Goal: Task Accomplishment & Management: Use online tool/utility

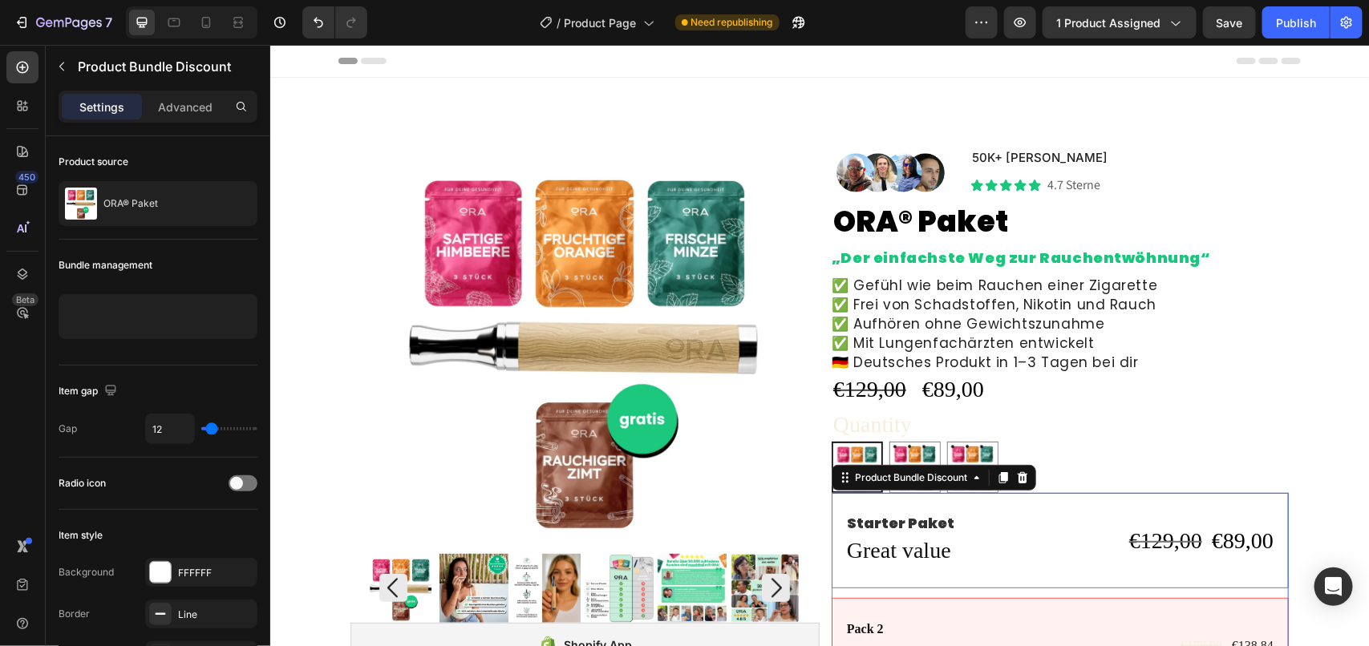
scroll to position [301, 0]
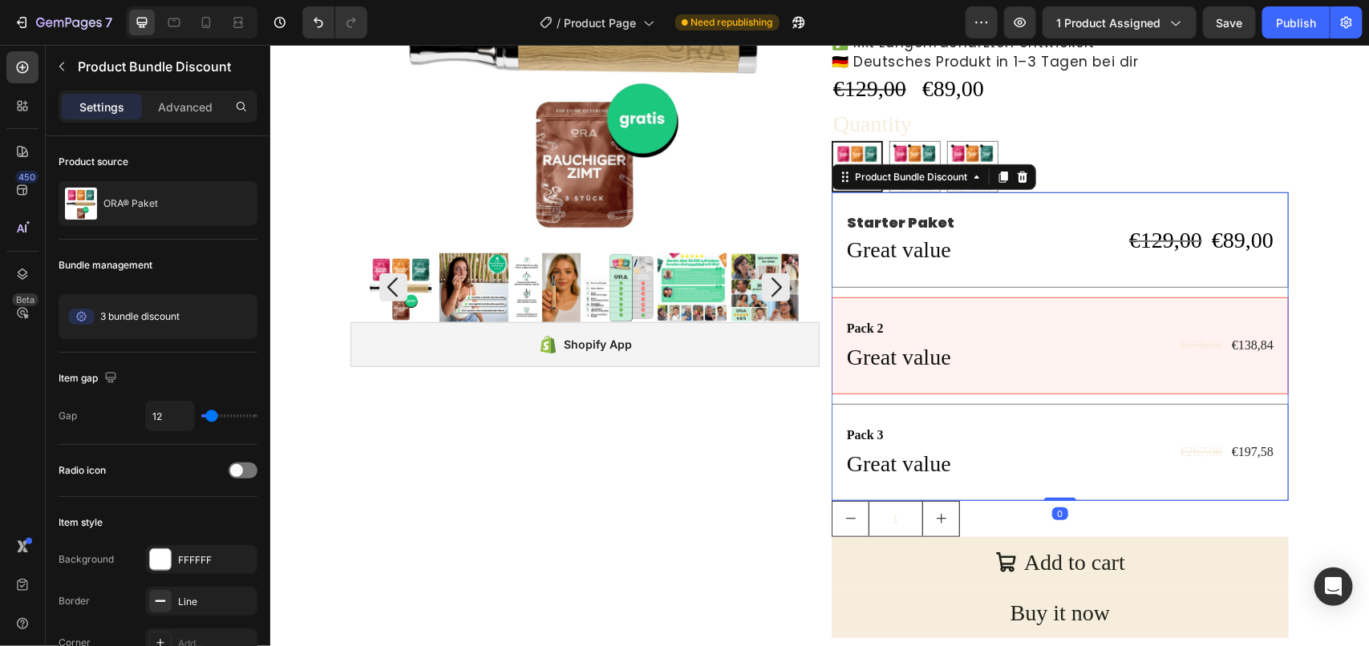
click at [989, 270] on div "Starter Paket Text Block Great value Text Block €129,00 Compare Price Compare P…" at bounding box center [1059, 239] width 457 height 95
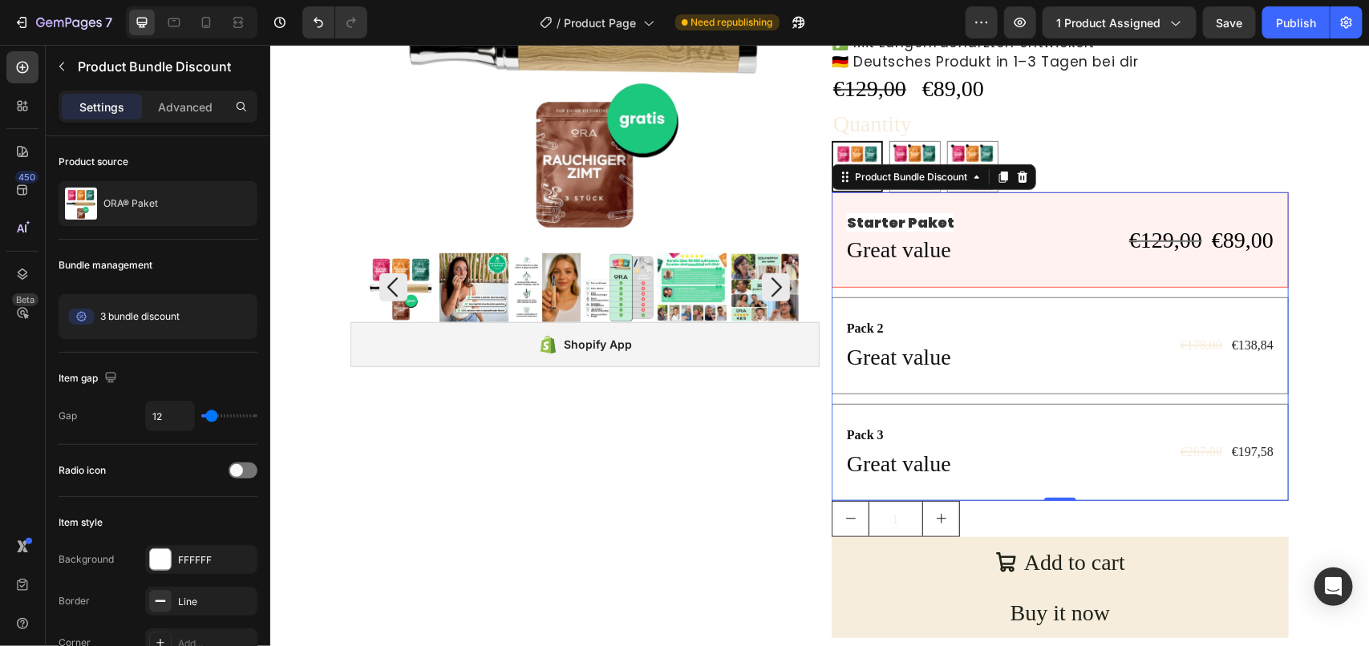
click at [950, 308] on div "Pack 2 Text Block Great value Text Block €178,00 Product Price Product Price €1…" at bounding box center [1059, 345] width 457 height 97
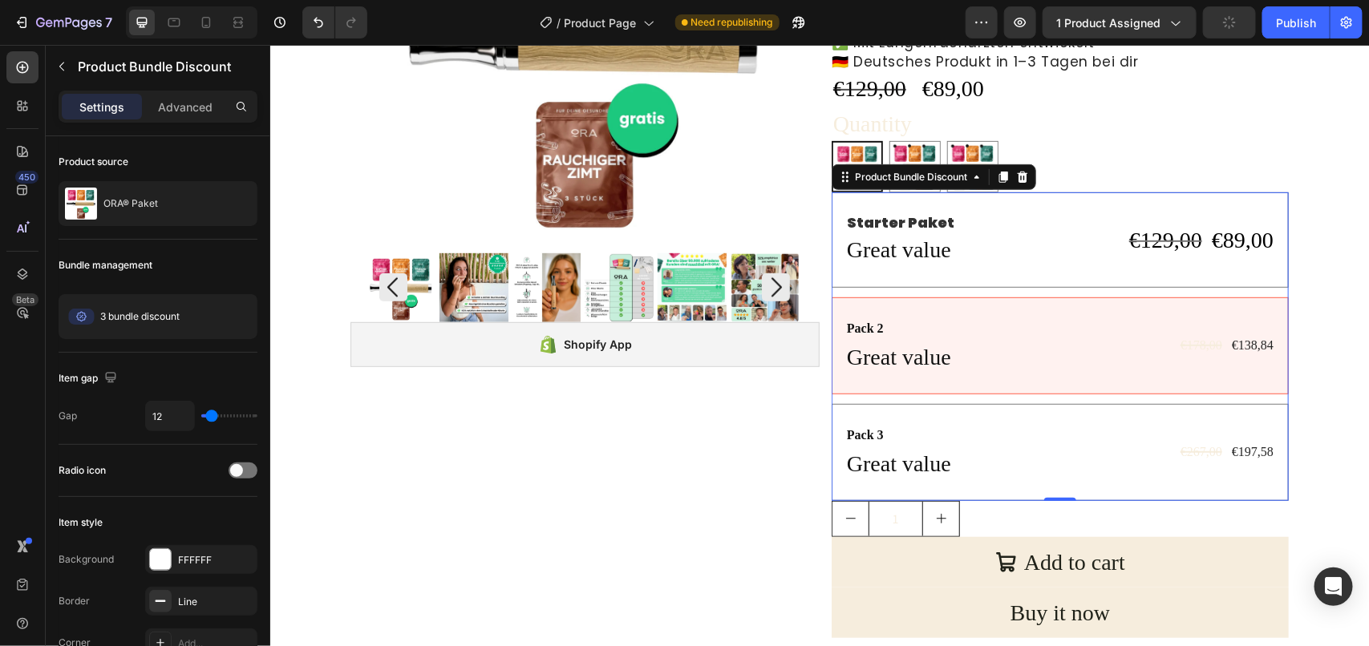
click at [992, 200] on div "Starter Paket Text Block Great value Text Block €129,00 Compare Price Compare P…" at bounding box center [1059, 239] width 457 height 95
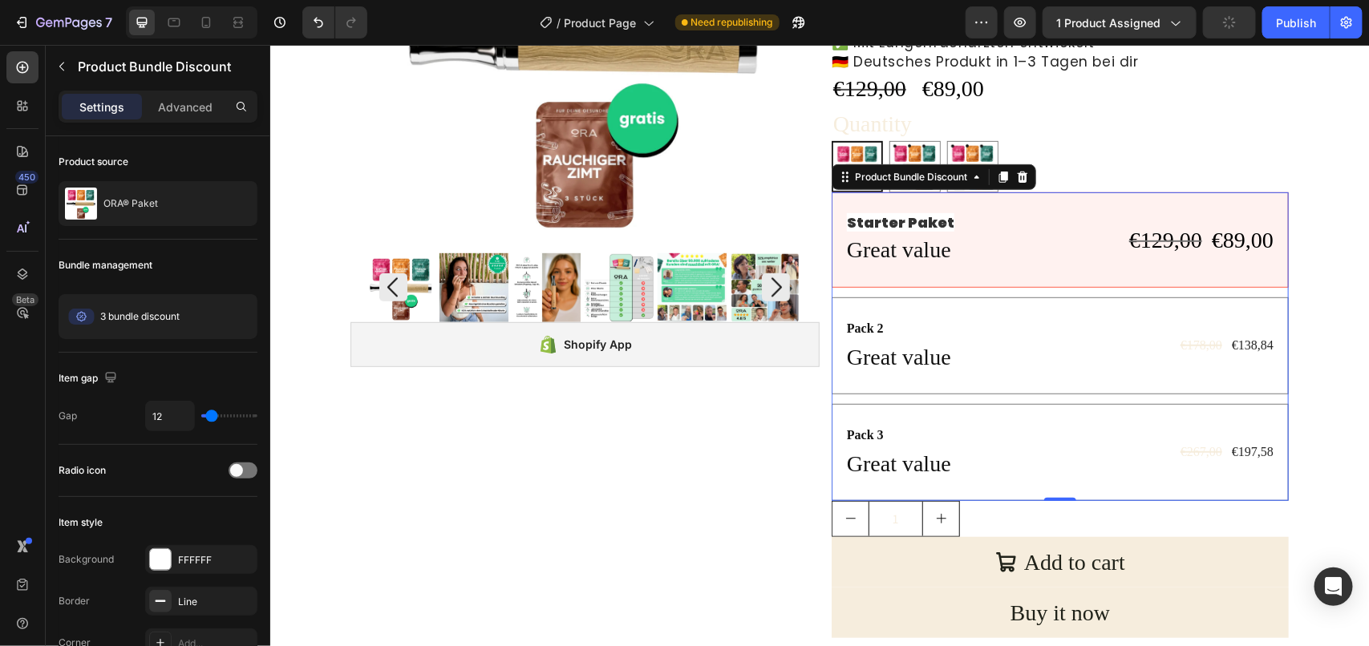
click at [973, 309] on div "Pack 2 Text Block Great value Text Block €178,00 Product Price Product Price €1…" at bounding box center [1059, 345] width 457 height 97
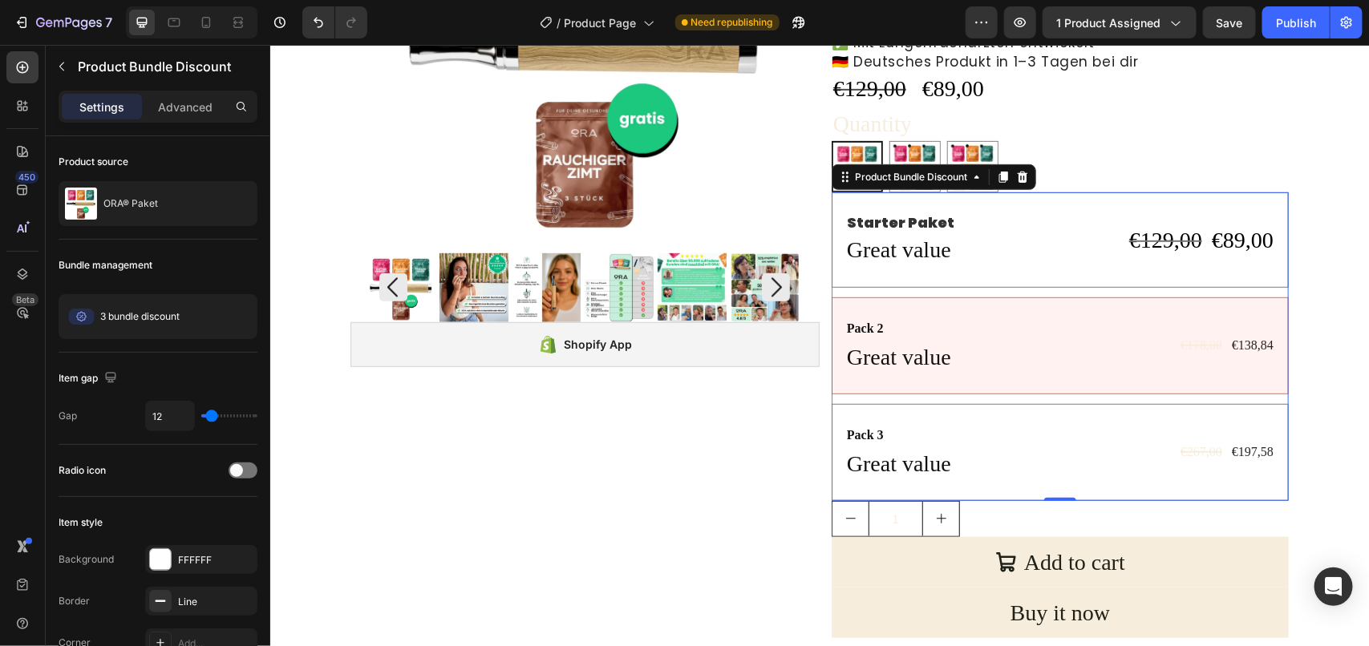
click at [832, 419] on div "Pack 3 Text Block Great value Text Block €267,00 Product Price Product Price €1…" at bounding box center [1059, 451] width 457 height 97
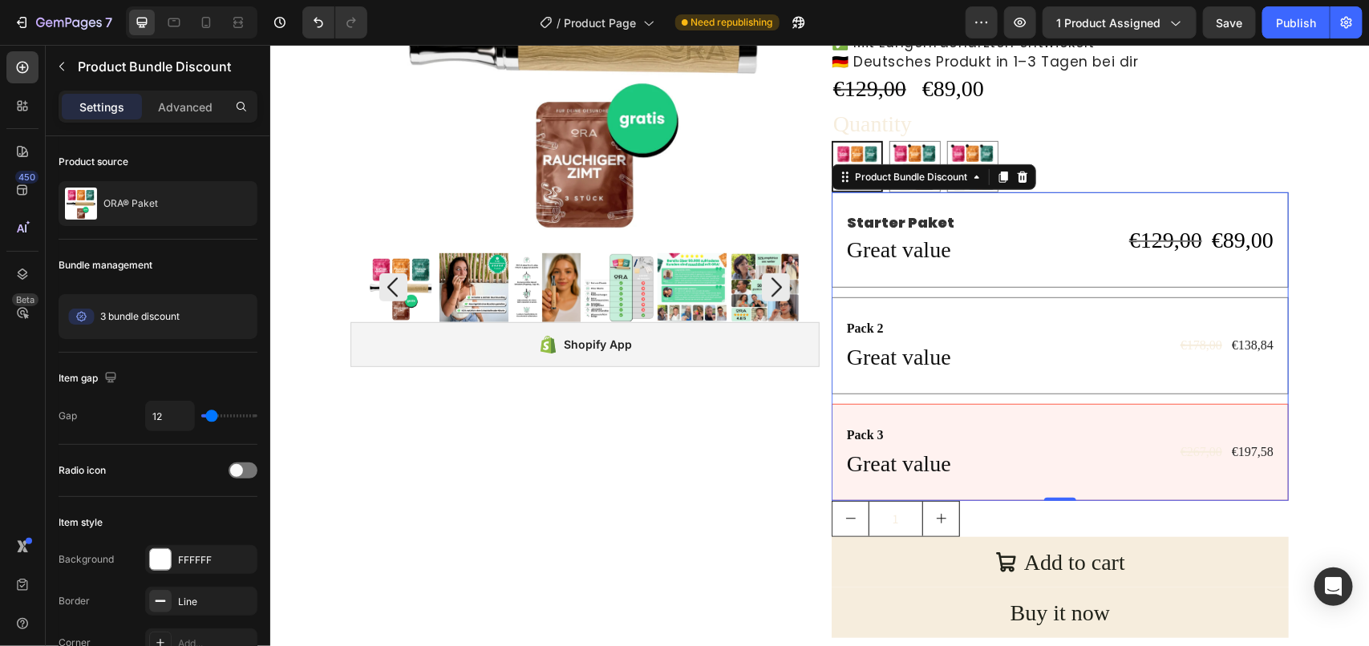
click at [838, 304] on div "Pack 2 Text Block Great value Text Block €178,00 Product Price Product Price €1…" at bounding box center [1059, 345] width 457 height 97
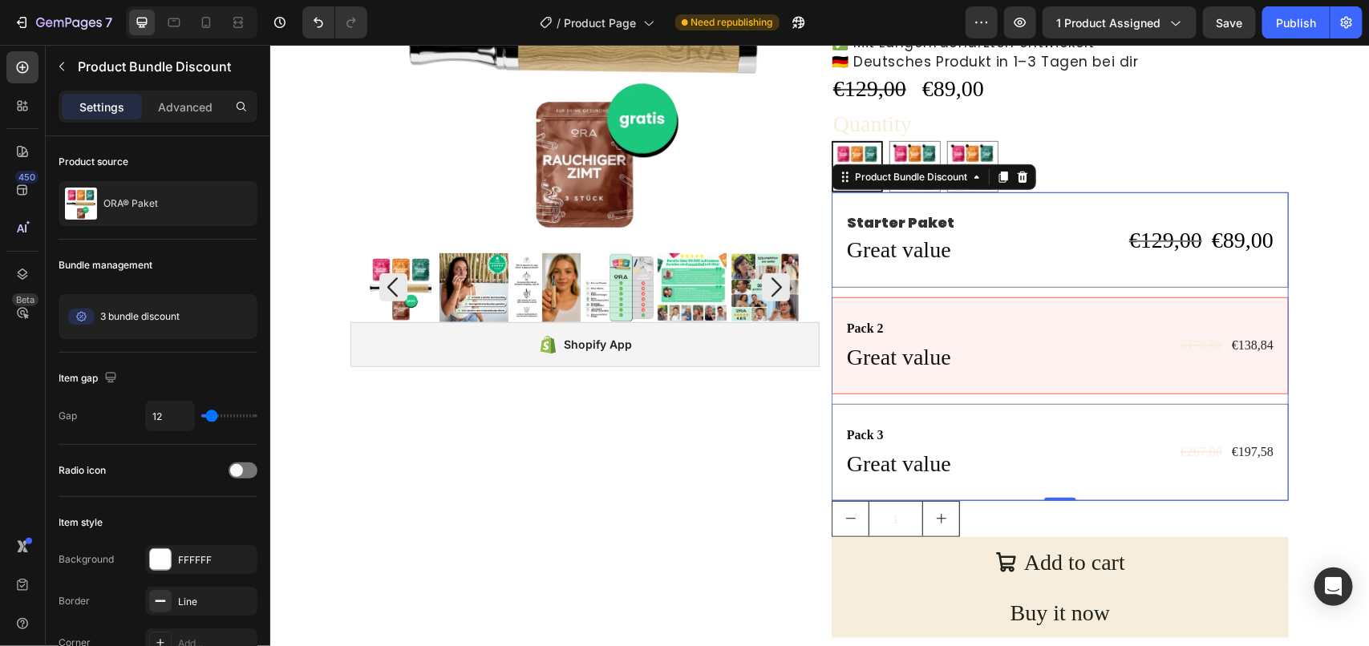
click at [831, 209] on div "Starter Paket Text Block Great value Text Block €129,00 Compare Price Compare P…" at bounding box center [1059, 239] width 457 height 95
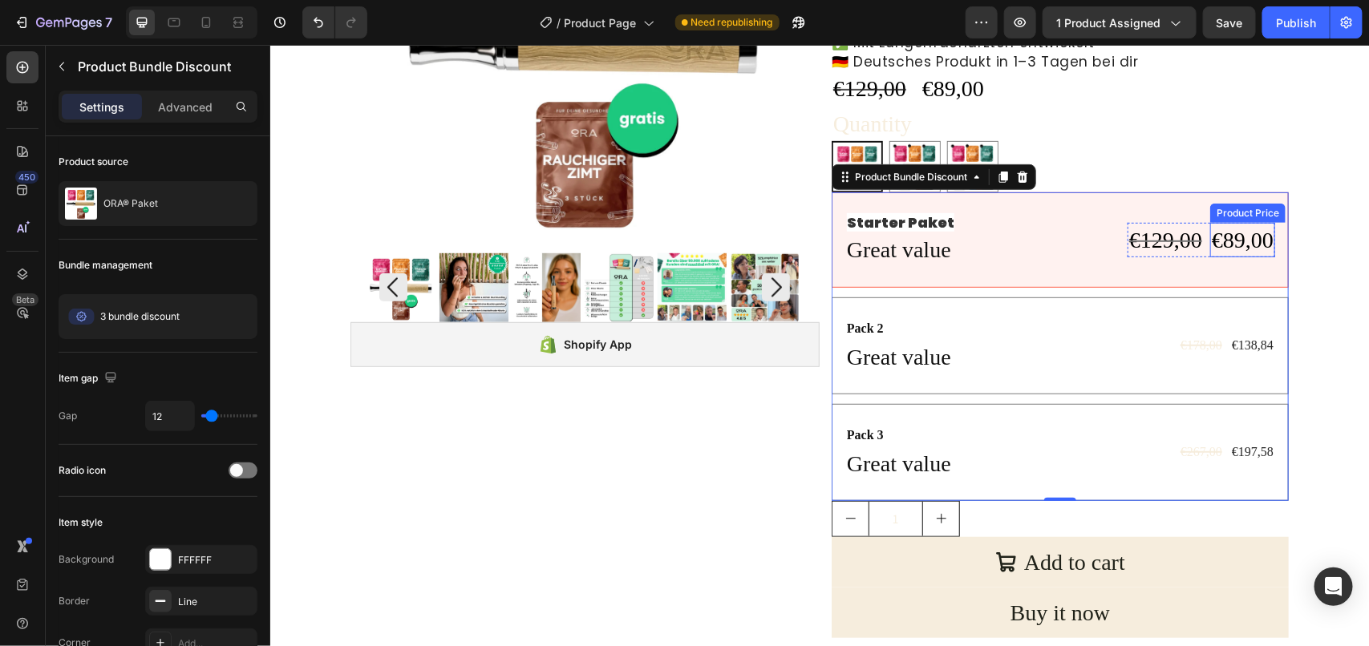
click at [1227, 238] on div "€89,00" at bounding box center [1241, 239] width 65 height 34
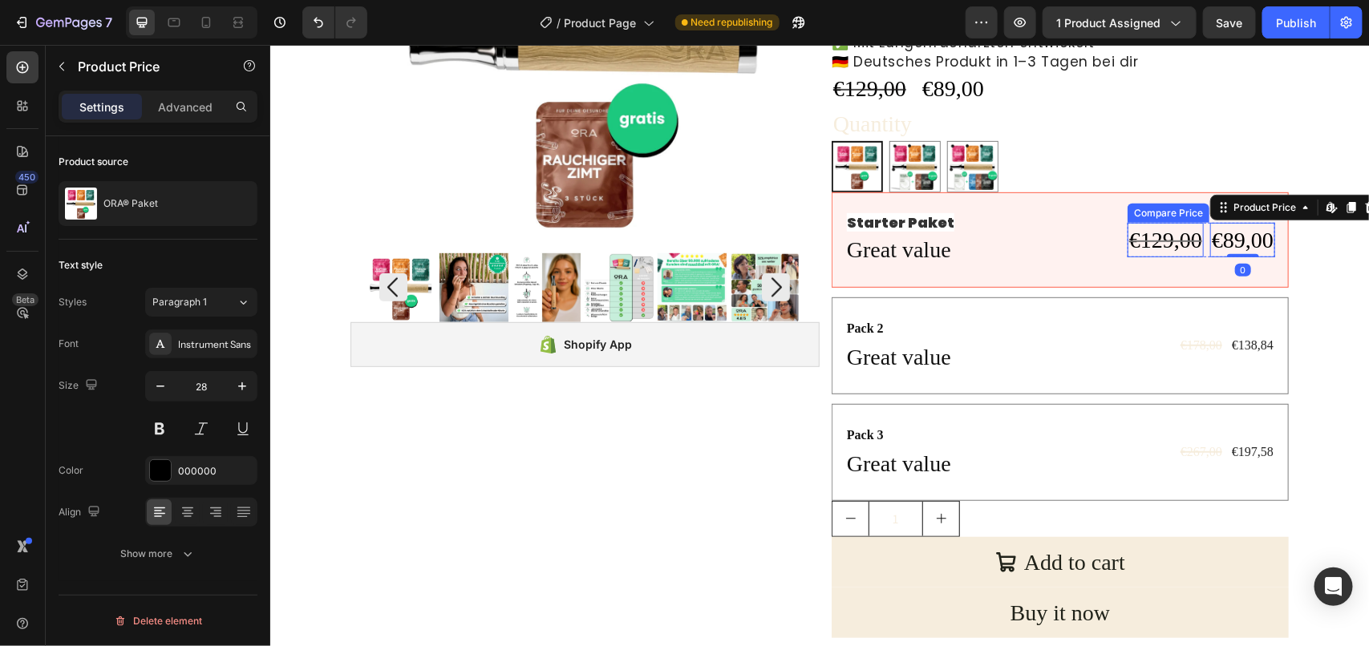
click at [1147, 250] on div "€129,00" at bounding box center [1164, 239] width 76 height 34
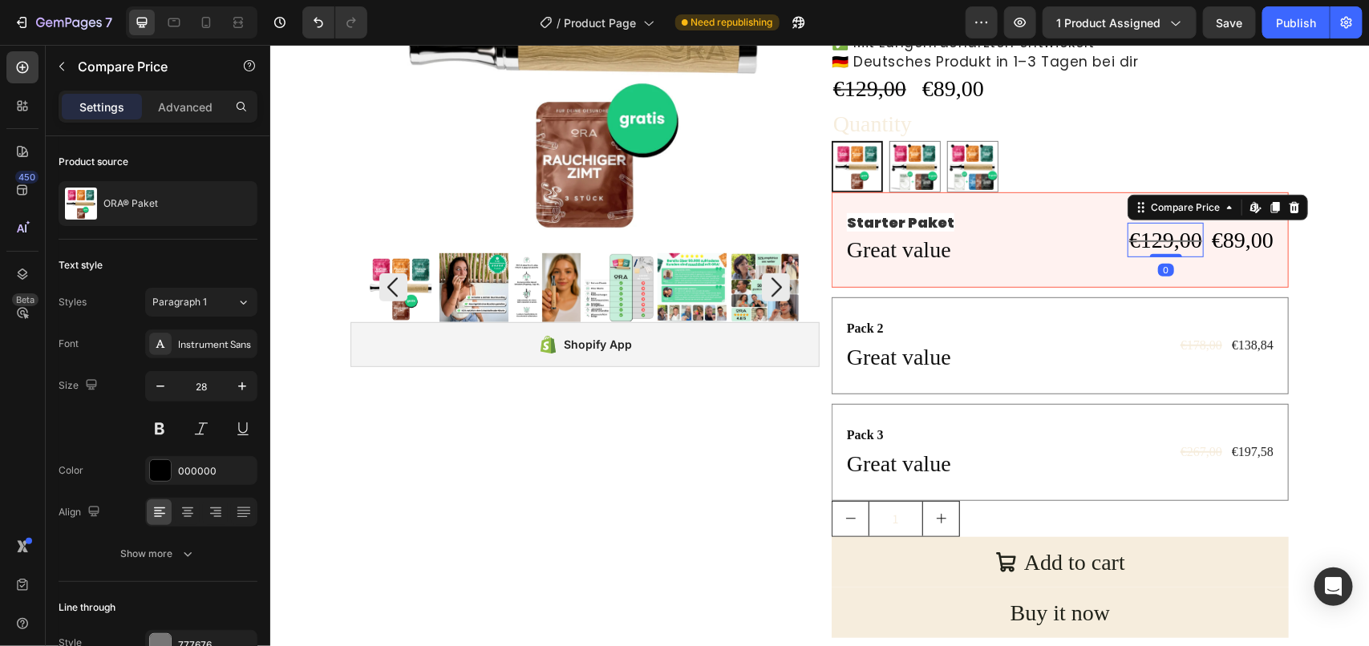
click at [1209, 244] on div "€89,00" at bounding box center [1241, 239] width 65 height 34
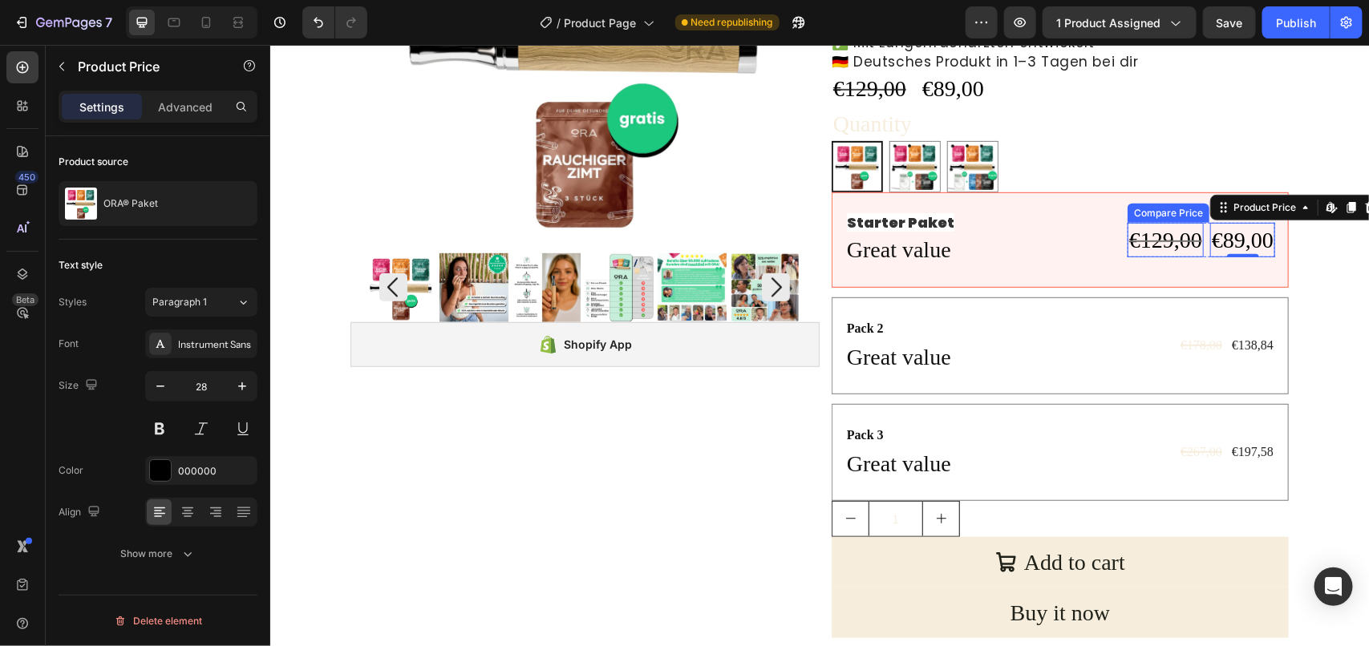
click at [1159, 241] on div "€129,00" at bounding box center [1164, 239] width 76 height 34
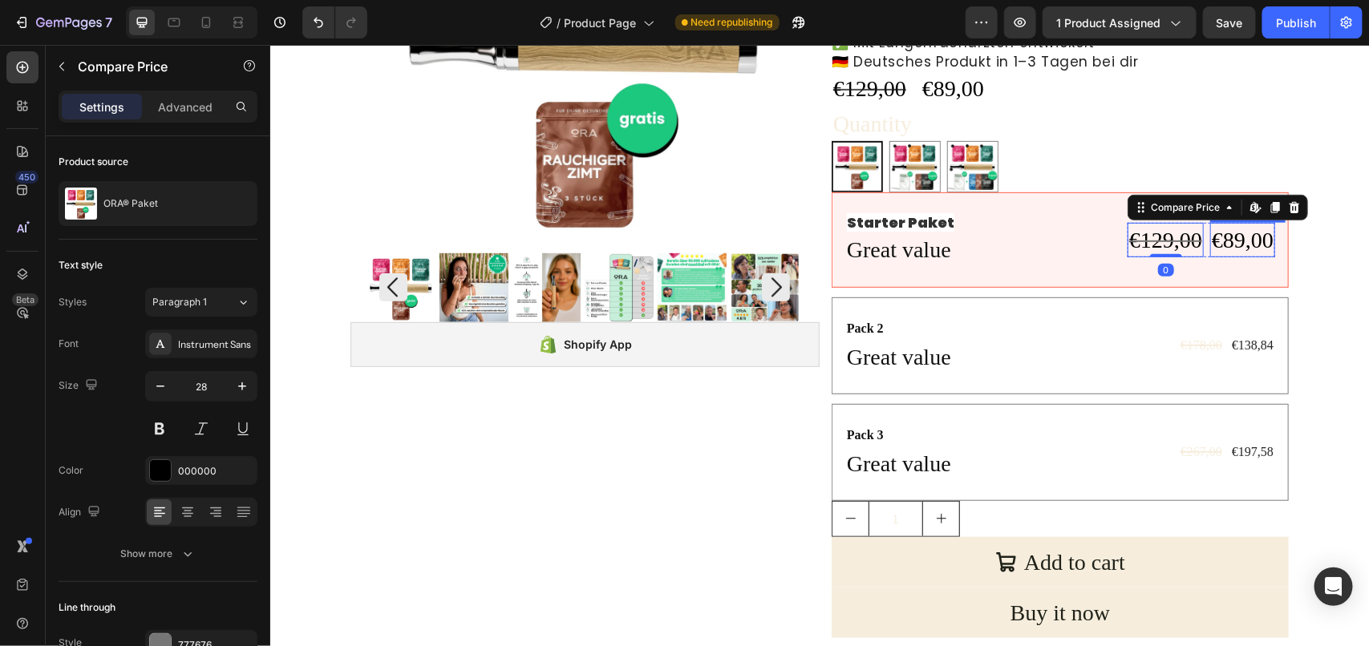
click at [1232, 233] on div "€89,00" at bounding box center [1241, 239] width 65 height 34
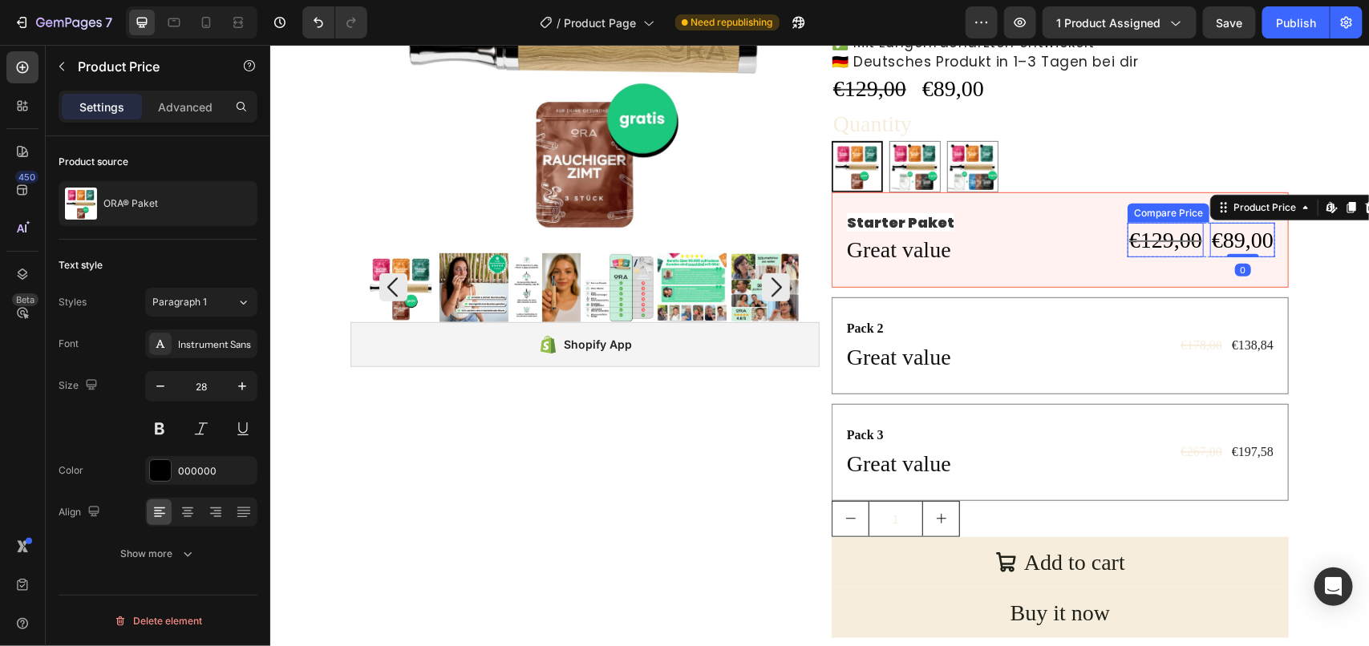
click at [1176, 237] on div "€129,00" at bounding box center [1164, 239] width 76 height 34
click at [1227, 237] on div "€89,00" at bounding box center [1241, 239] width 65 height 34
click at [1179, 238] on div "€129,00" at bounding box center [1164, 239] width 76 height 34
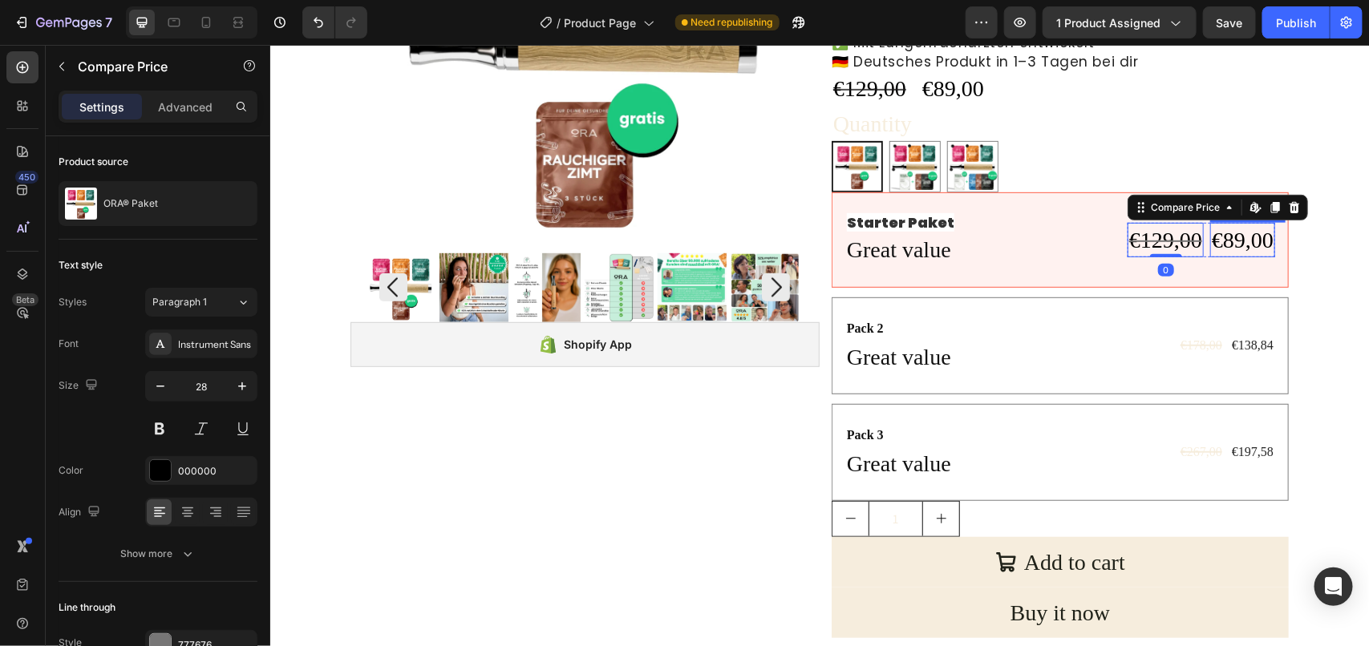
click at [1237, 245] on div "€89,00" at bounding box center [1241, 239] width 65 height 34
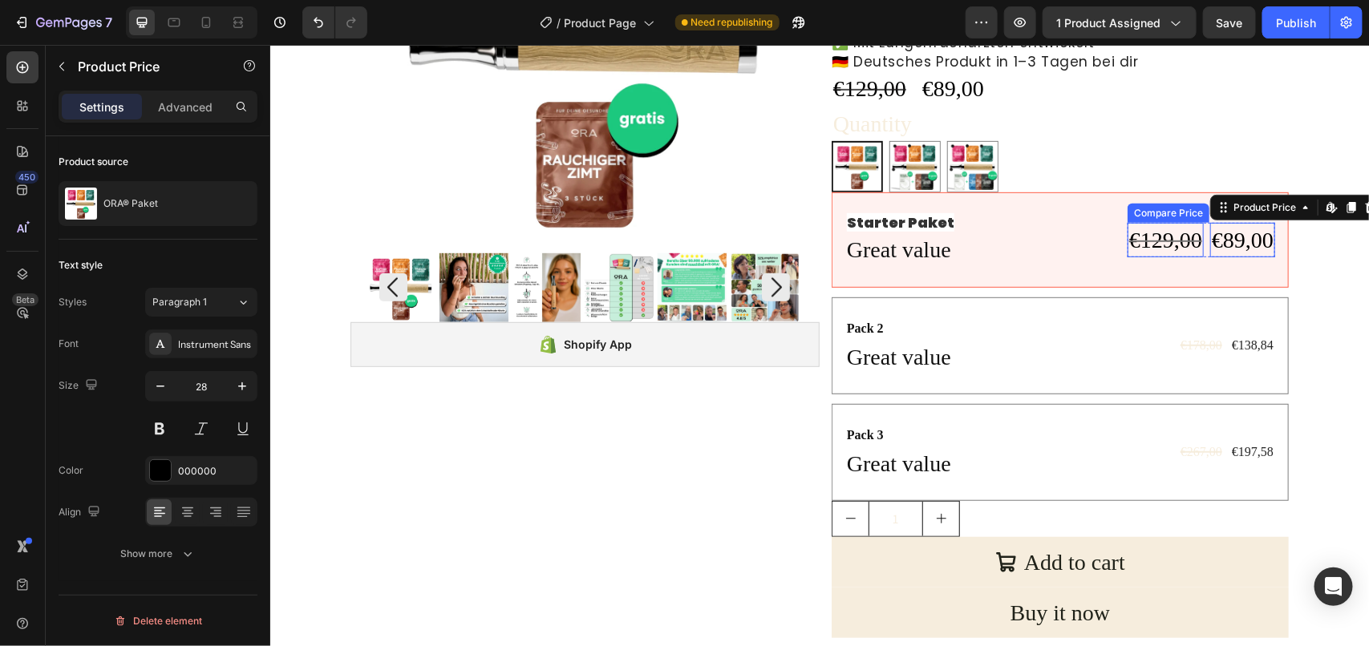
click at [1172, 240] on div "€129,00" at bounding box center [1164, 239] width 76 height 34
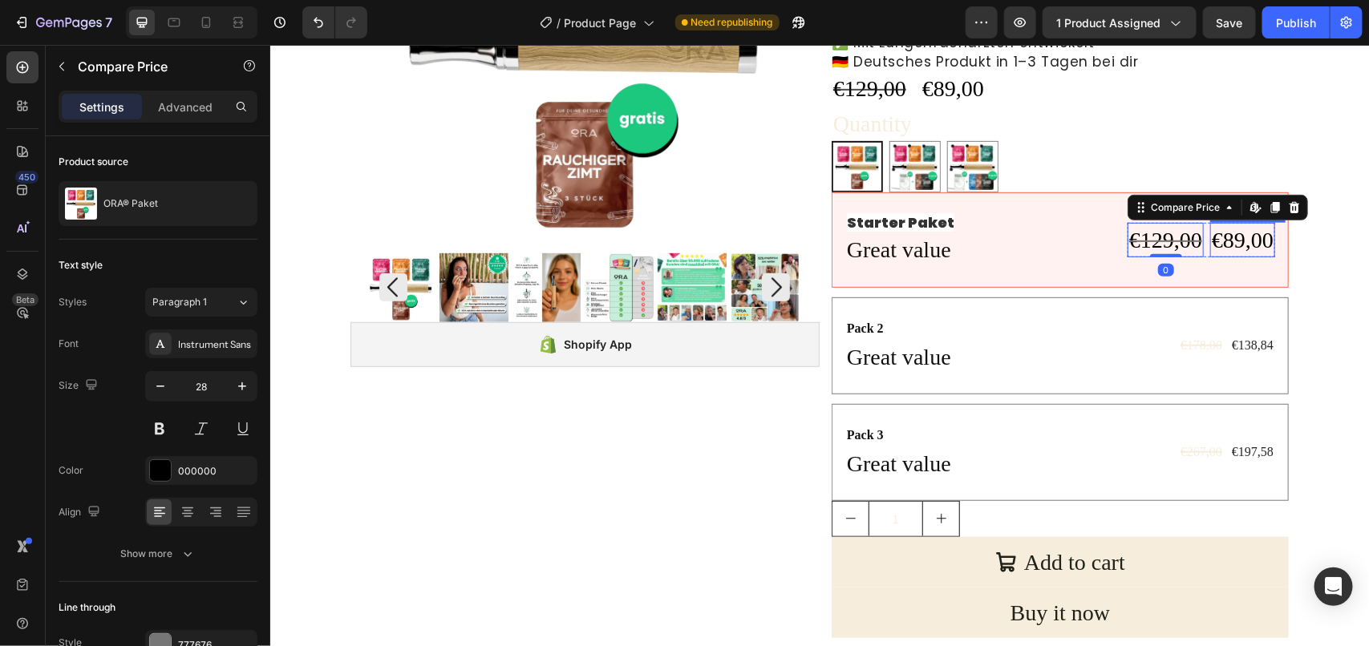
click at [1252, 234] on div "€89,00" at bounding box center [1241, 239] width 65 height 34
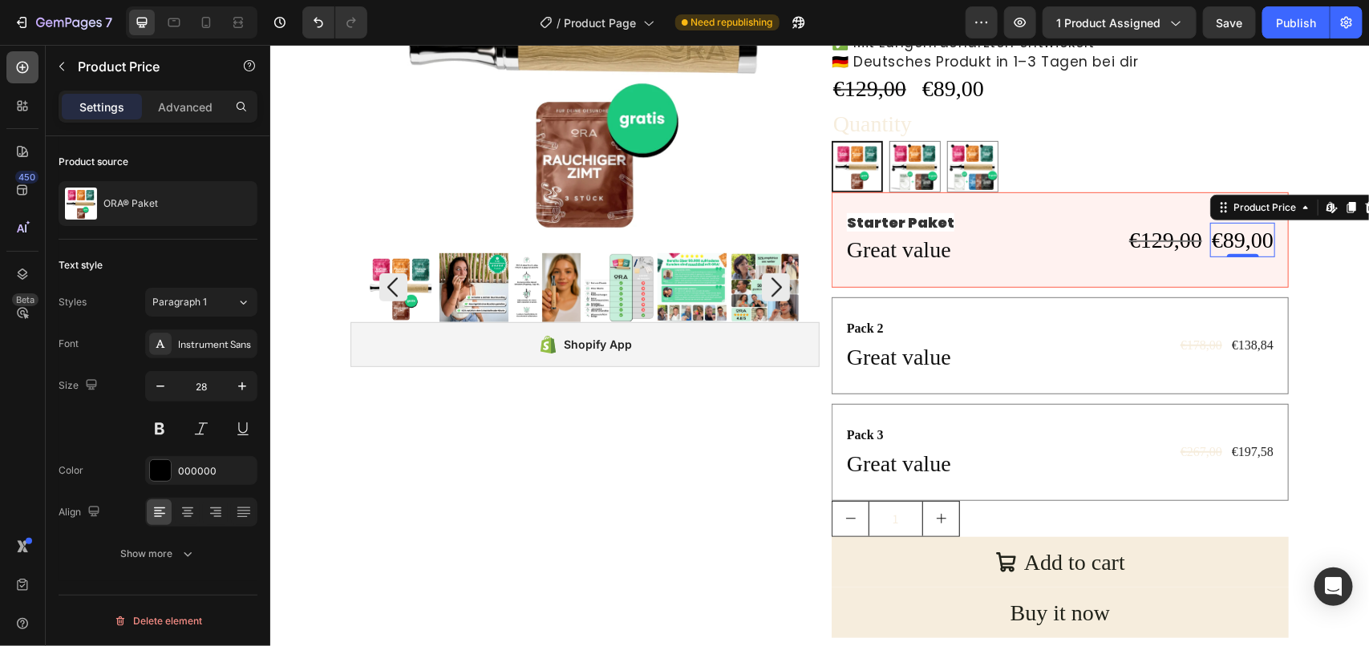
click at [18, 66] on icon at bounding box center [22, 67] width 16 height 16
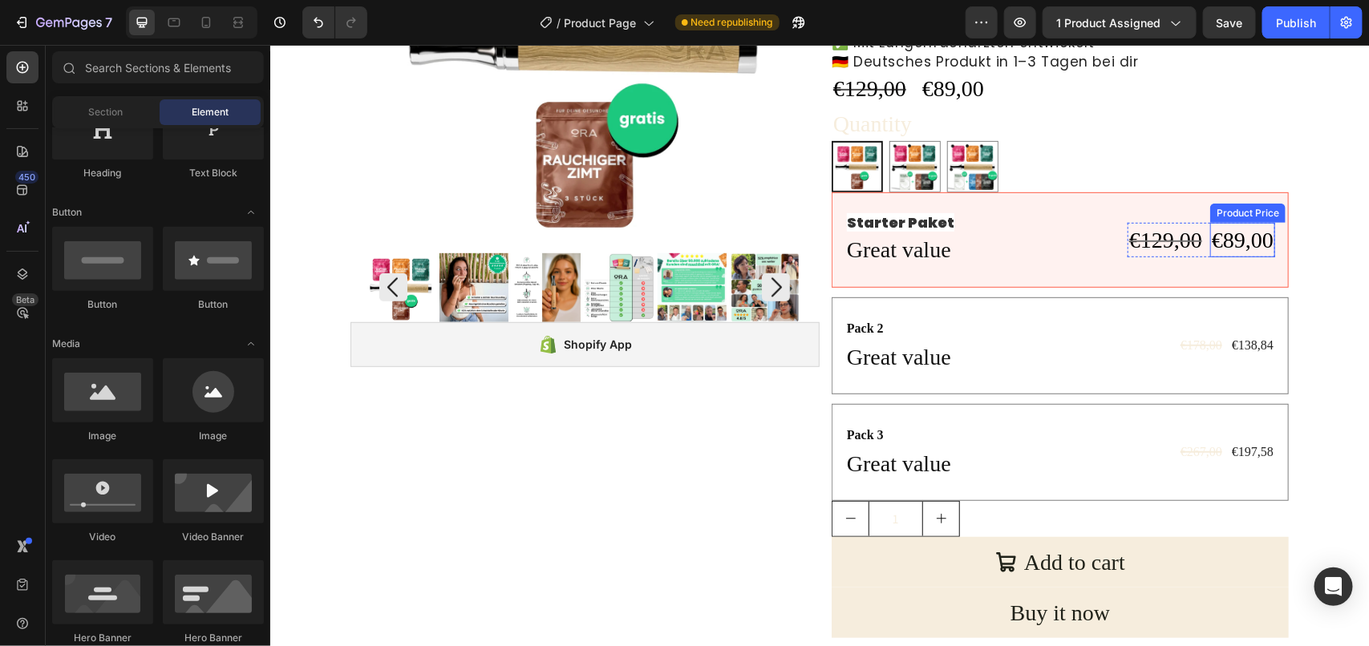
click at [1233, 241] on div "€89,00" at bounding box center [1241, 239] width 65 height 34
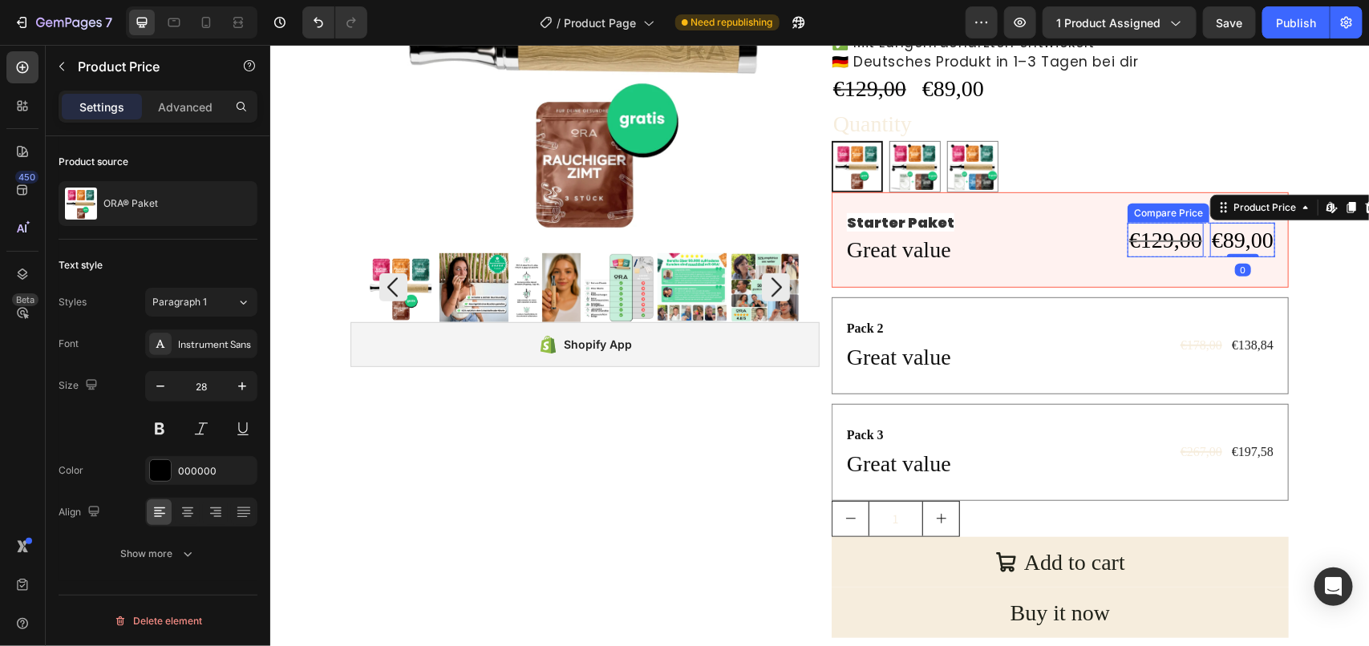
click at [1180, 238] on div "€129,00" at bounding box center [1164, 239] width 76 height 34
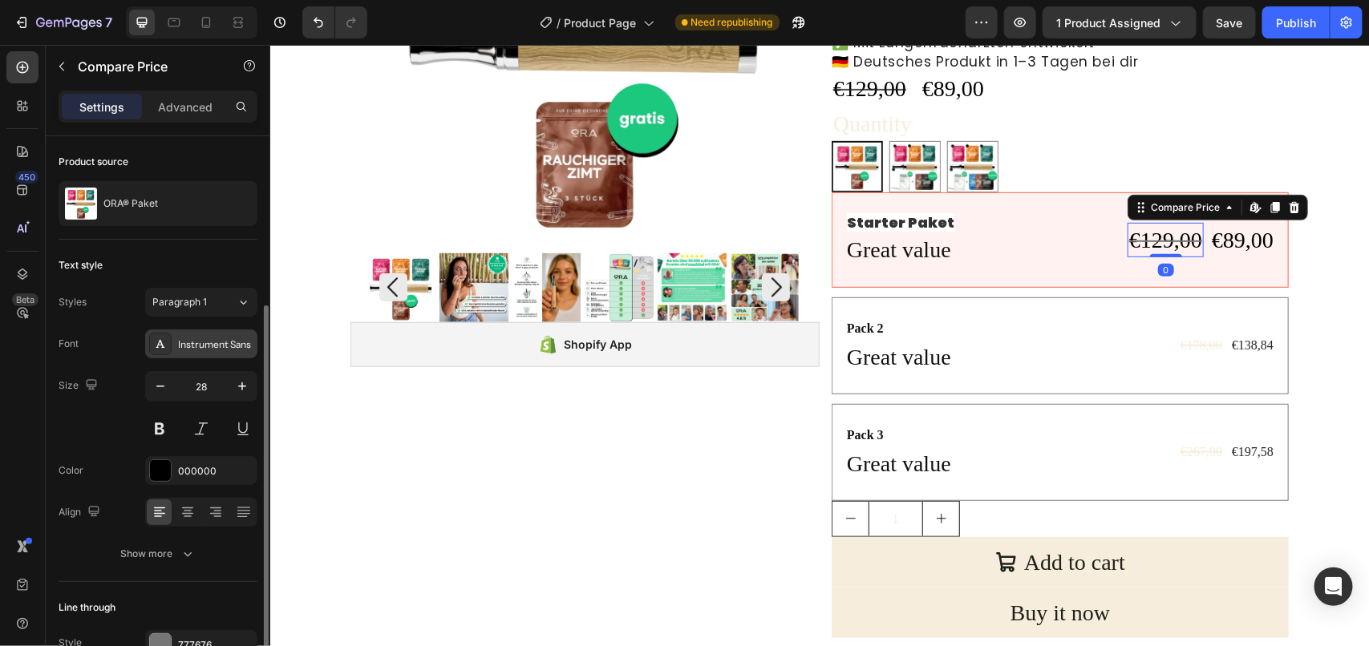
scroll to position [91, 0]
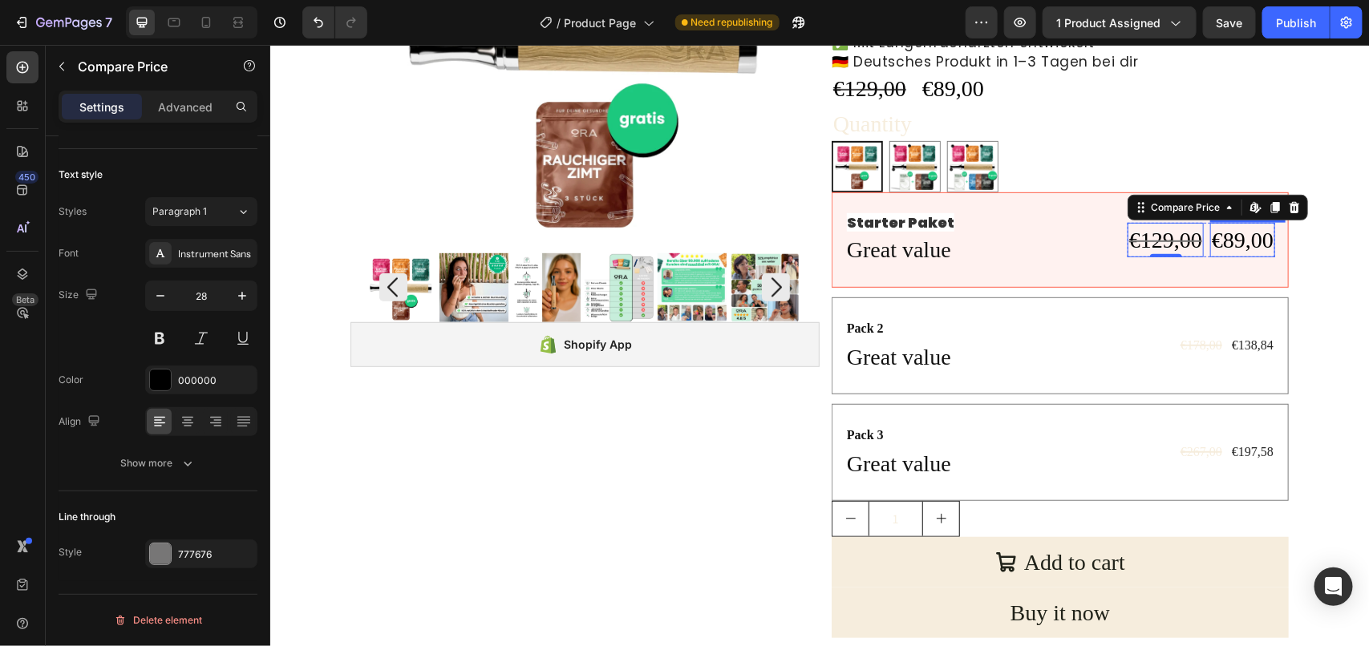
click at [1227, 237] on div "€89,00" at bounding box center [1241, 239] width 65 height 34
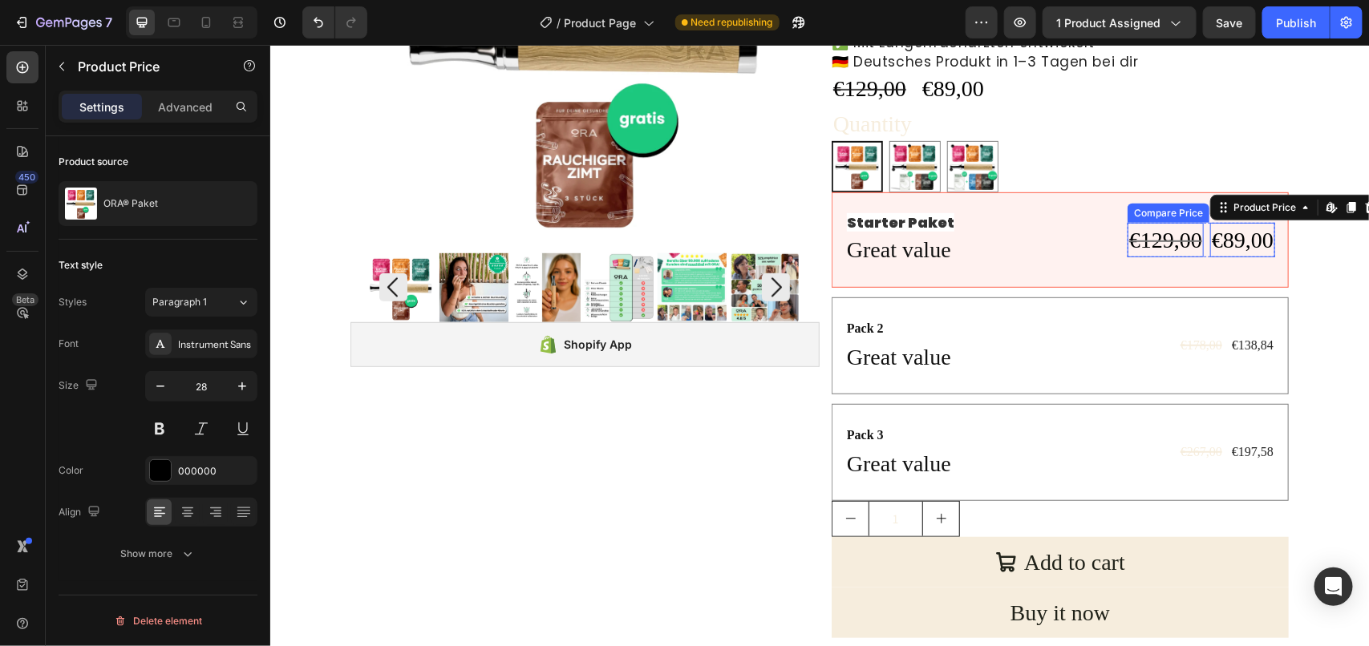
scroll to position [0, 0]
click at [1165, 241] on div "€129,00" at bounding box center [1164, 239] width 76 height 34
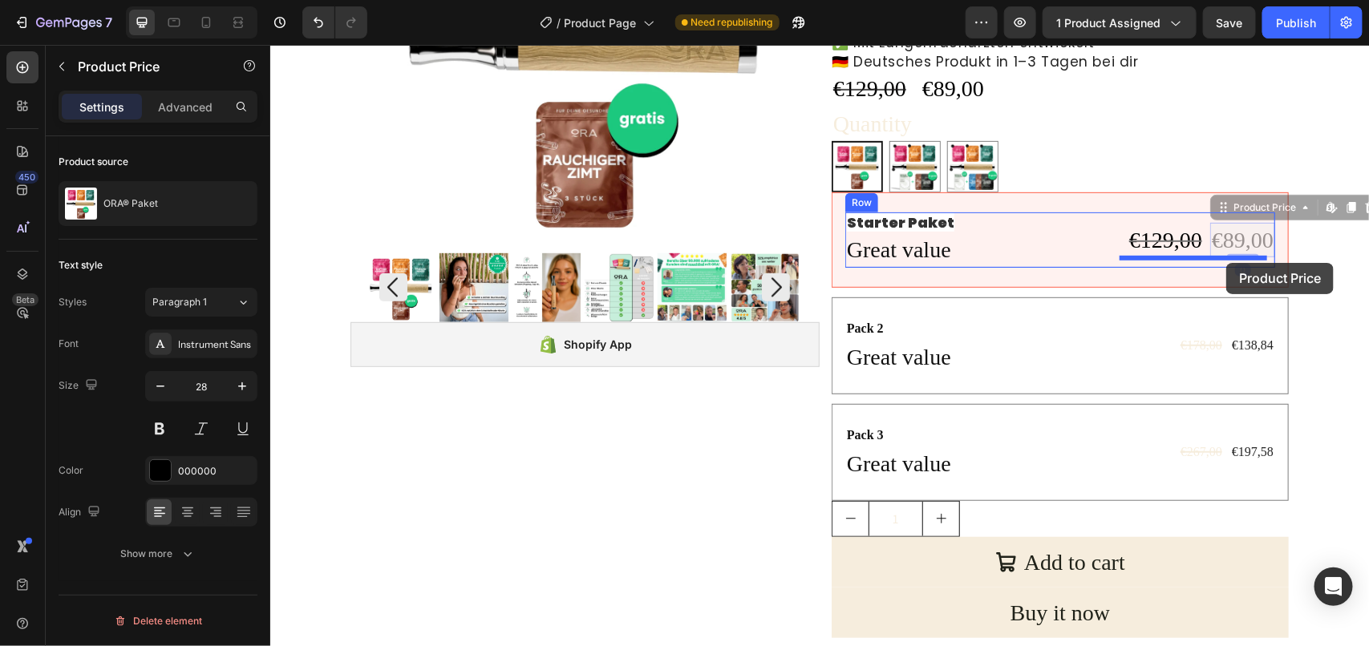
drag, startPoint x: 1227, startPoint y: 238, endPoint x: 1225, endPoint y: 262, distance: 24.1
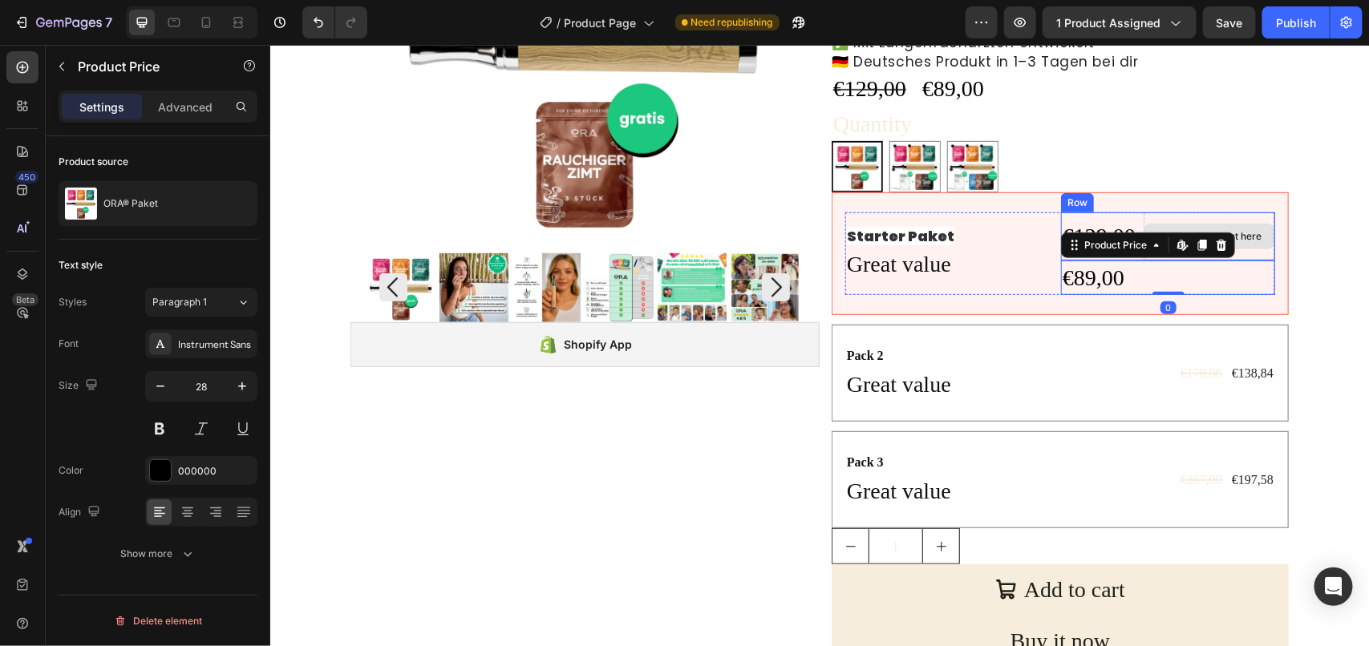
click at [1240, 216] on div "Drop element here" at bounding box center [1208, 236] width 131 height 48
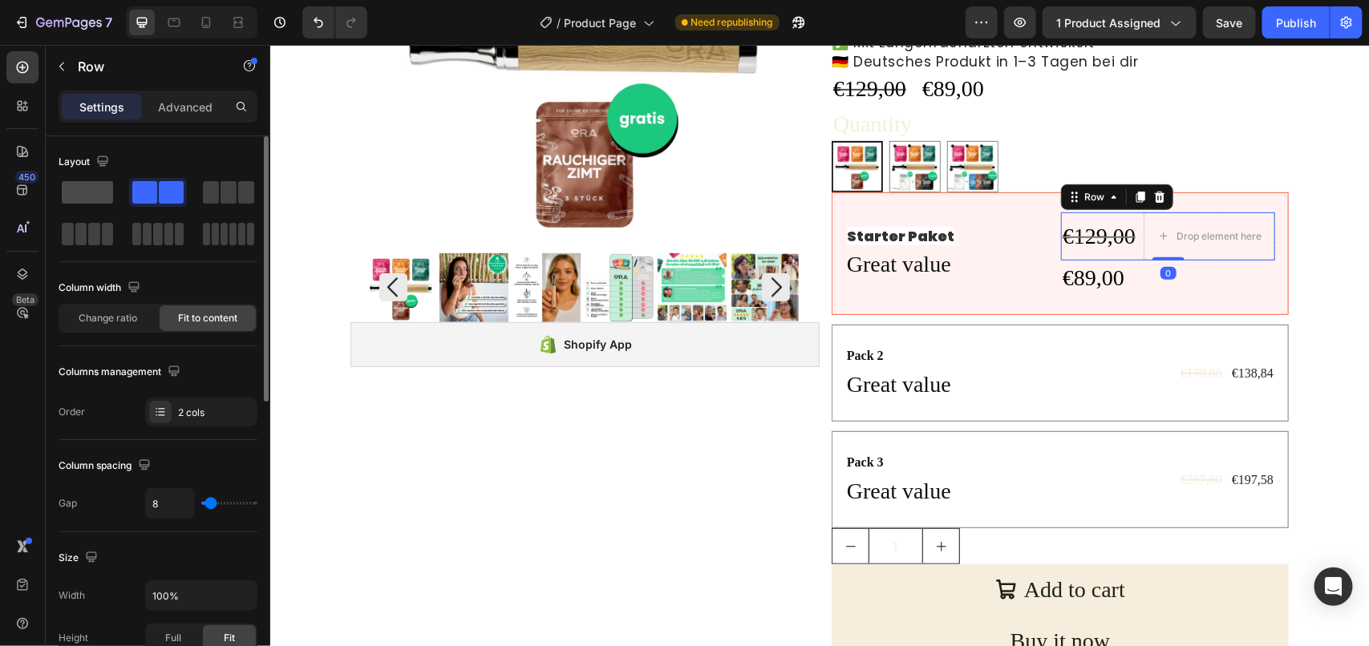
click at [83, 188] on span at bounding box center [87, 192] width 51 height 22
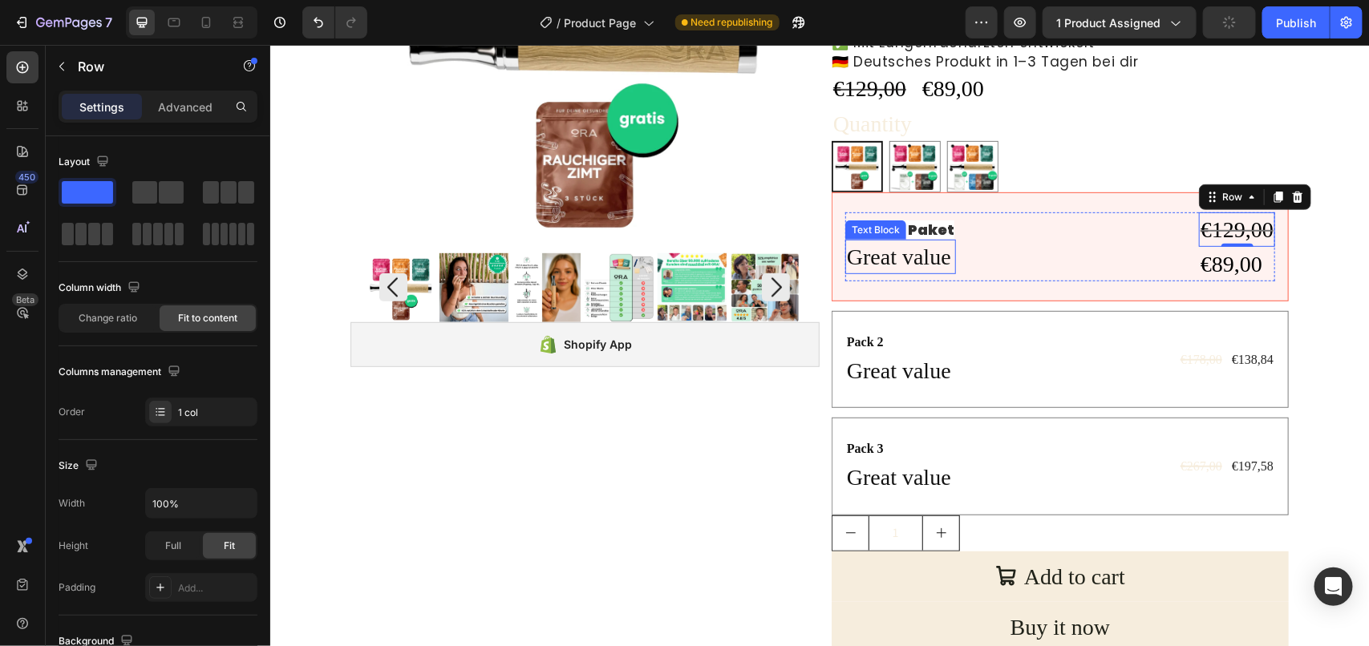
click at [892, 254] on p "Great value" at bounding box center [899, 256] width 107 height 31
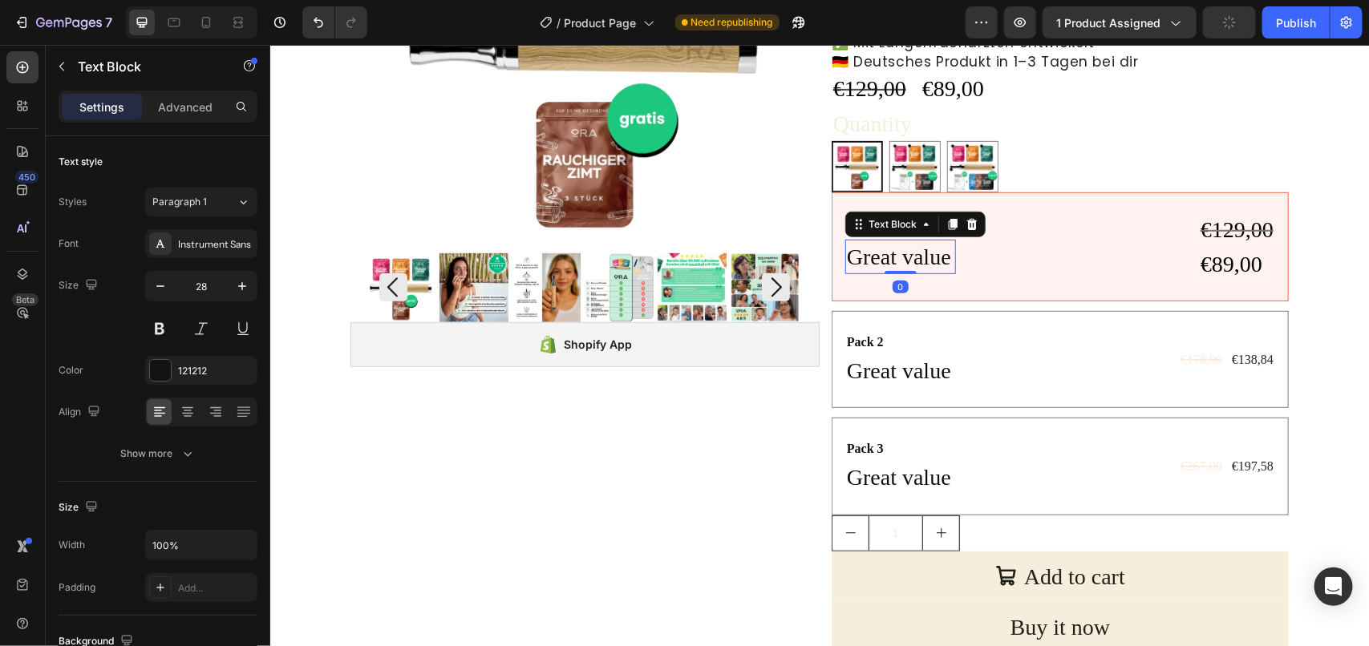
click at [890, 254] on p "Great value" at bounding box center [899, 256] width 107 height 31
click at [868, 257] on p "Great value" at bounding box center [899, 256] width 107 height 31
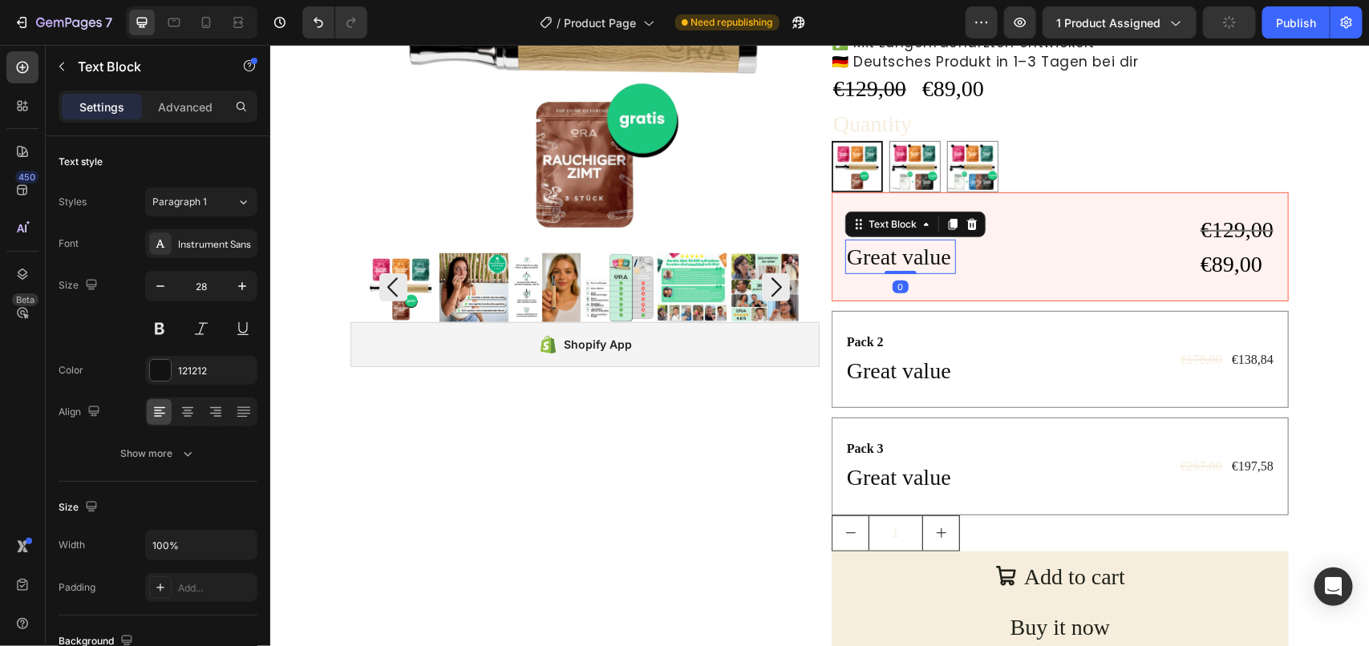
click at [868, 257] on p "Great value" at bounding box center [899, 256] width 107 height 31
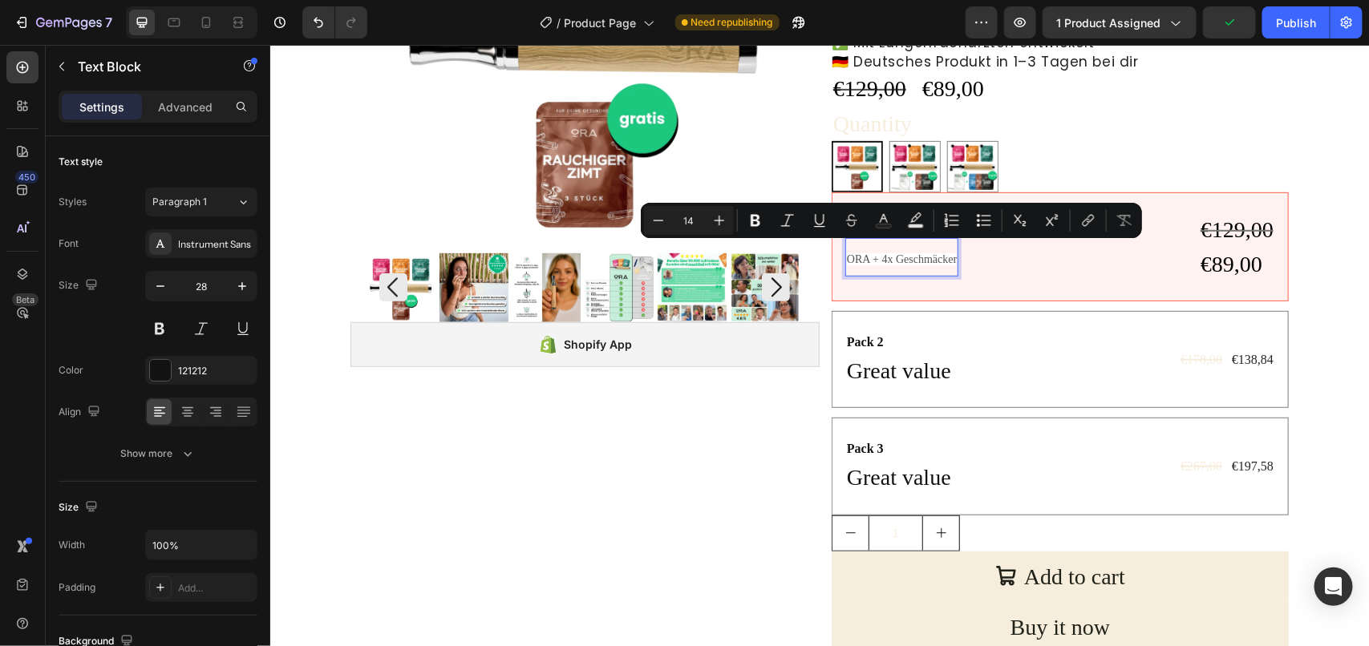
scroll to position [298, 0]
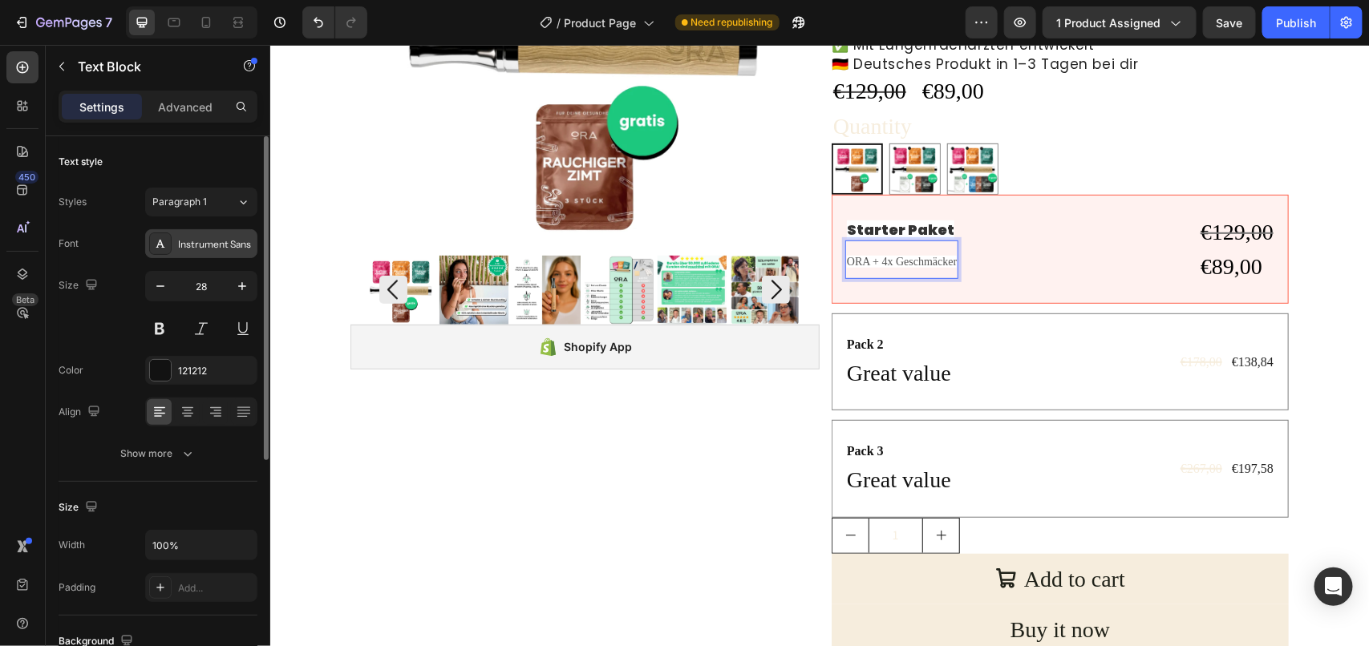
click at [223, 241] on div "Instrument Sans" at bounding box center [215, 244] width 75 height 14
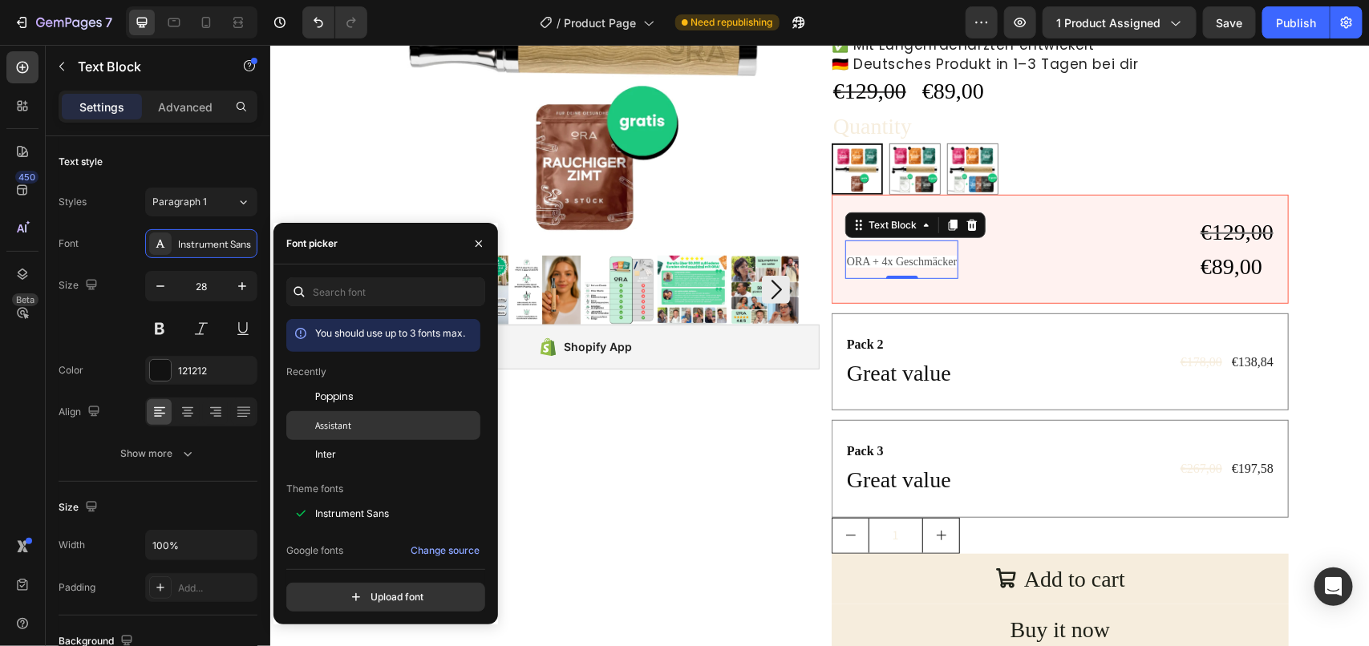
click at [333, 427] on span "Assistant" at bounding box center [333, 426] width 36 height 14
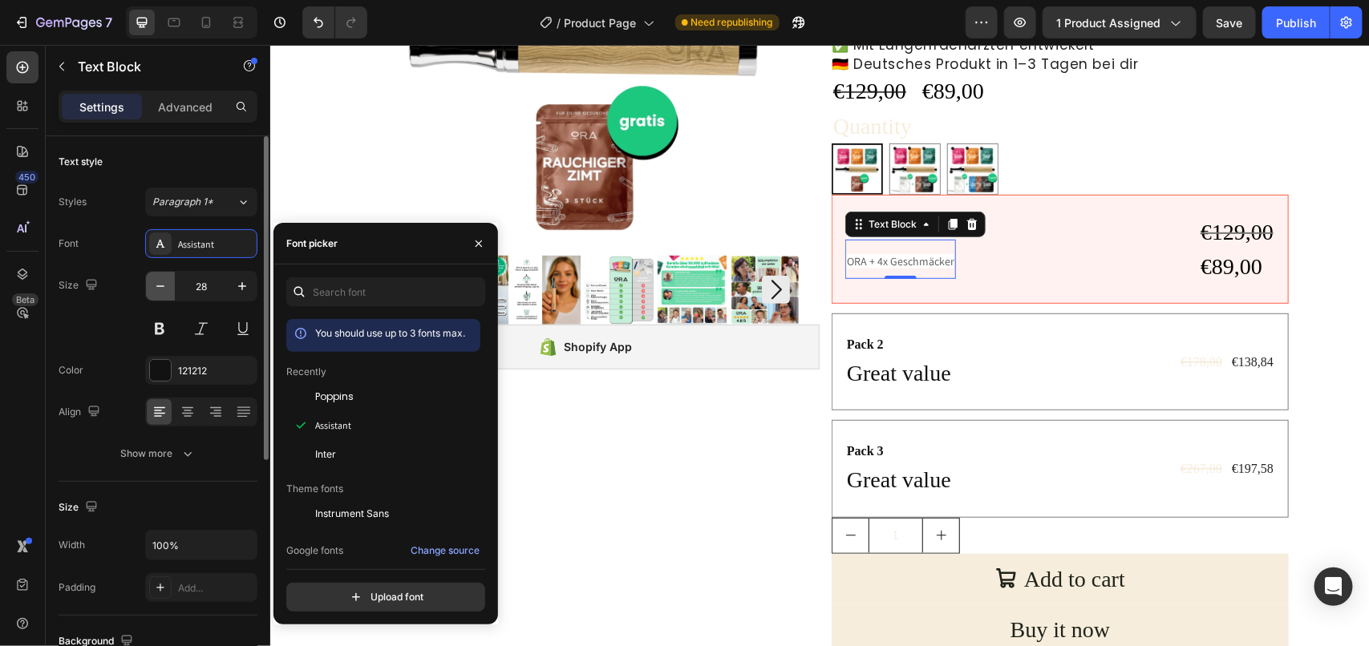
click at [166, 286] on icon "button" at bounding box center [160, 286] width 16 height 16
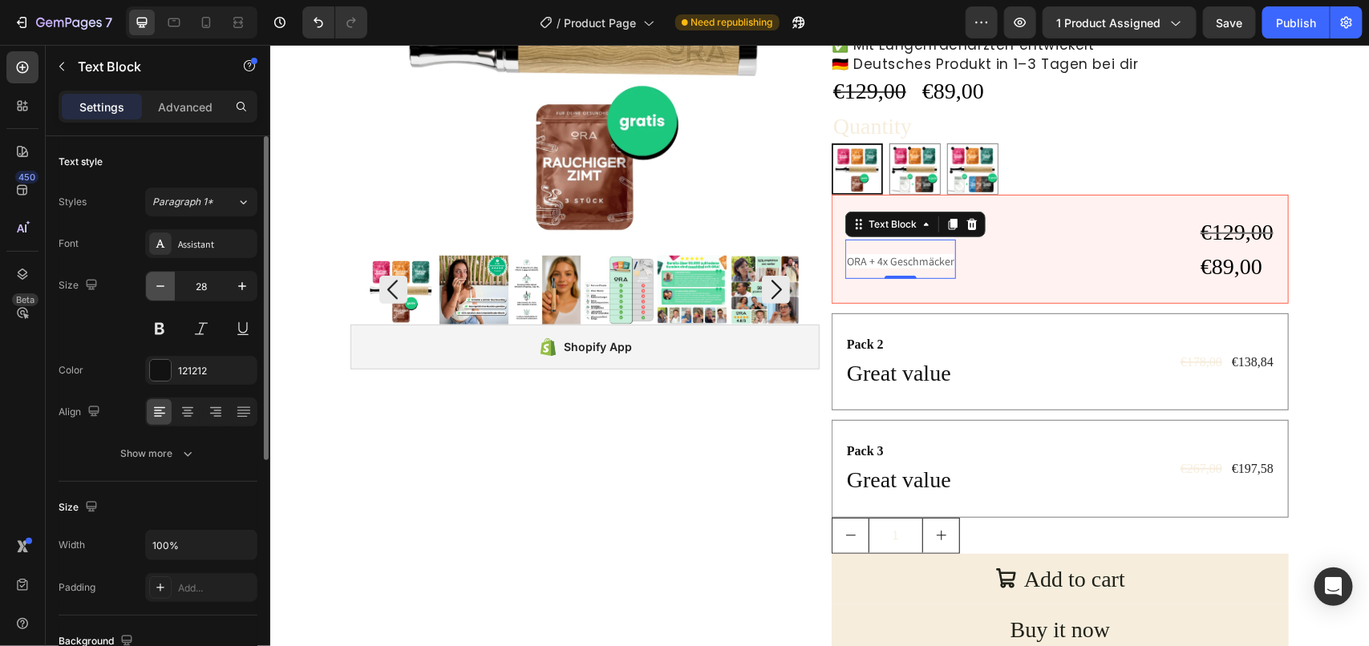
click at [166, 286] on icon "button" at bounding box center [160, 286] width 16 height 16
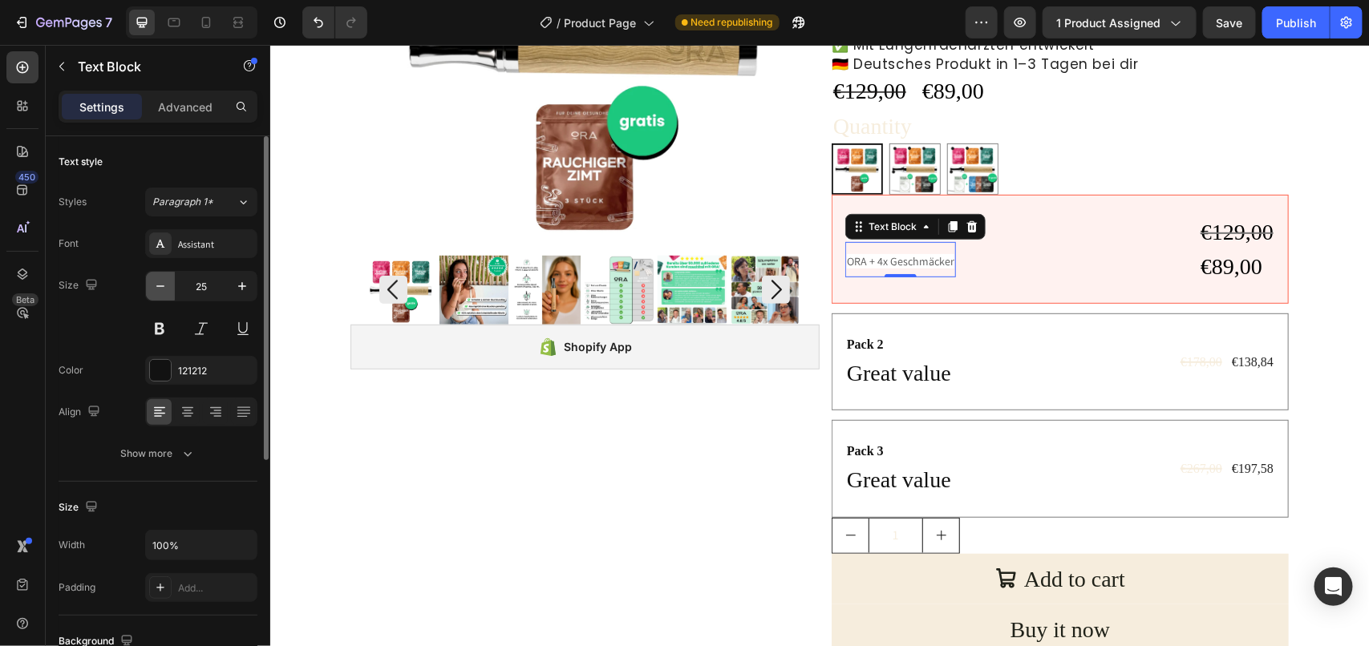
click at [166, 286] on icon "button" at bounding box center [160, 286] width 16 height 16
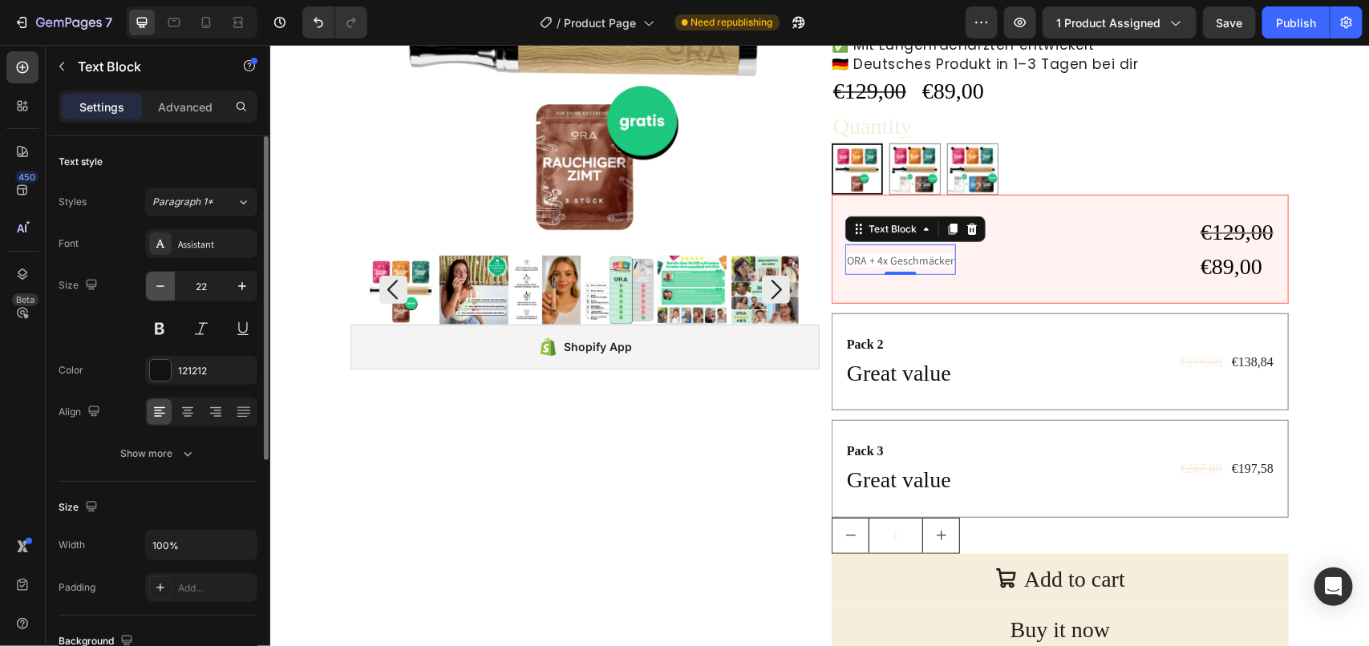
click at [166, 286] on icon "button" at bounding box center [160, 286] width 16 height 16
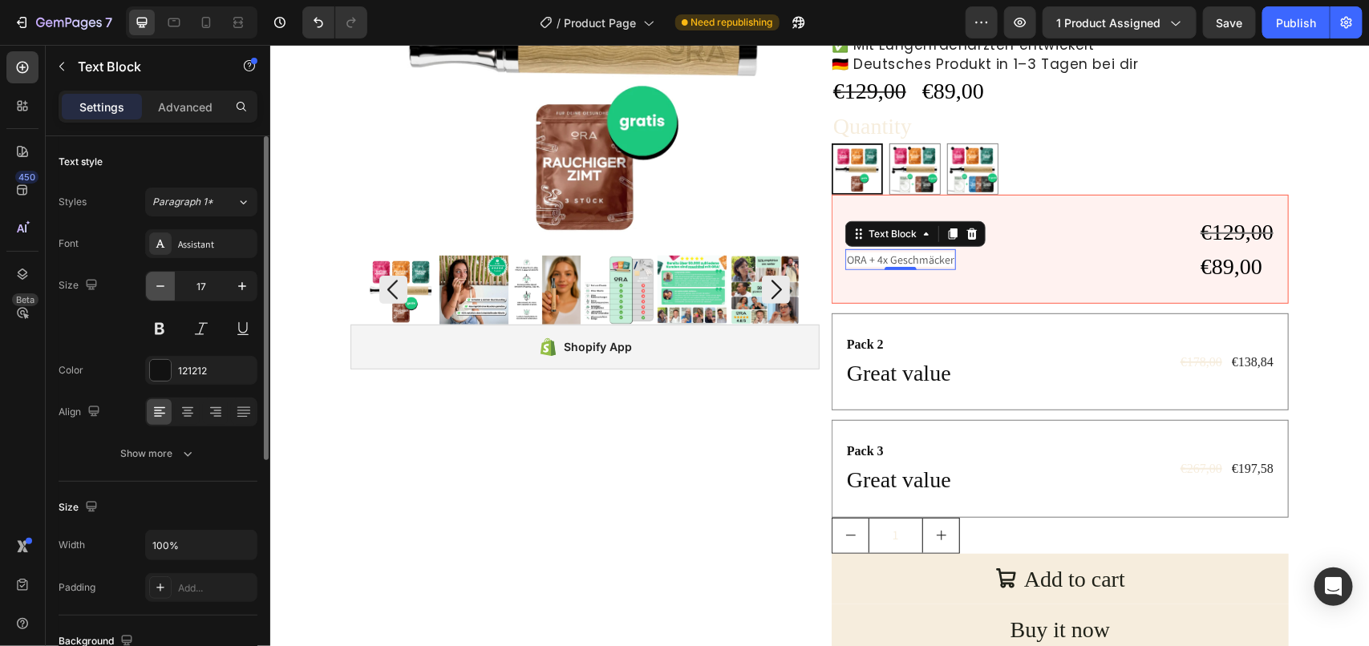
type input "16"
click at [0, 455] on div "450 Beta" at bounding box center [23, 345] width 46 height 601
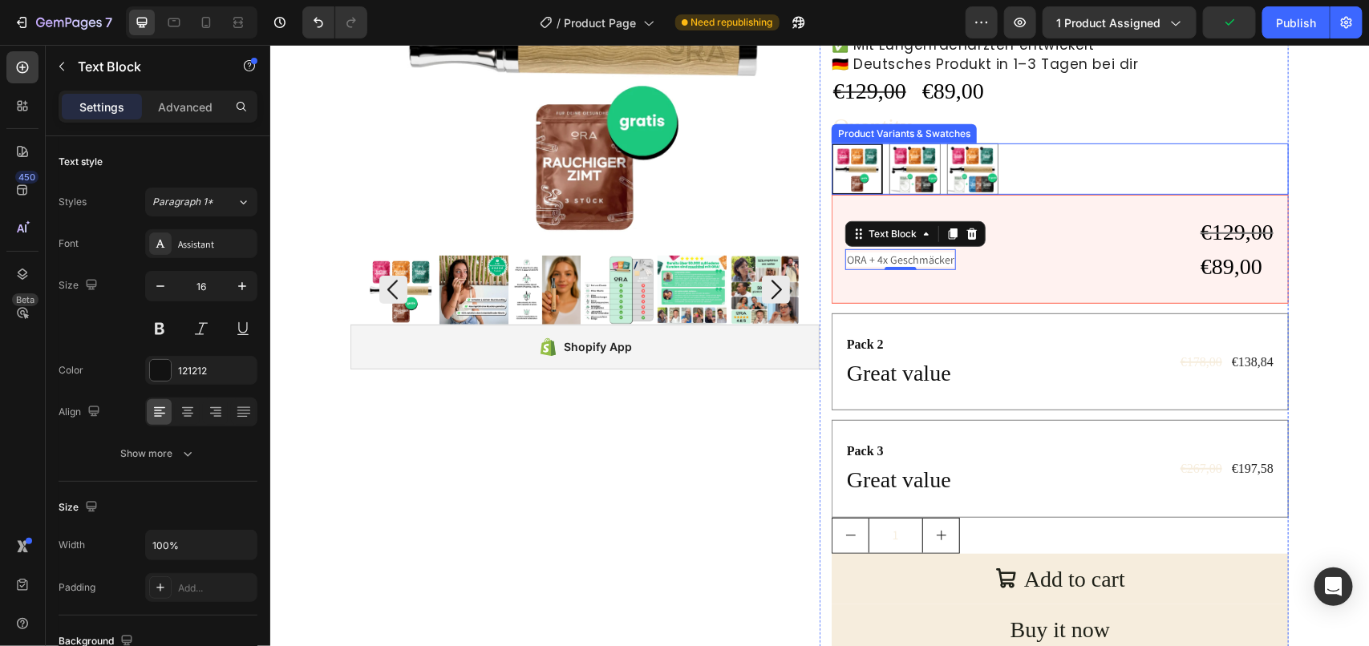
click at [1138, 161] on div "Starter Paket Starter Paket Partner Paket Partner Paket Familien Paket Familien…" at bounding box center [1059, 168] width 457 height 51
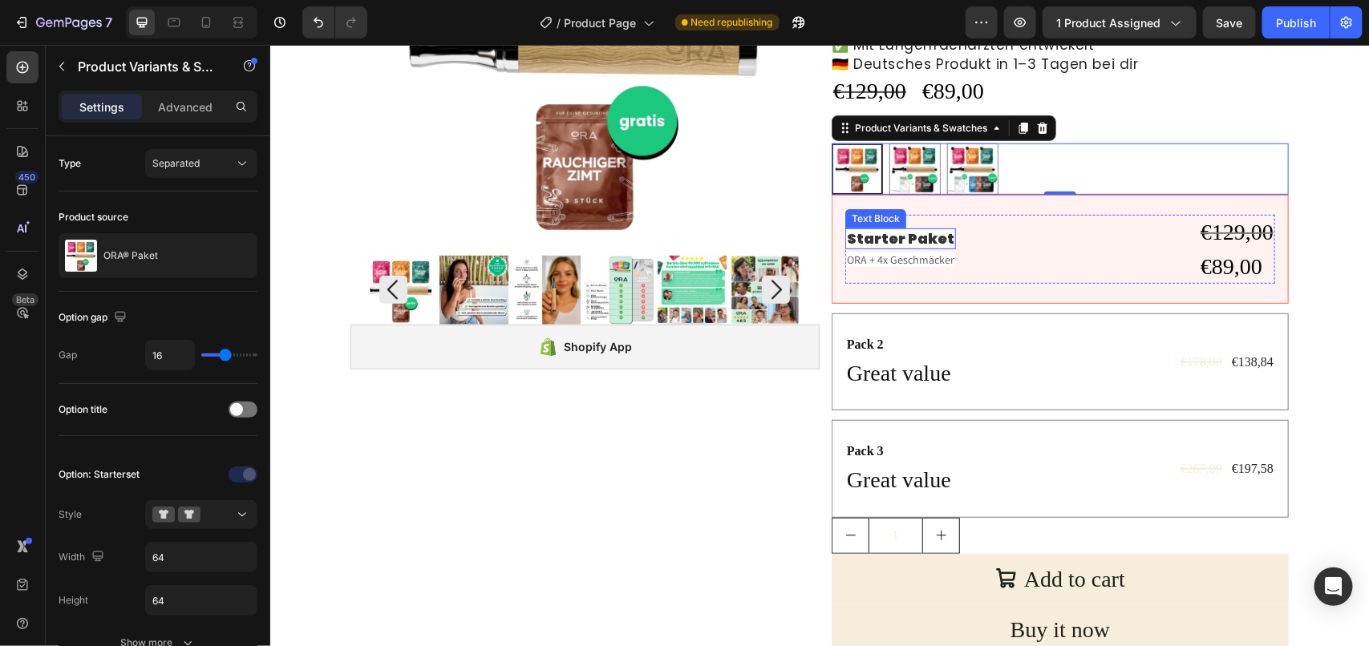
click at [927, 238] on strong "Starter Paket" at bounding box center [899, 238] width 107 height 20
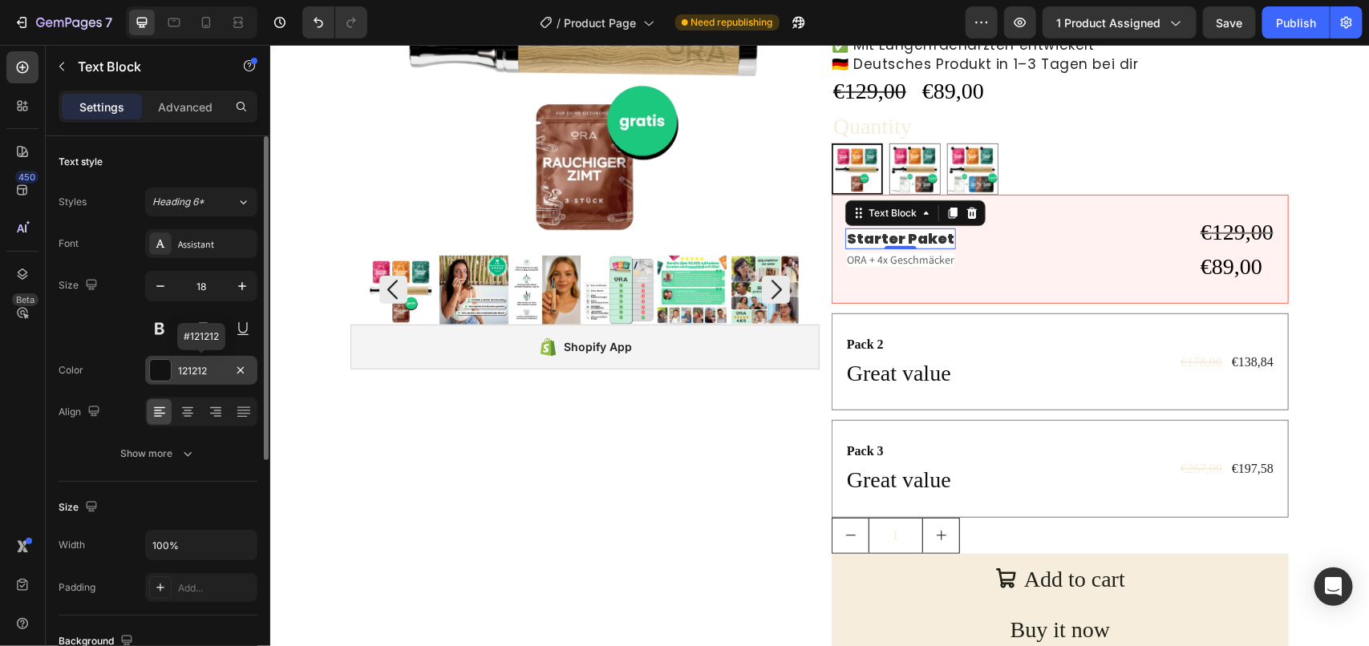
click at [161, 370] on div at bounding box center [160, 370] width 21 height 21
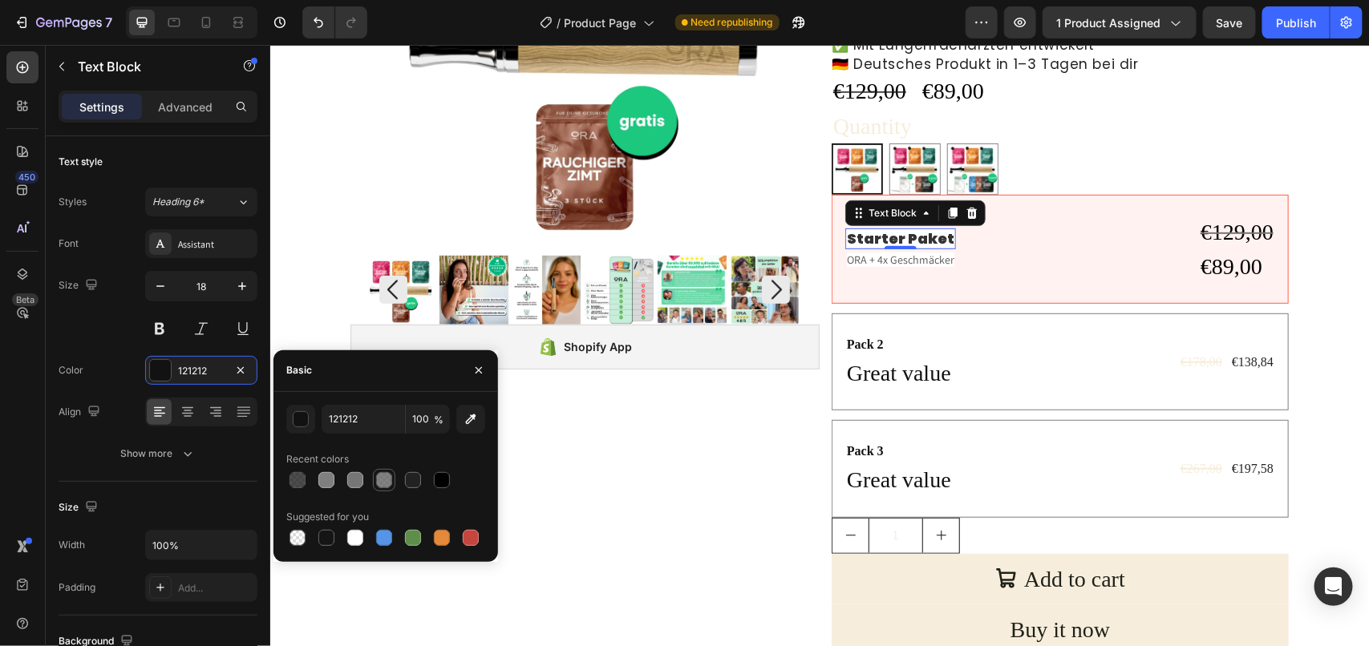
click at [382, 483] on div at bounding box center [384, 480] width 16 height 16
type input "606060"
type input "78"
click at [350, 483] on div at bounding box center [355, 480] width 16 height 16
type input "7F7F7F"
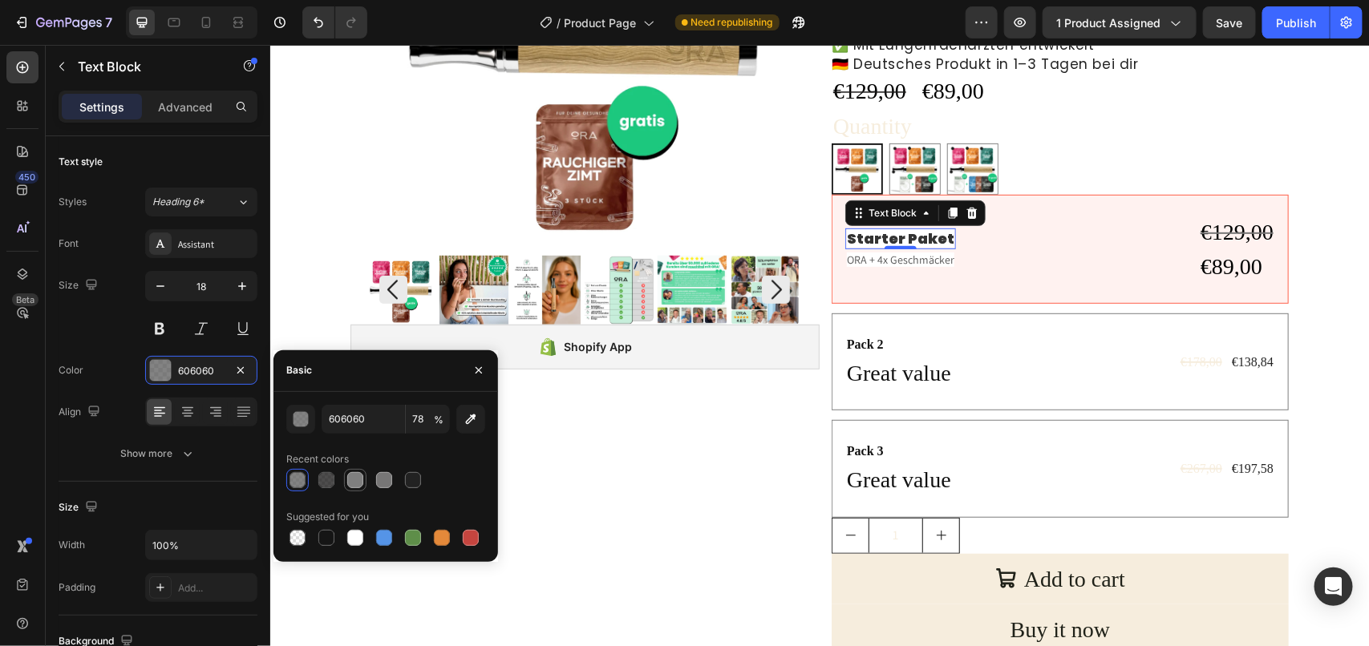
type input "100"
click at [0, 379] on div "450 Beta" at bounding box center [23, 345] width 46 height 601
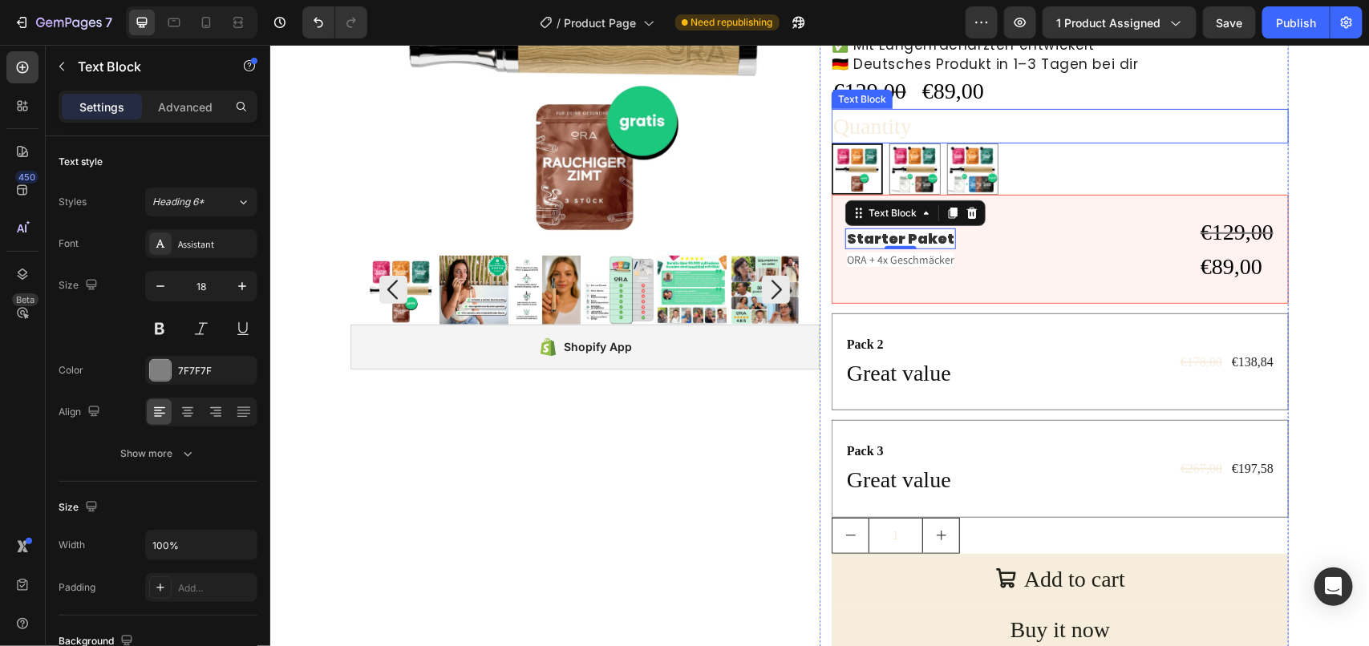
click at [1197, 120] on div "Quantity" at bounding box center [1059, 125] width 457 height 34
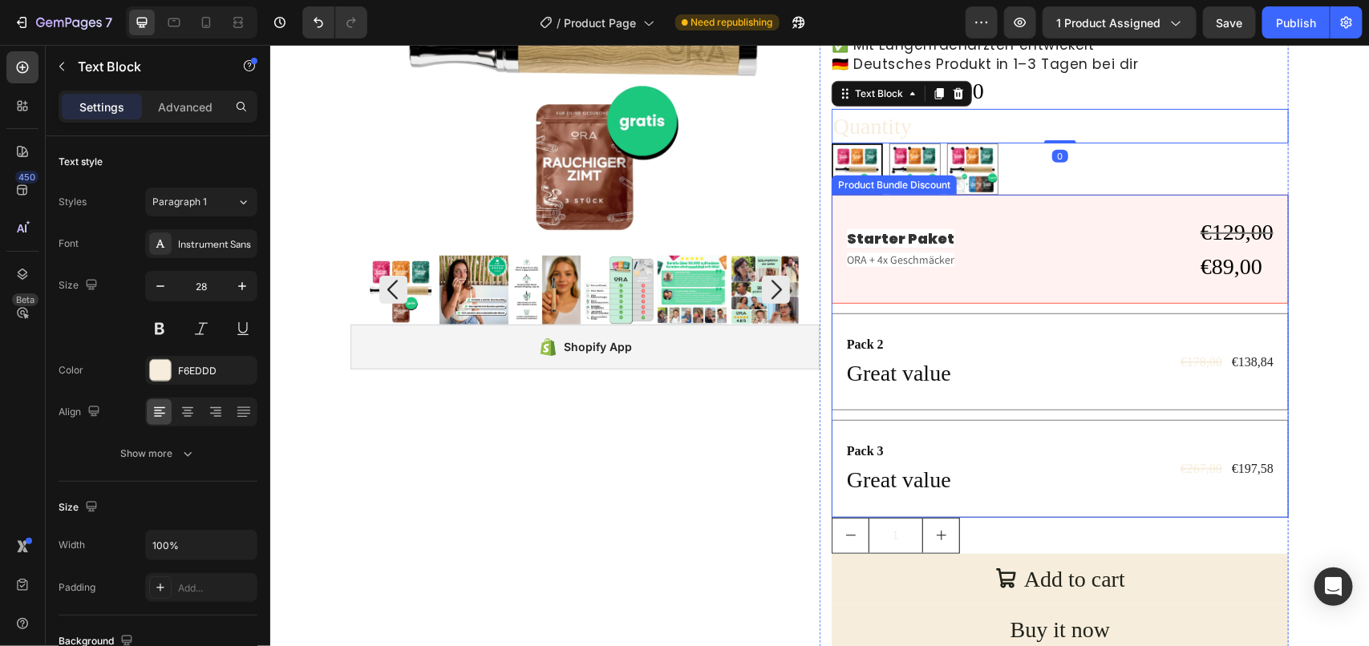
click at [831, 328] on div "Pack 2 Text Block Great value Text Block €178,00 Product Price Product Price €1…" at bounding box center [1059, 361] width 457 height 97
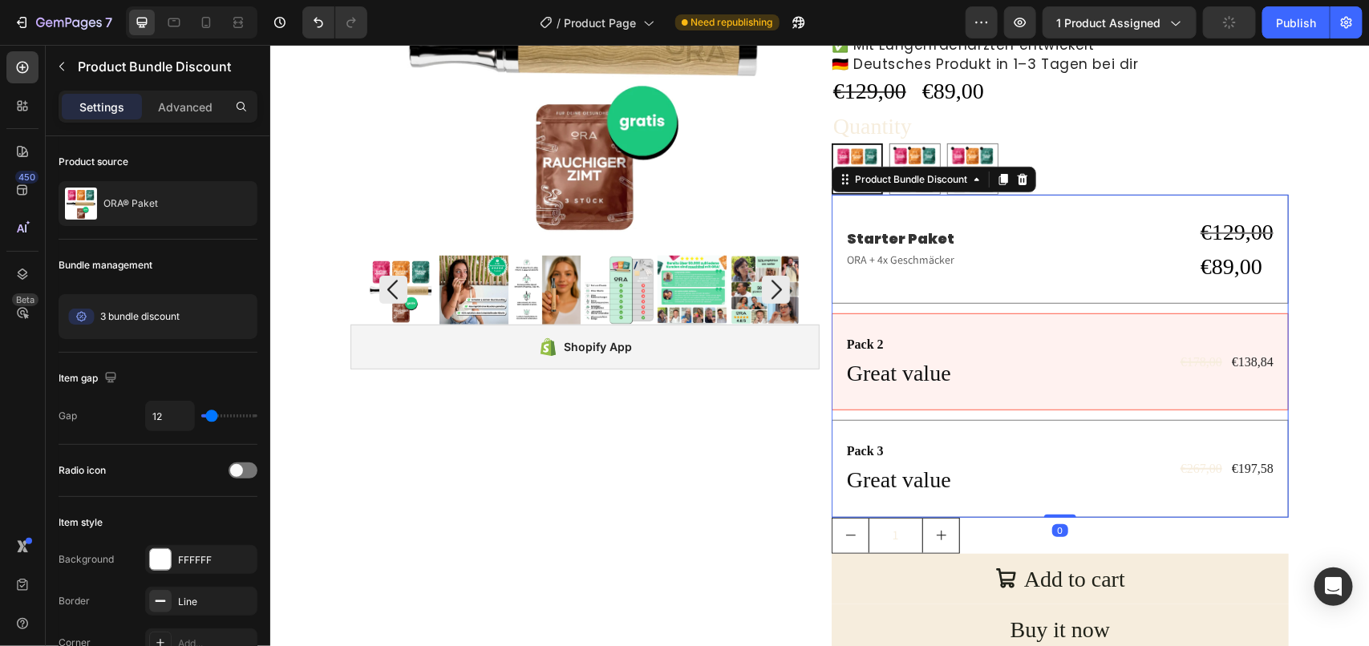
click at [831, 438] on div "Pack 3 Text Block Great value Text Block €267,00 Product Price Product Price €1…" at bounding box center [1059, 467] width 457 height 97
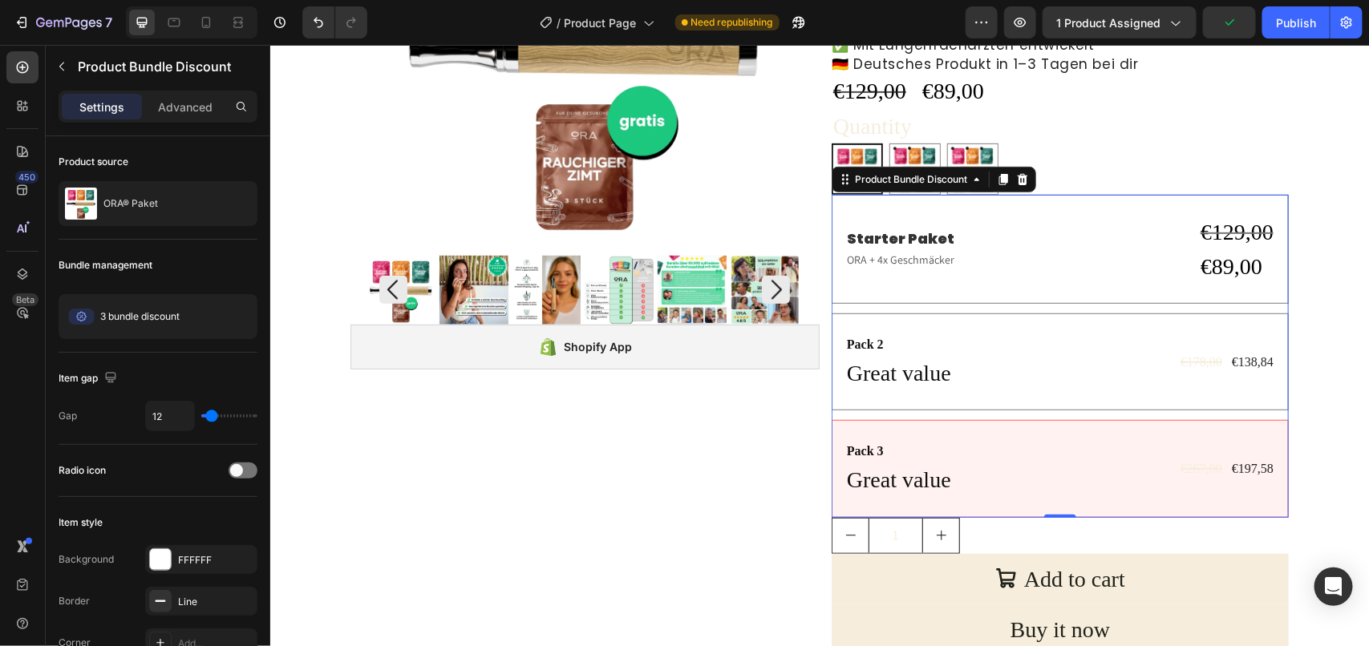
click at [834, 293] on div "Starter Paket Text Block ORA + 4x Geschmäcker Text Block €129,00 Compare Price …" at bounding box center [1059, 248] width 457 height 109
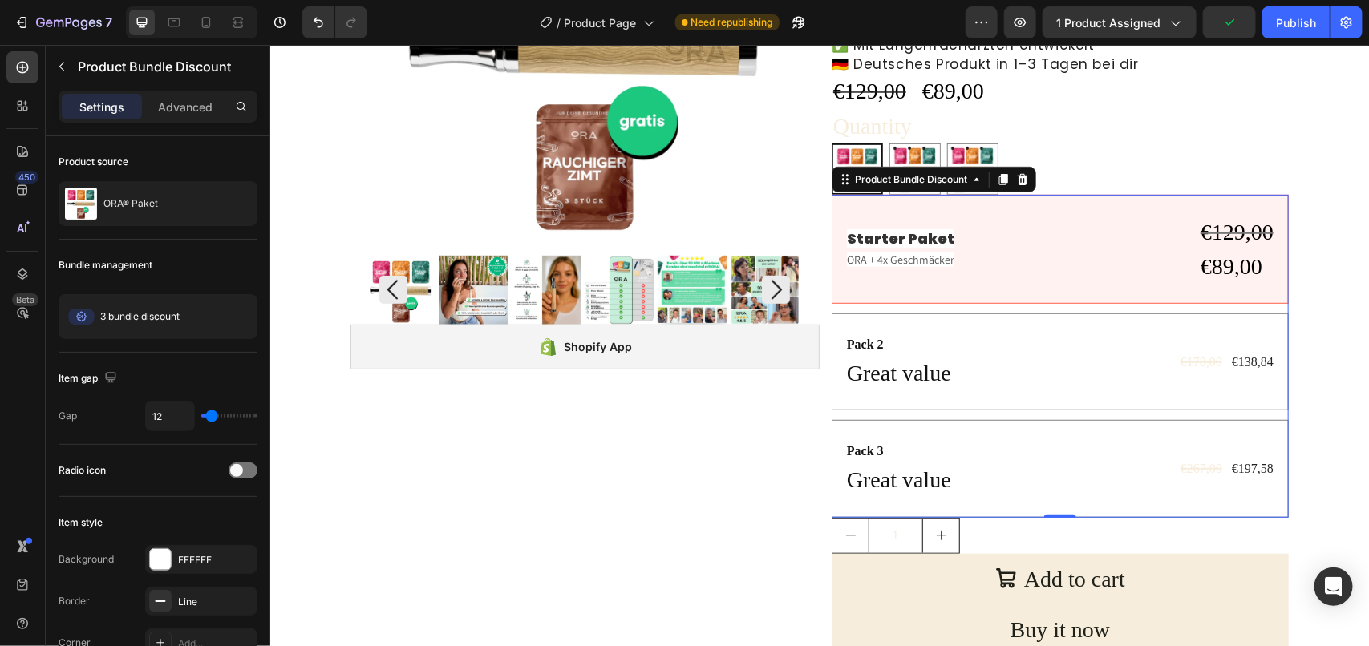
click at [834, 212] on div "Starter Paket Text Block ORA + 4x Geschmäcker Text Block €129,00 Compare Price …" at bounding box center [1059, 248] width 457 height 109
click at [844, 333] on div "Pack 2" at bounding box center [897, 344] width 107 height 22
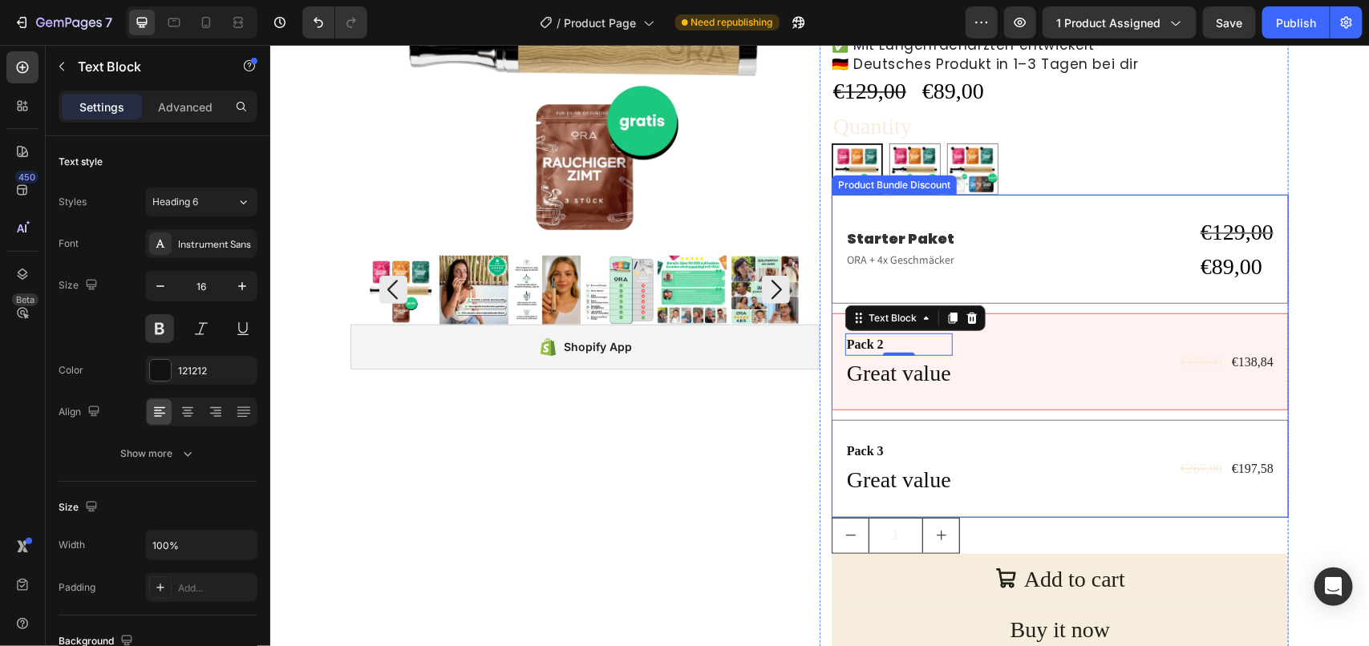
click at [831, 194] on div "Starter Paket Text Block ORA + 4x Geschmäcker Text Block €129,00 Compare Price …" at bounding box center [1059, 248] width 457 height 109
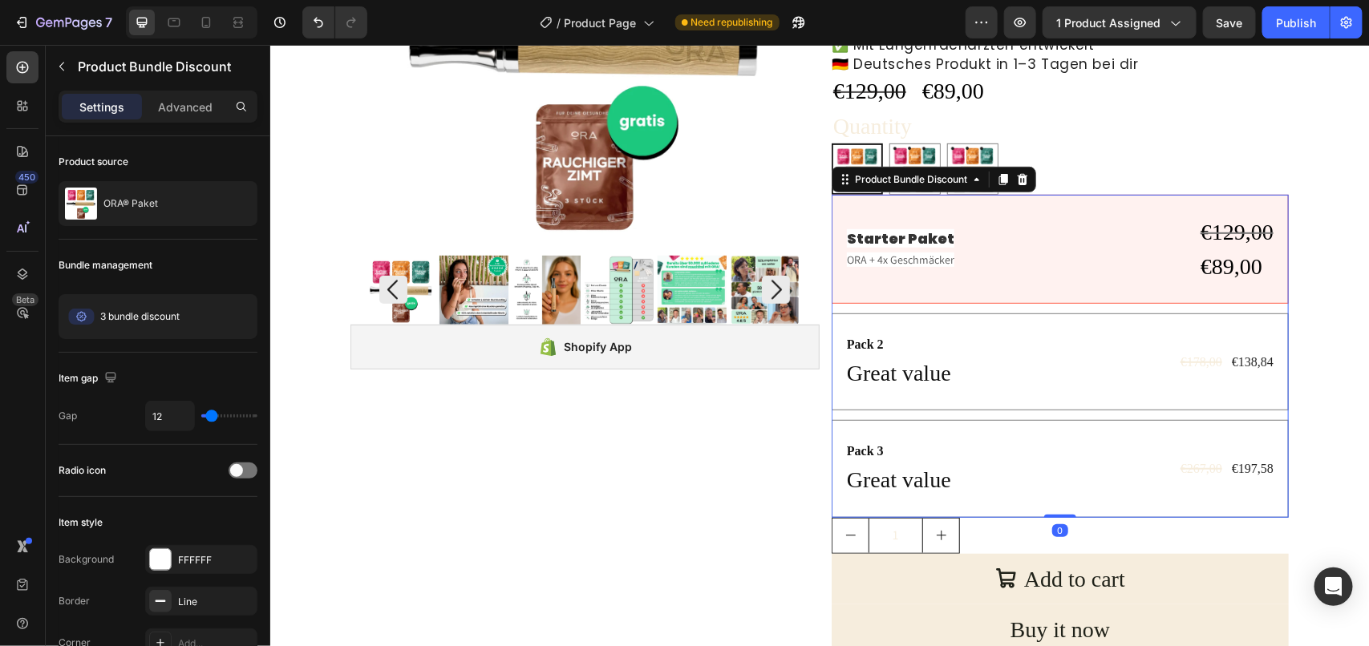
click at [832, 328] on div "Pack 2 Text Block Great value Text Block €178,00 Product Price Product Price €1…" at bounding box center [1059, 361] width 457 height 97
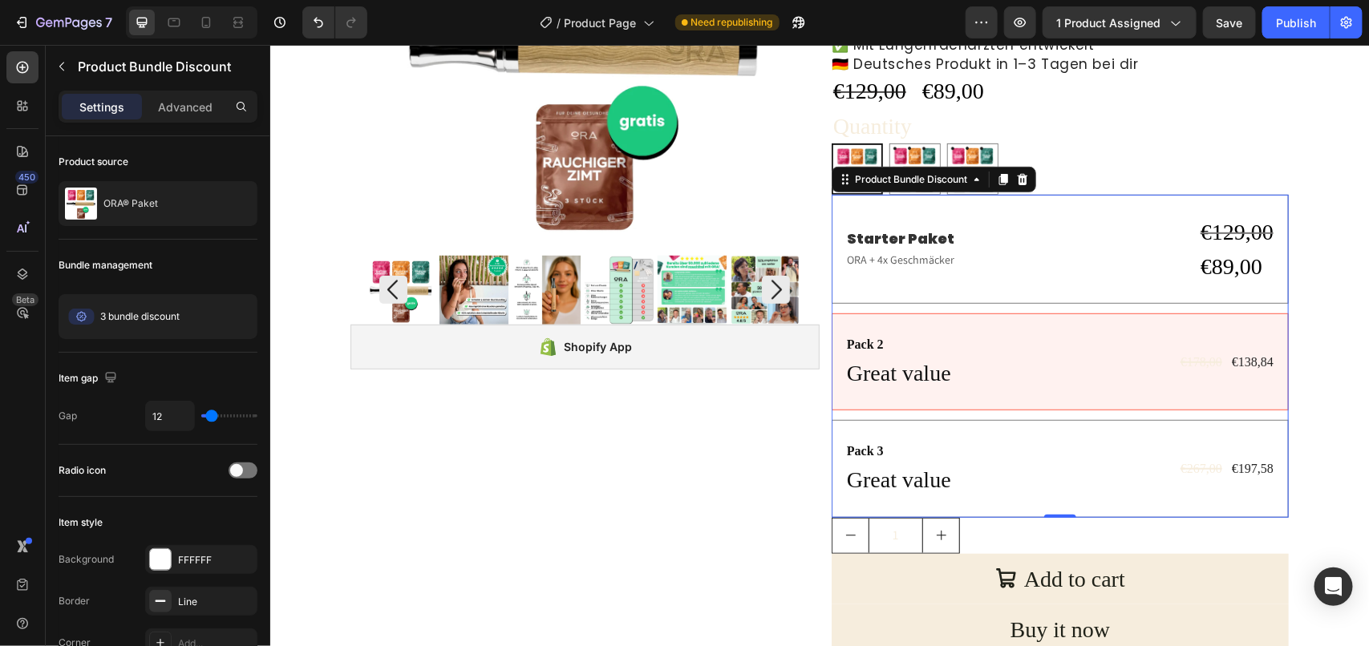
click at [832, 206] on div "Starter Paket Text Block ORA + 4x Geschmäcker Text Block €129,00 Compare Price …" at bounding box center [1059, 248] width 457 height 109
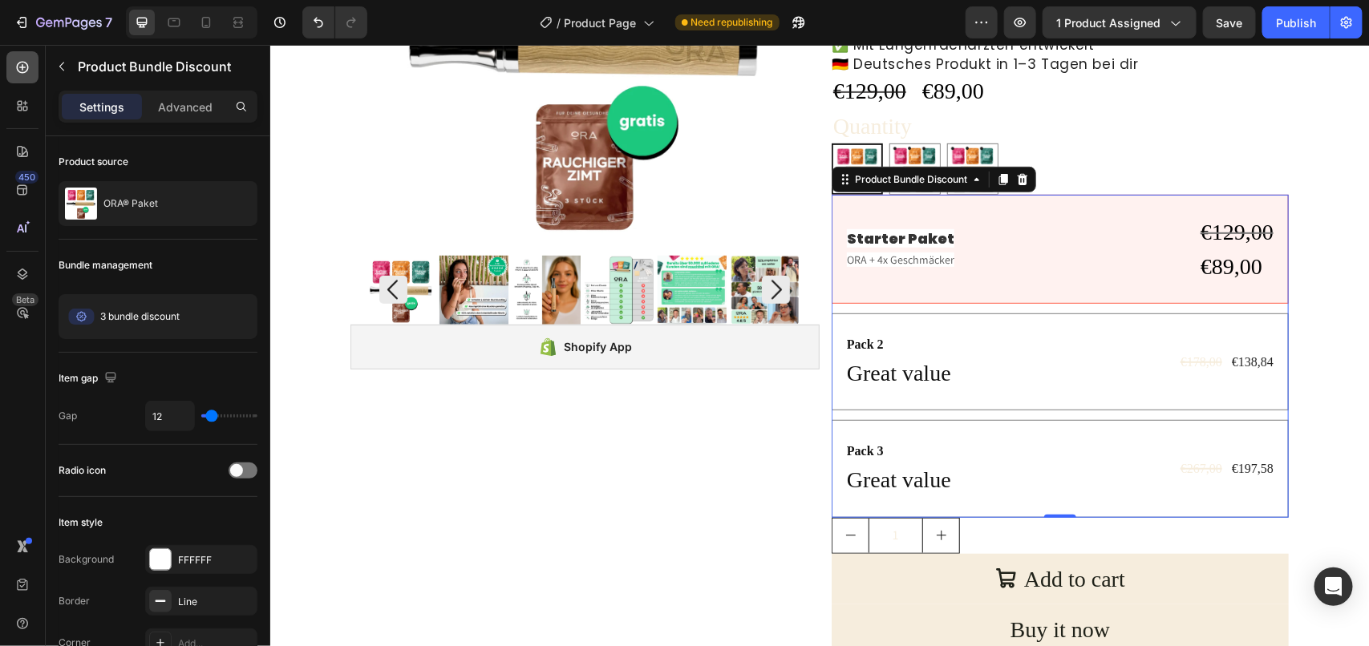
click at [14, 63] on icon at bounding box center [22, 67] width 16 height 16
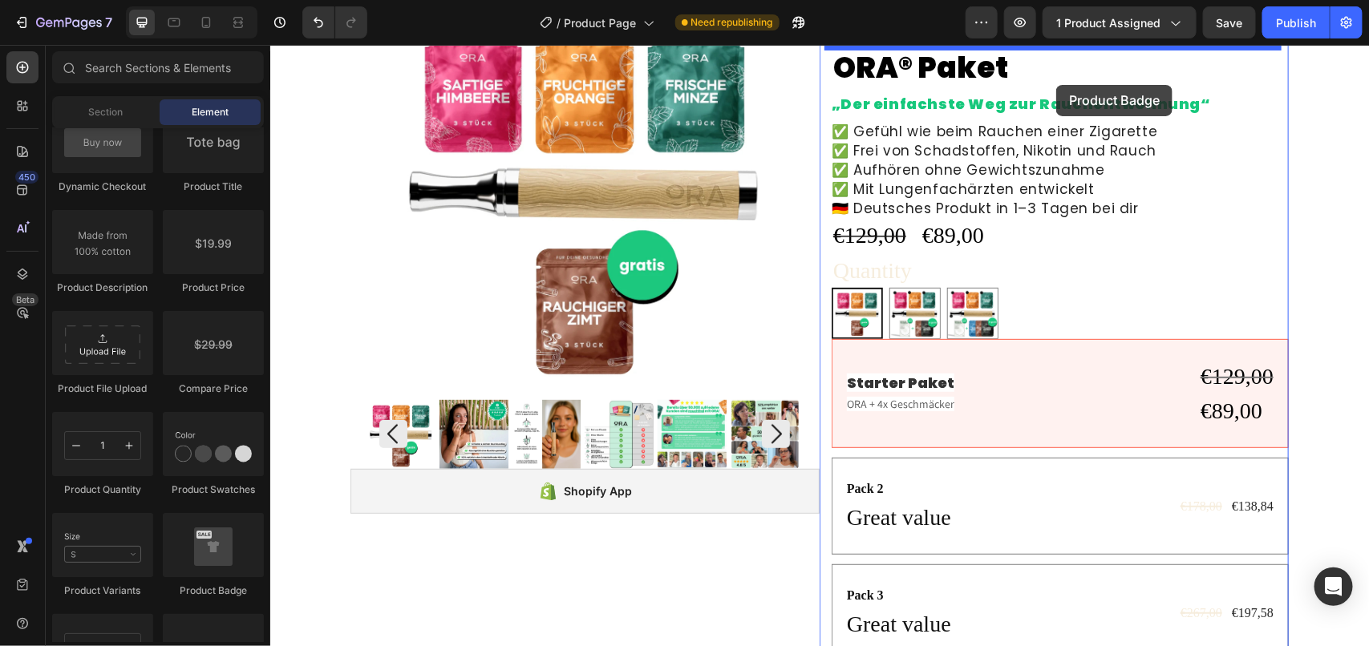
scroll to position [109, 0]
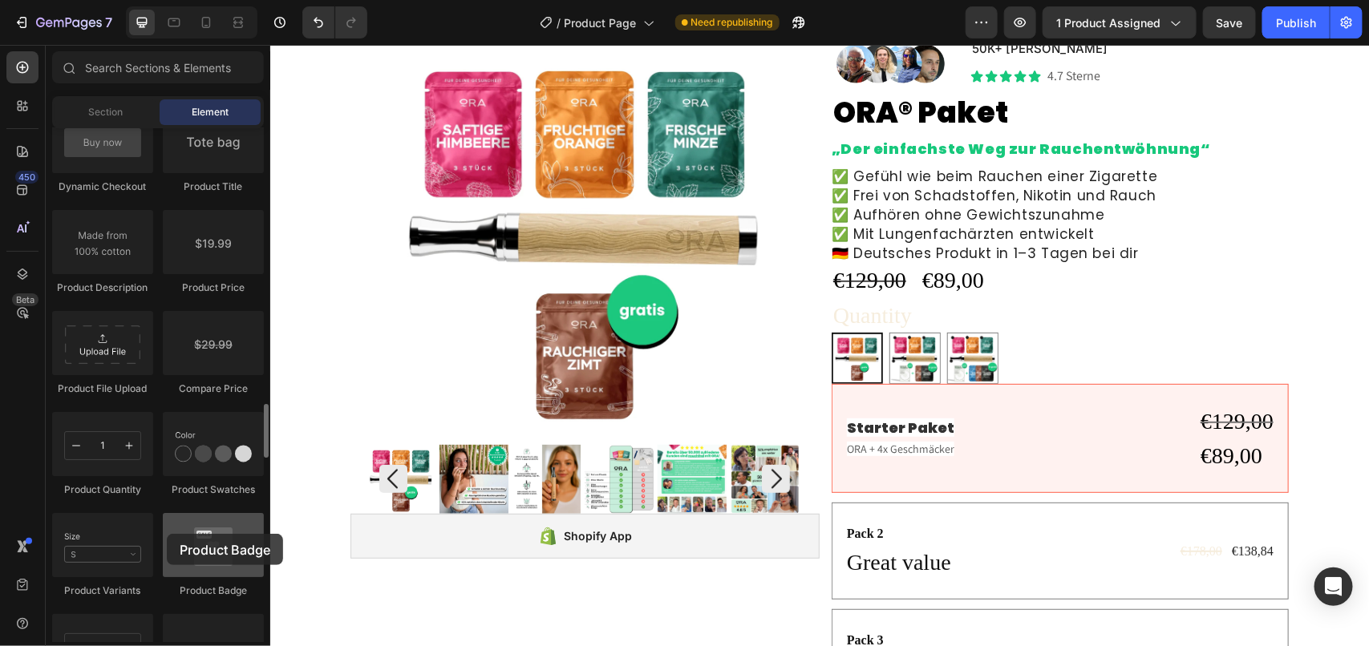
drag, startPoint x: 354, startPoint y: 261, endPoint x: 167, endPoint y: 534, distance: 330.5
click at [167, 534] on div at bounding box center [213, 545] width 101 height 64
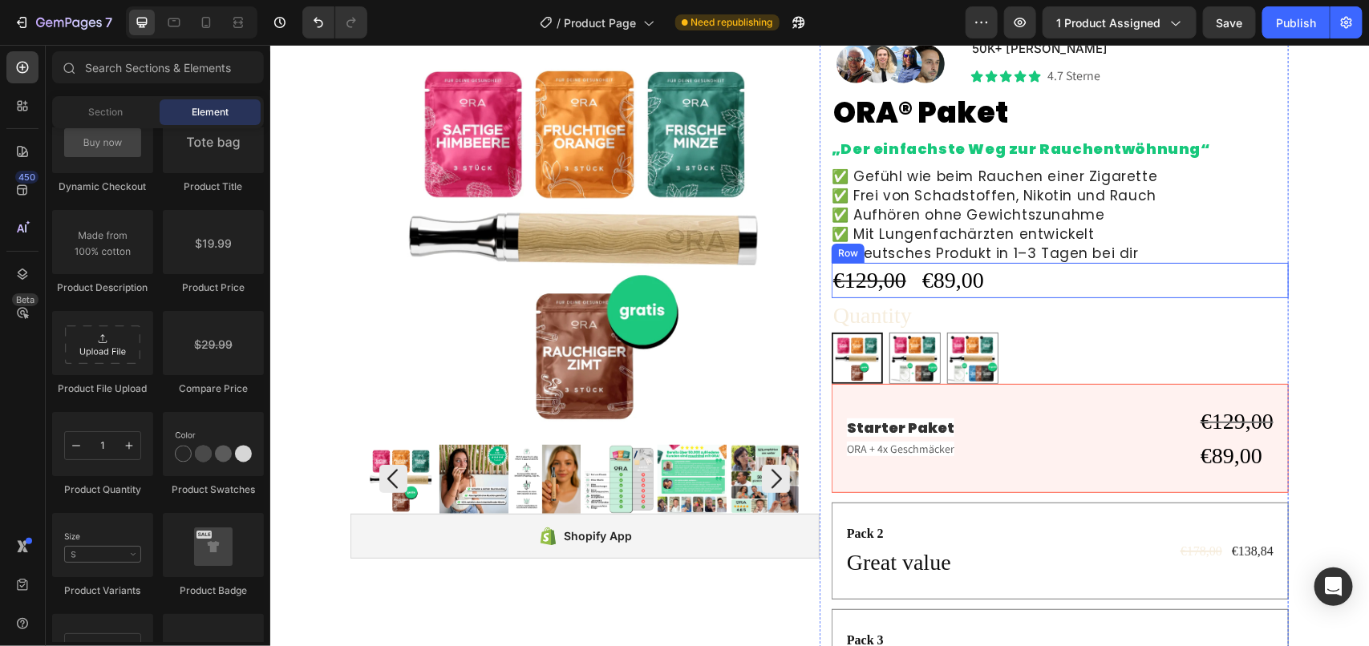
click at [1004, 273] on div "€129,00 Compare Price Compare Price €89,00 Product Price Product Price Row" at bounding box center [1059, 279] width 457 height 34
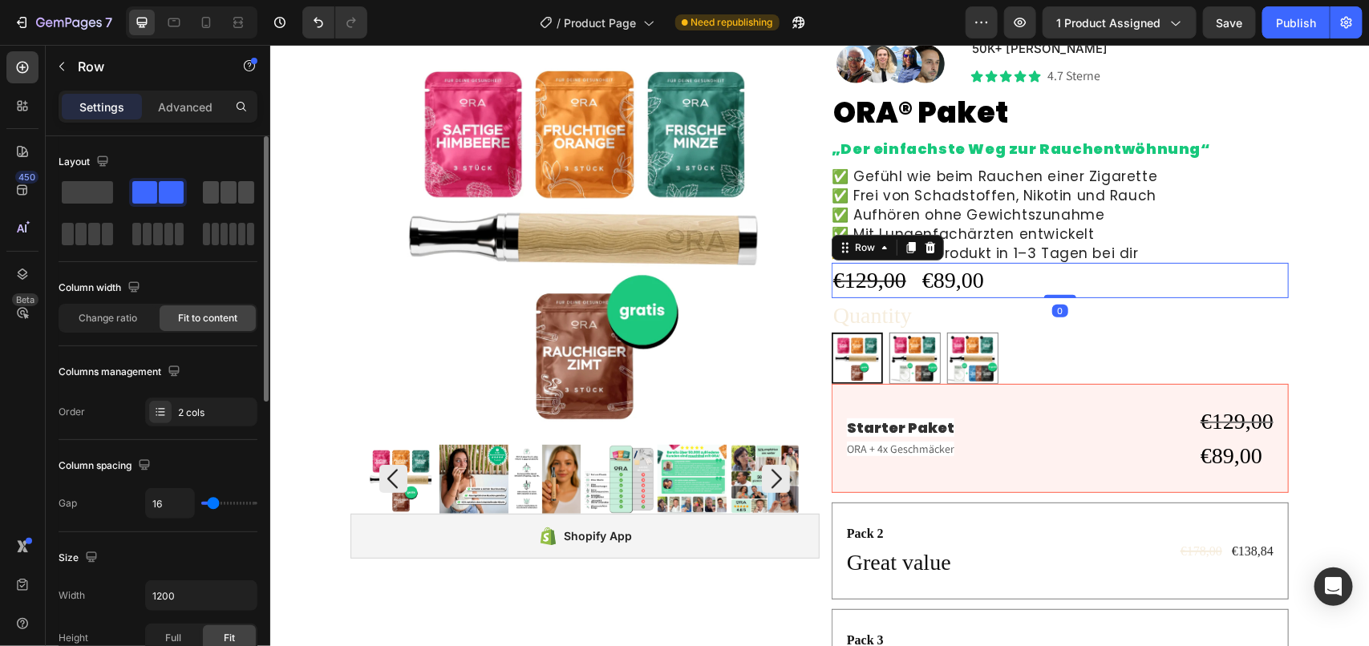
click at [225, 193] on span at bounding box center [228, 192] width 16 height 22
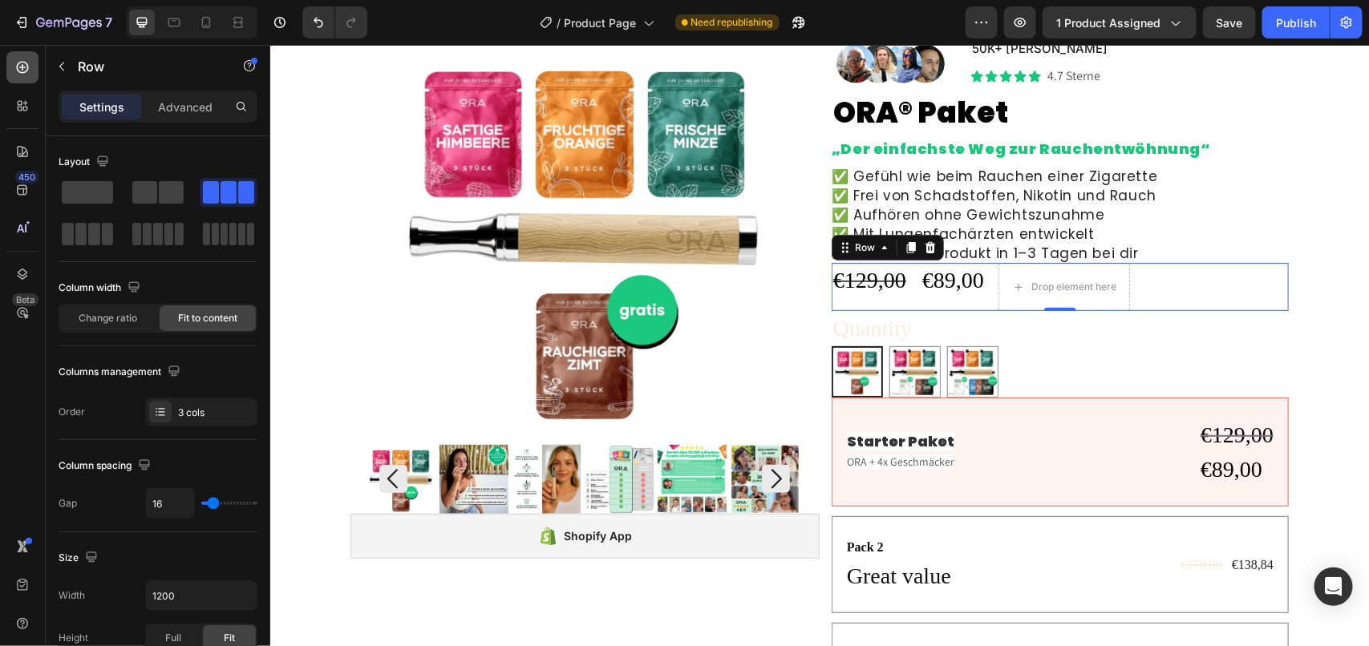
click at [18, 69] on icon at bounding box center [22, 67] width 16 height 16
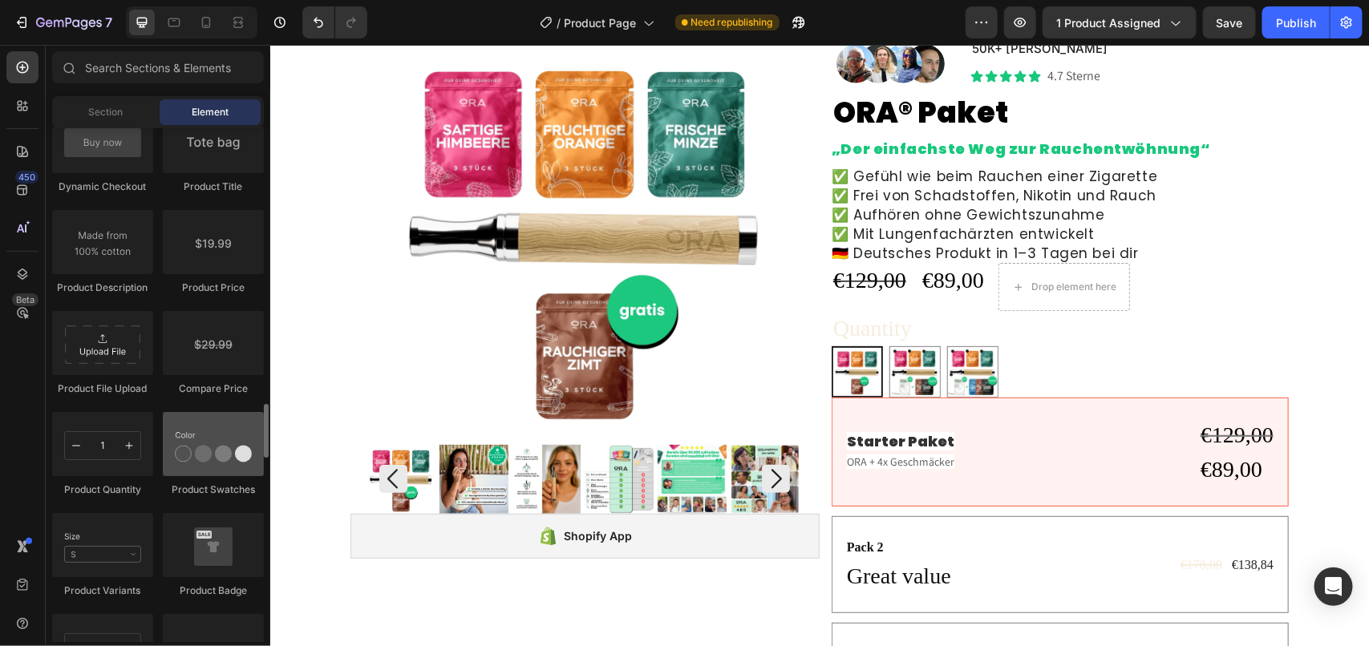
scroll to position [2806, 0]
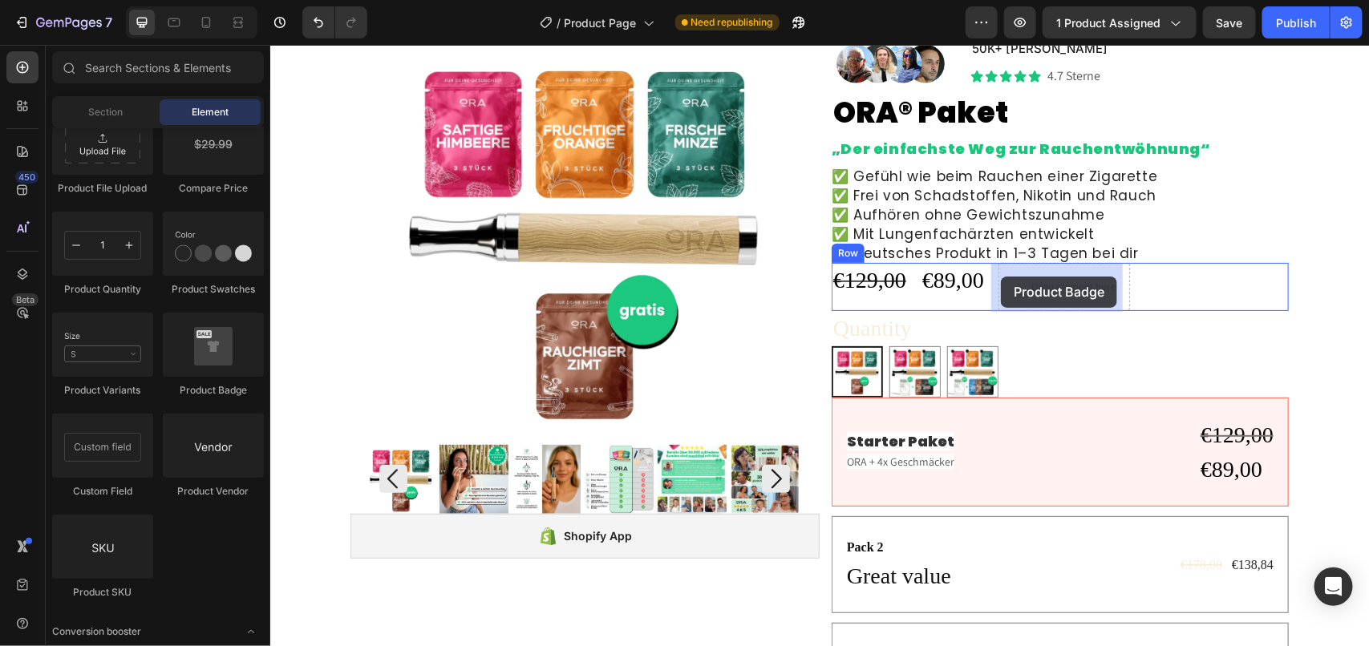
drag, startPoint x: 528, startPoint y: 390, endPoint x: 1000, endPoint y: 276, distance: 485.0
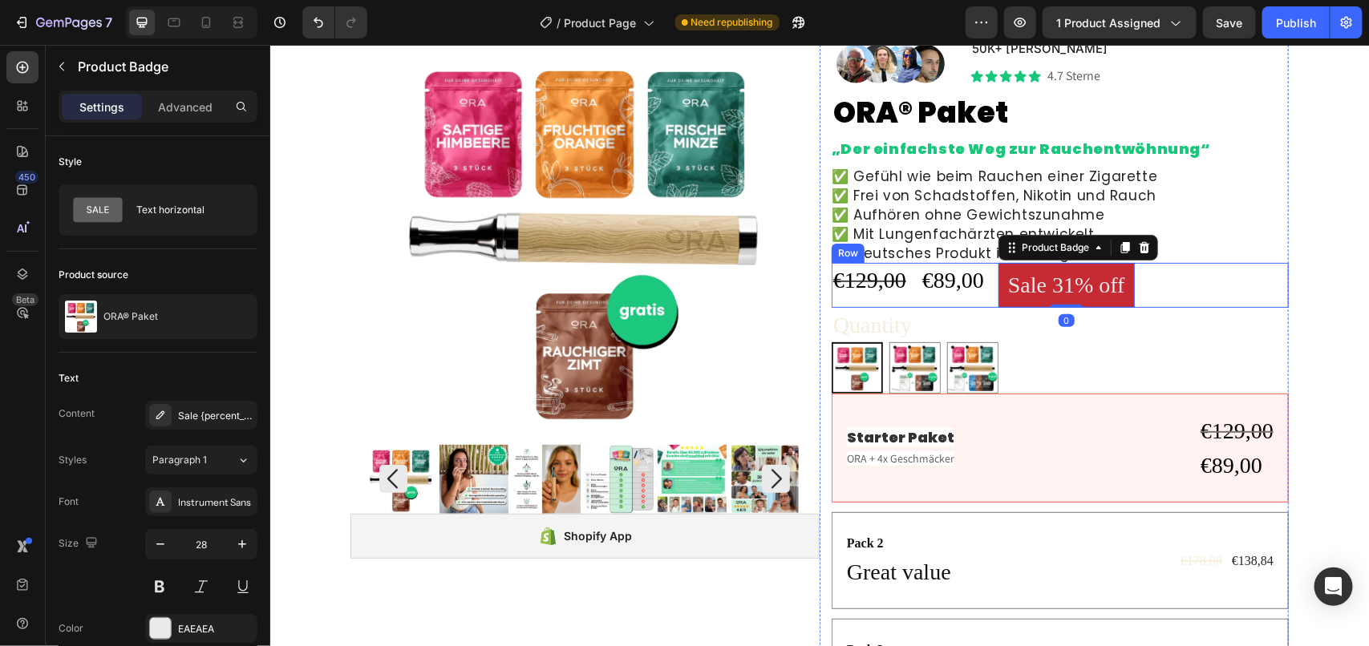
click at [1180, 284] on div "€129,00 Compare Price Compare Price €89,00 Product Price Product Price Sale 31%…" at bounding box center [1059, 284] width 457 height 44
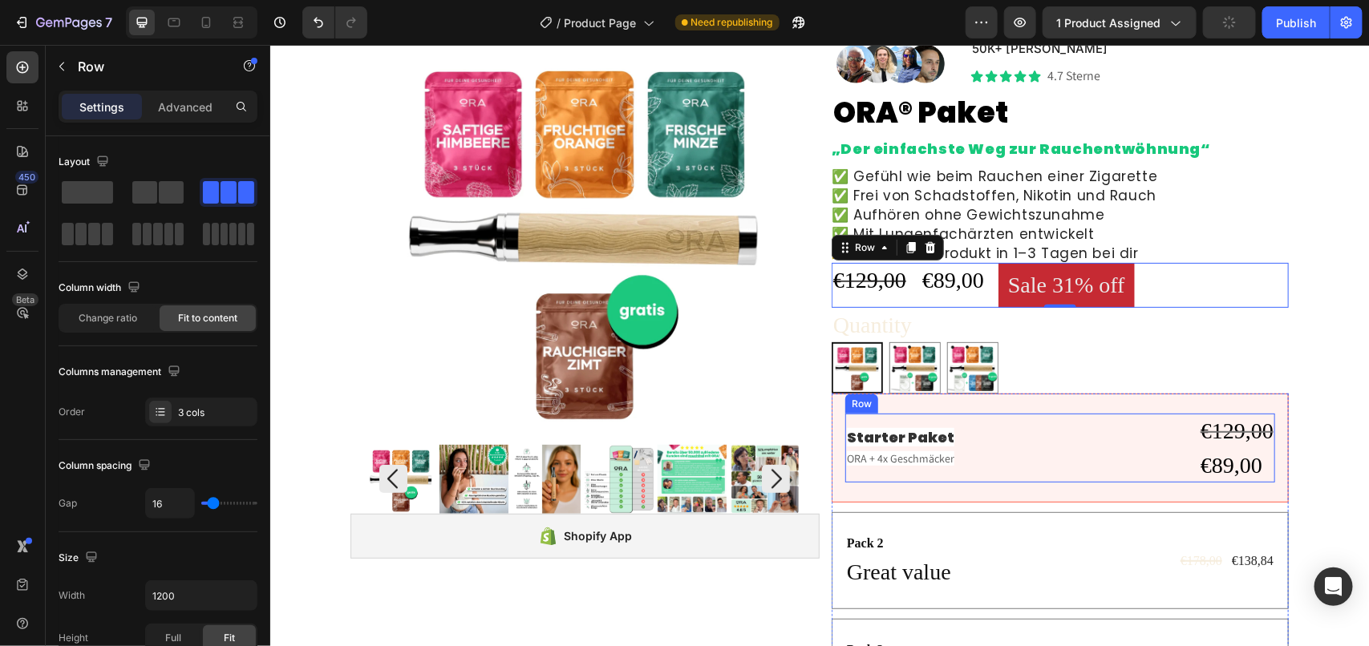
scroll to position [209, 0]
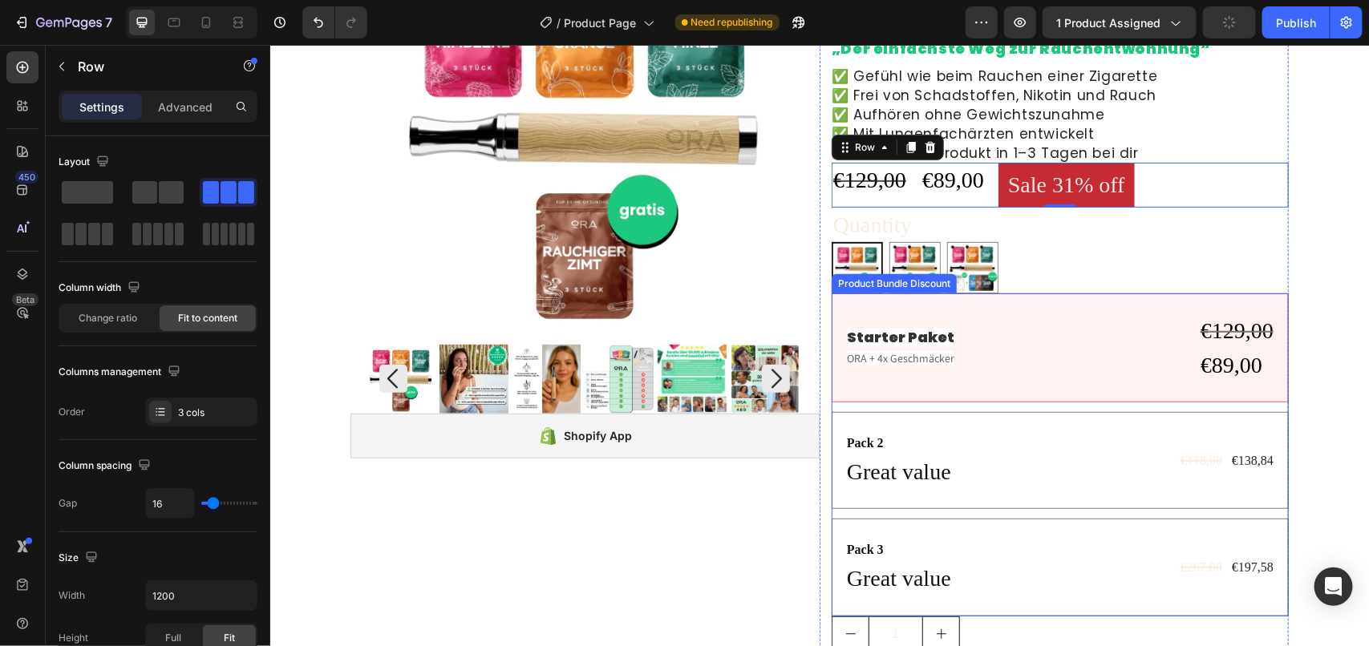
click at [984, 427] on div "Pack 2 Text Block Great value Text Block €178,00 Product Price Product Price €1…" at bounding box center [1059, 459] width 457 height 97
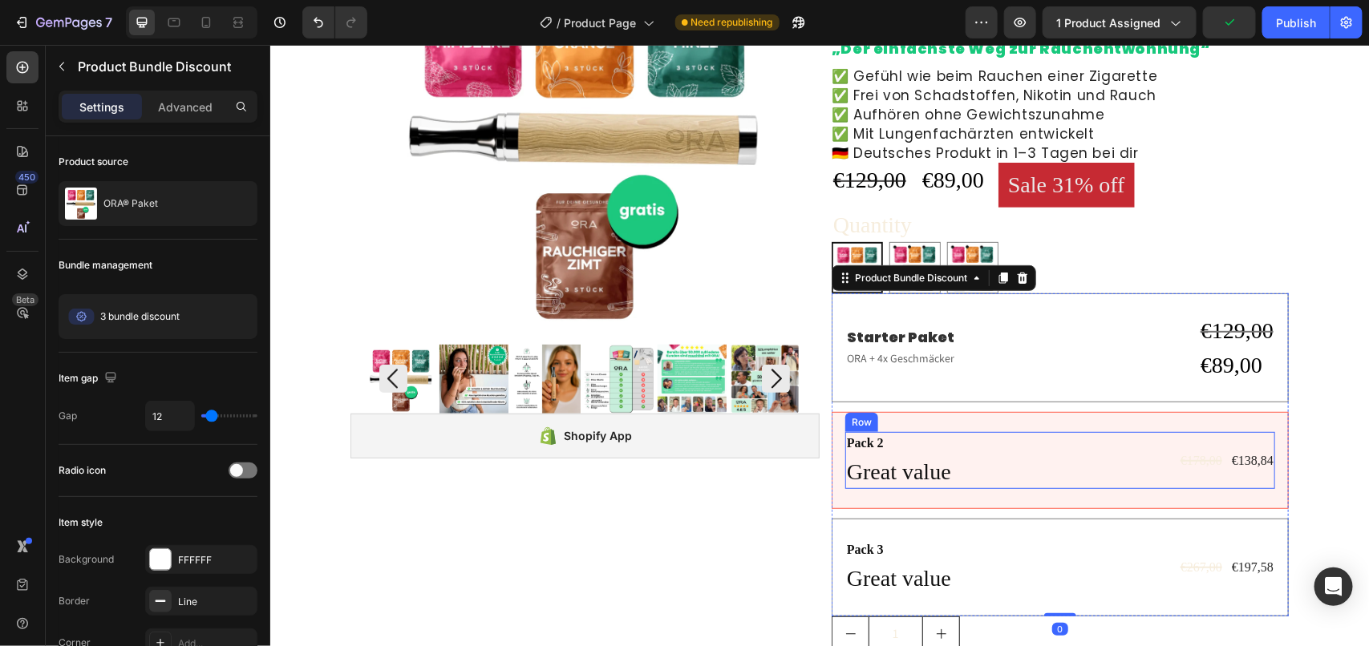
click at [951, 548] on div "Pack 3 Text Block Great value Text Block €267,00 Product Price Product Price €1…" at bounding box center [1059, 566] width 430 height 57
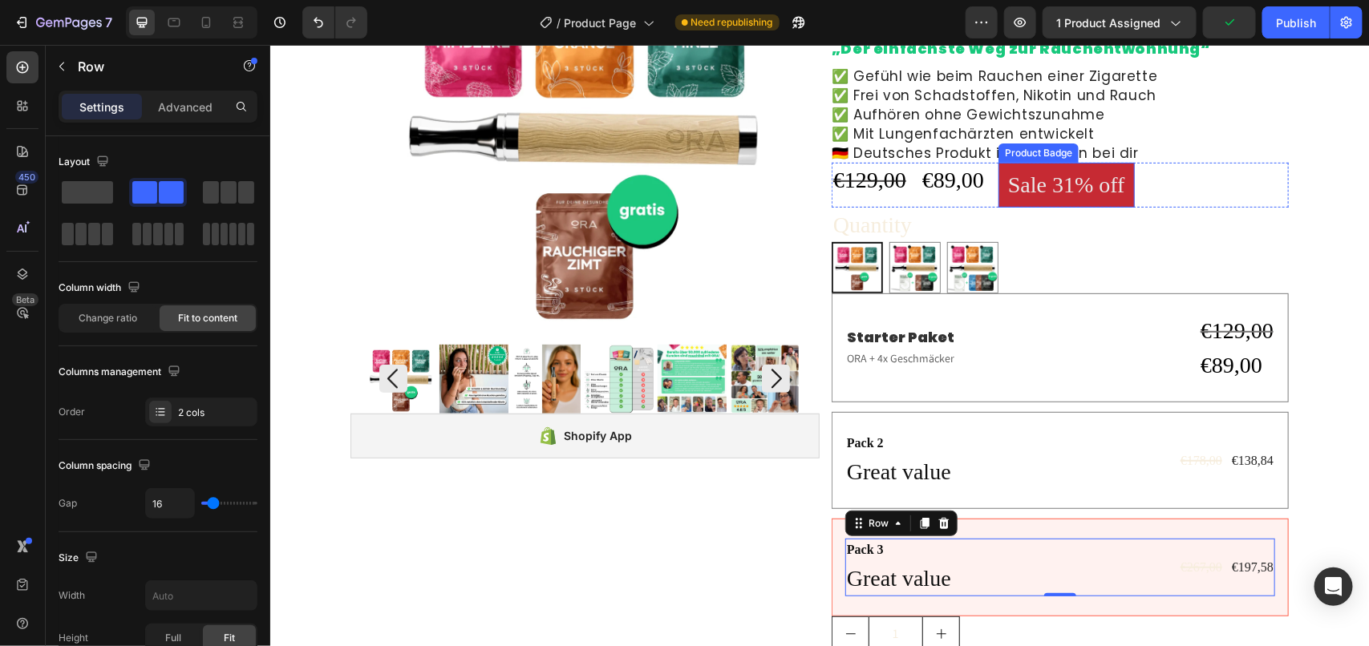
click at [1071, 189] on pre "Sale 31% off" at bounding box center [1065, 184] width 136 height 44
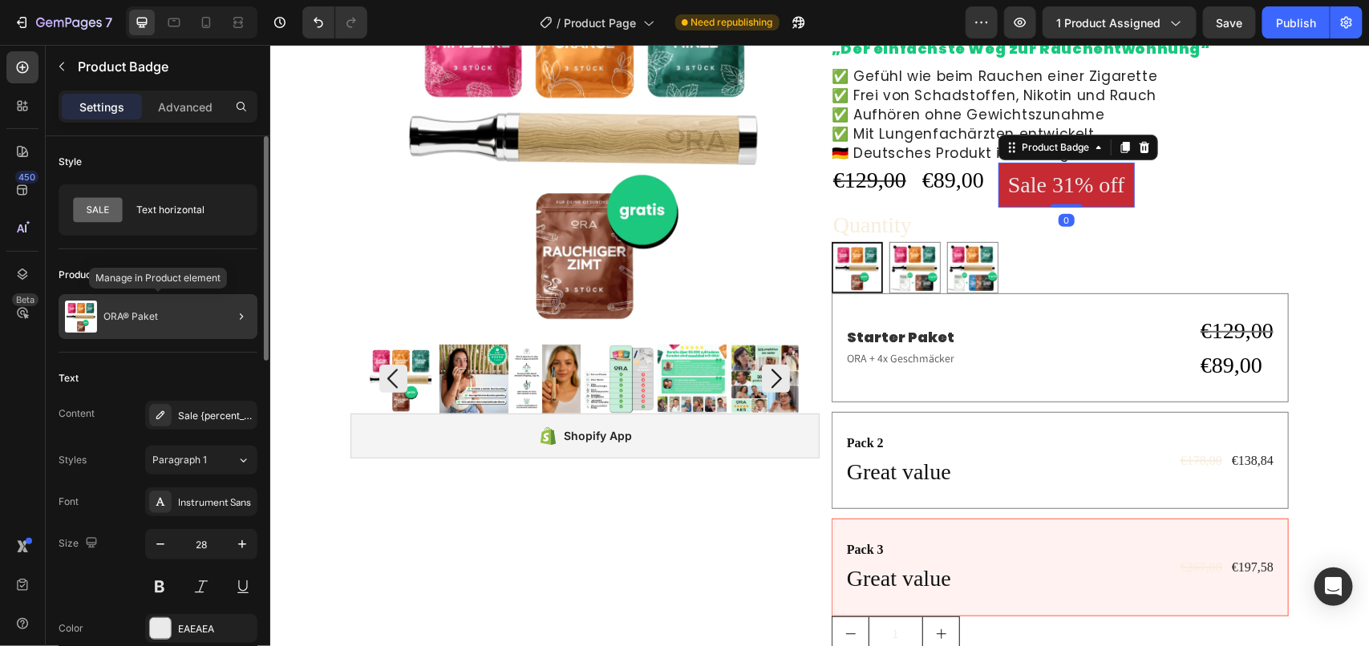
click at [172, 315] on div "ORA® Paket" at bounding box center [158, 316] width 199 height 45
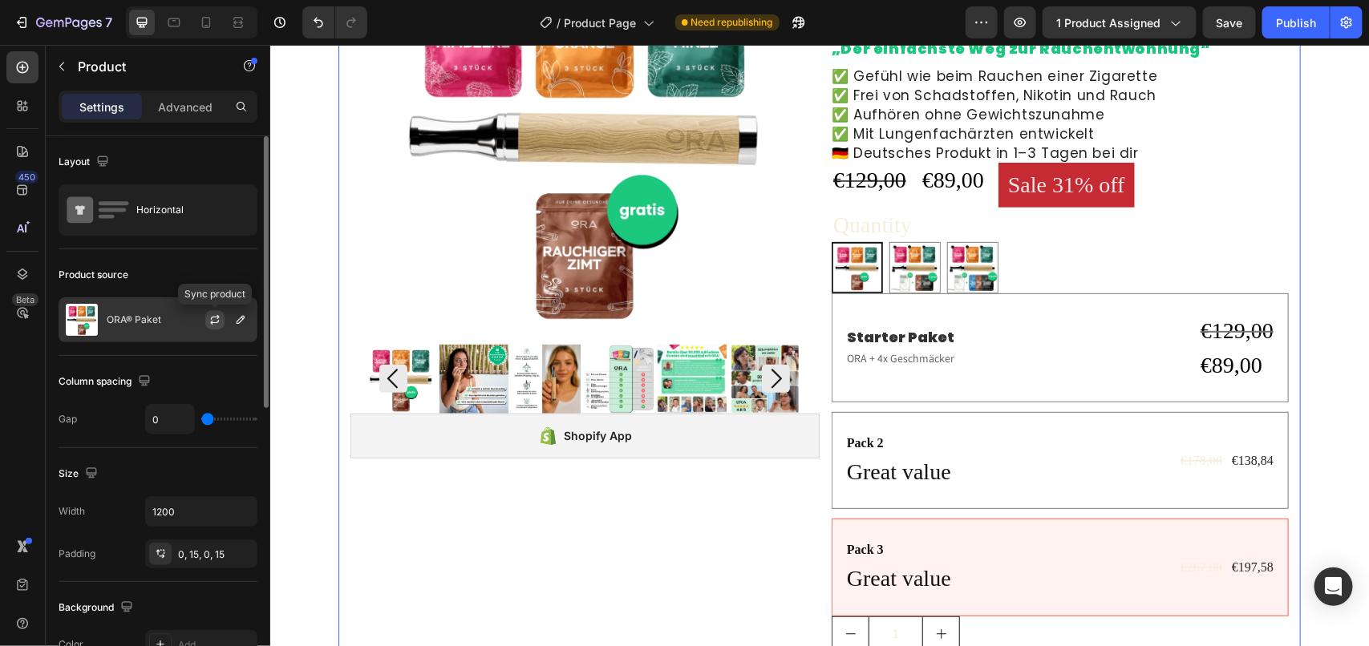
click at [215, 322] on icon "button" at bounding box center [214, 319] width 13 height 13
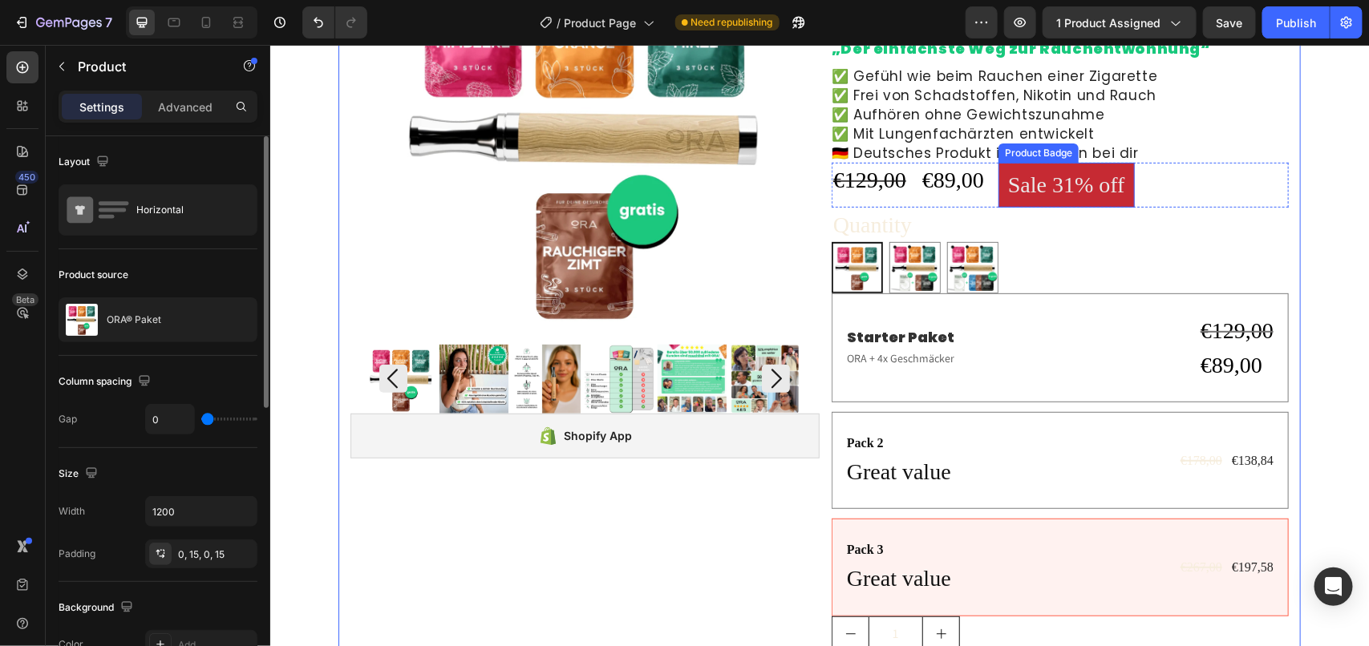
click at [1077, 177] on pre "Sale 31% off" at bounding box center [1065, 184] width 136 height 44
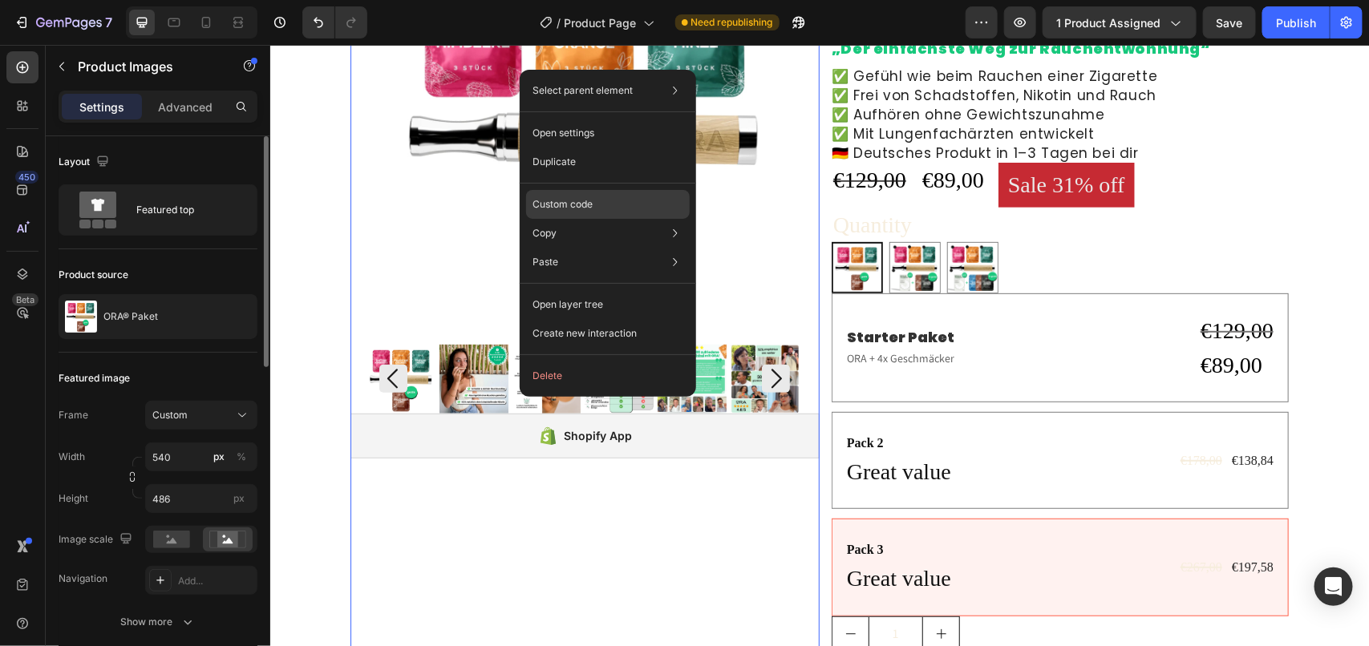
click at [552, 205] on p "Custom code" at bounding box center [562, 204] width 60 height 14
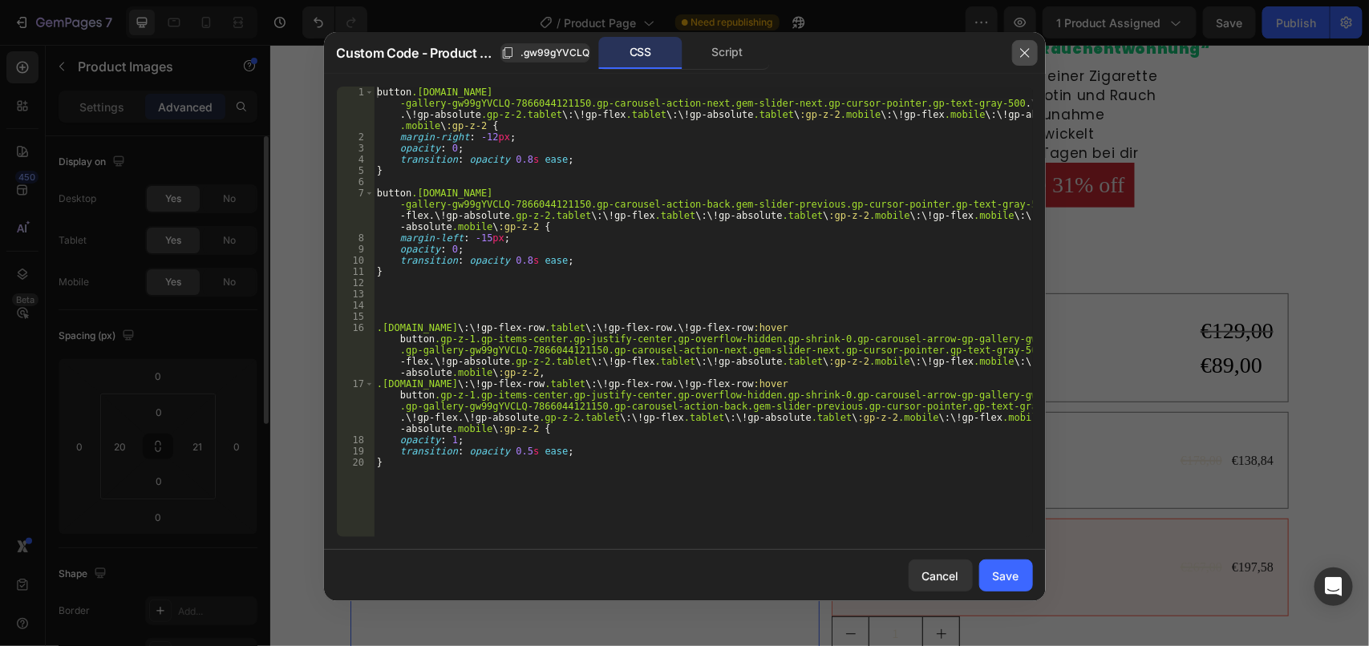
click at [1024, 55] on icon "button" at bounding box center [1024, 53] width 13 height 13
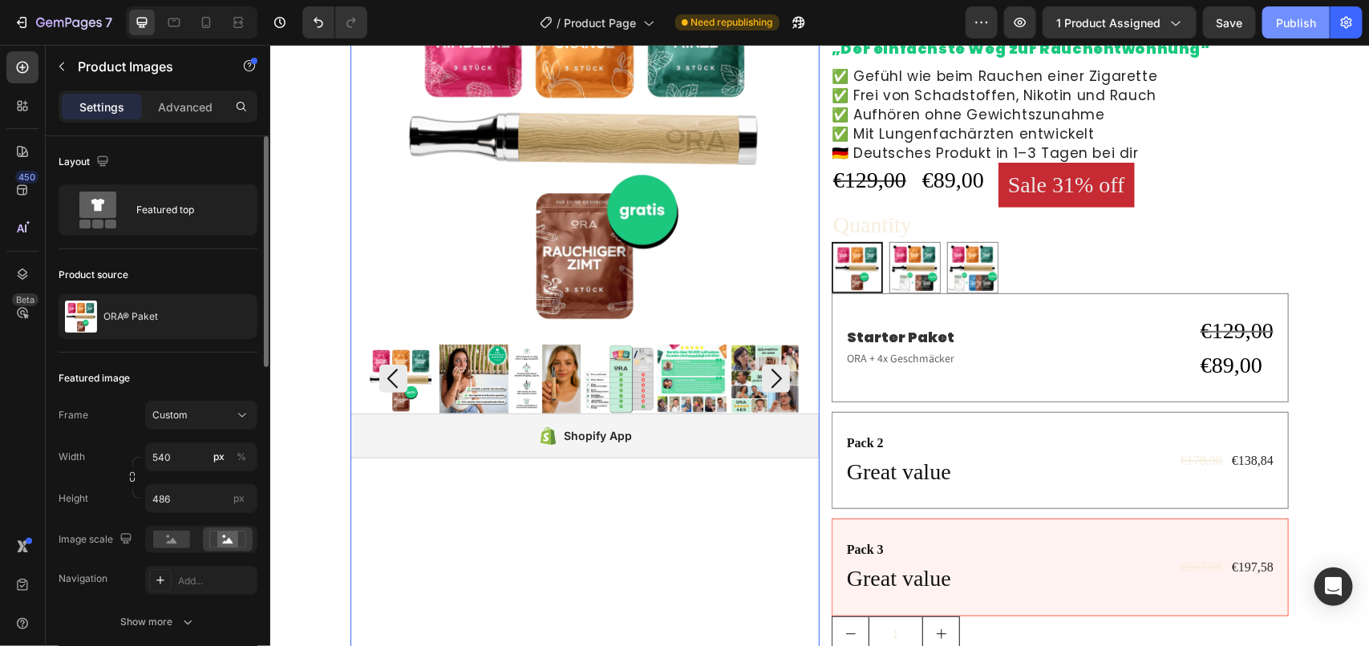
click at [1280, 20] on div "Publish" at bounding box center [1296, 22] width 40 height 17
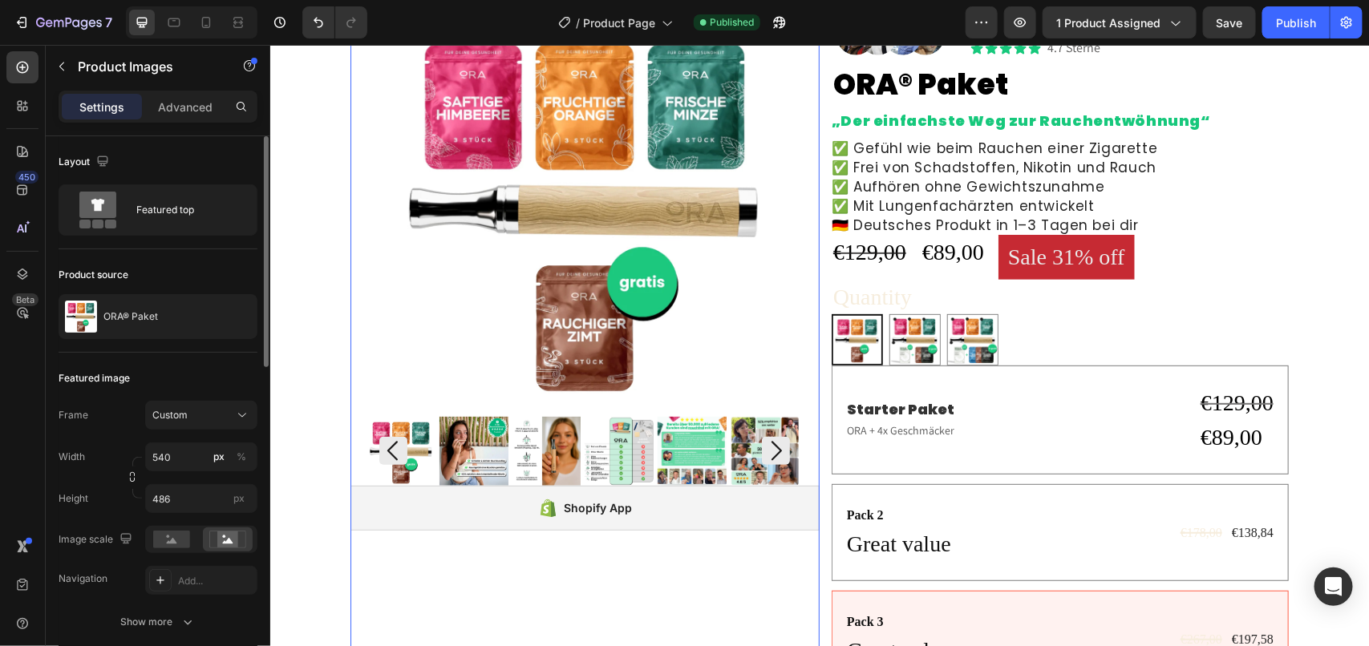
scroll to position [109, 0]
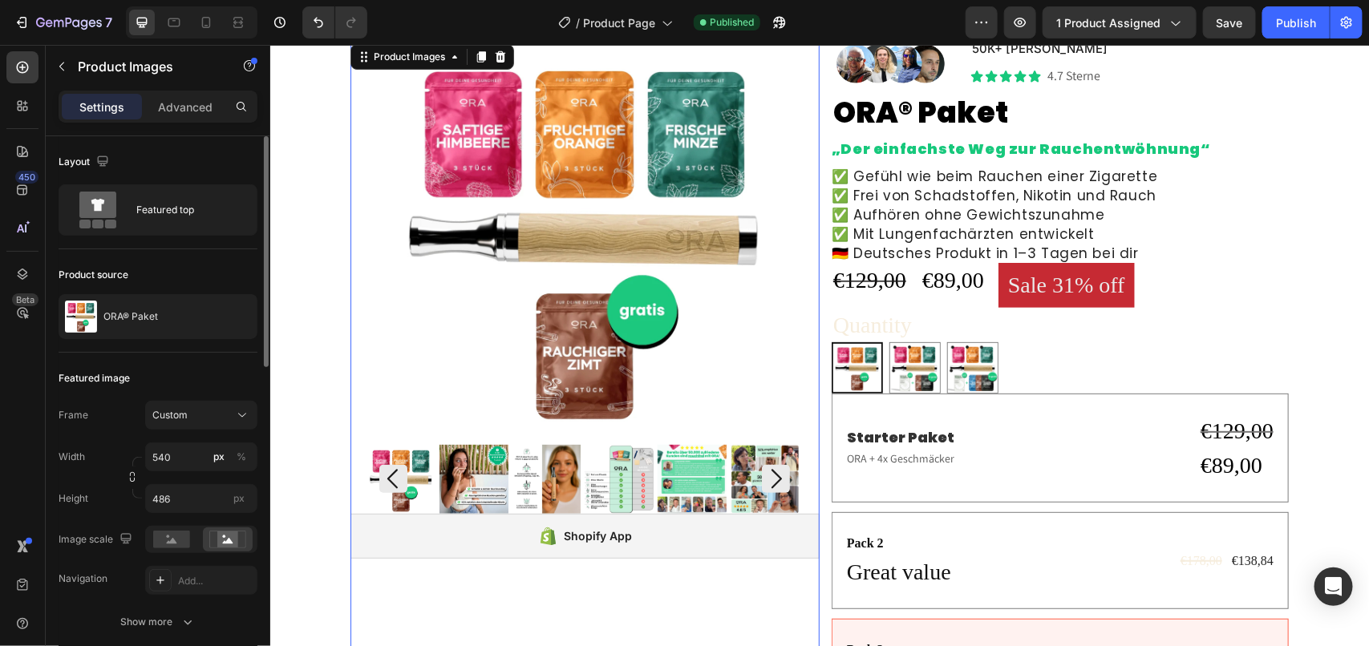
click at [467, 482] on img at bounding box center [473, 478] width 69 height 69
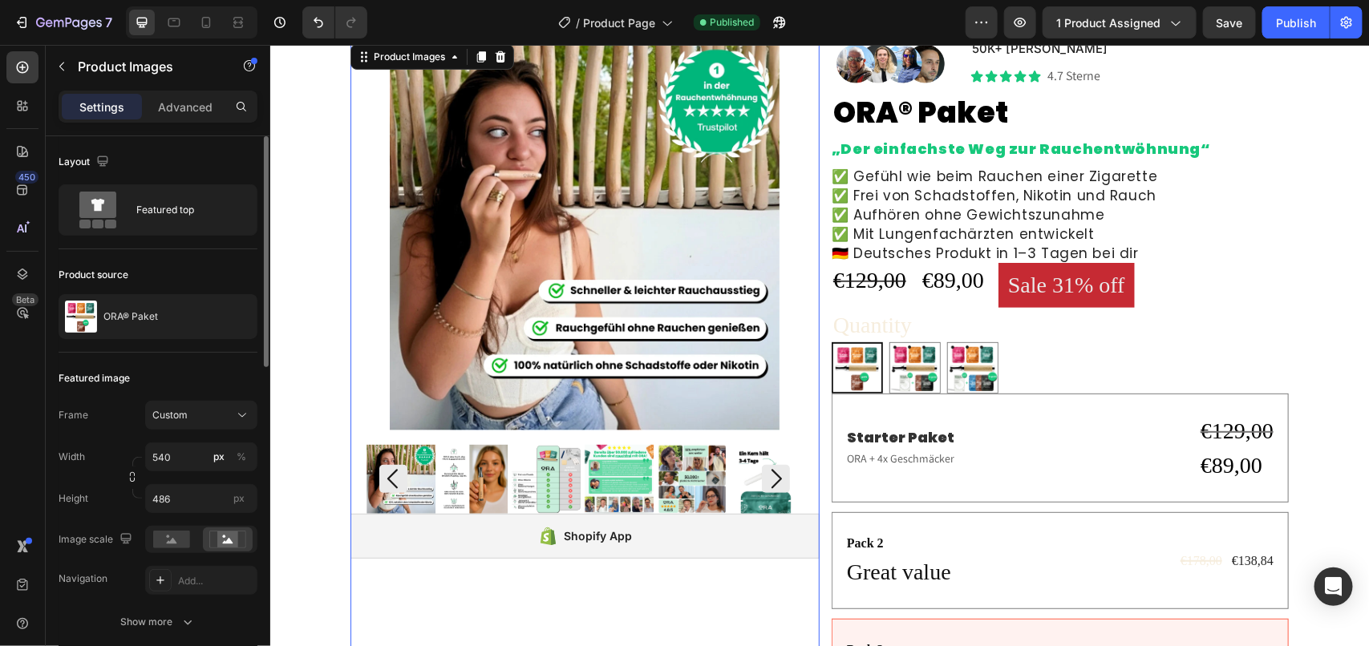
click at [475, 480] on img at bounding box center [473, 478] width 69 height 69
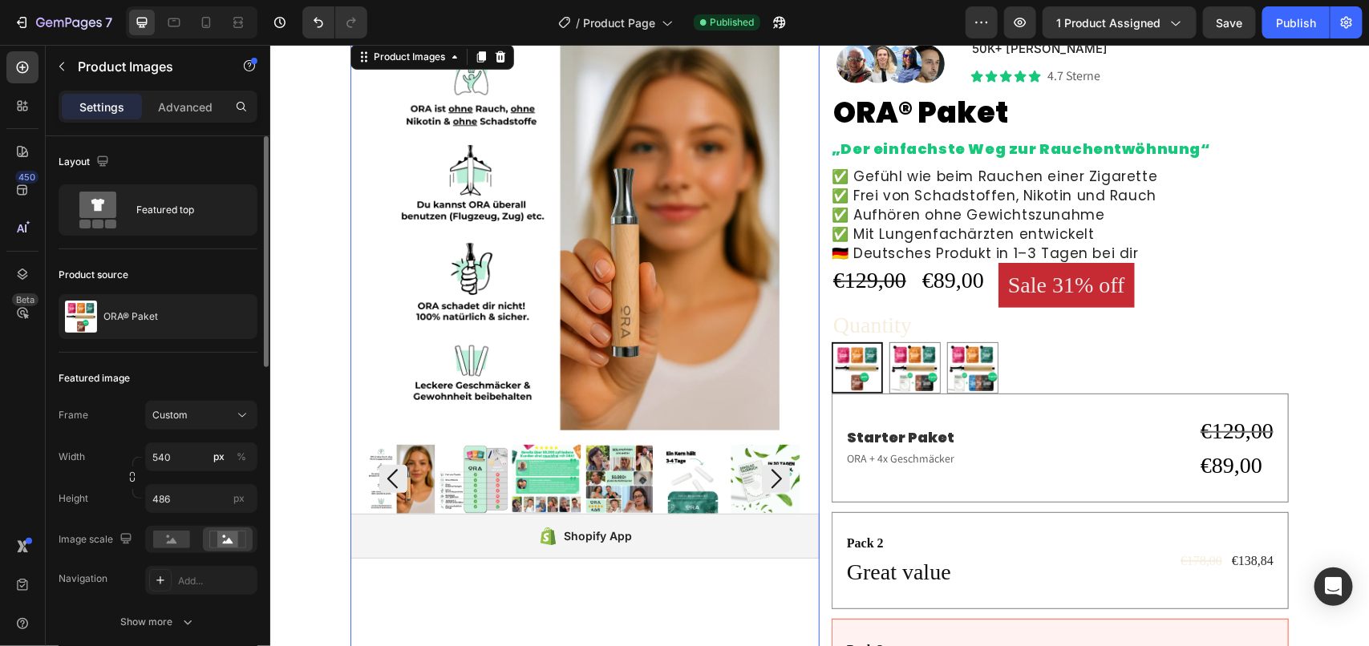
click at [479, 481] on img at bounding box center [473, 478] width 69 height 69
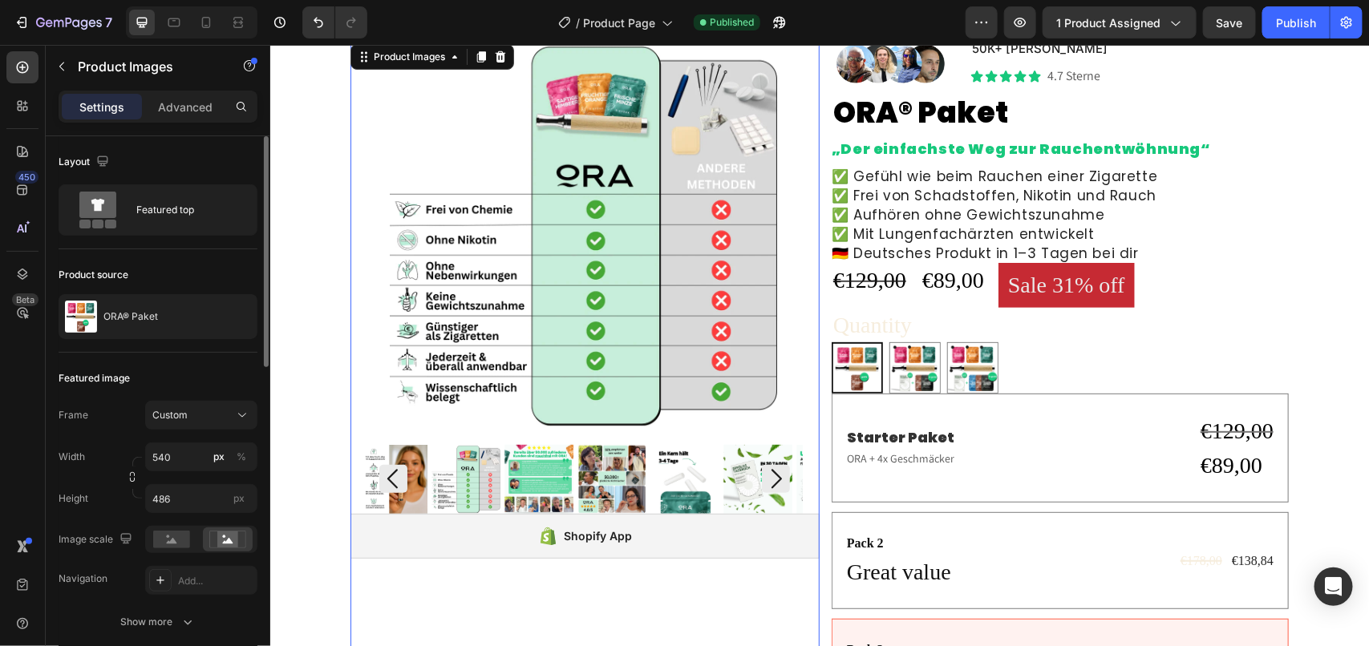
click at [603, 465] on img at bounding box center [610, 478] width 69 height 69
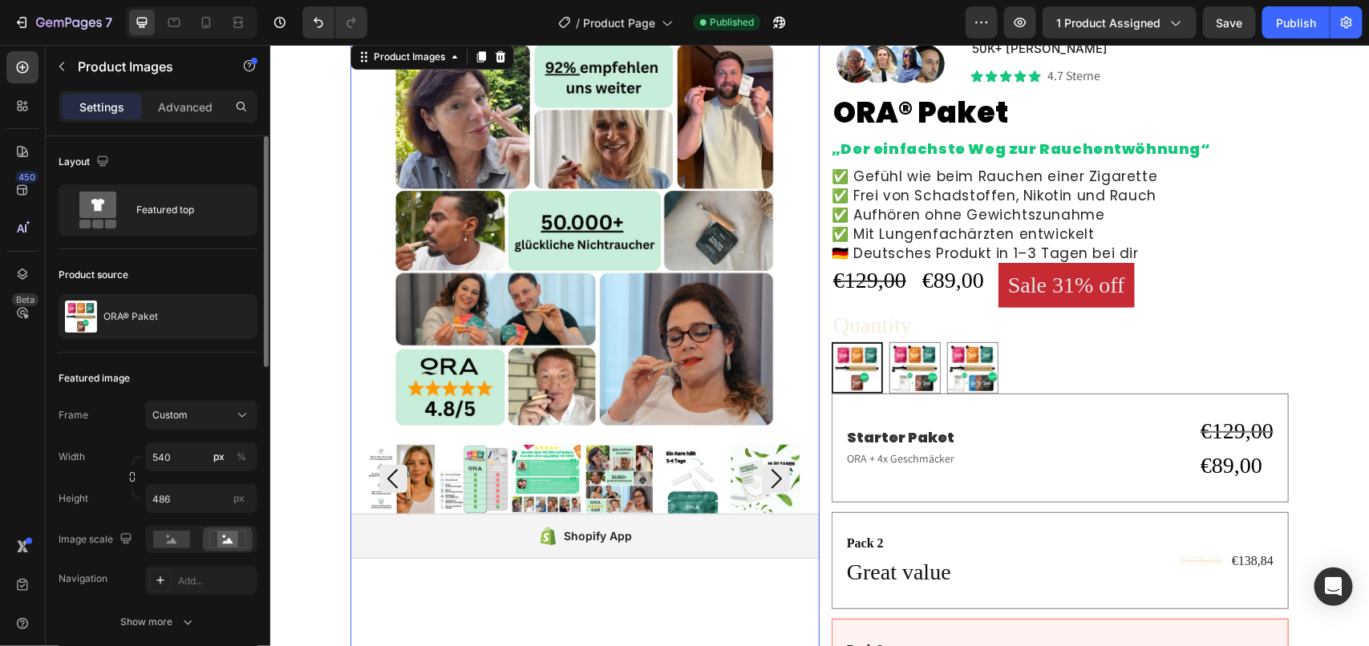
click at [390, 477] on icon "Carousel Back Arrow" at bounding box center [392, 478] width 28 height 28
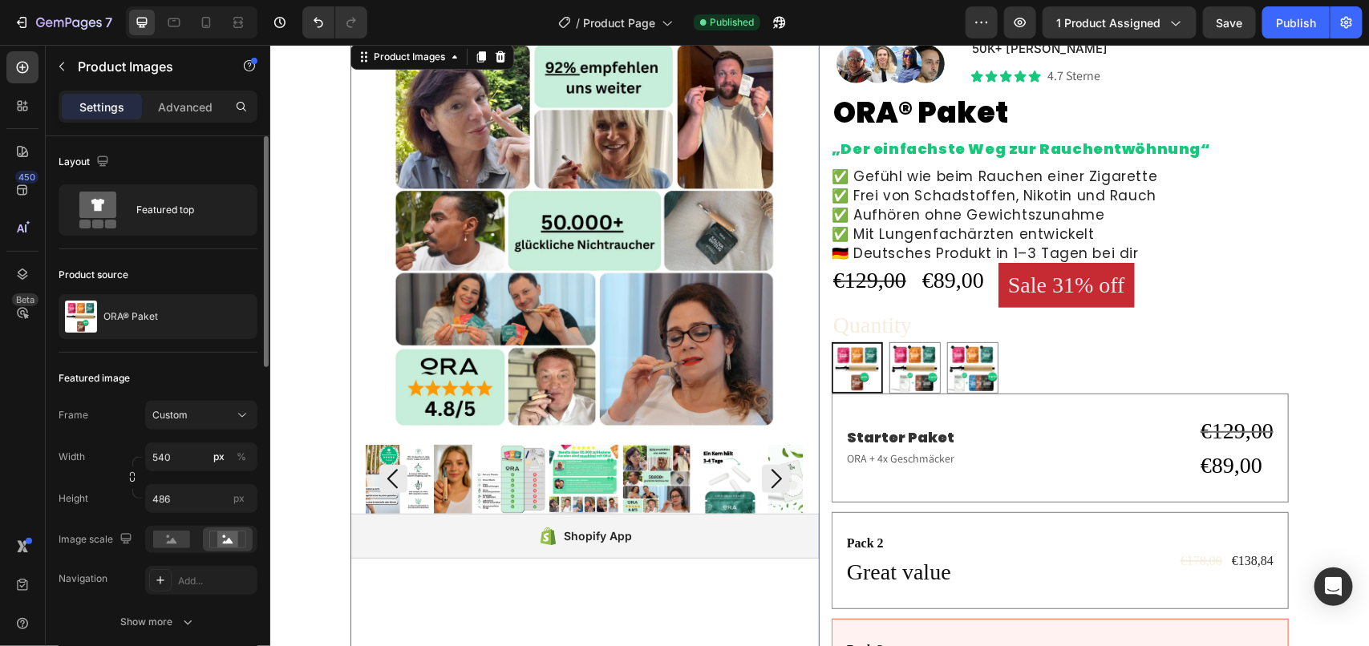
click at [390, 477] on icon "Carousel Back Arrow" at bounding box center [392, 478] width 28 height 28
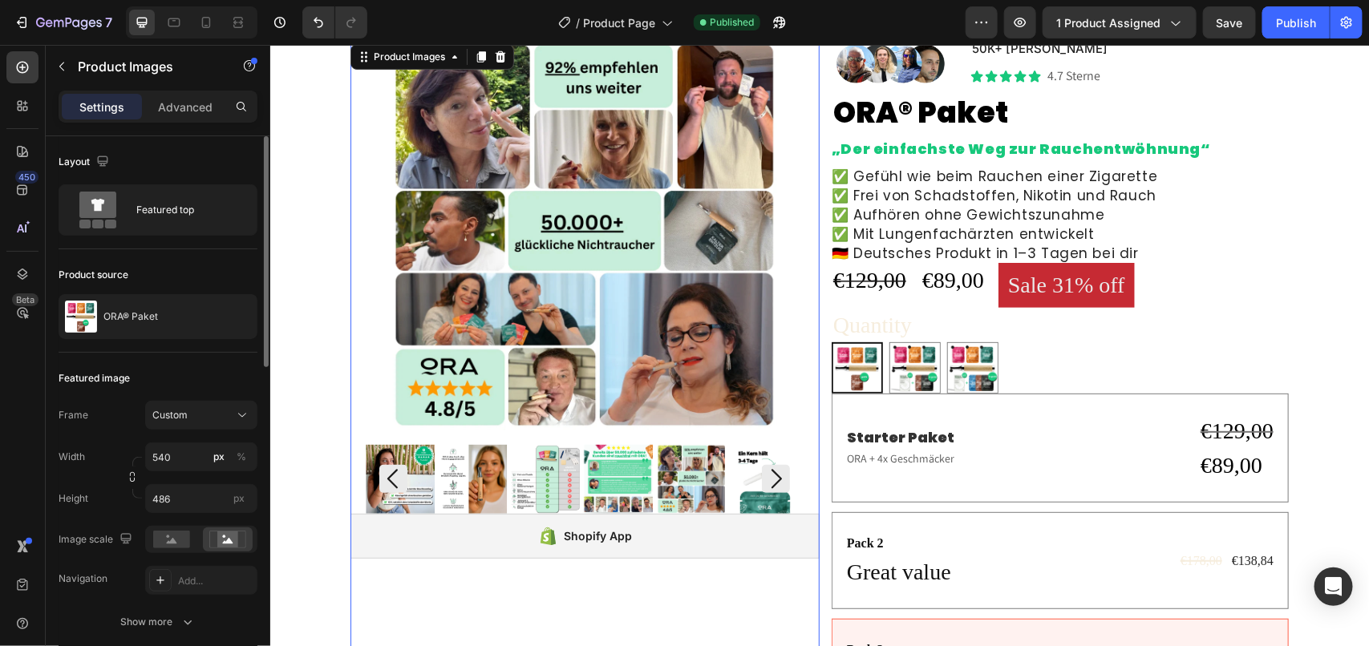
click at [390, 477] on icon "Carousel Back Arrow" at bounding box center [392, 478] width 28 height 28
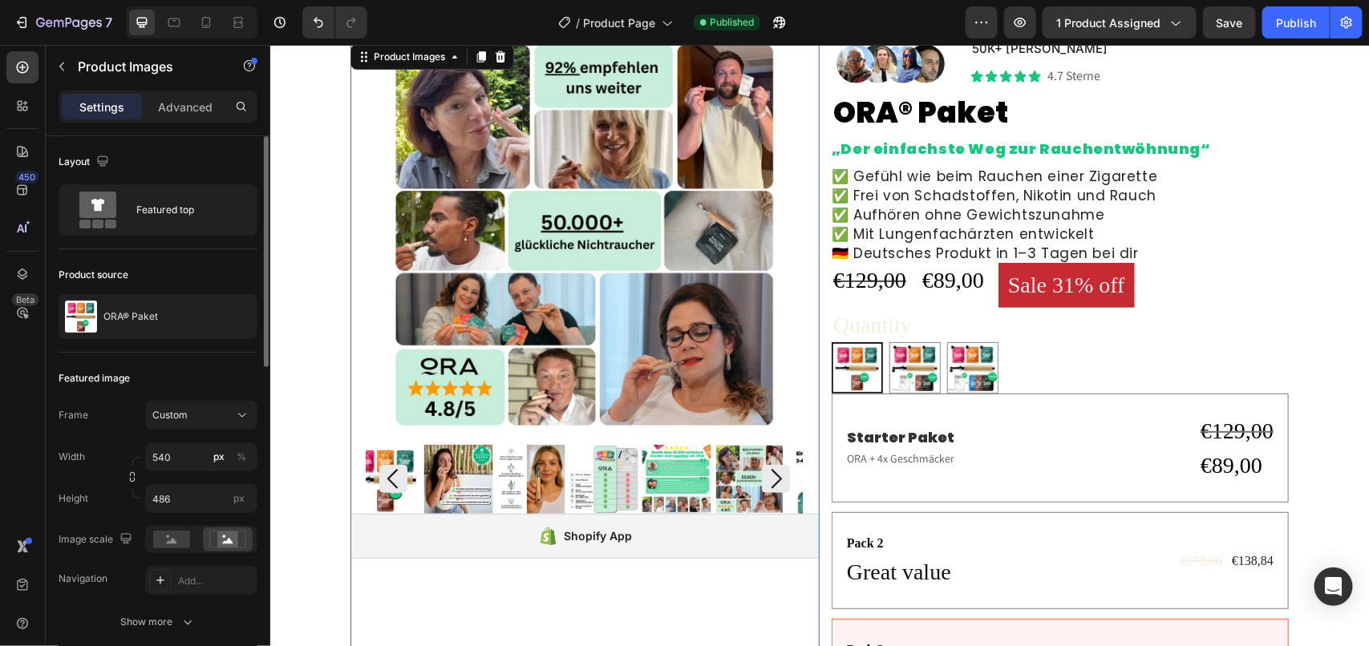
click at [390, 477] on icon "Carousel Back Arrow" at bounding box center [392, 478] width 28 height 28
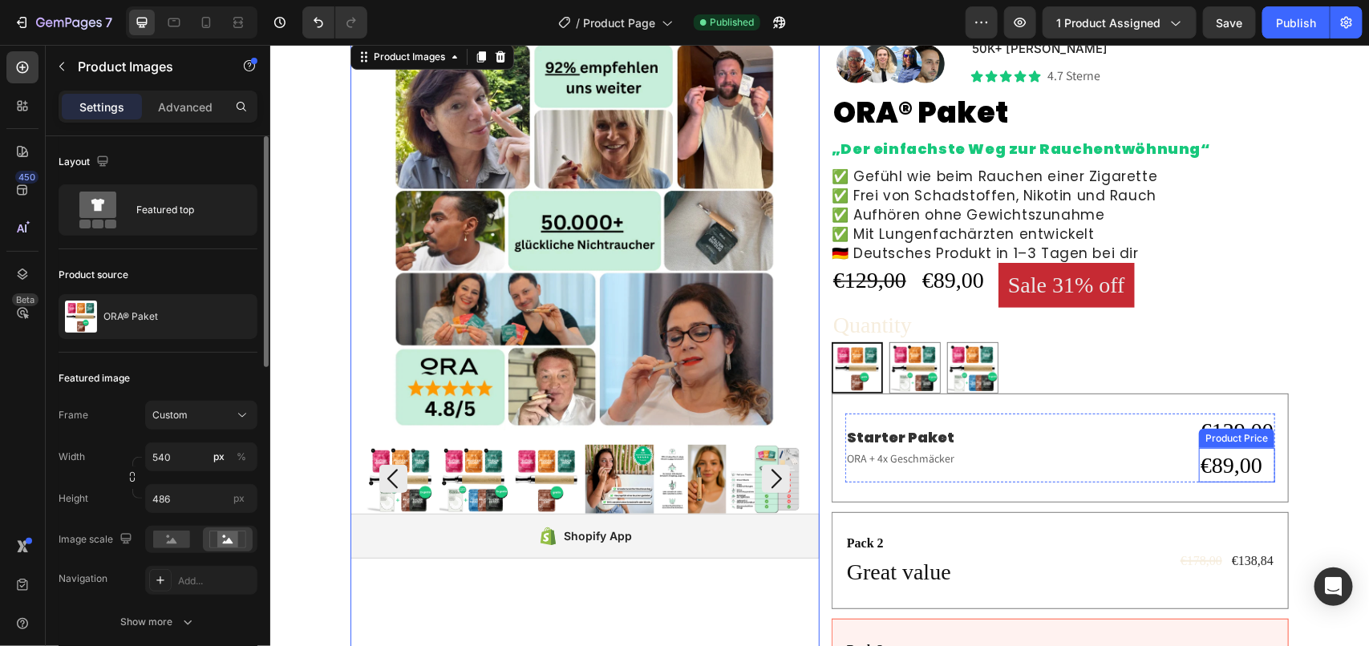
click at [1252, 431] on div "Product Price" at bounding box center [1235, 438] width 69 height 14
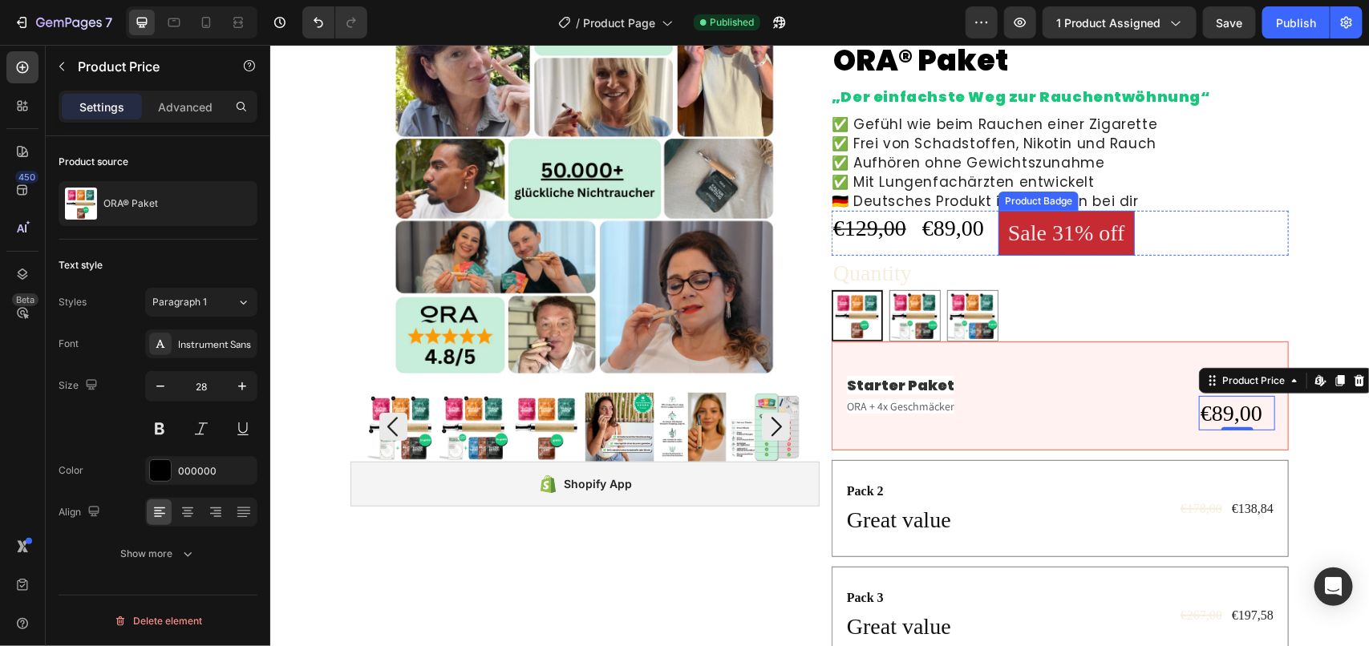
scroll to position [209, 0]
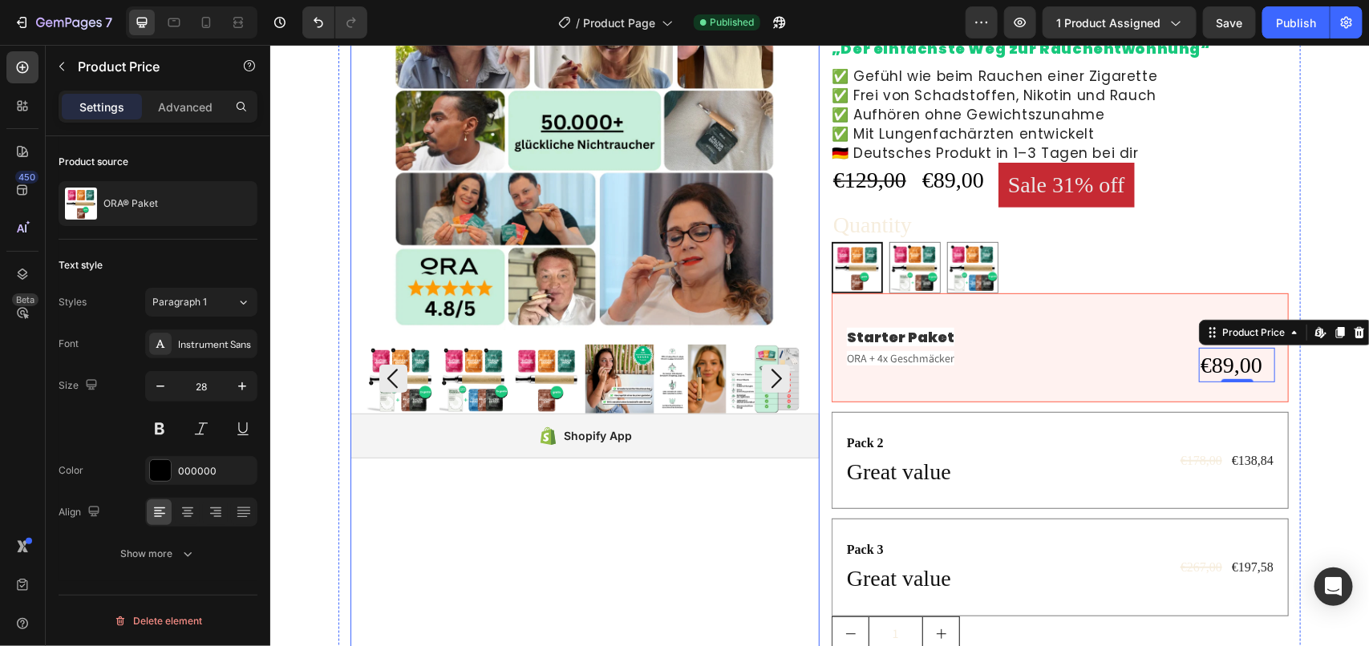
click at [382, 381] on icon "Carousel Back Arrow" at bounding box center [392, 378] width 28 height 28
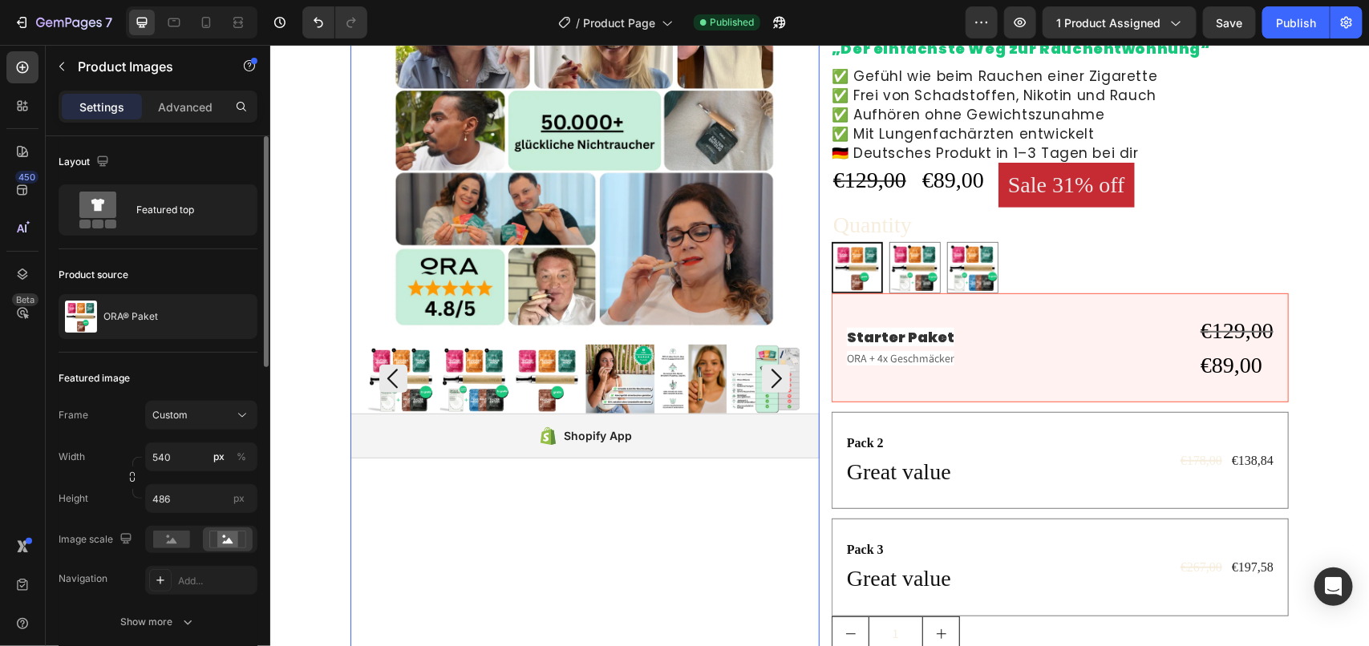
click at [382, 381] on icon "Carousel Back Arrow" at bounding box center [392, 378] width 28 height 28
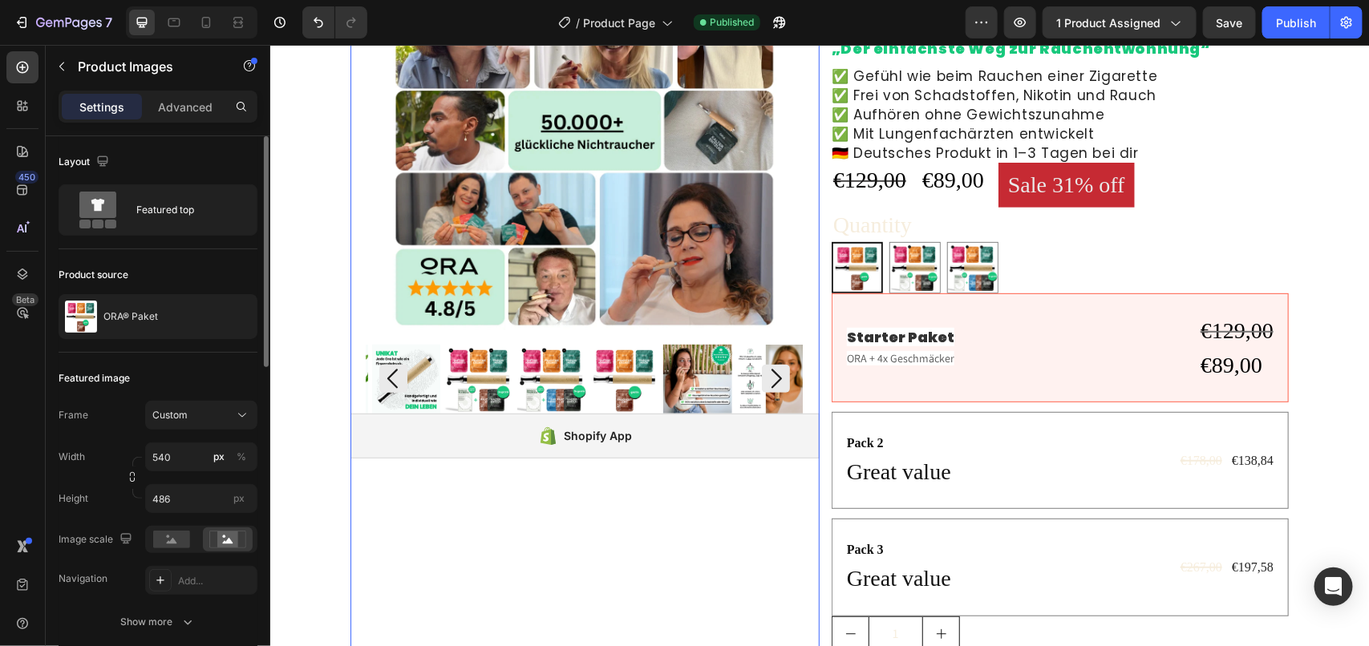
click at [382, 381] on icon "Carousel Back Arrow" at bounding box center [392, 378] width 28 height 28
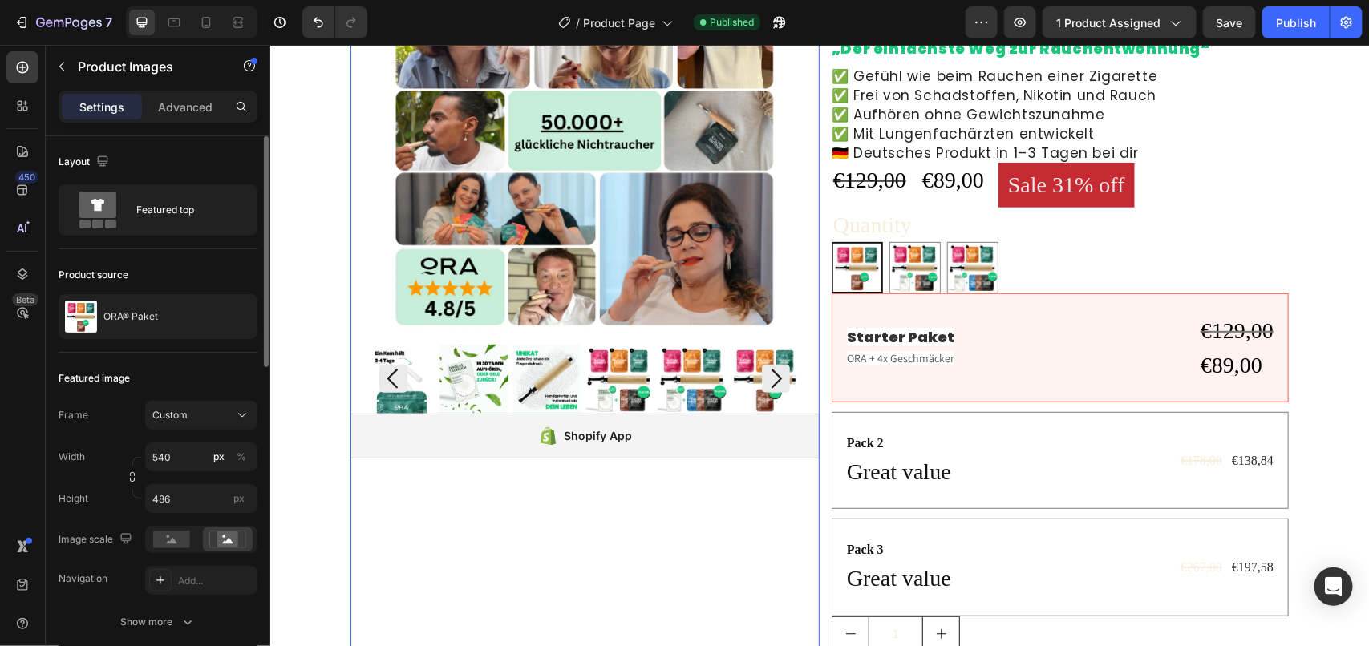
click at [766, 376] on icon "Carousel Next Arrow" at bounding box center [775, 378] width 28 height 28
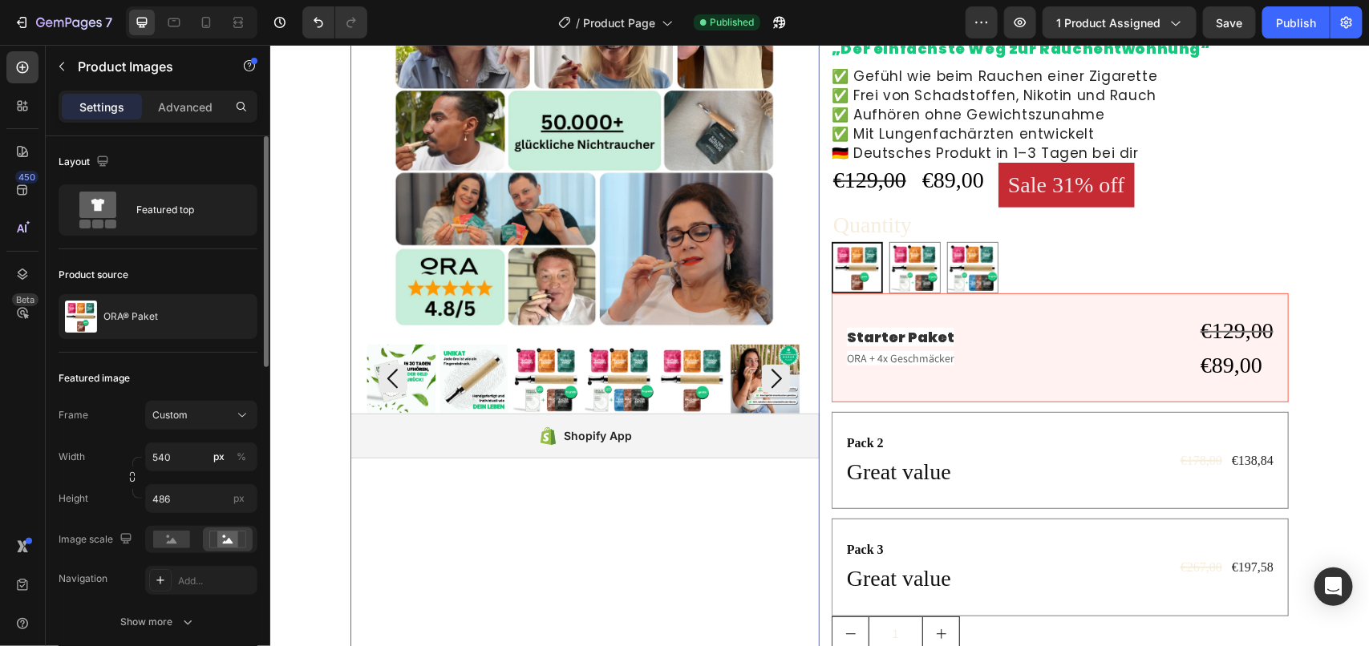
click at [527, 370] on img at bounding box center [546, 378] width 69 height 69
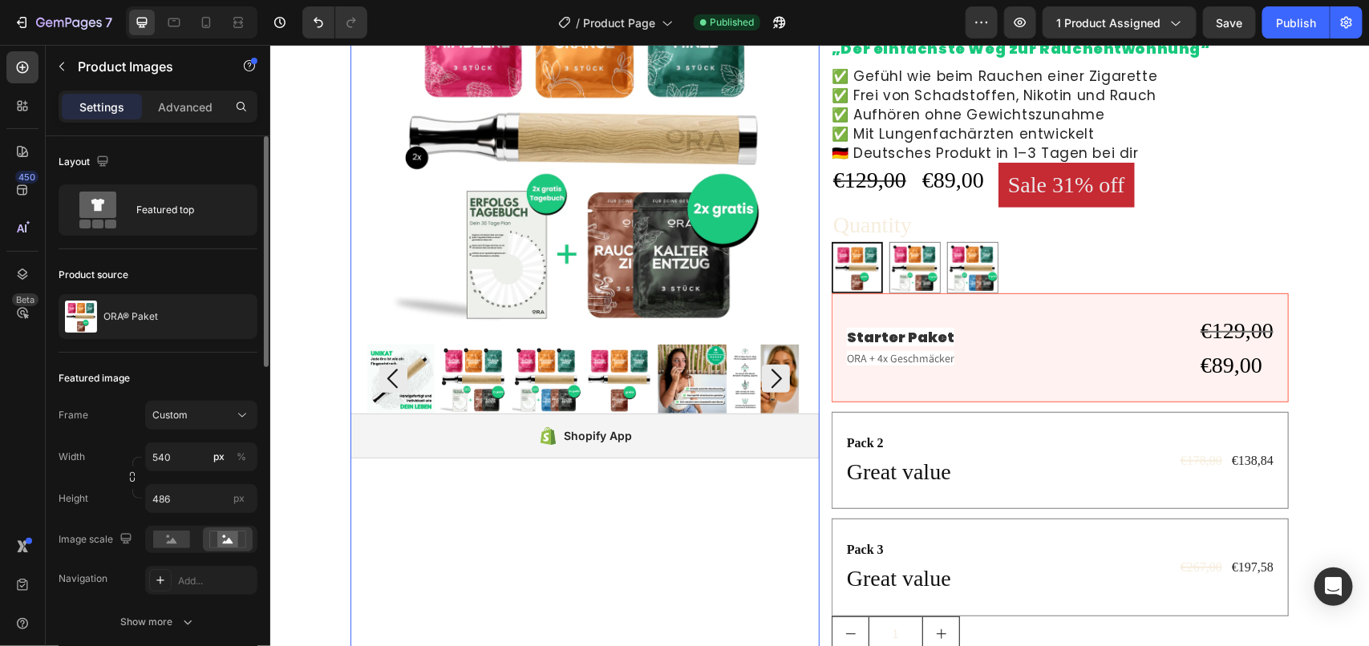
scroll to position [109, 0]
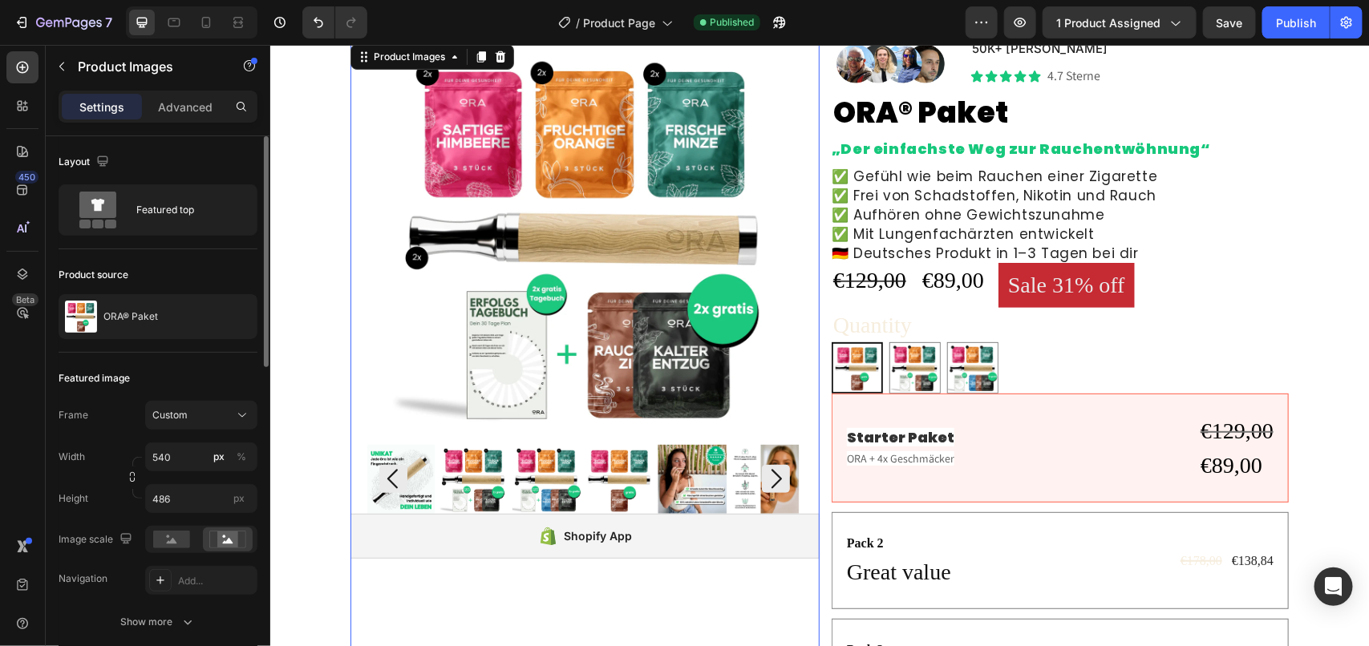
click at [538, 483] on img at bounding box center [546, 478] width 69 height 69
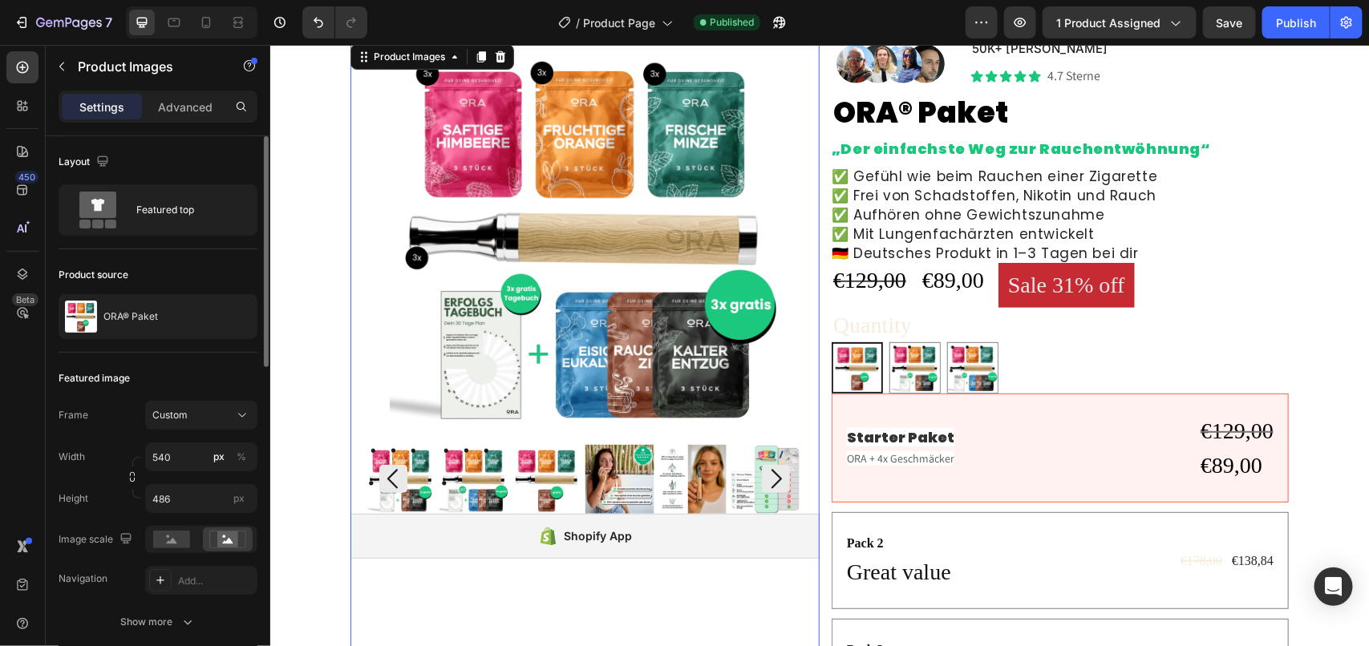
click at [548, 468] on img at bounding box center [546, 478] width 69 height 69
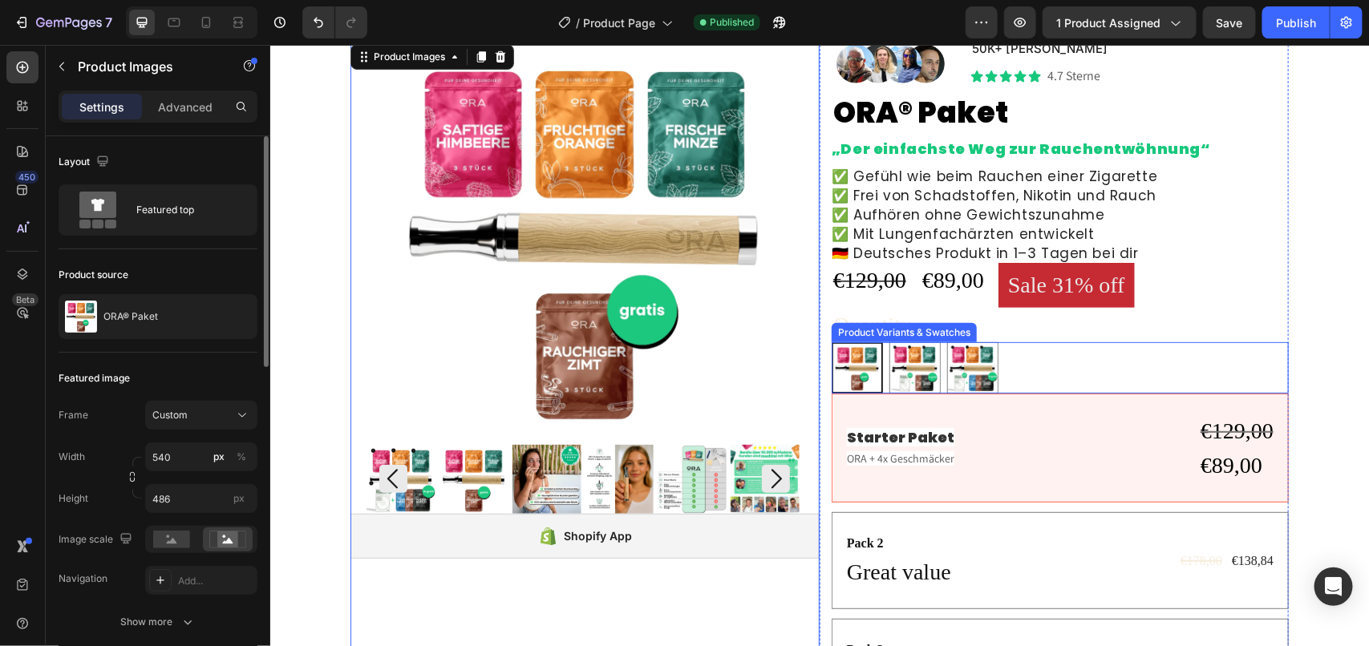
click at [850, 374] on img at bounding box center [856, 367] width 48 height 48
click at [831, 342] on input "Starter Paket Starter Paket" at bounding box center [830, 341] width 1 height 1
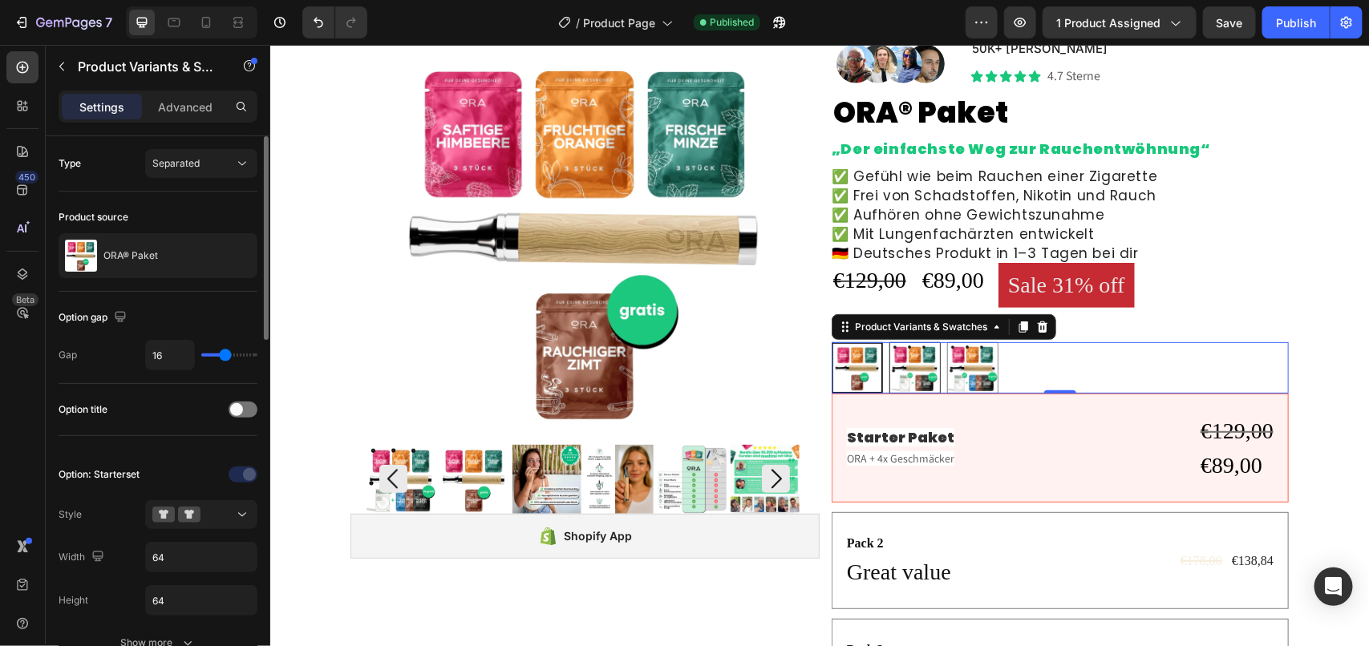
click at [904, 386] on img at bounding box center [914, 367] width 50 height 50
click at [888, 342] on input "Partner Paket Partner Paket" at bounding box center [888, 341] width 1 height 1
radio input "true"
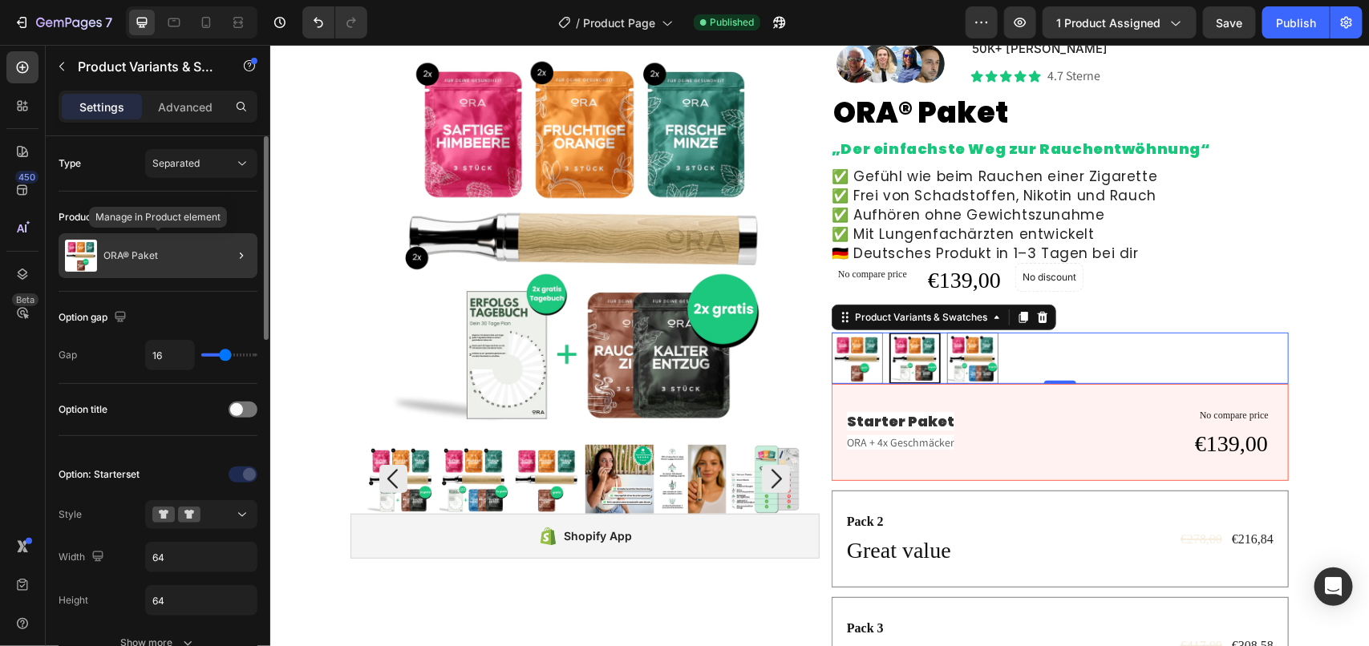
click at [191, 254] on div "ORA® Paket" at bounding box center [158, 255] width 199 height 45
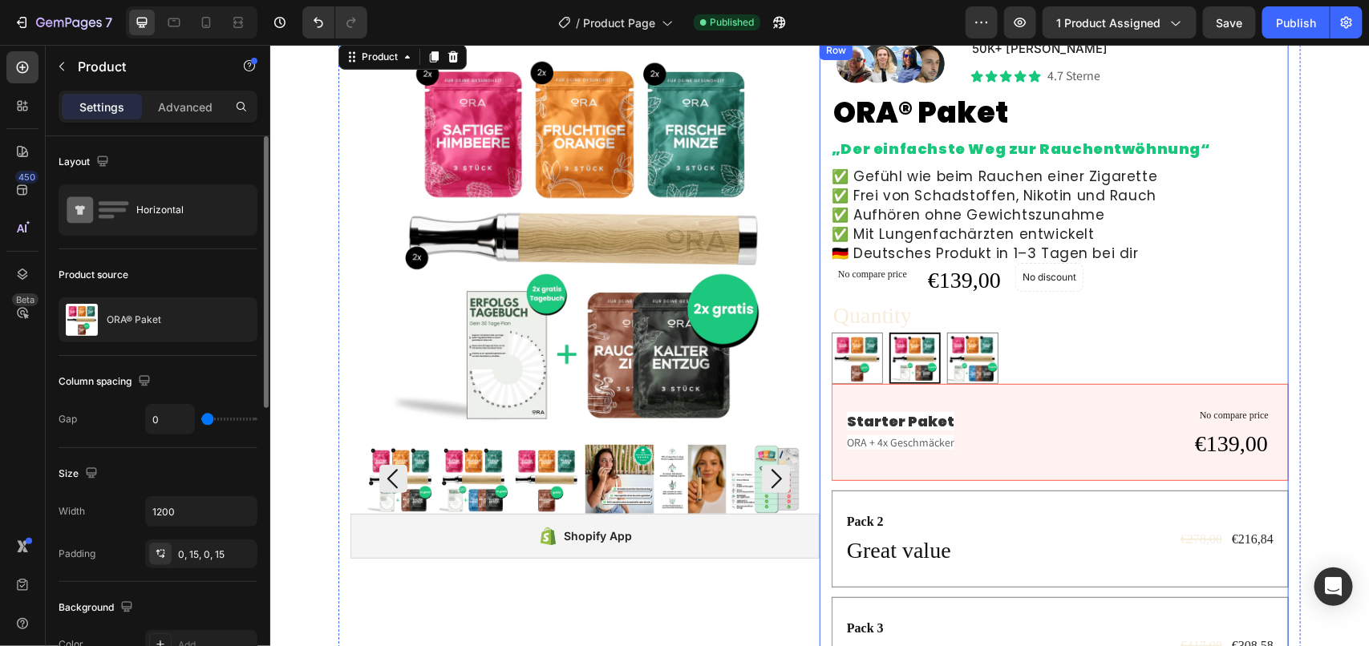
click at [819, 289] on div "Image 50K+ [PERSON_NAME] Text Block Icon Icon Icon Icon Icon Icon List 4.7 Ster…" at bounding box center [1053, 439] width 469 height 799
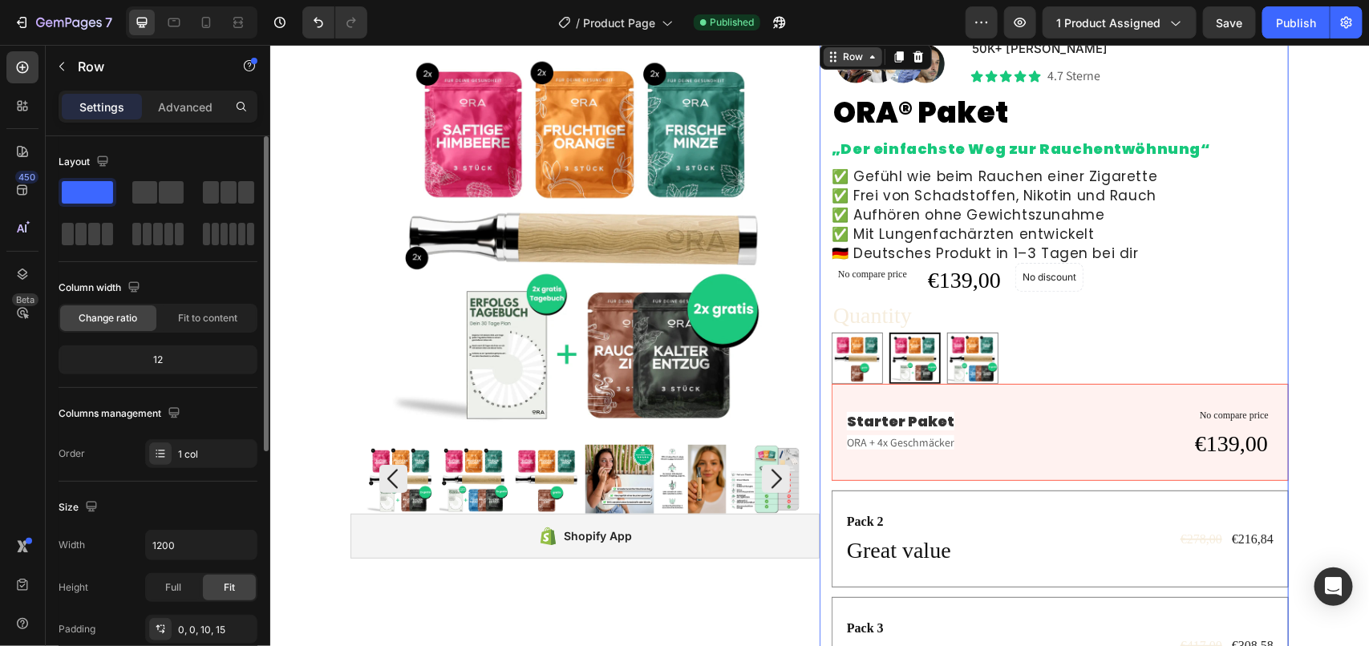
click at [826, 62] on icon at bounding box center [832, 56] width 13 height 13
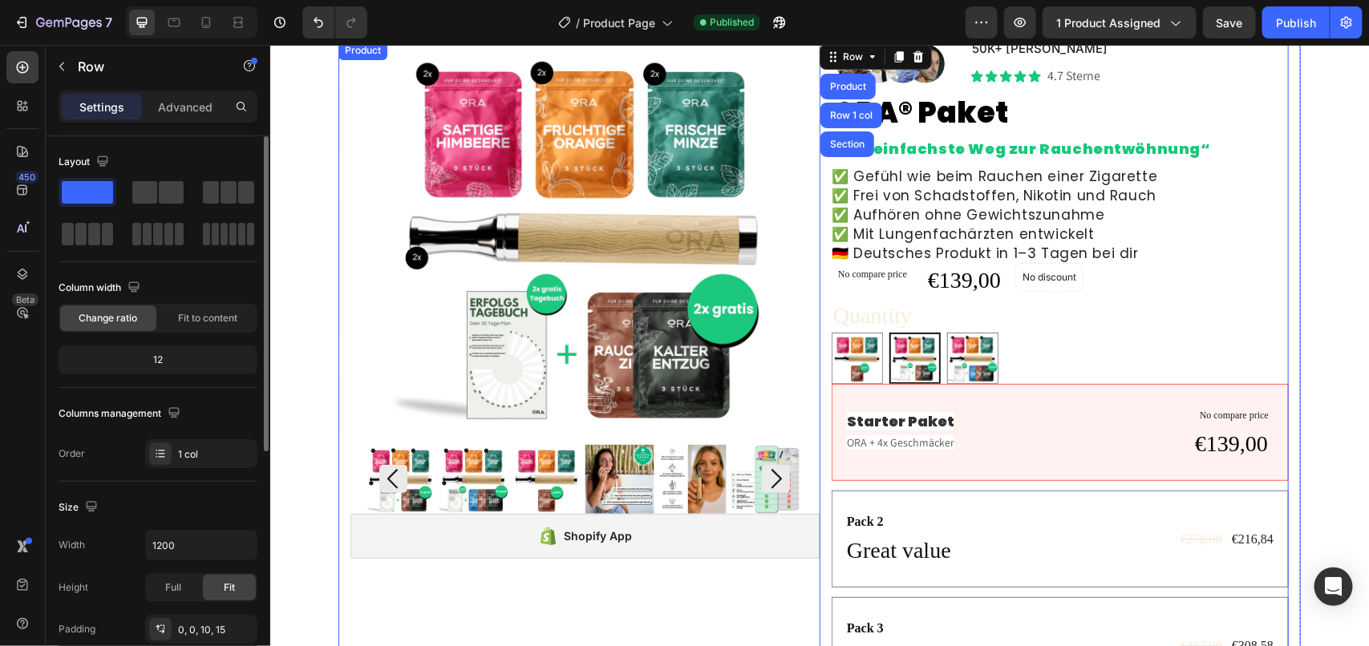
click at [350, 232] on div "Product Images" at bounding box center [584, 276] width 469 height 473
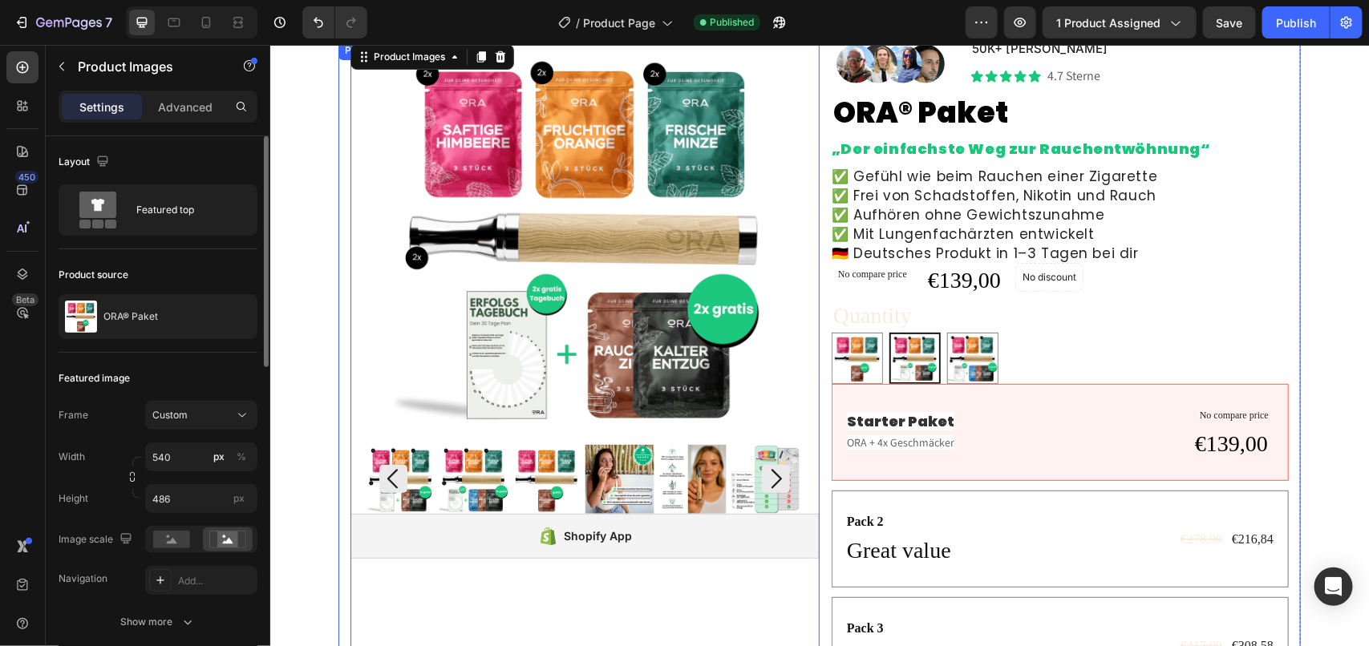
click at [338, 233] on div "Product Images 0 Shopify App Shopify App Image 50K+ zufriedene Kunden Text Bloc…" at bounding box center [819, 439] width 962 height 799
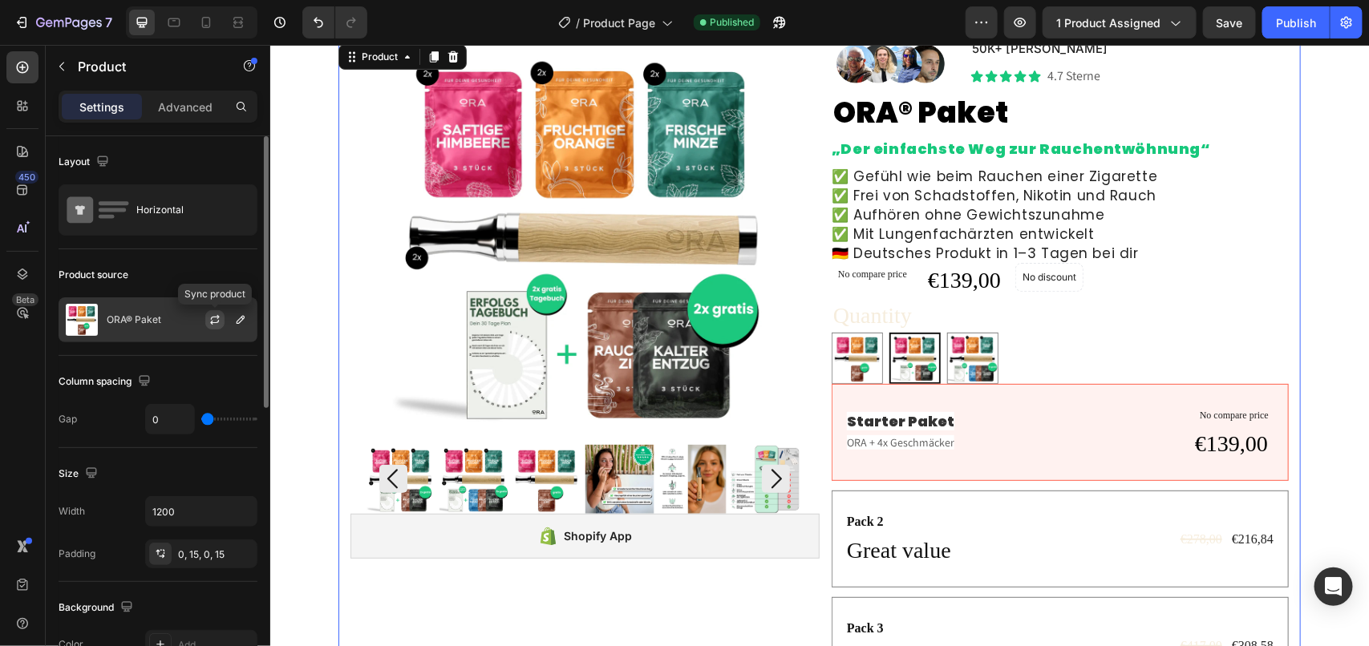
click at [212, 321] on icon "button" at bounding box center [214, 319] width 13 height 13
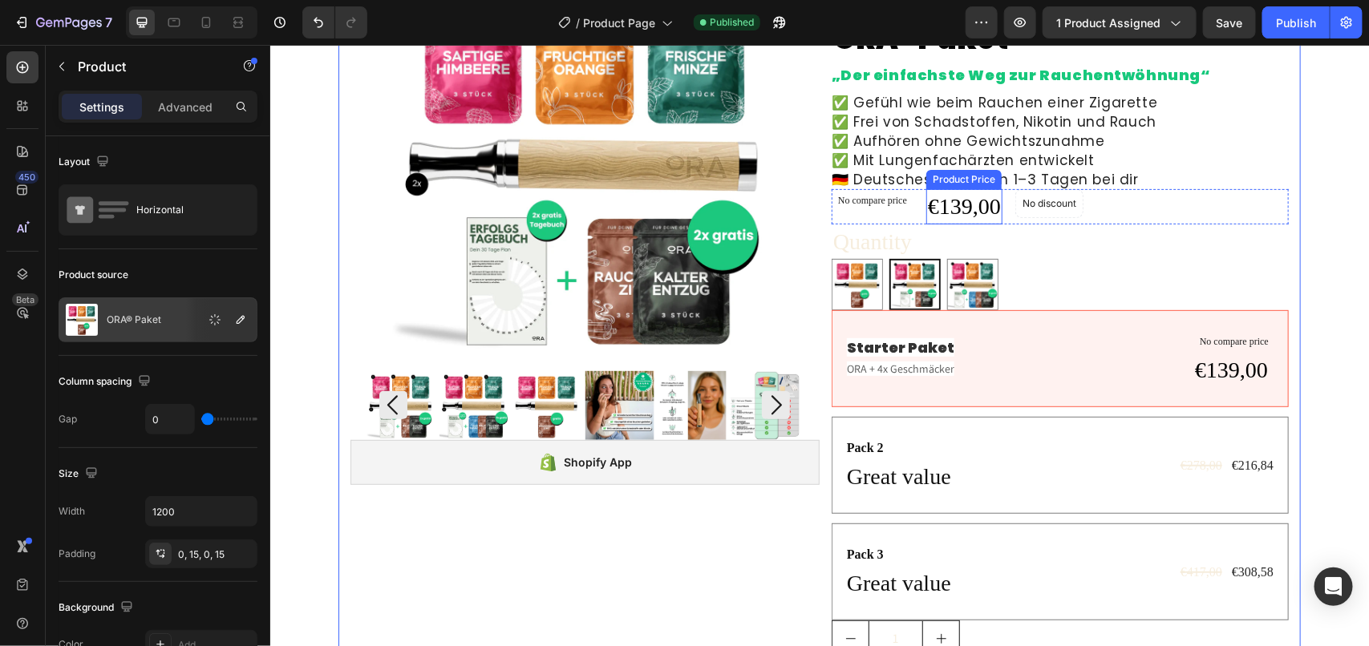
scroll to position [209, 0]
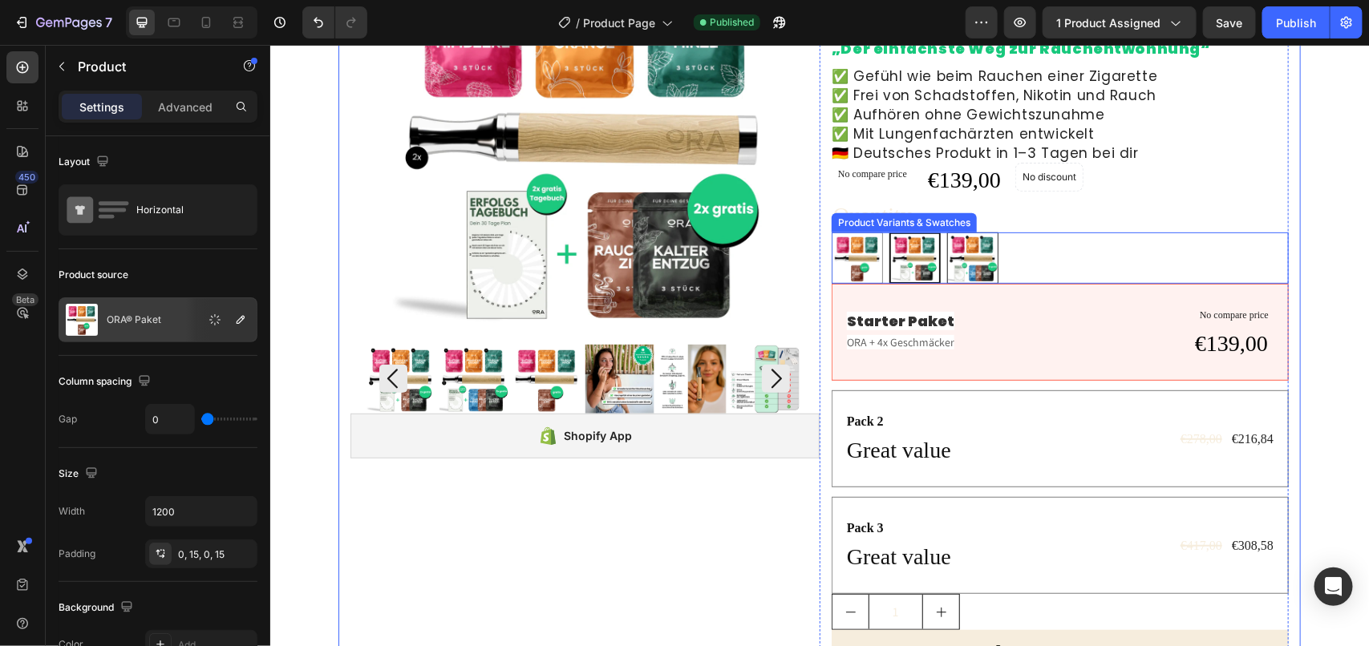
click at [947, 250] on img at bounding box center [972, 258] width 50 height 50
click at [946, 232] on input "Familien Paket Familien Paket" at bounding box center [945, 231] width 1 height 1
radio input "true"
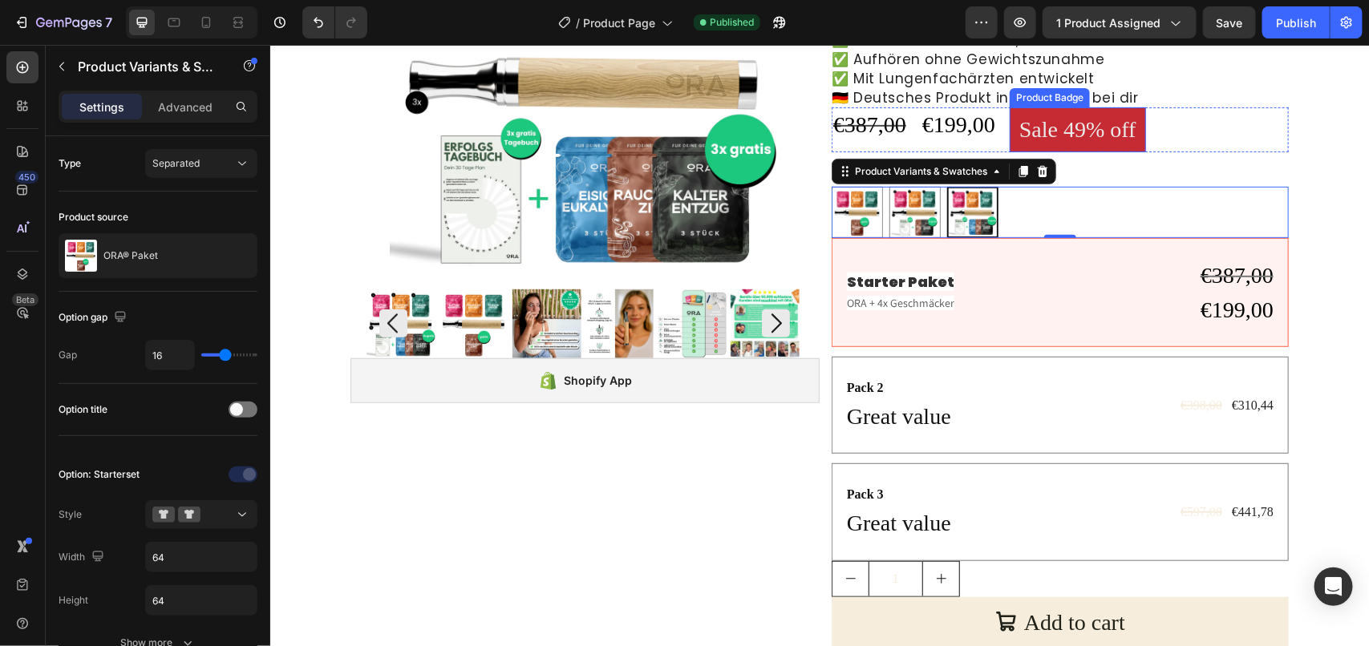
scroll to position [309, 0]
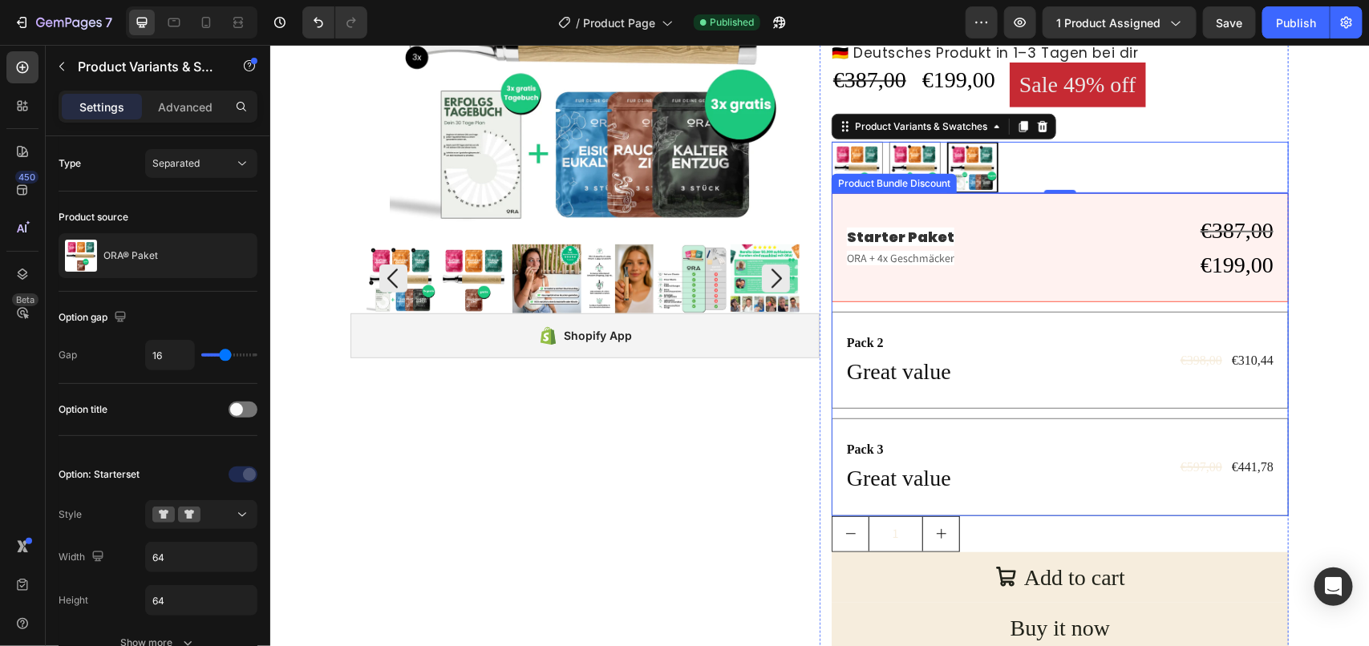
click at [1047, 305] on div "Starter Paket Text Block ORA + 4x Geschmäcker Text Block €387,00 Compare Price …" at bounding box center [1059, 353] width 457 height 323
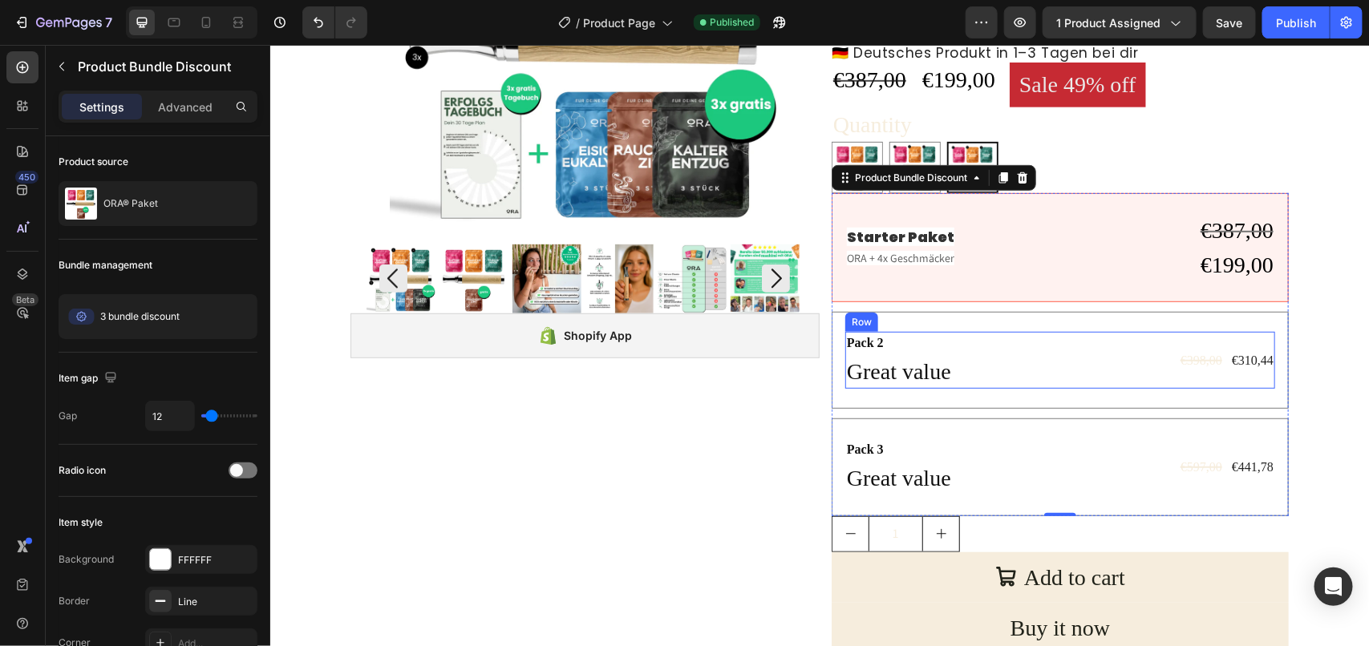
scroll to position [209, 0]
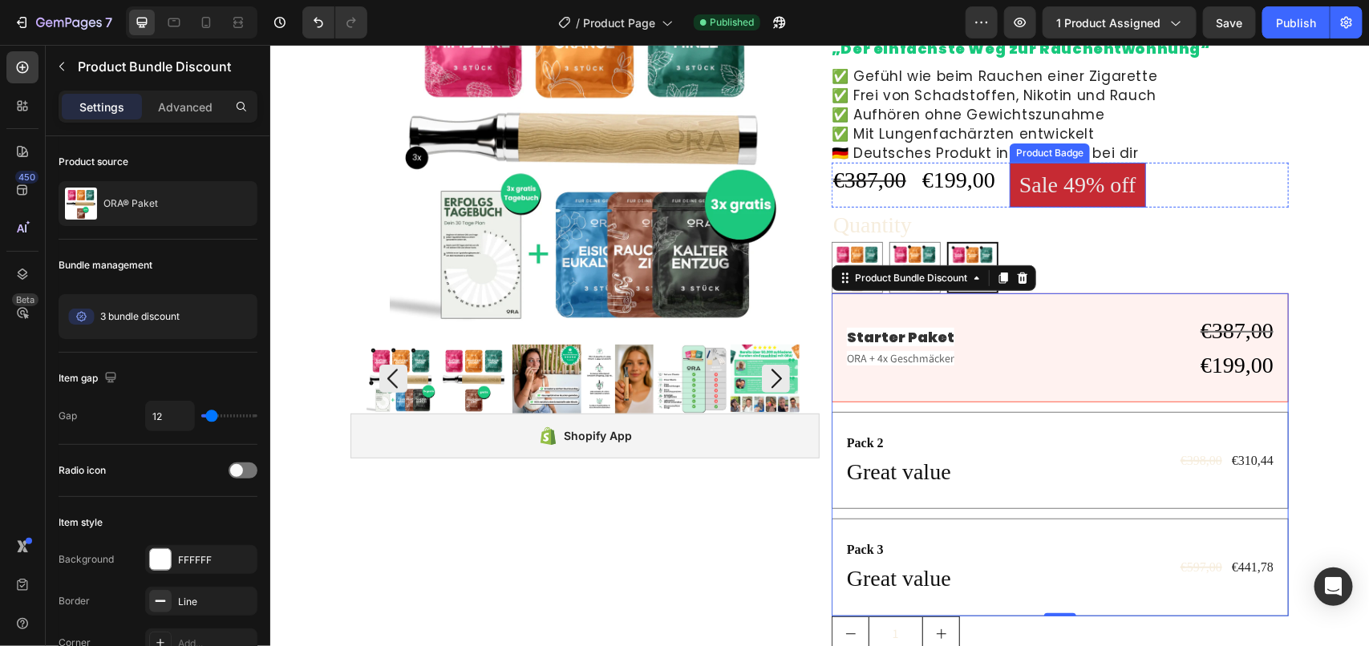
click at [1082, 190] on pre "Sale 49% off" at bounding box center [1077, 184] width 136 height 44
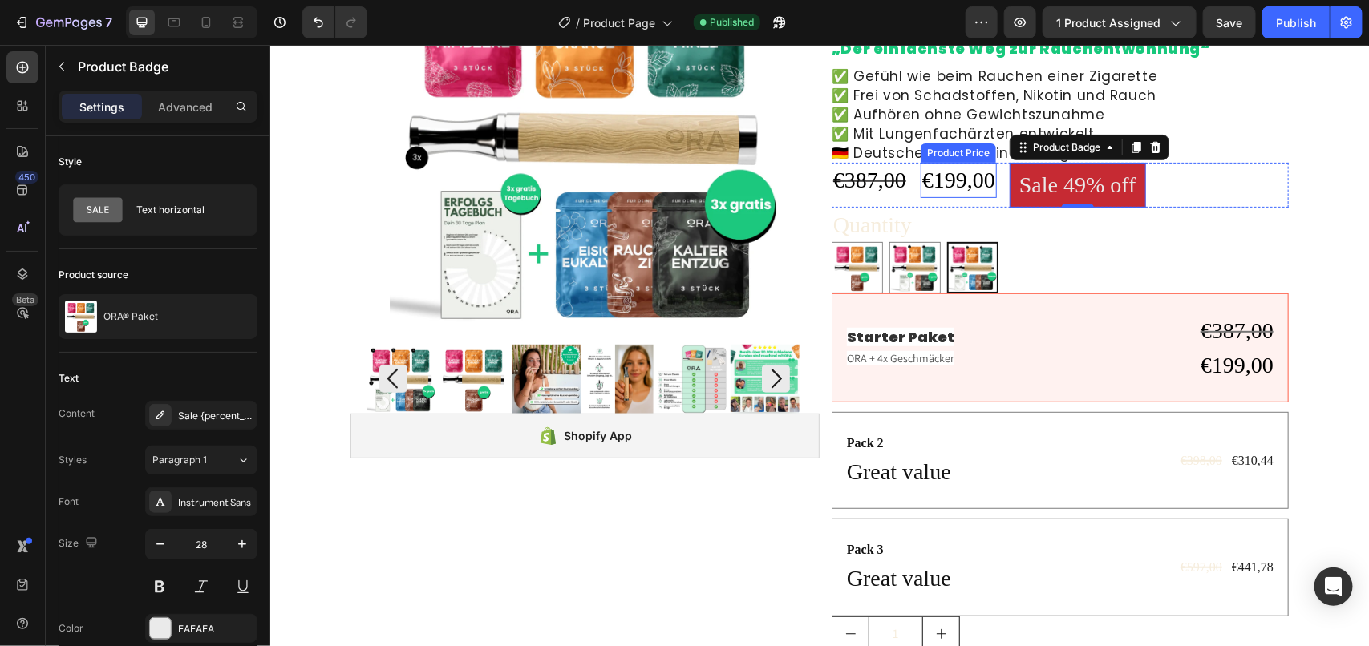
click at [932, 170] on div "€199,00" at bounding box center [958, 179] width 76 height 34
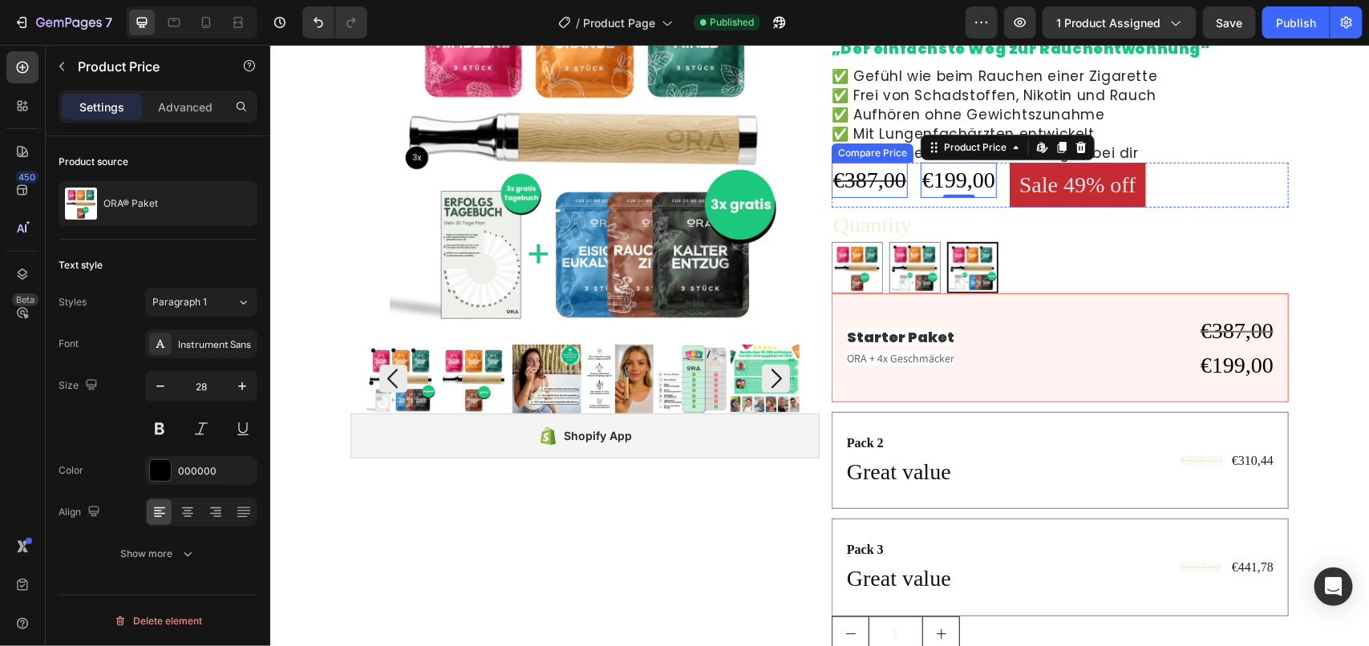
click at [847, 178] on div "€387,00" at bounding box center [869, 179] width 76 height 34
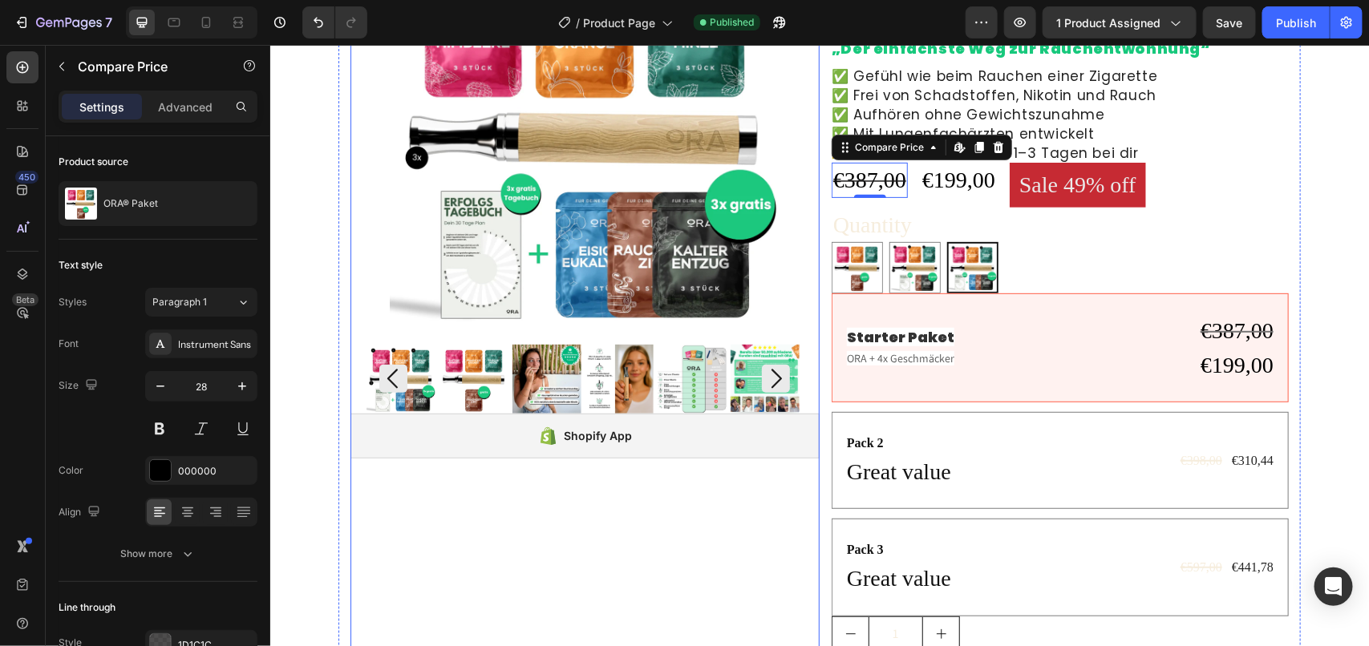
click at [584, 378] on img at bounding box center [618, 378] width 69 height 69
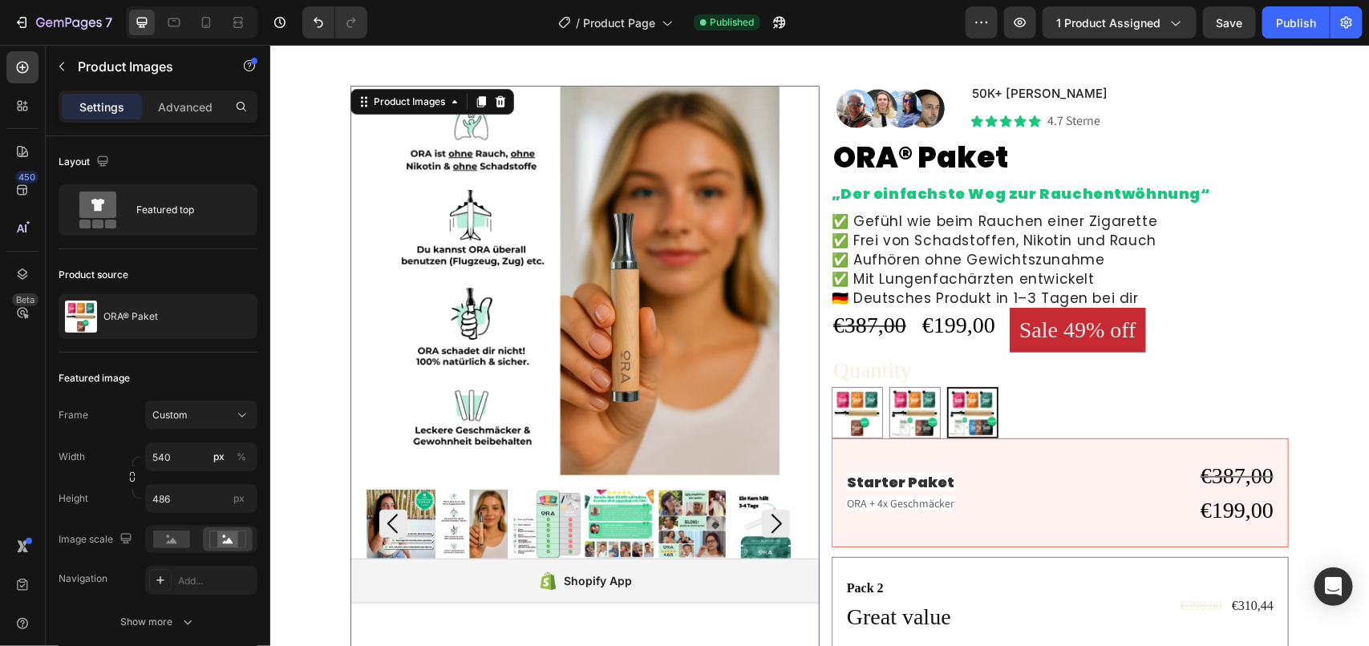
scroll to position [109, 0]
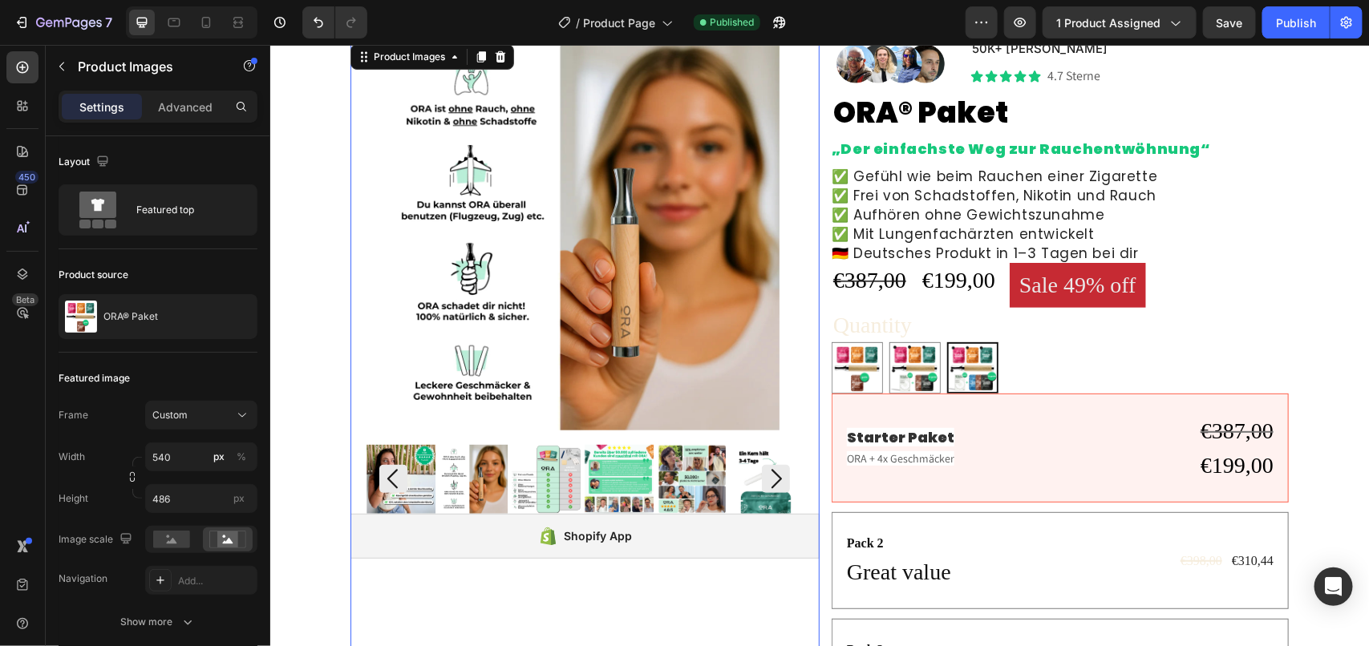
click at [486, 472] on img at bounding box center [473, 478] width 69 height 69
click at [557, 480] on img at bounding box center [546, 478] width 69 height 69
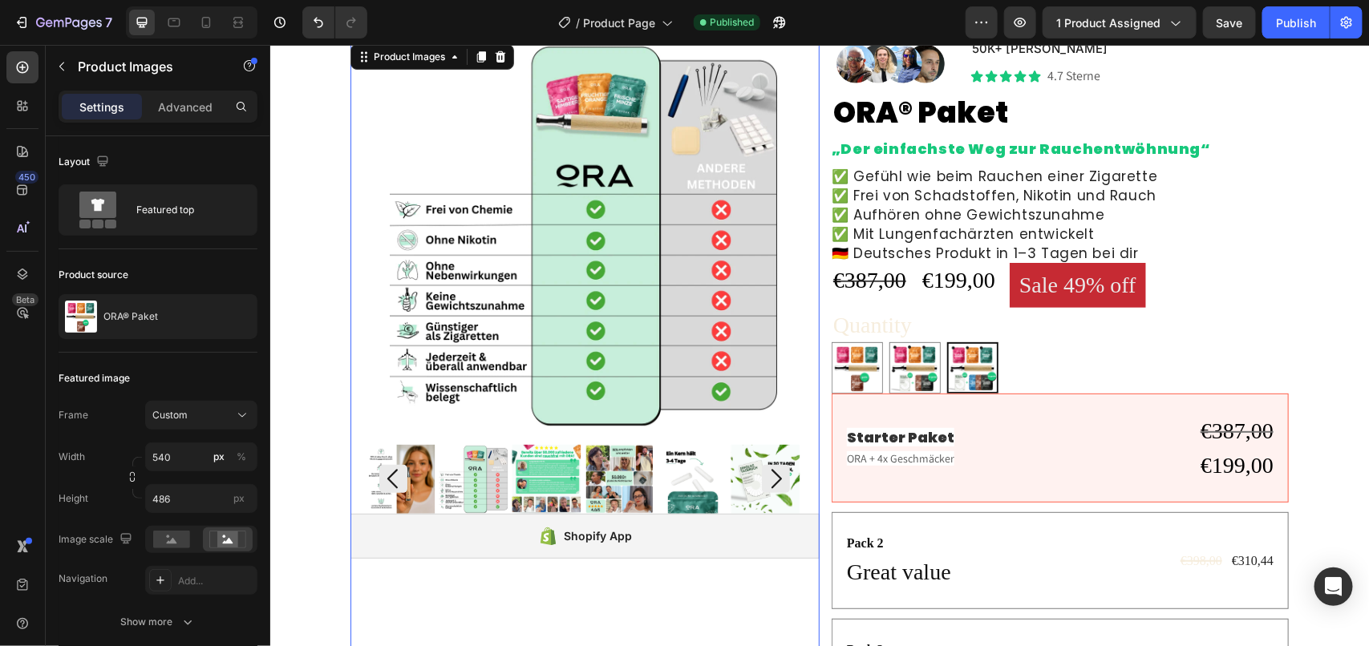
click at [554, 488] on img at bounding box center [546, 478] width 69 height 69
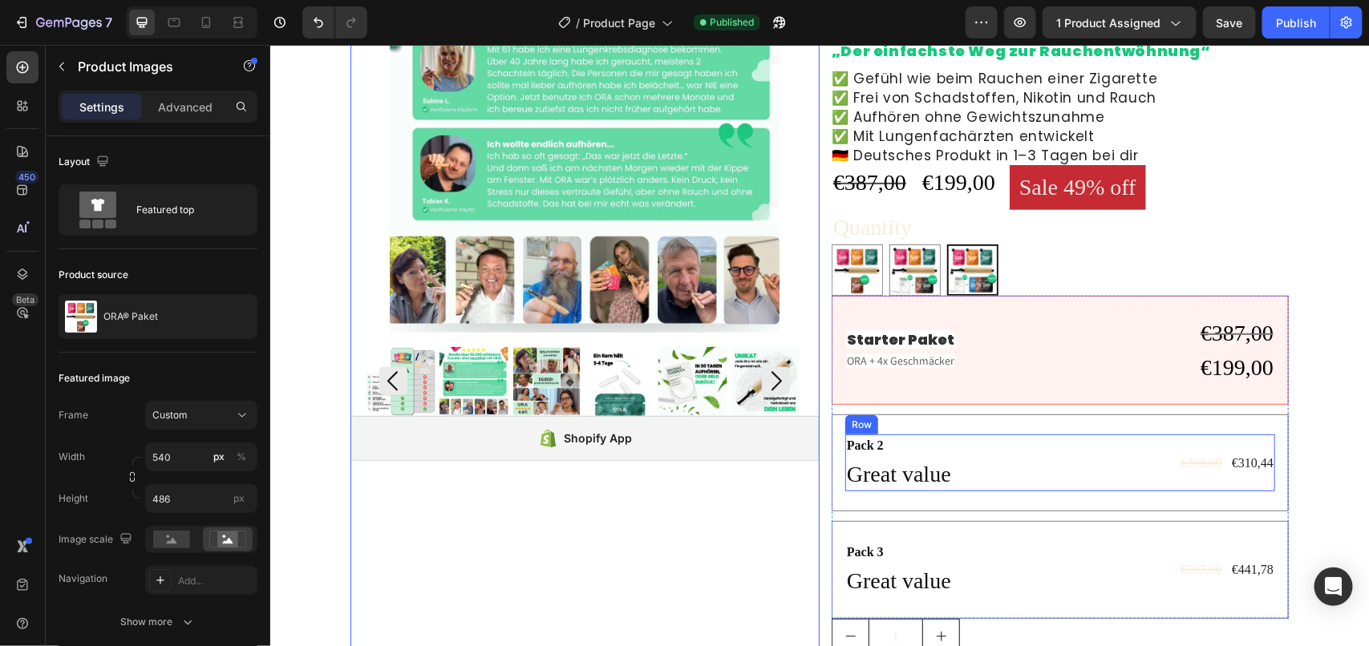
scroll to position [209, 0]
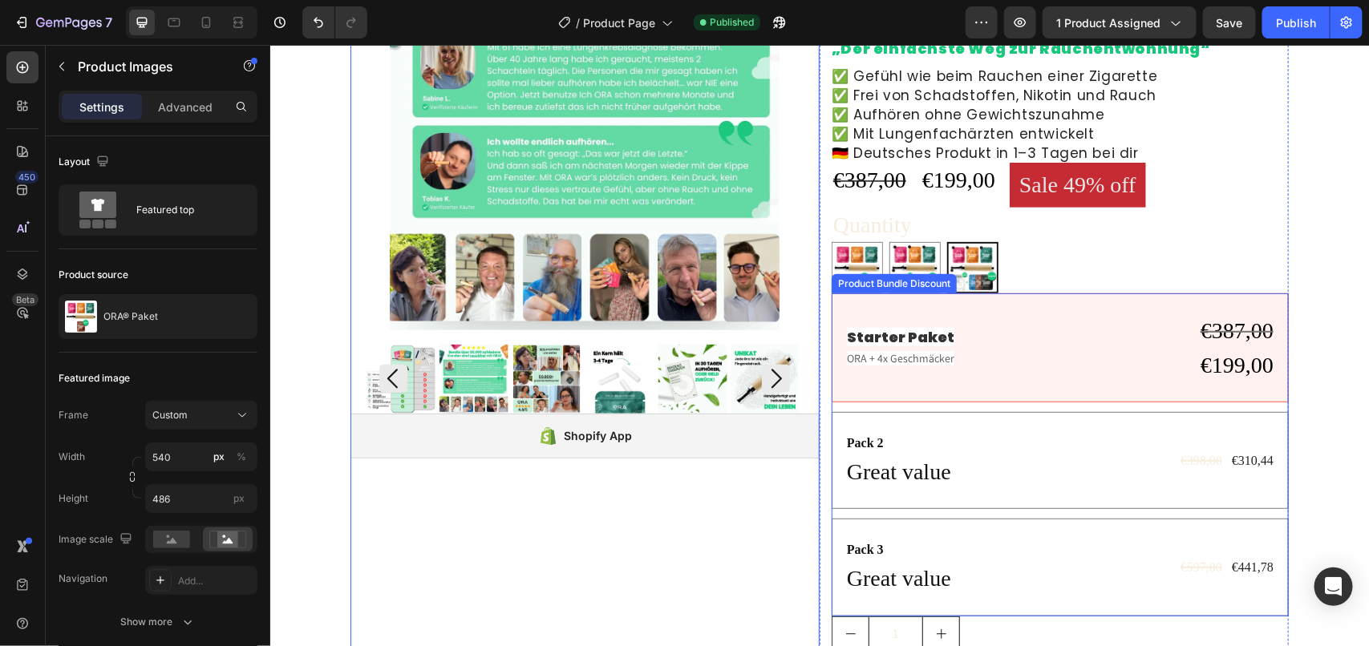
click at [870, 389] on div "Starter Paket Text Block ORA + 4x Geschmäcker Text Block €387,00 Compare Price …" at bounding box center [1059, 347] width 457 height 109
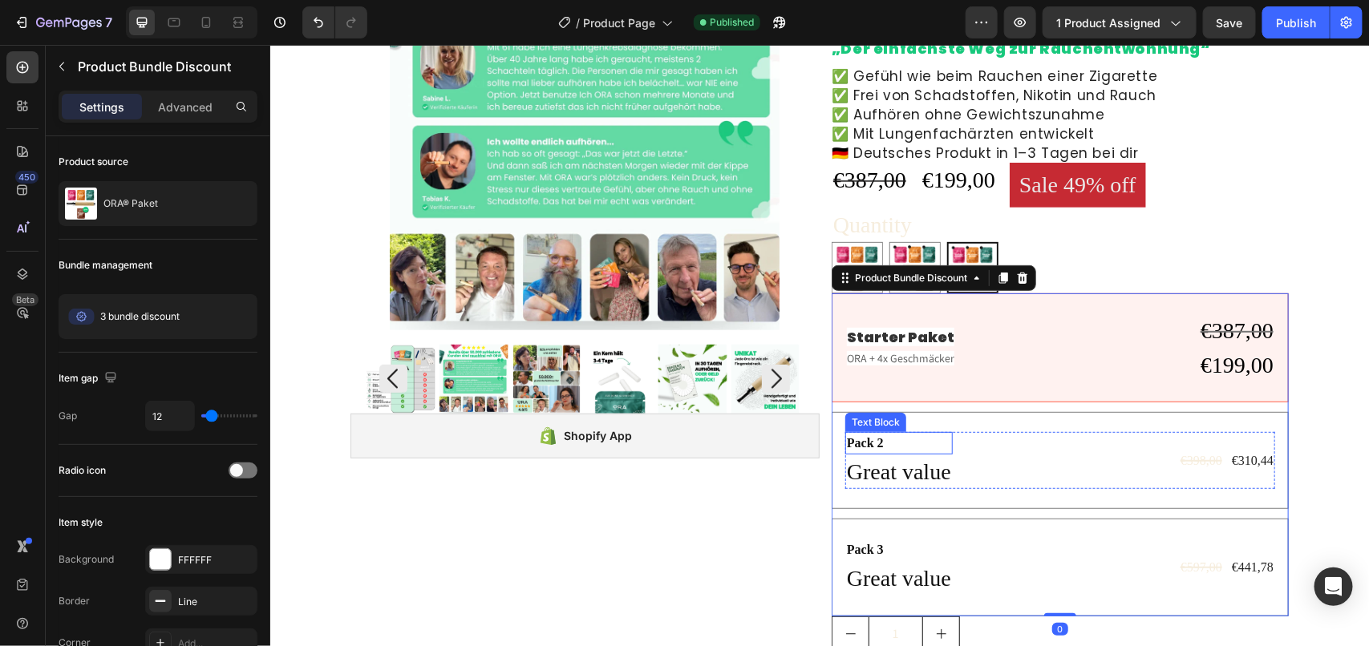
click at [880, 432] on div "Pack 2" at bounding box center [897, 442] width 107 height 22
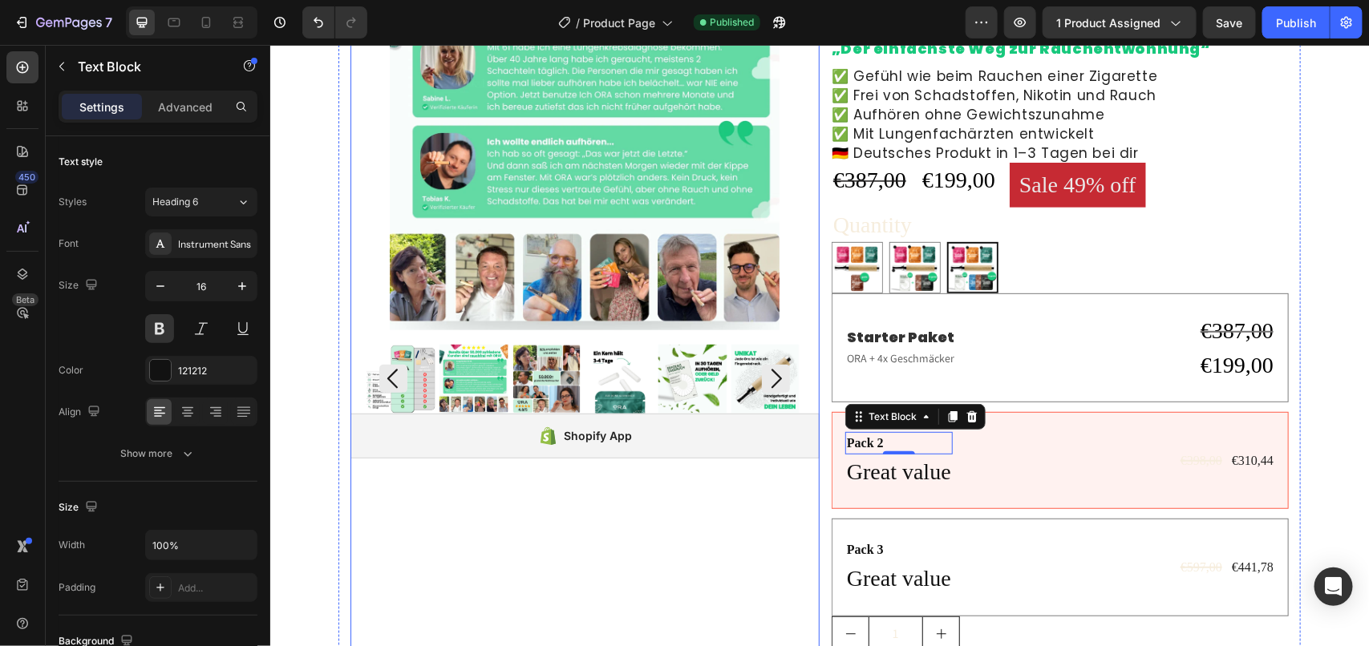
click at [485, 382] on img at bounding box center [473, 378] width 69 height 69
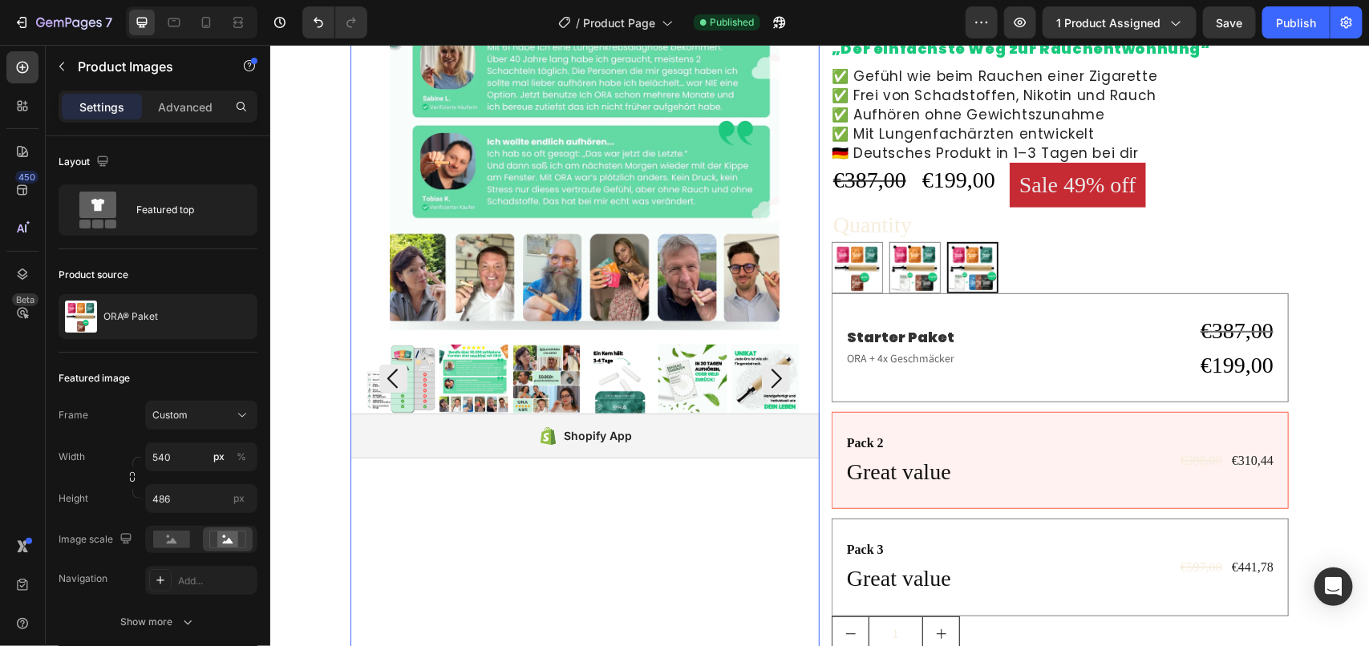
click at [569, 382] on img at bounding box center [546, 378] width 69 height 69
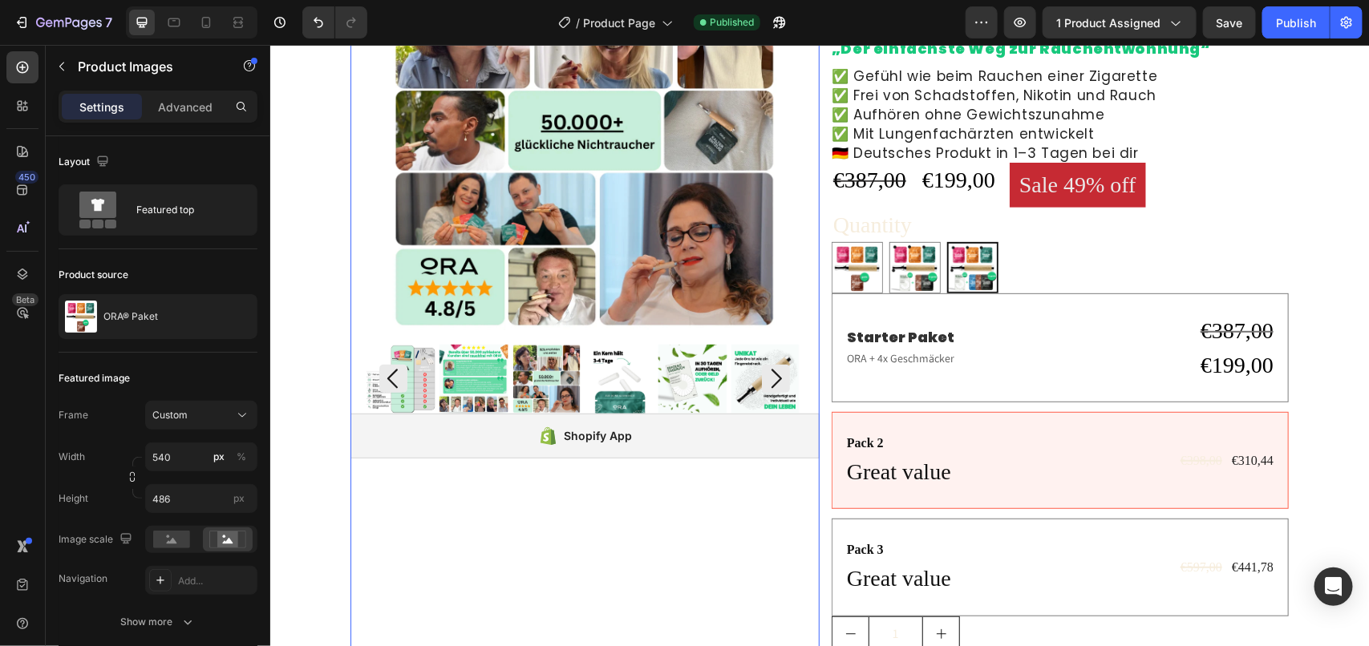
click at [508, 386] on img at bounding box center [473, 378] width 69 height 69
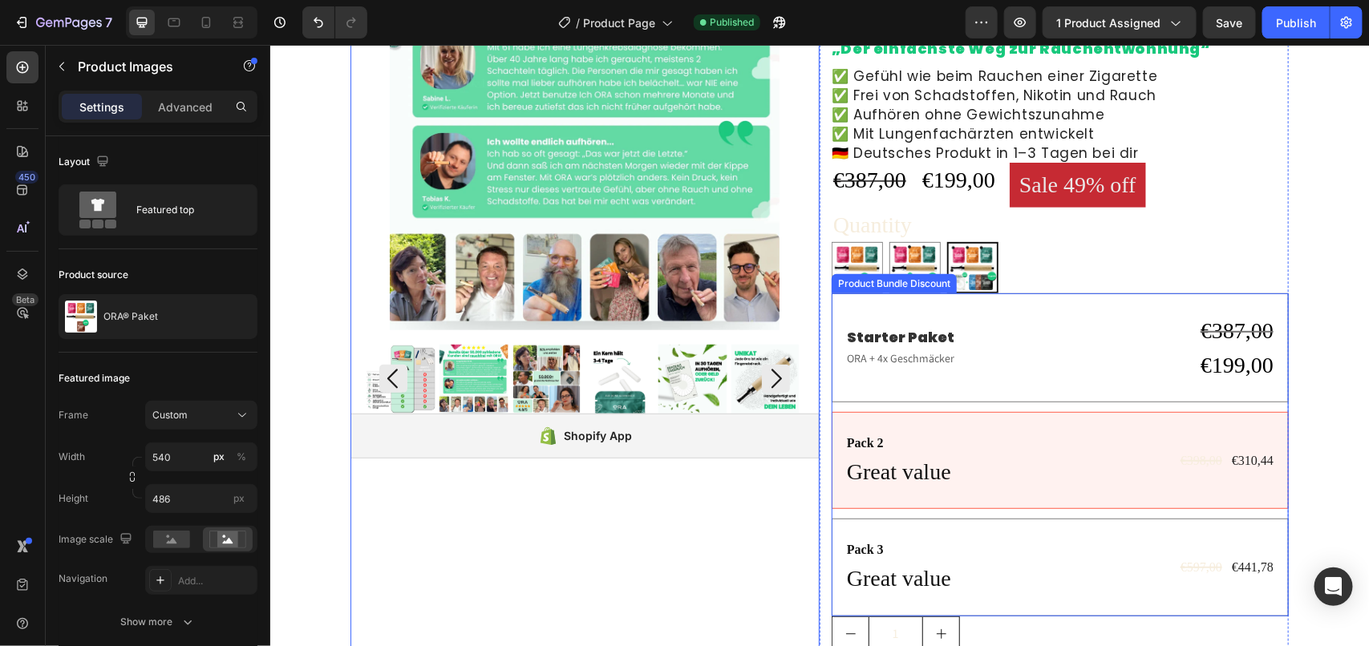
click at [831, 306] on div "Starter Paket Text Block ORA + 4x Geschmäcker Text Block €387,00 Compare Price …" at bounding box center [1059, 347] width 457 height 109
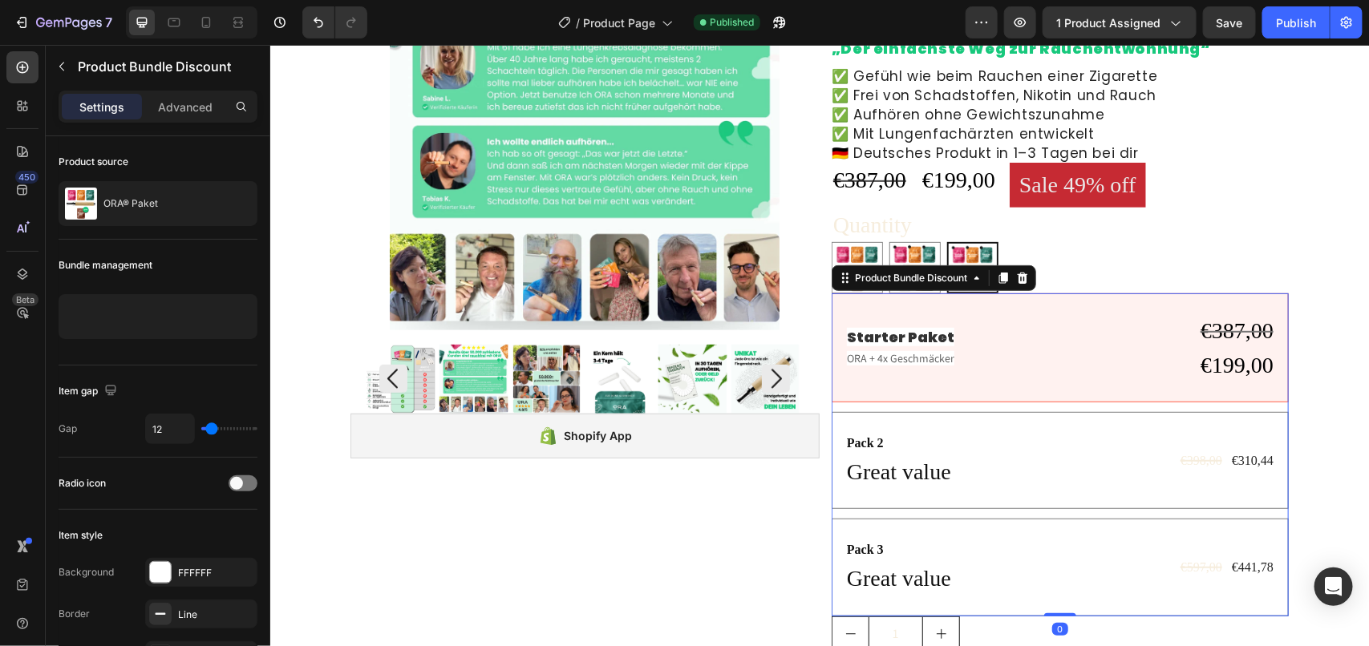
click at [839, 390] on div "Starter Paket Text Block ORA + 4x Geschmäcker Text Block €387,00 Compare Price …" at bounding box center [1059, 347] width 457 height 109
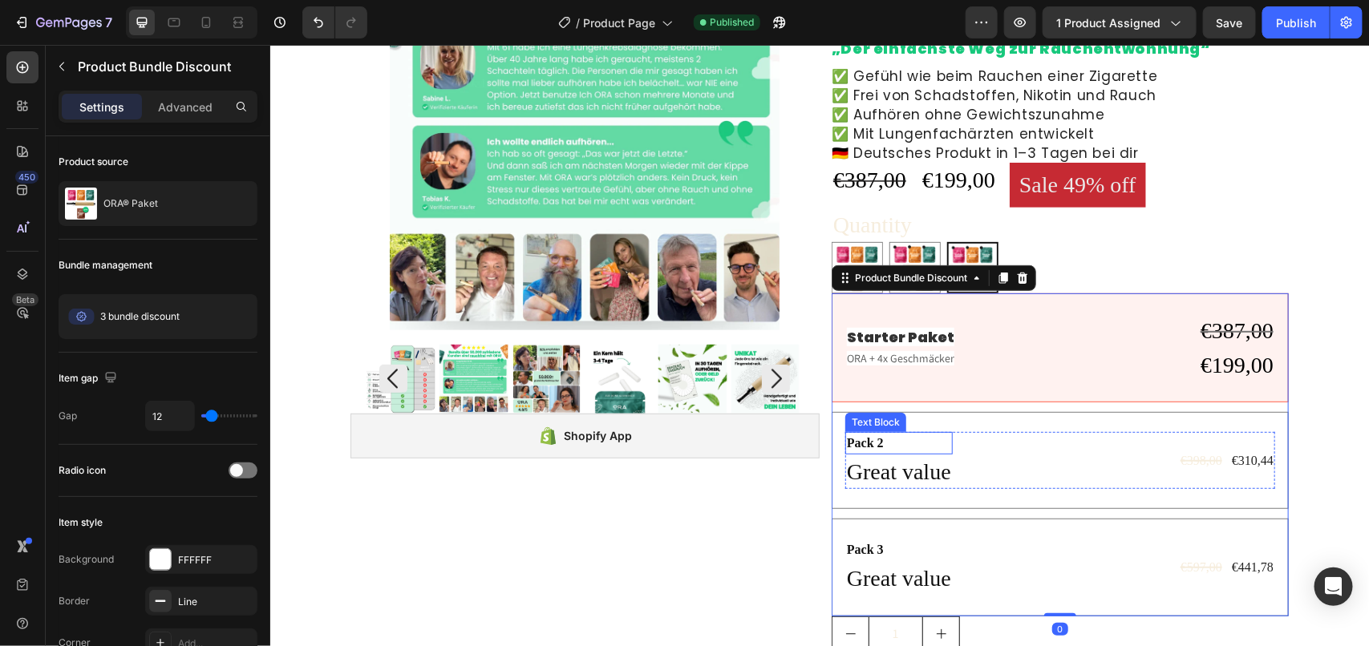
click at [844, 431] on div "Pack 2 Text Block" at bounding box center [897, 442] width 107 height 22
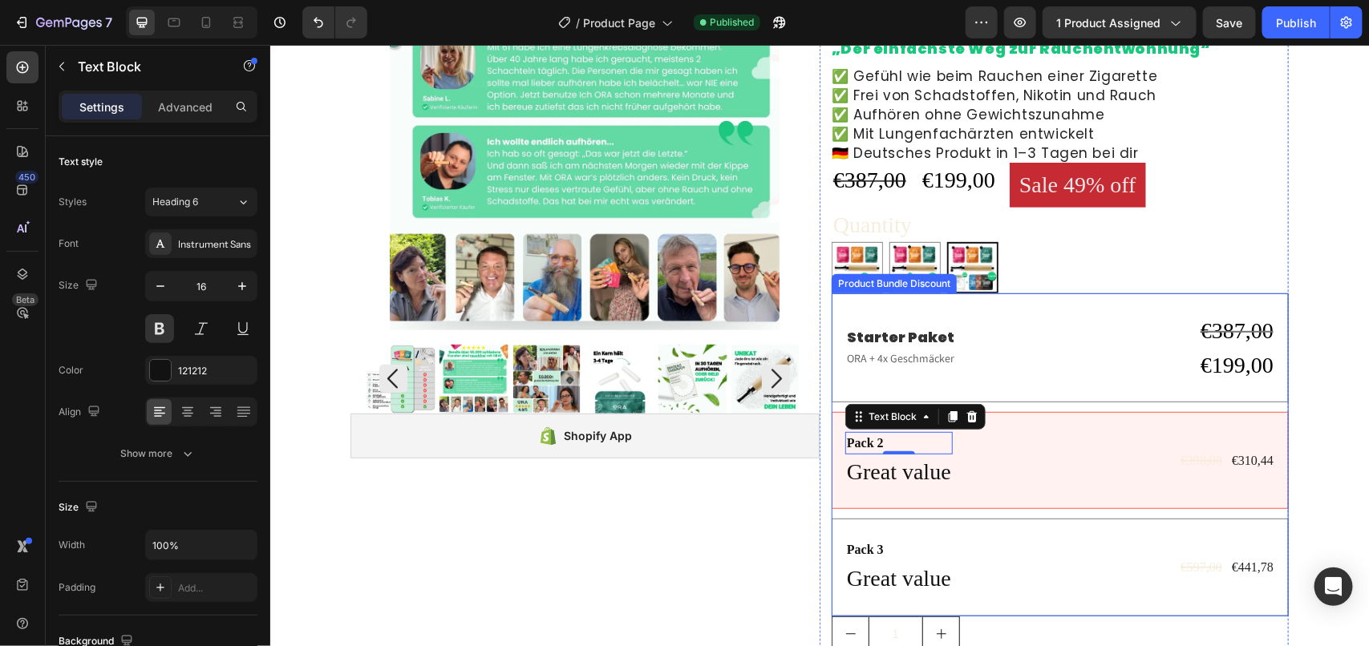
click at [831, 427] on div "Pack 2 Text Block 0 Great value Text Block €398,00 Product Price Product Price …" at bounding box center [1059, 459] width 457 height 97
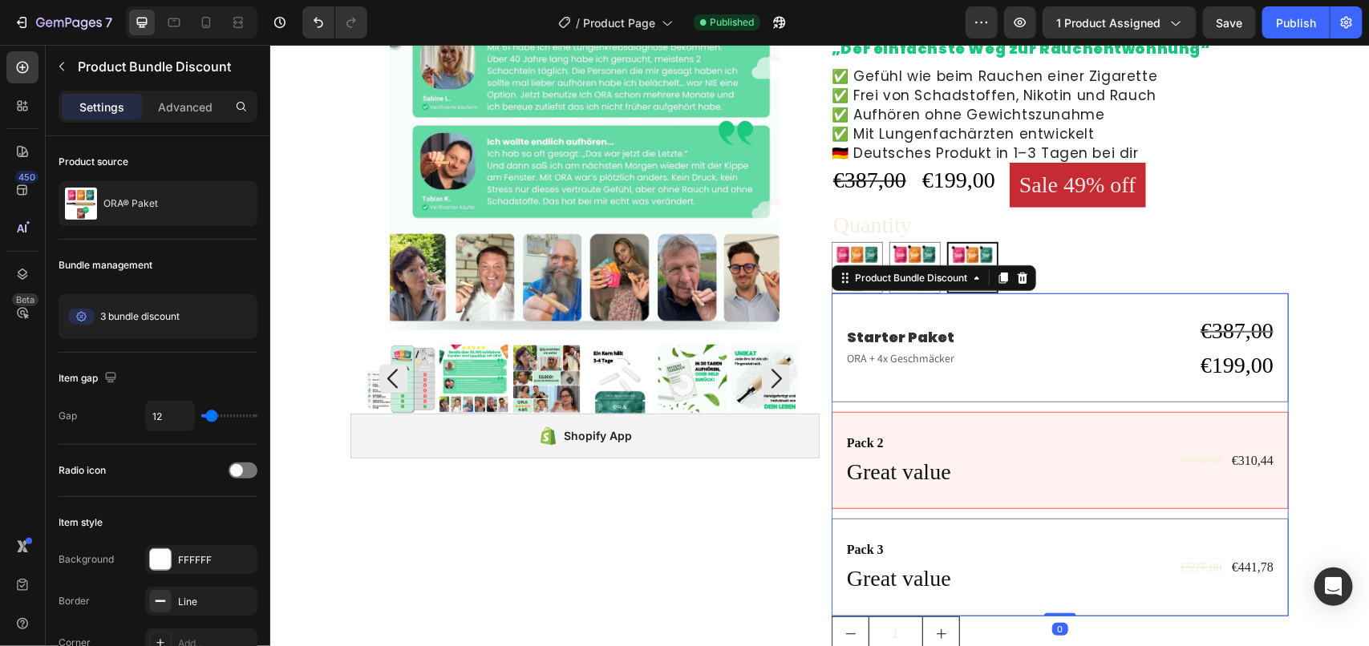
click at [839, 532] on div "Pack 3 Text Block Great value Text Block €597,00 Product Price Product Price €4…" at bounding box center [1059, 566] width 457 height 97
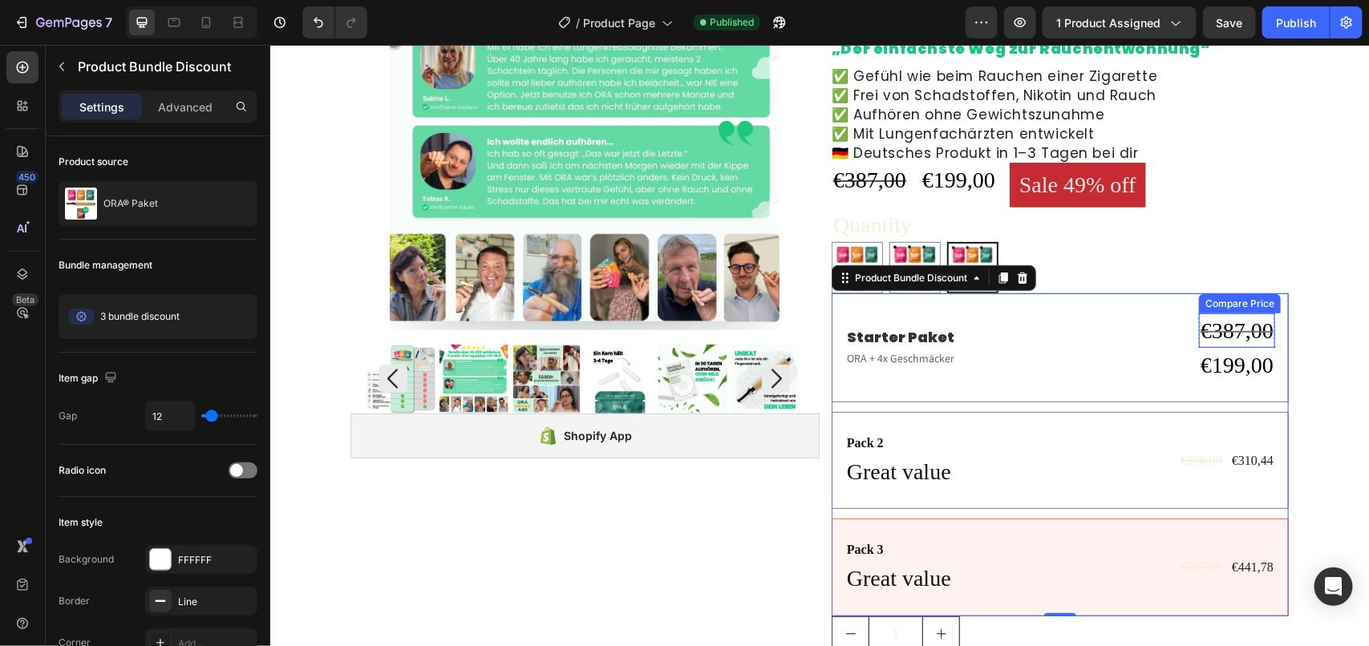
click at [1219, 329] on div "€387,00" at bounding box center [1236, 330] width 76 height 34
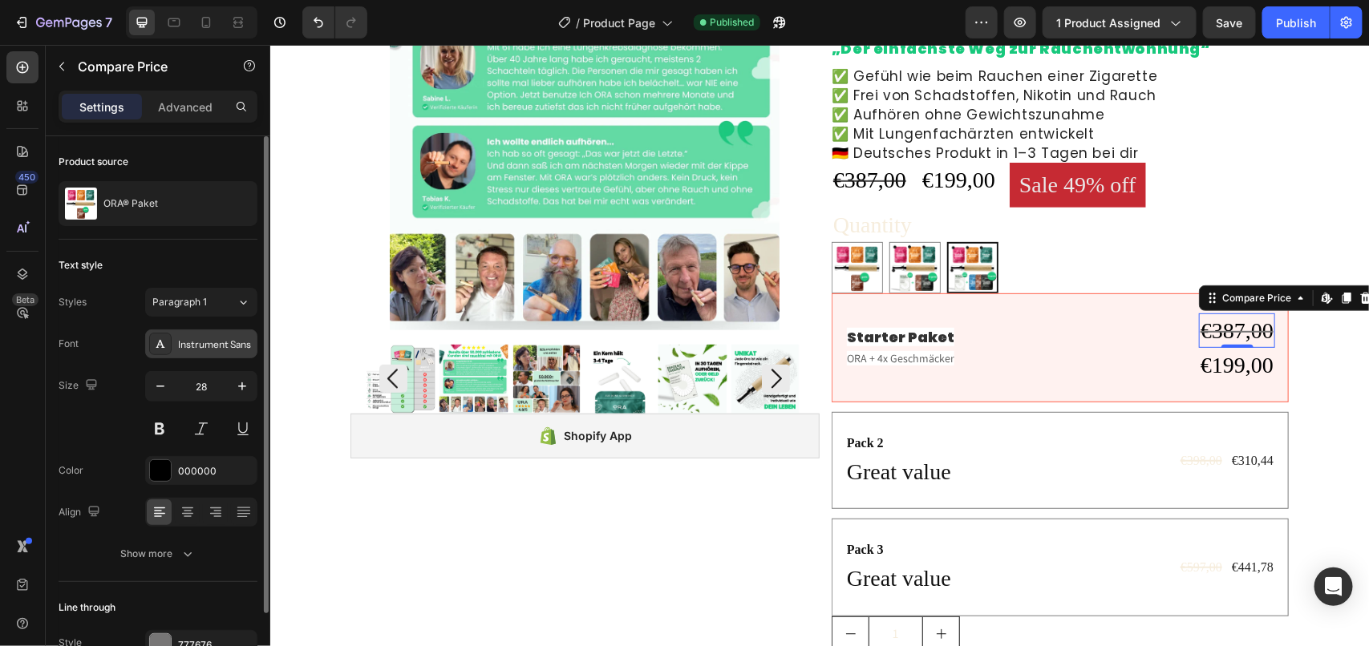
click at [208, 343] on div "Instrument Sans" at bounding box center [215, 345] width 75 height 14
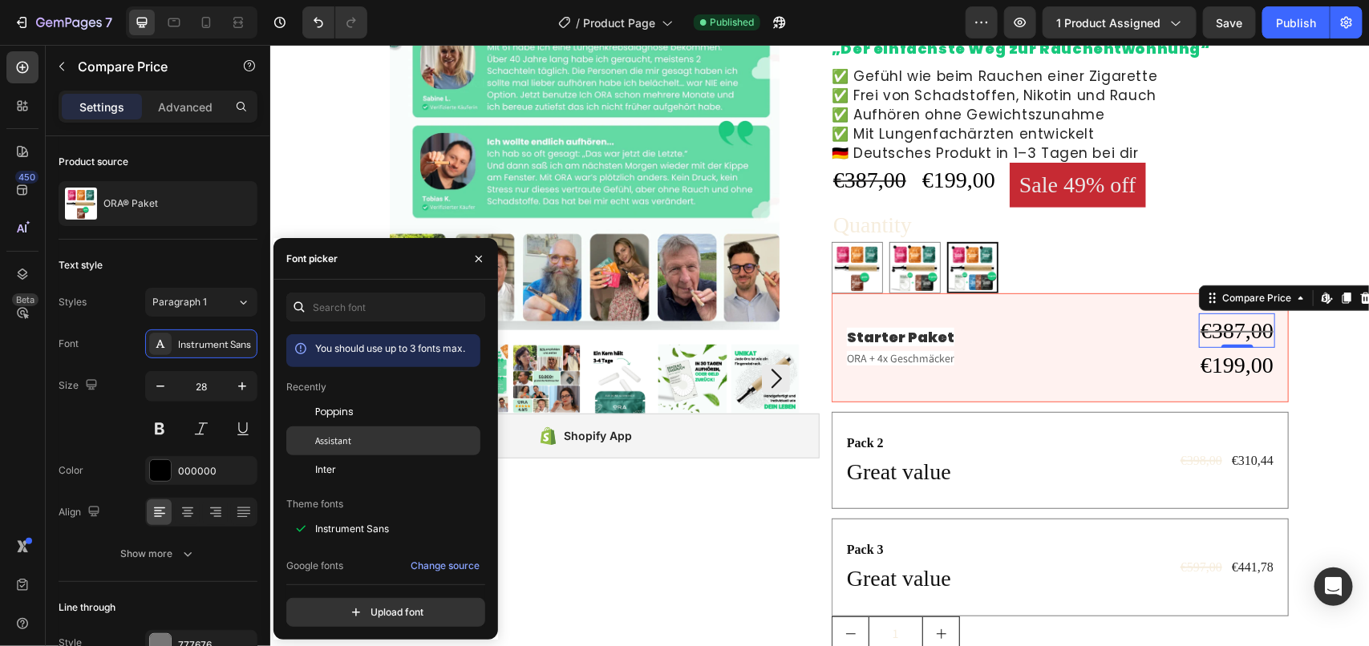
click at [362, 441] on div "Assistant" at bounding box center [396, 441] width 162 height 14
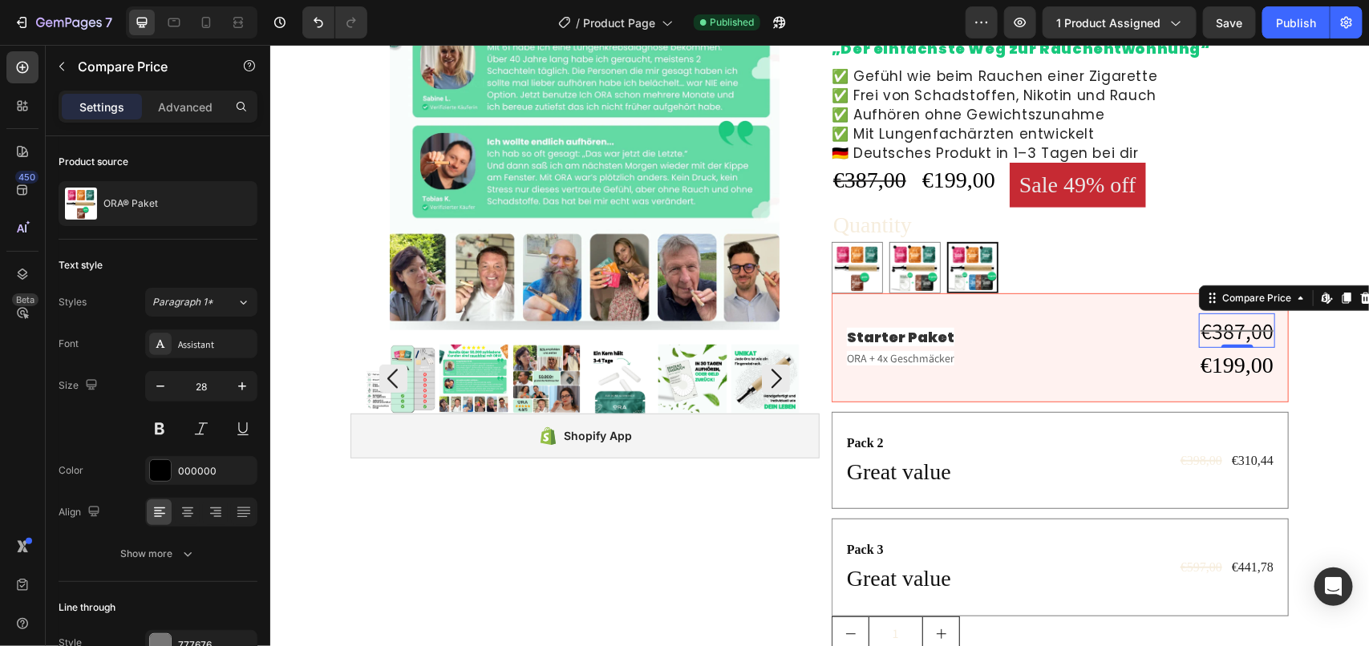
click at [0, 383] on div "450 Beta" at bounding box center [23, 345] width 46 height 601
click at [1243, 462] on div "€310,44" at bounding box center [1251, 460] width 45 height 22
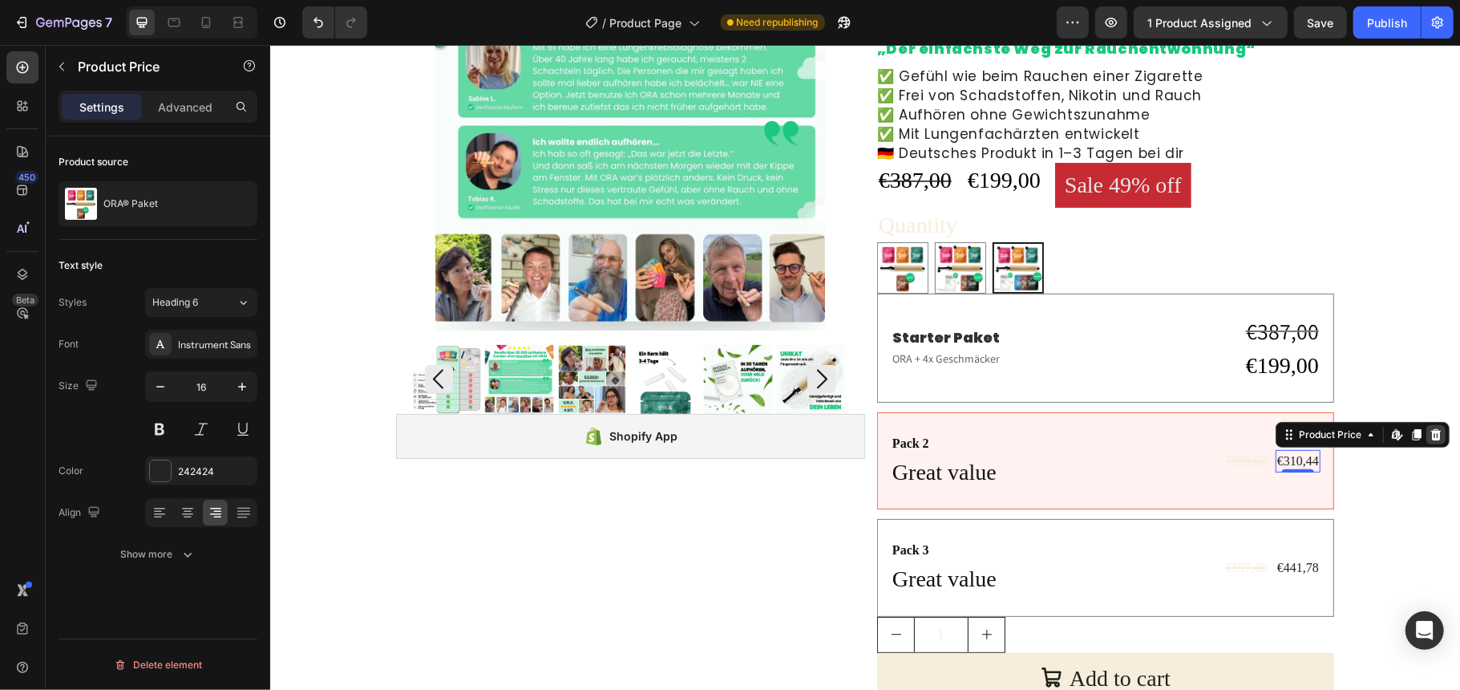
click at [1368, 431] on icon at bounding box center [1435, 433] width 10 height 11
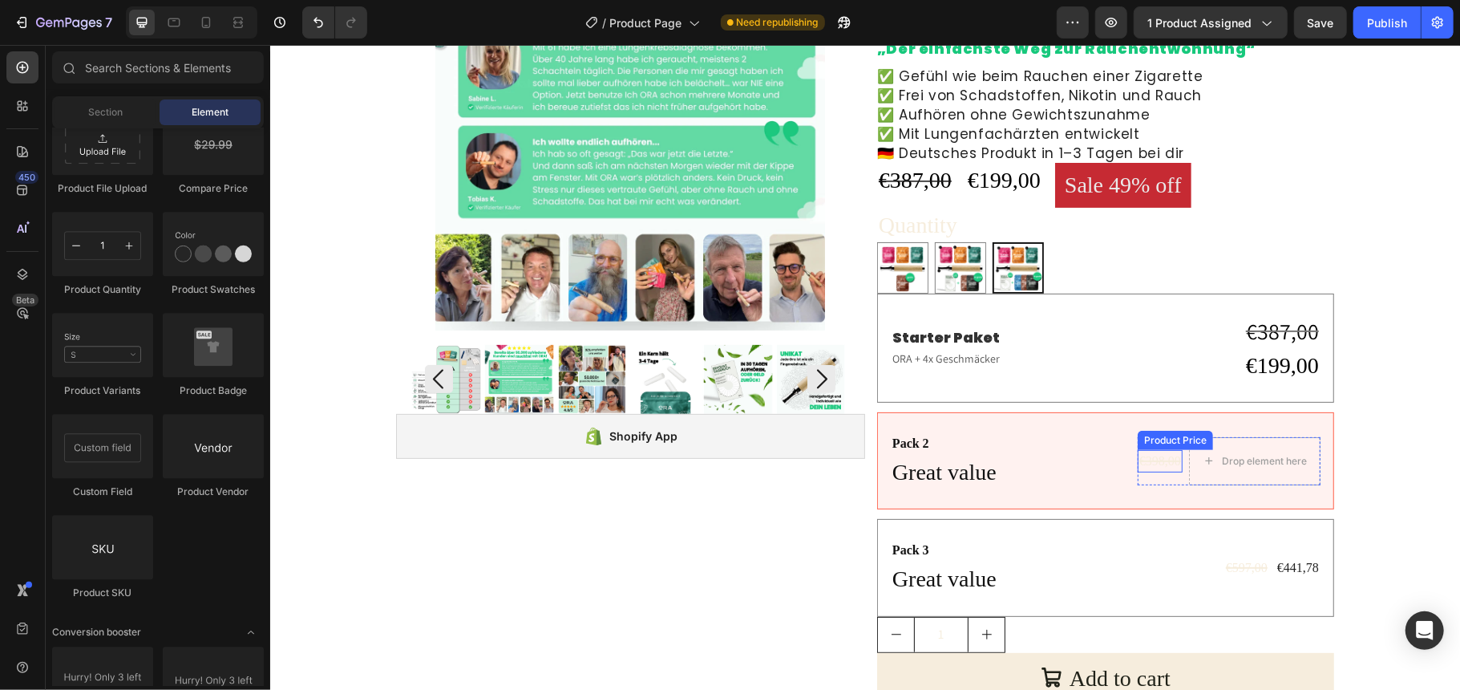
click at [1137, 463] on div "€398,00" at bounding box center [1159, 460] width 45 height 22
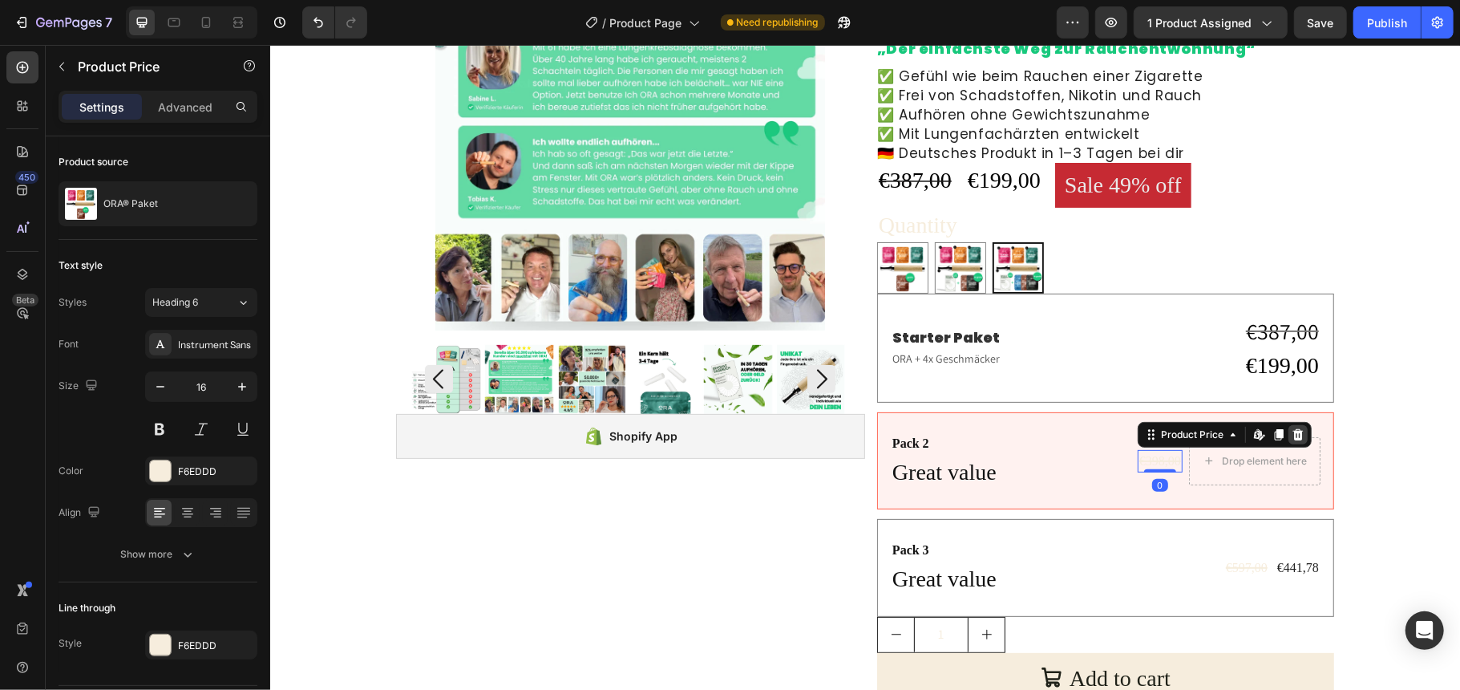
click at [1292, 432] on icon at bounding box center [1297, 433] width 10 height 11
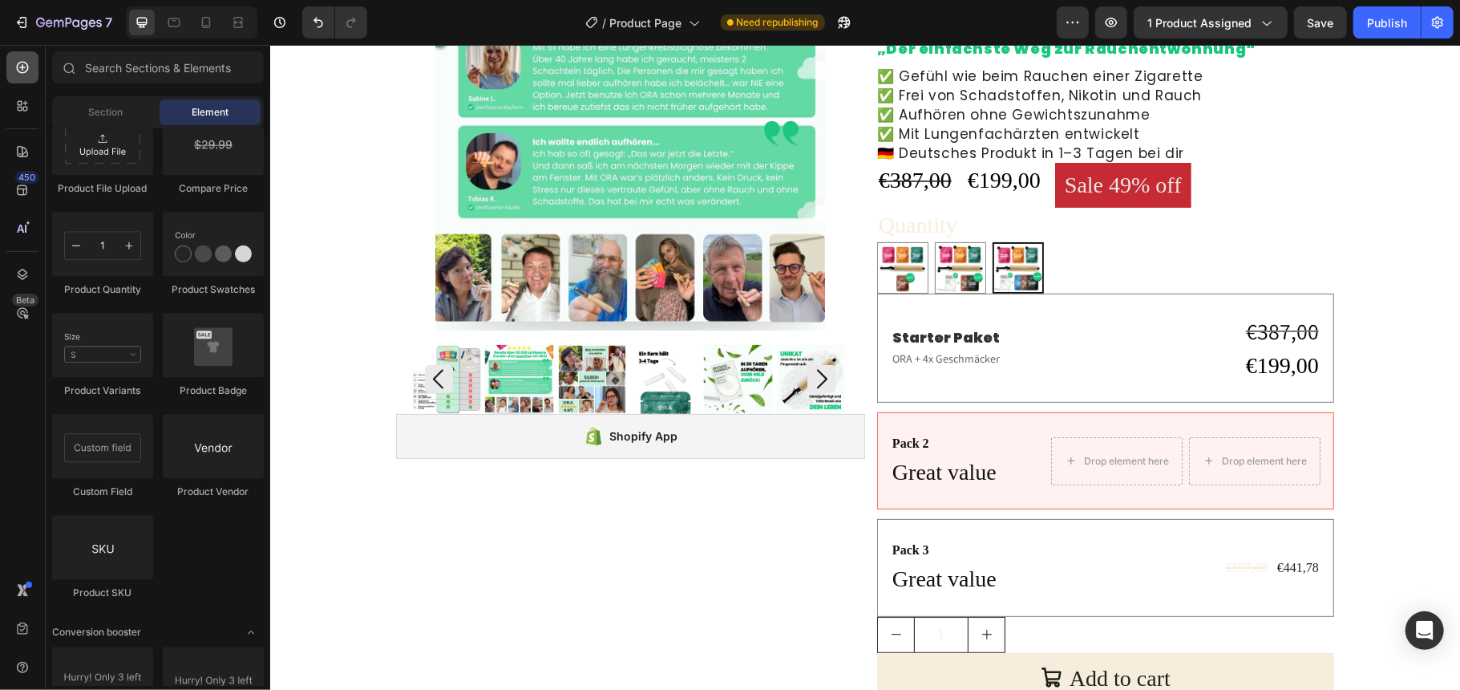
click at [22, 72] on icon at bounding box center [23, 68] width 12 height 12
click at [1184, 357] on div "Starter Paket Text Block ORA + 4x Geschmäcker Text Block €387,00 Compare Price …" at bounding box center [1105, 347] width 430 height 69
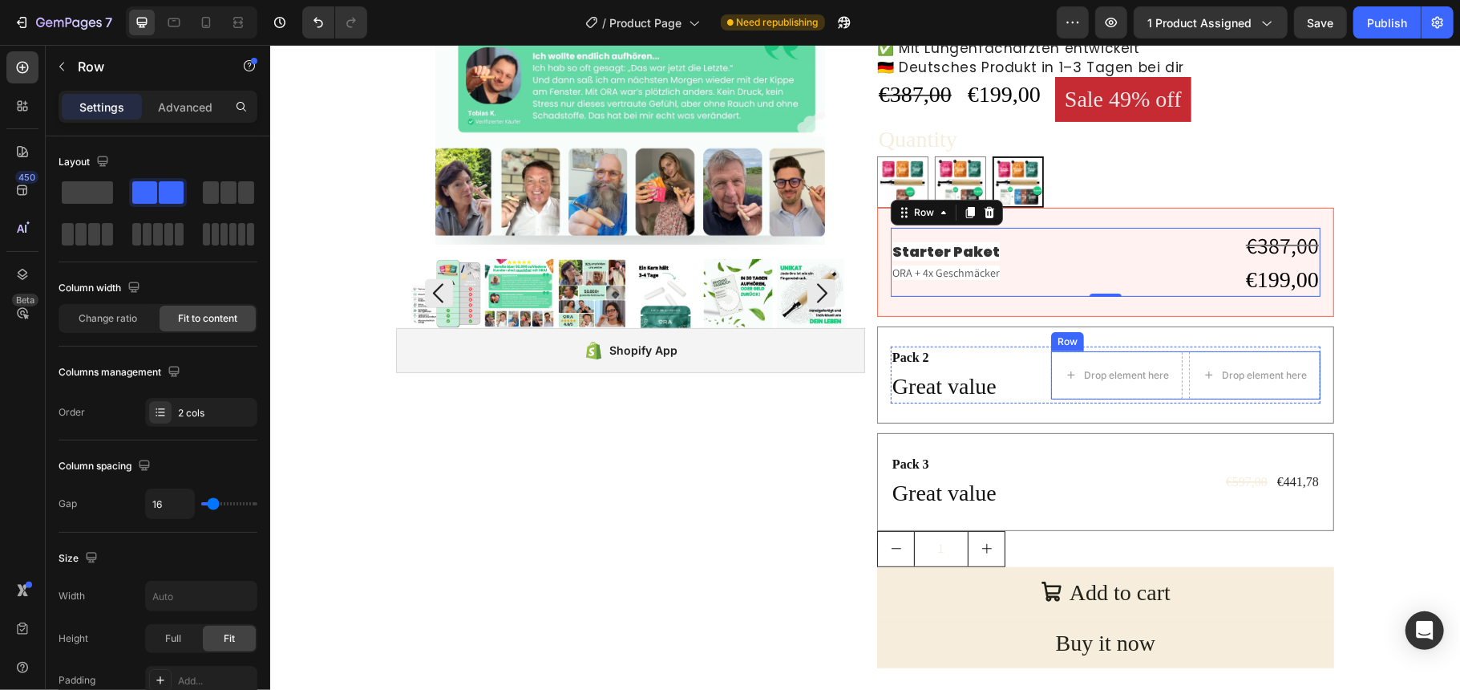
scroll to position [316, 0]
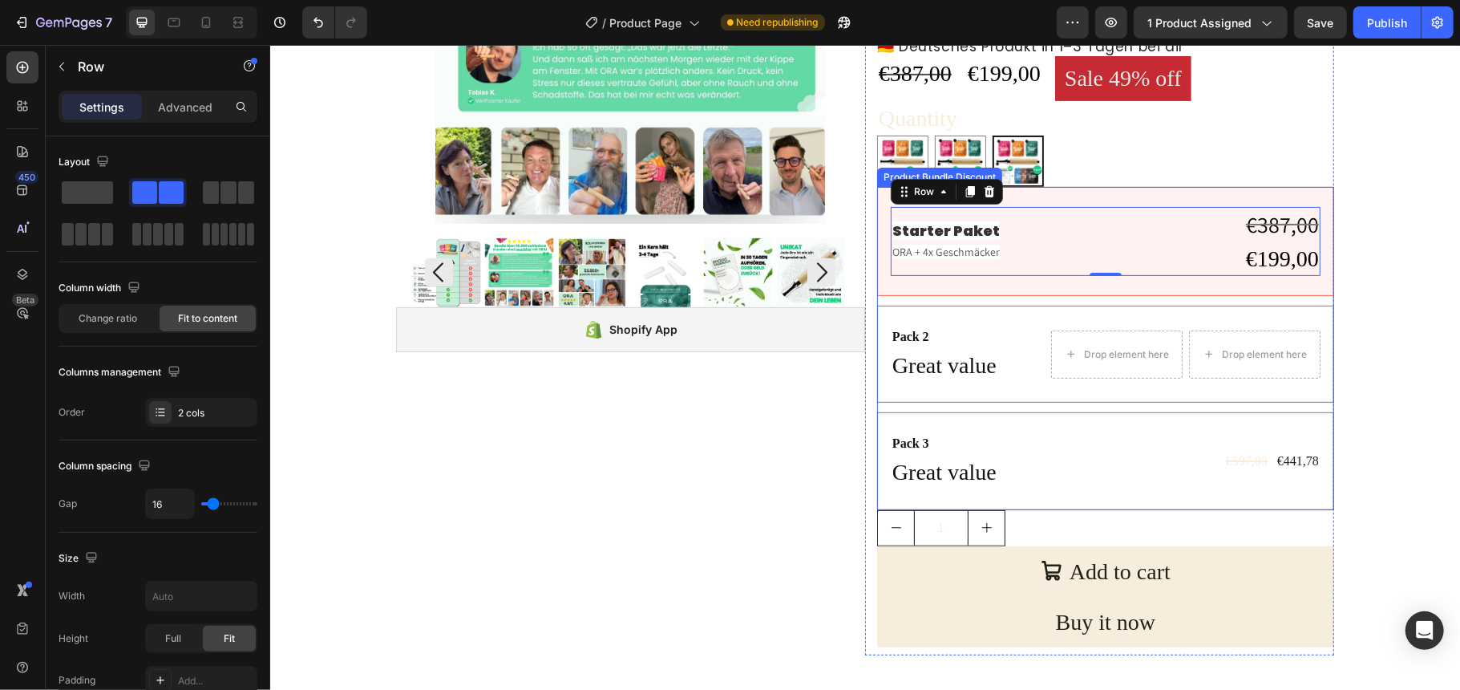
click at [876, 382] on div "Pack 2 Text Block Great value Text Block Drop element here Drop element here Ro…" at bounding box center [1104, 353] width 457 height 97
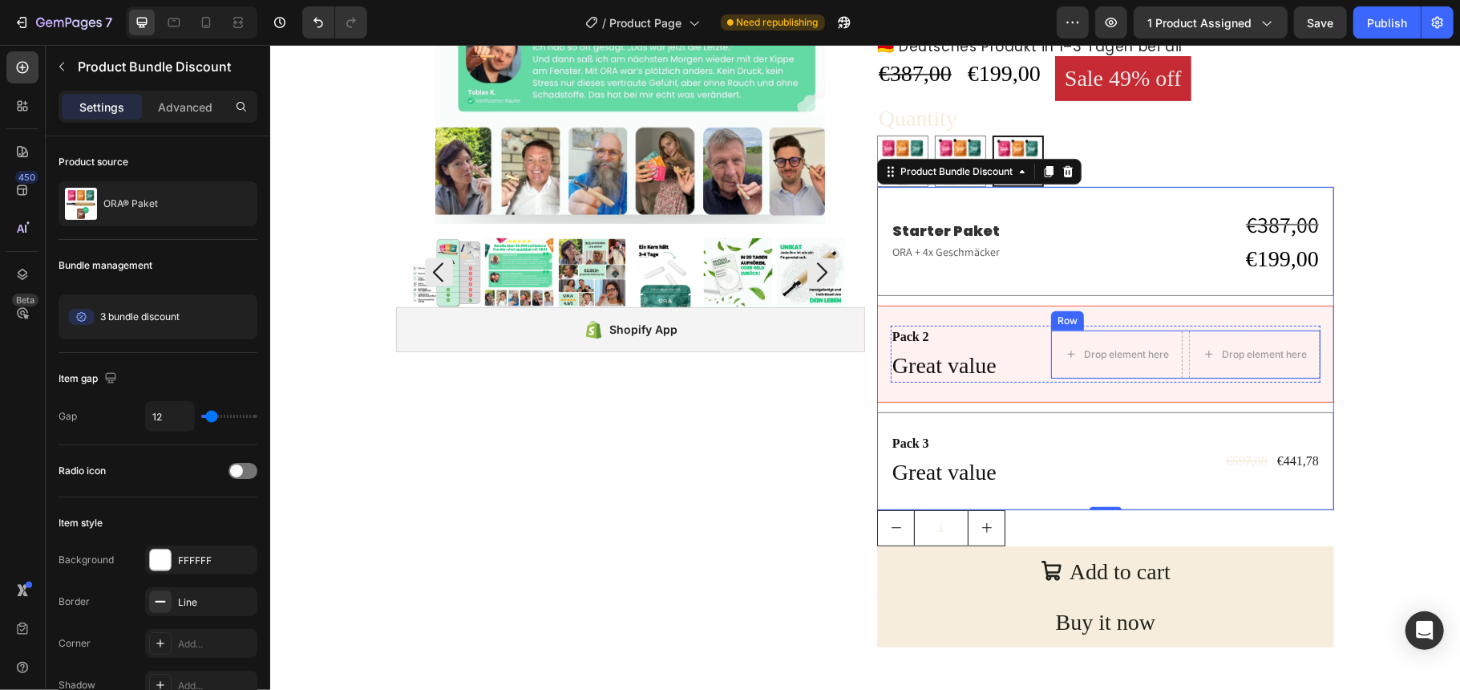
click at [1178, 360] on div "Drop element here Drop element here Row" at bounding box center [1184, 354] width 269 height 48
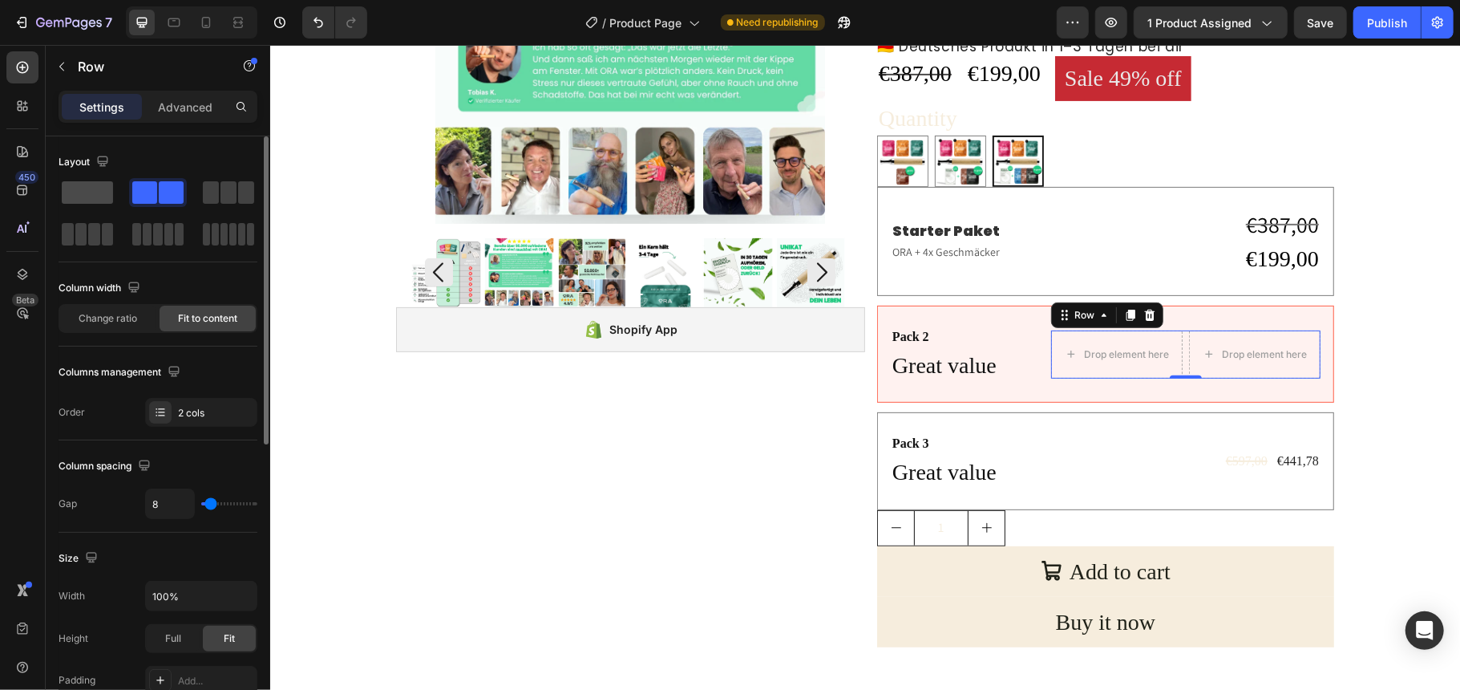
click at [87, 200] on span at bounding box center [87, 192] width 51 height 22
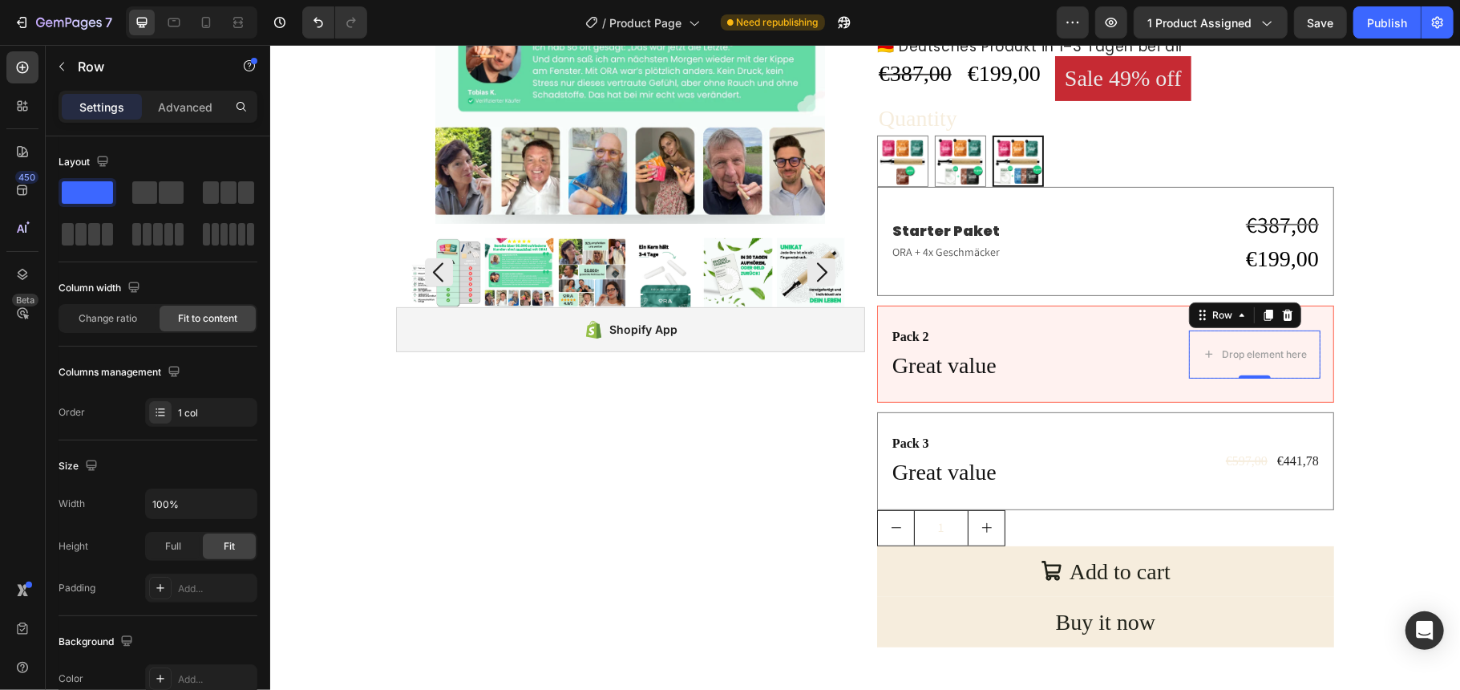
click at [23, 61] on icon at bounding box center [22, 67] width 16 height 16
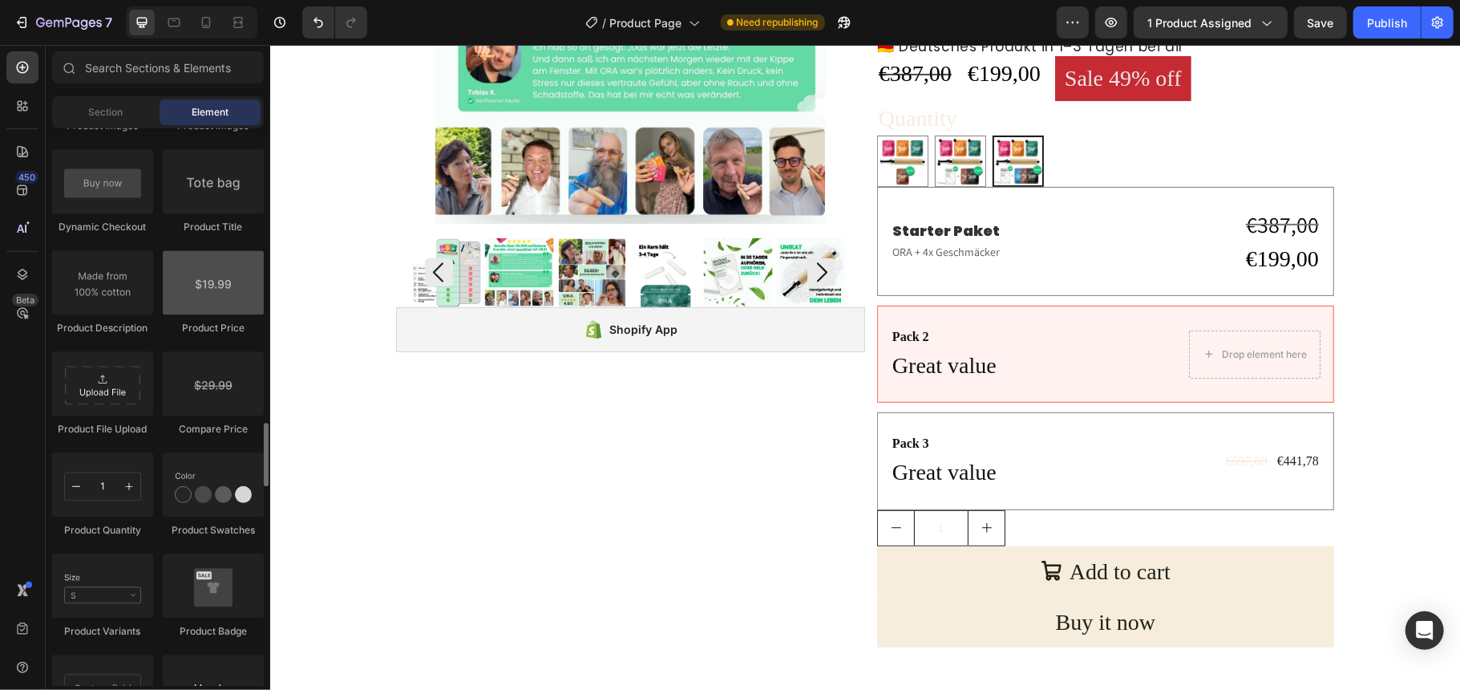
scroll to position [2672, 0]
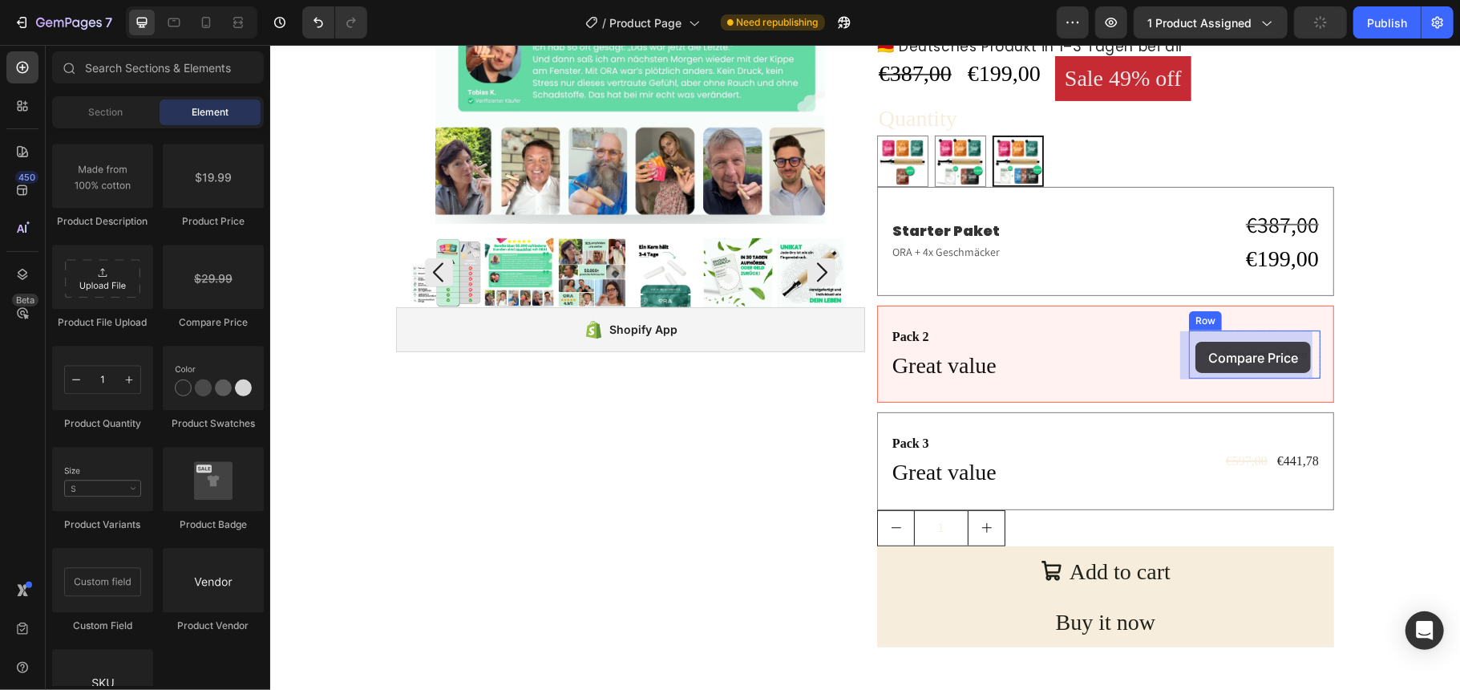
drag, startPoint x: 517, startPoint y: 359, endPoint x: 1195, endPoint y: 340, distance: 677.8
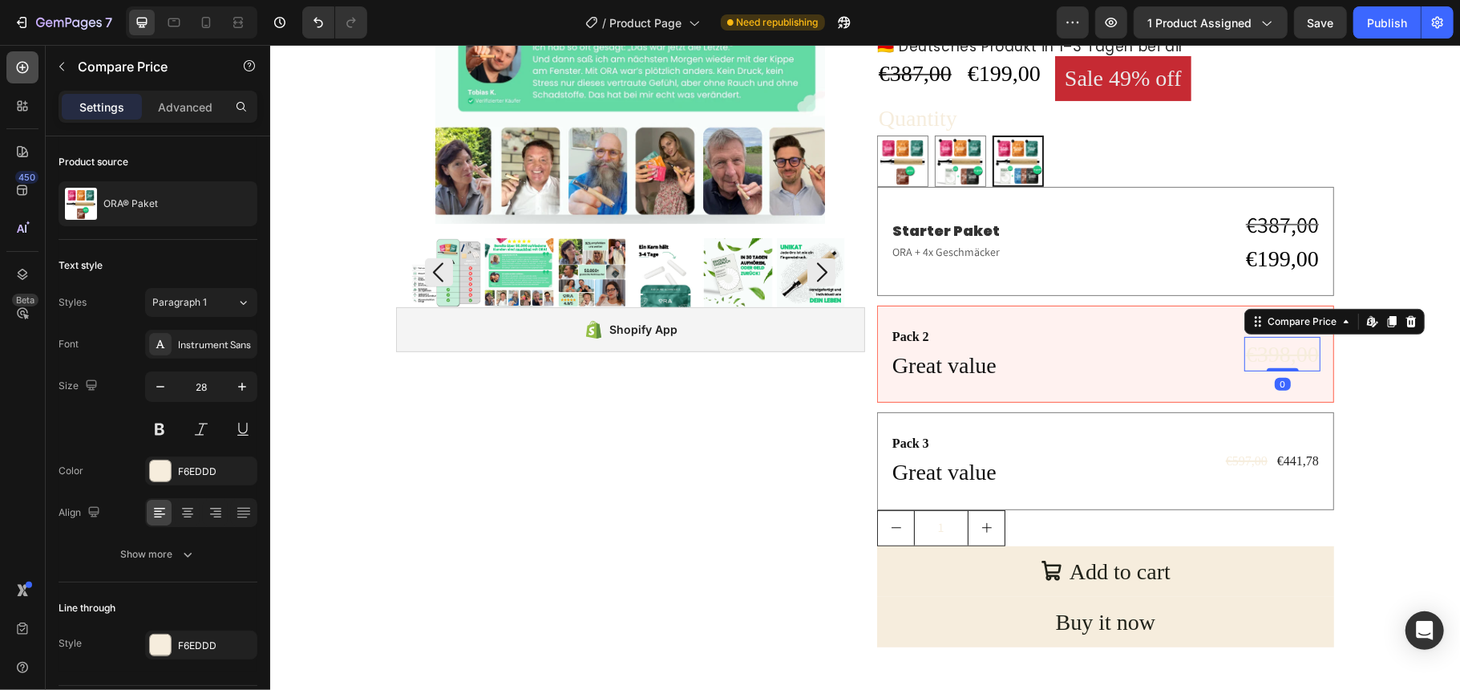
click at [20, 68] on icon at bounding box center [22, 67] width 16 height 16
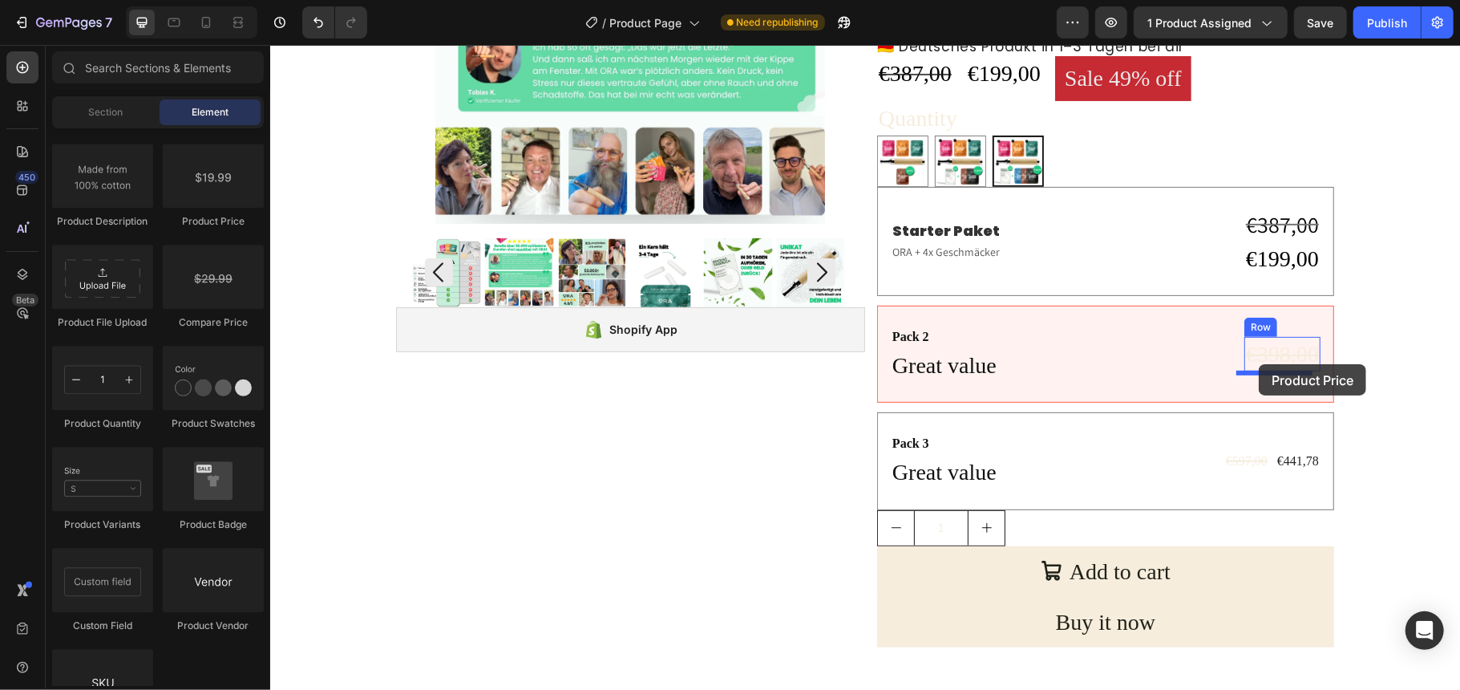
drag, startPoint x: 479, startPoint y: 233, endPoint x: 590, endPoint y: 67, distance: 200.1
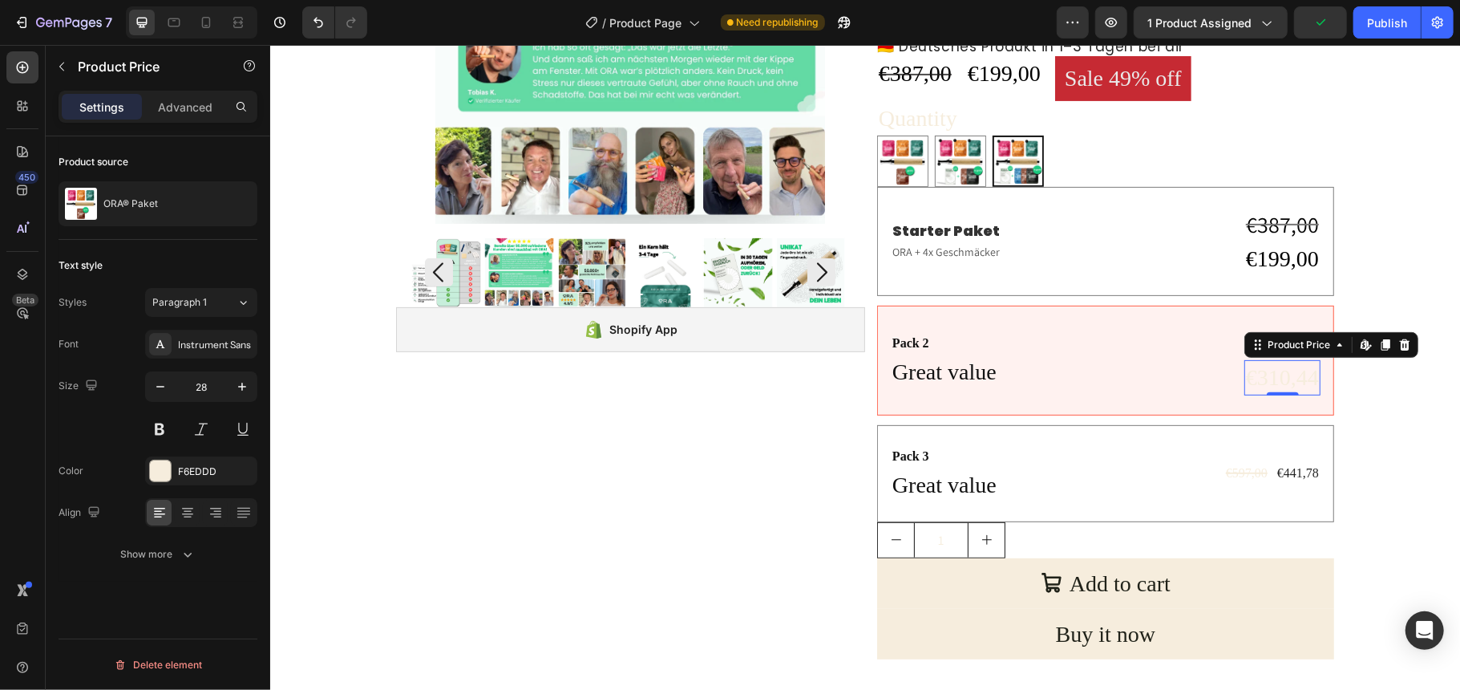
click at [1244, 371] on div "€310,44" at bounding box center [1282, 376] width 76 height 34
click at [213, 347] on div "Instrument Sans" at bounding box center [215, 345] width 75 height 14
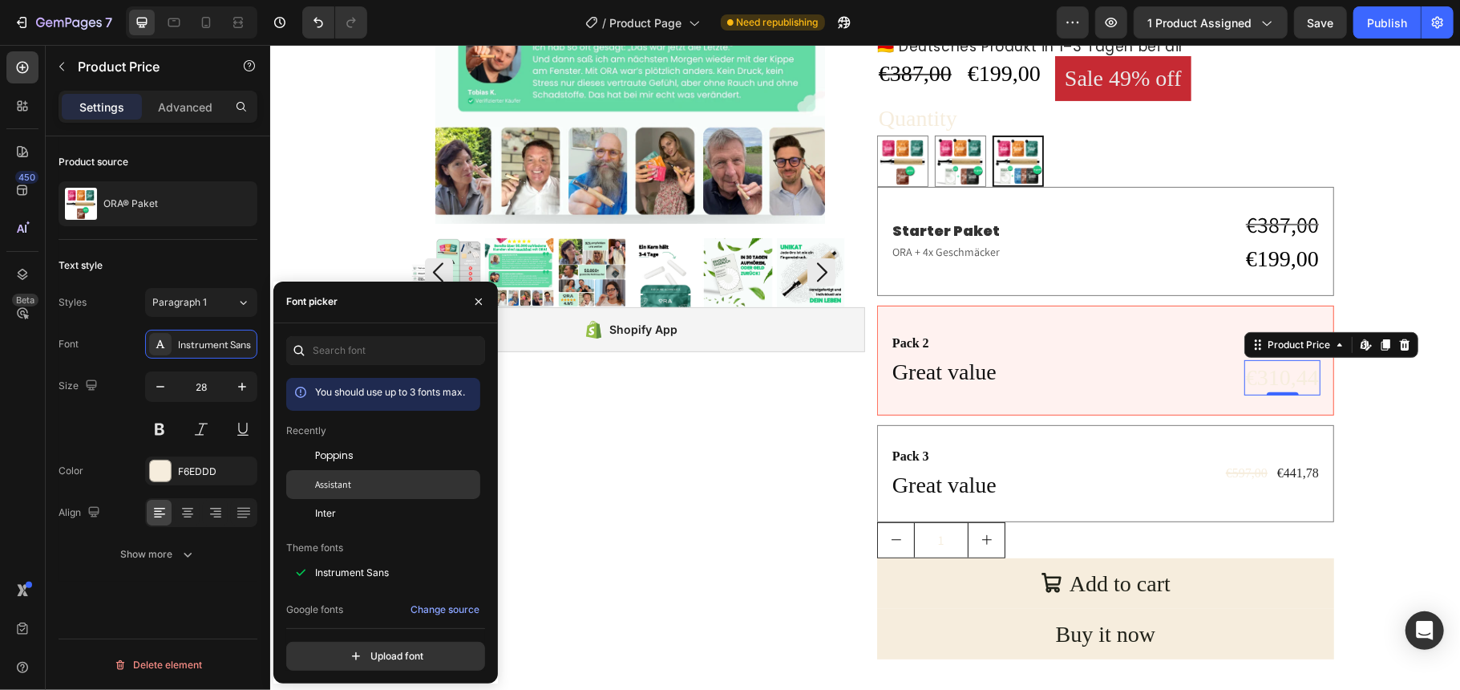
click at [362, 473] on div "Assistant" at bounding box center [383, 484] width 194 height 29
drag, startPoint x: 203, startPoint y: 386, endPoint x: 260, endPoint y: 386, distance: 56.9
click at [206, 386] on input "28" at bounding box center [201, 386] width 53 height 29
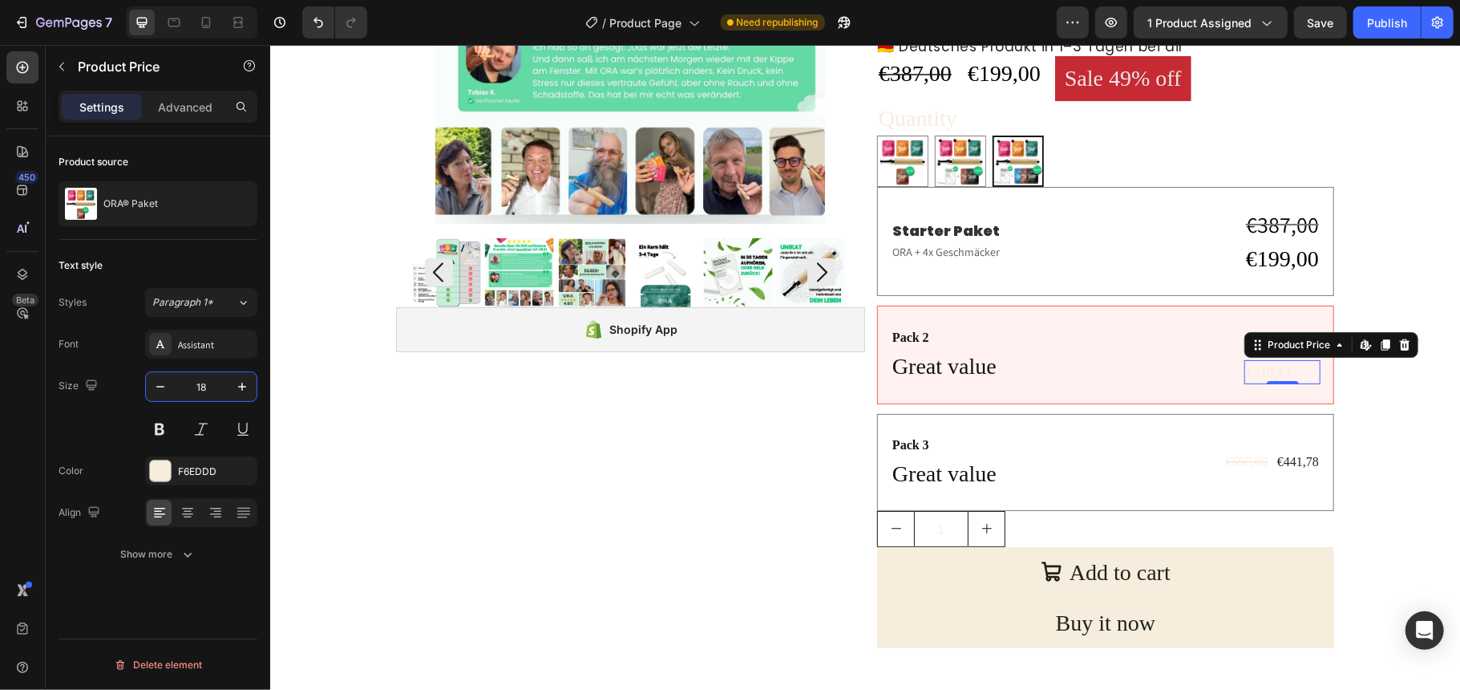
type input "18"
click at [156, 481] on div at bounding box center [160, 470] width 21 height 21
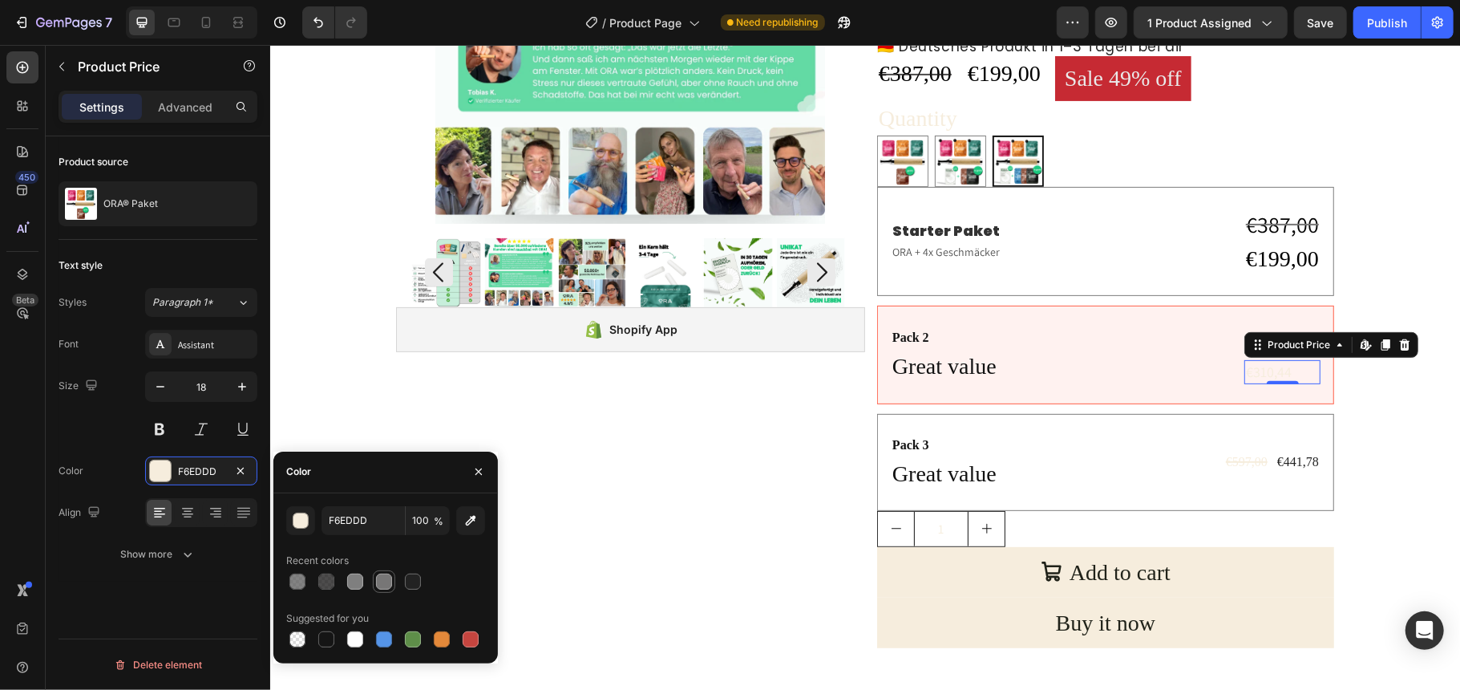
click at [379, 580] on div at bounding box center [384, 581] width 16 height 16
click at [409, 585] on div at bounding box center [413, 581] width 16 height 16
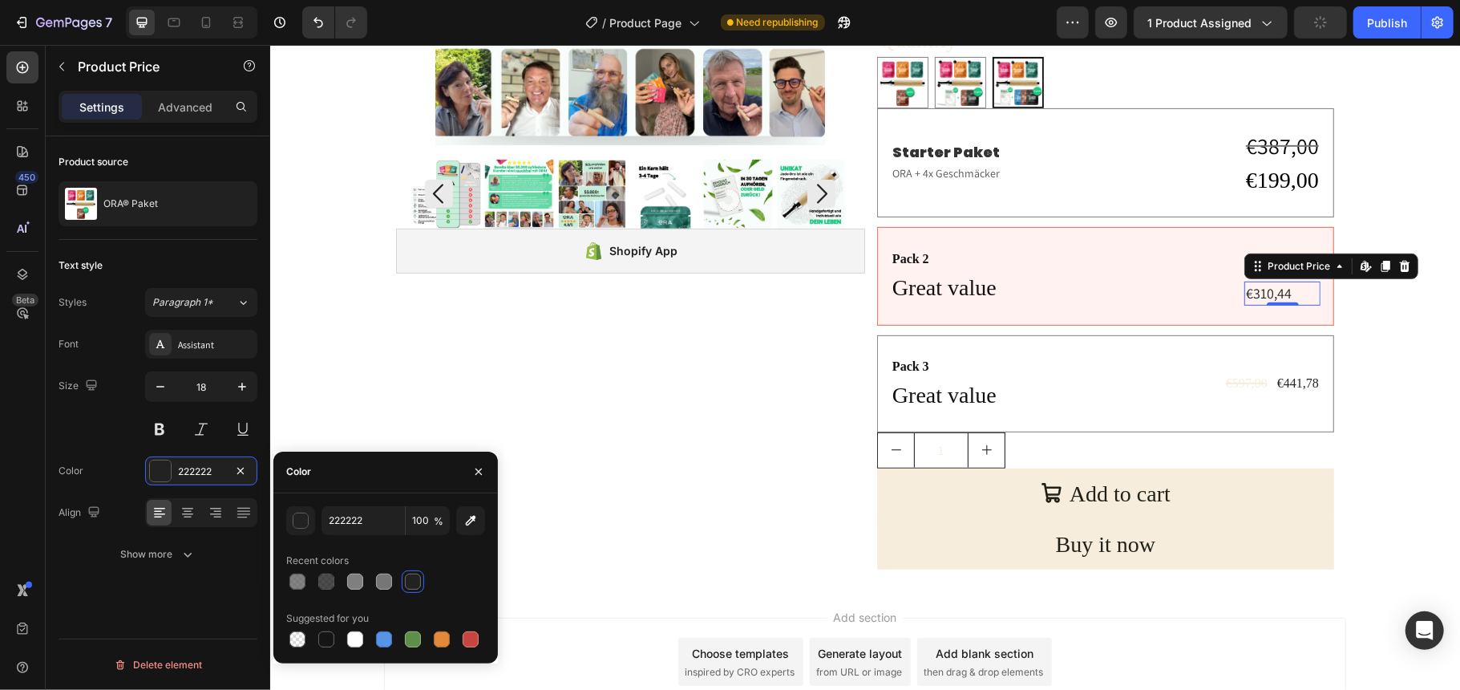
scroll to position [423, 0]
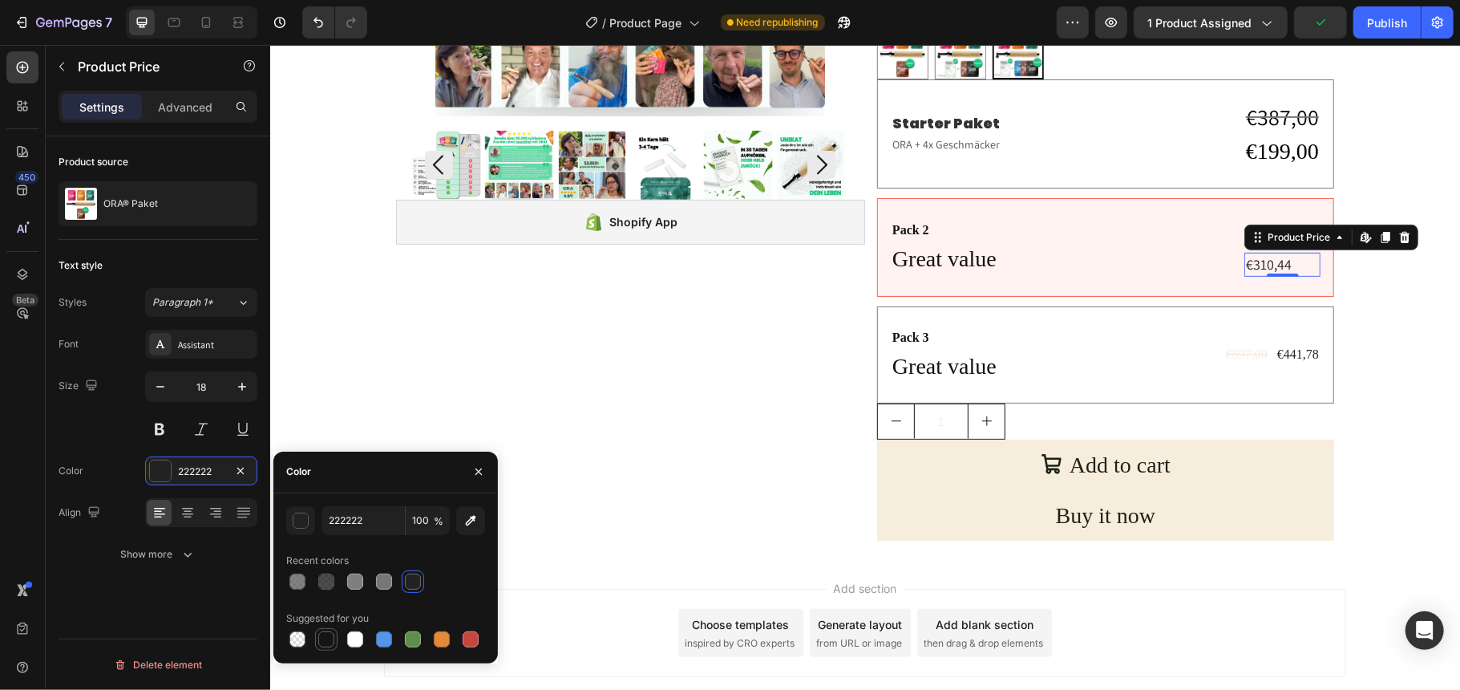
click at [322, 636] on div at bounding box center [326, 639] width 16 height 16
type input "151515"
click at [159, 433] on button at bounding box center [159, 429] width 29 height 29
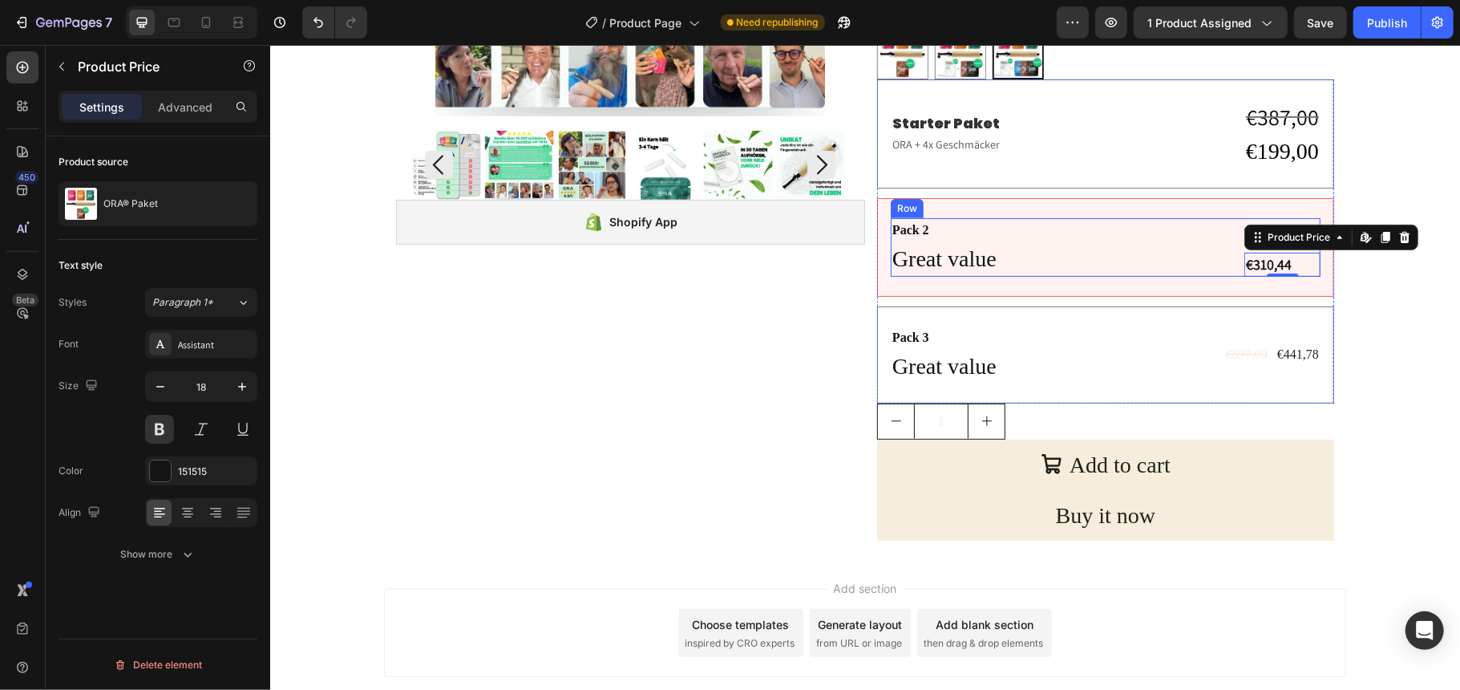
click at [1134, 220] on div "Pack 2 Text Block Great value Text Block €398,00 Compare Price Compare Price €3…" at bounding box center [1105, 246] width 430 height 58
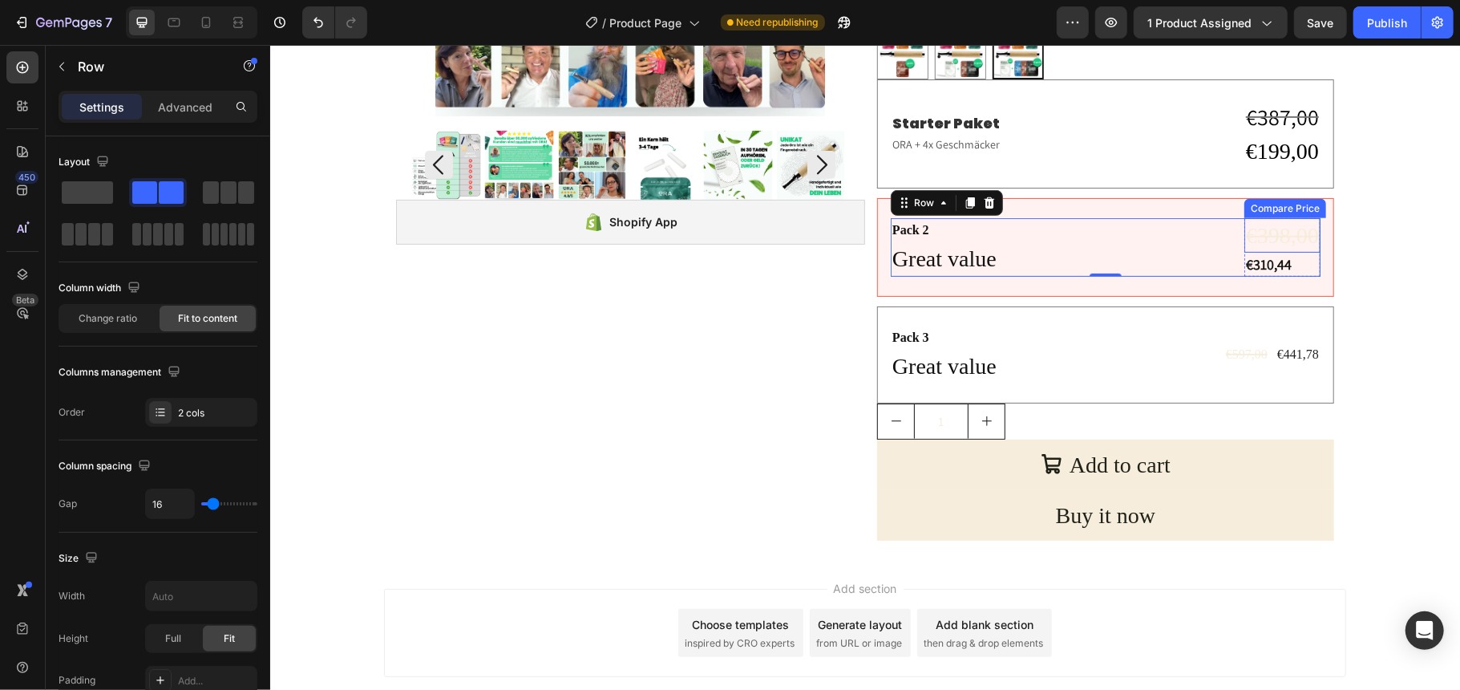
click at [1252, 237] on div "€398,00" at bounding box center [1282, 234] width 76 height 34
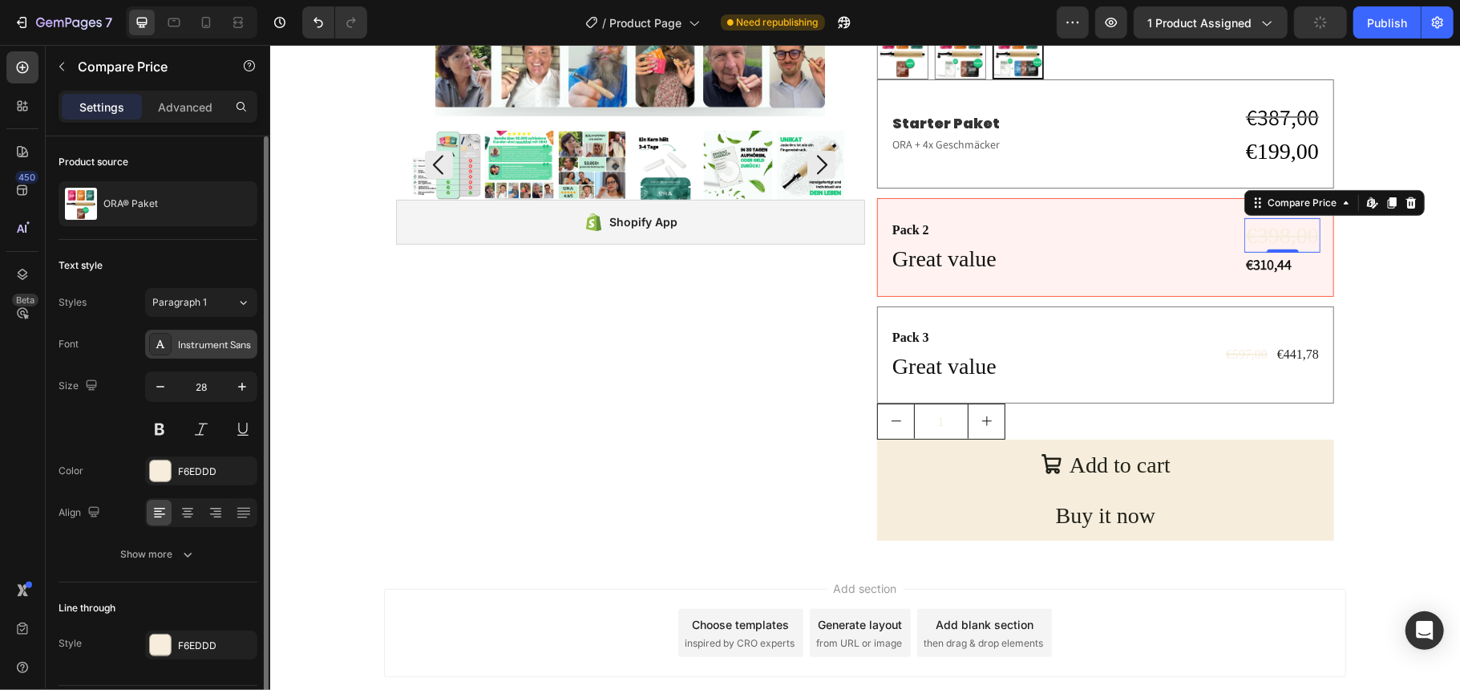
click at [197, 340] on div "Instrument Sans" at bounding box center [215, 345] width 75 height 14
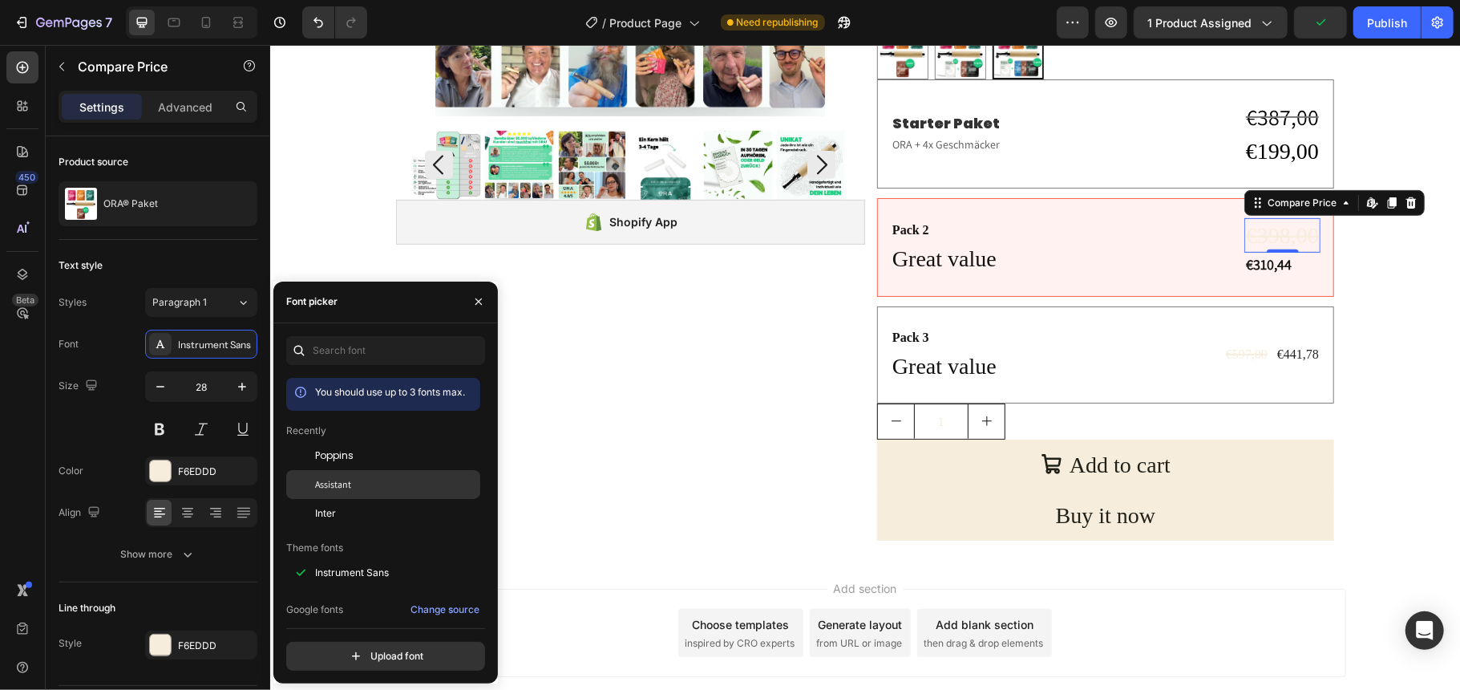
click at [346, 479] on span "Assistant" at bounding box center [333, 484] width 36 height 14
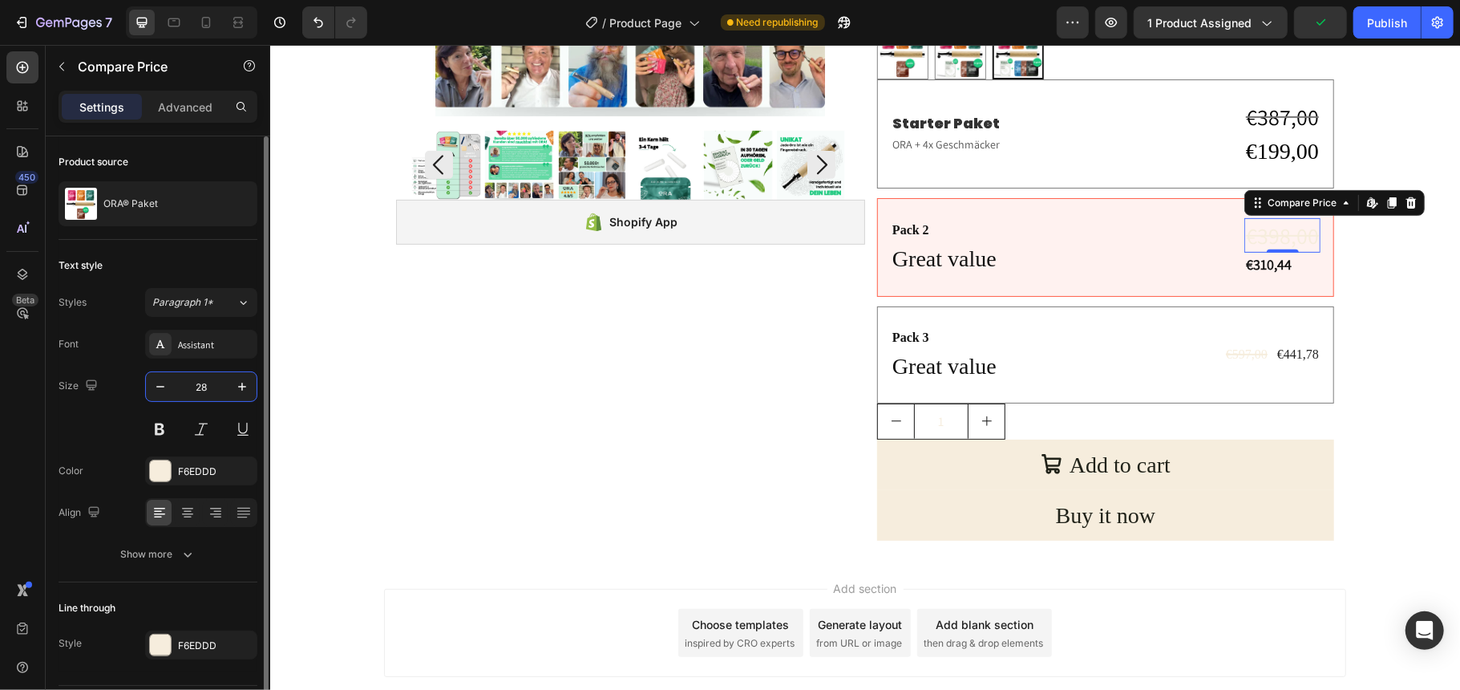
click at [204, 390] on input "28" at bounding box center [201, 386] width 53 height 29
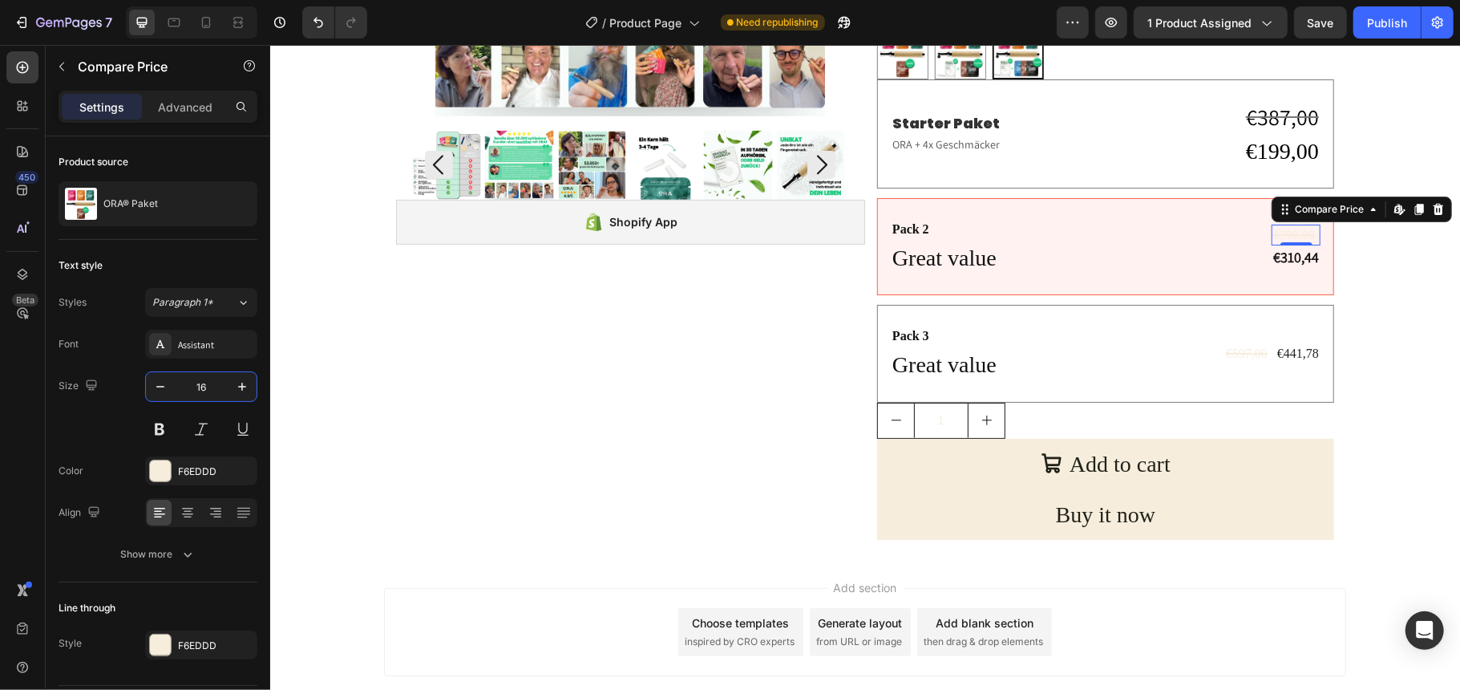
type input "16"
click at [0, 357] on div "450 Beta" at bounding box center [23, 367] width 46 height 645
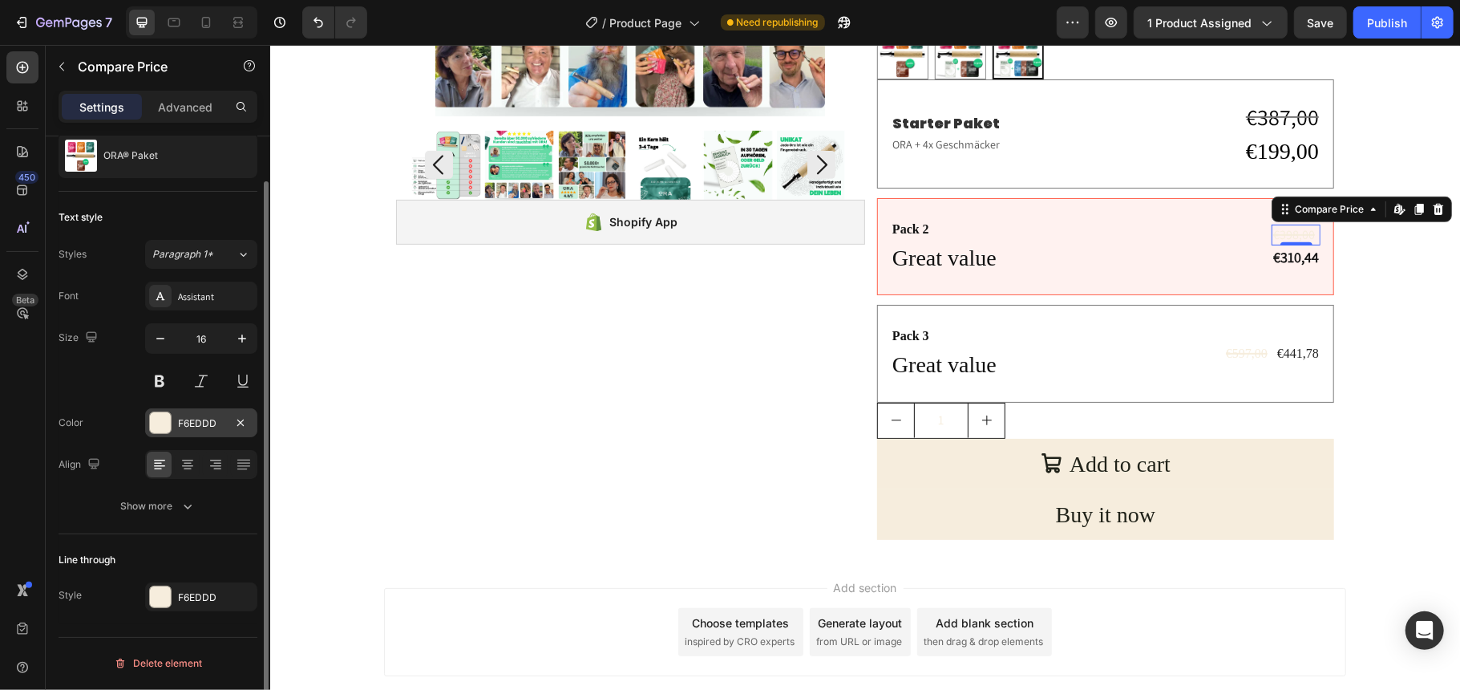
click at [159, 421] on div at bounding box center [160, 422] width 21 height 21
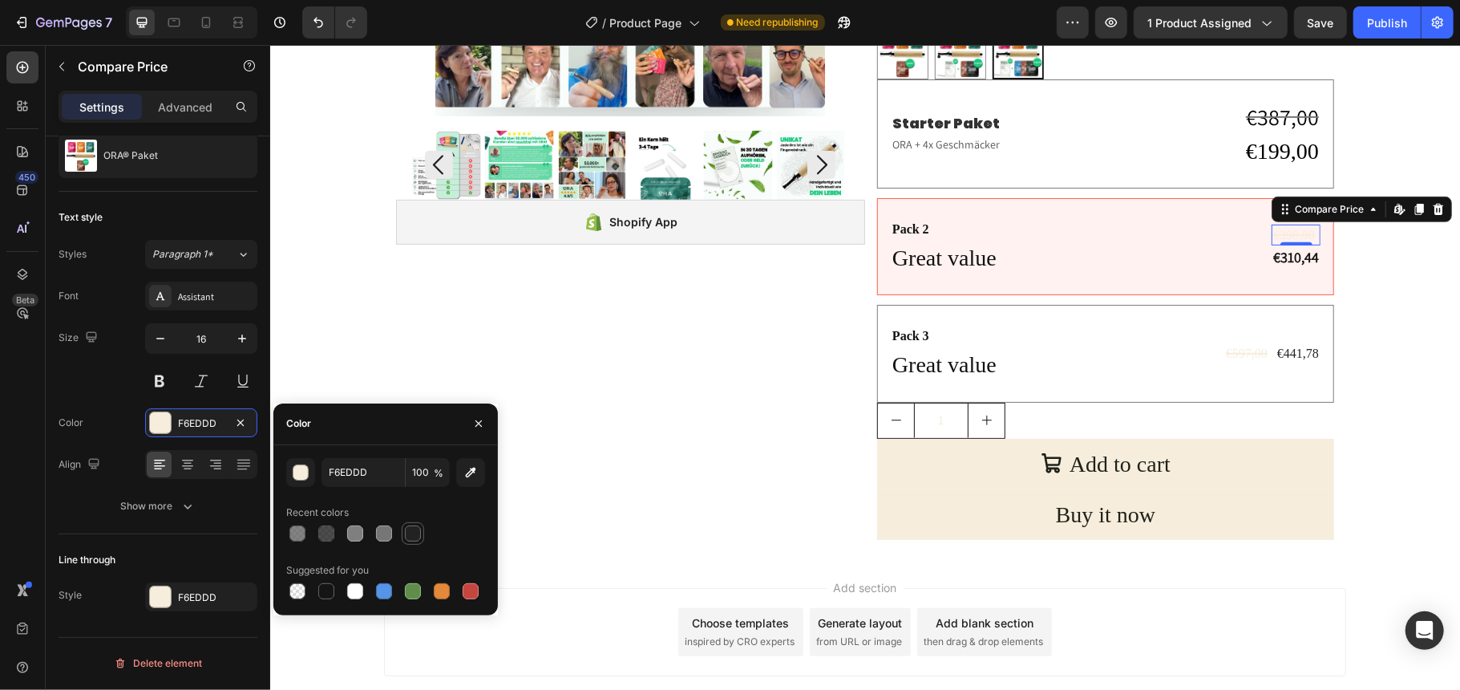
click at [414, 540] on div at bounding box center [412, 533] width 19 height 19
type input "222222"
click at [165, 603] on div at bounding box center [160, 596] width 21 height 21
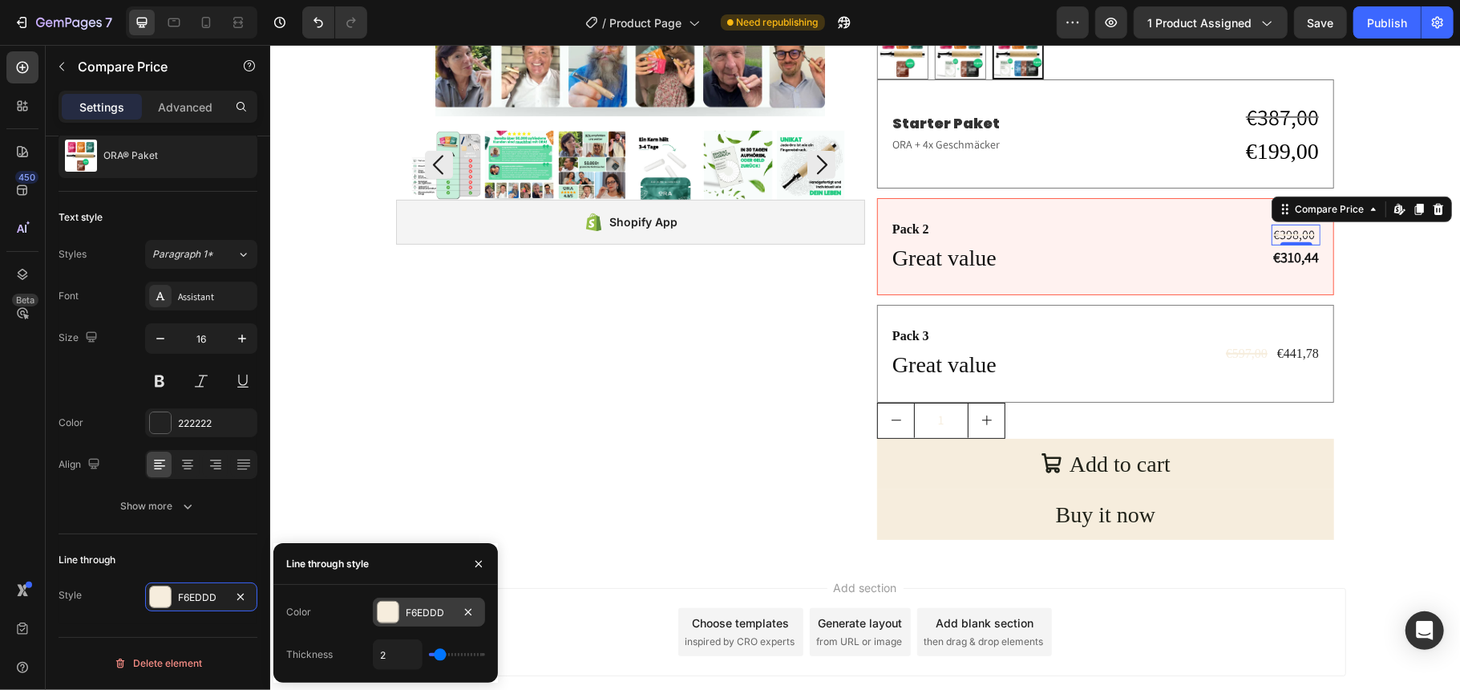
click at [382, 605] on div at bounding box center [388, 611] width 21 height 21
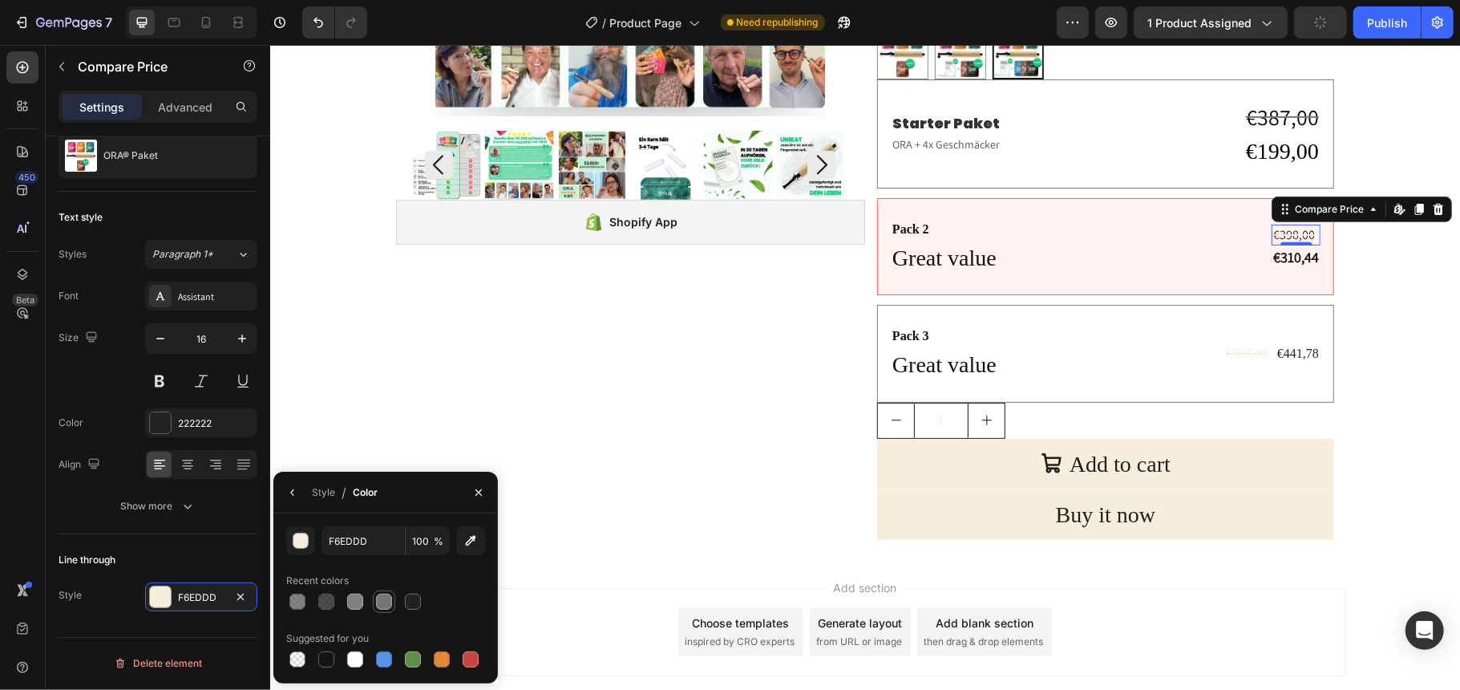
click at [382, 597] on div at bounding box center [384, 601] width 16 height 16
type input "777676"
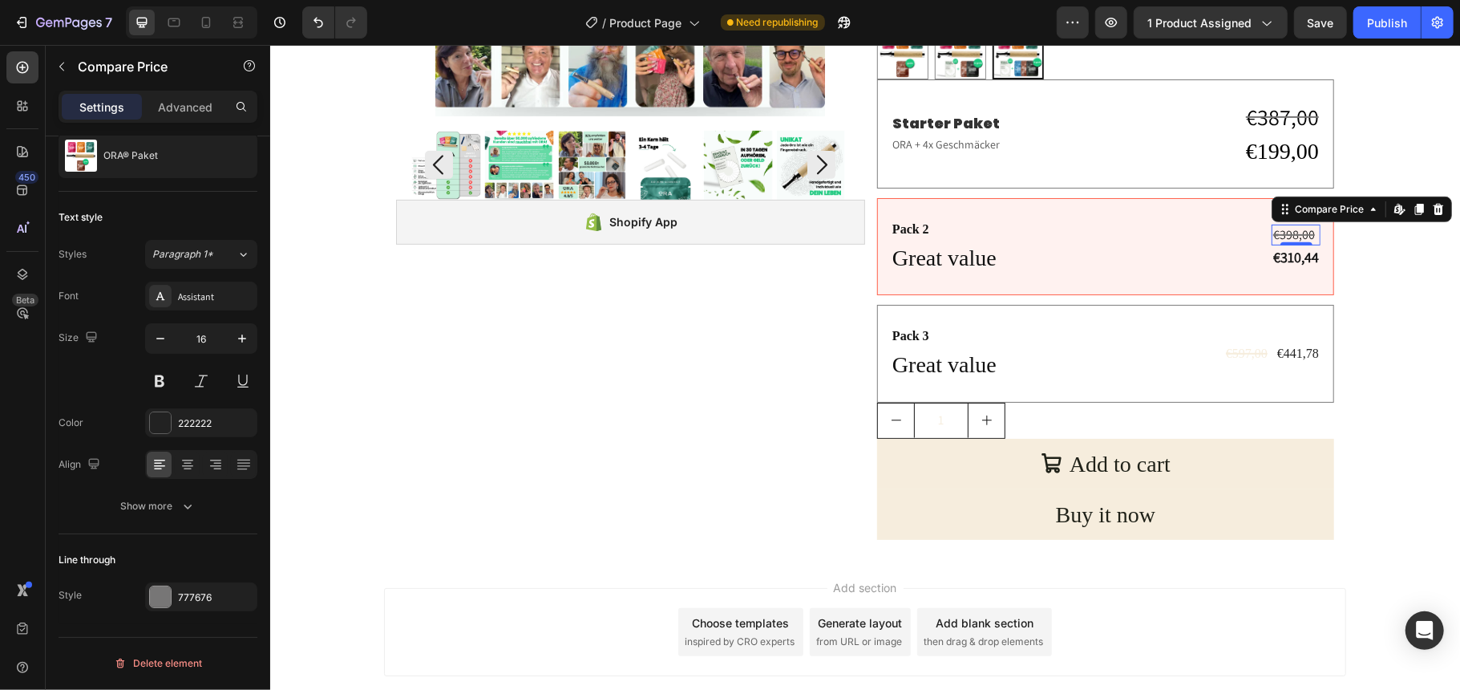
click at [0, 451] on div "450 Beta" at bounding box center [23, 367] width 46 height 645
click at [1291, 262] on div "0" at bounding box center [1296, 257] width 16 height 13
click at [1291, 254] on div "0" at bounding box center [1296, 257] width 16 height 13
click at [1277, 150] on div "€199,00" at bounding box center [1282, 150] width 76 height 34
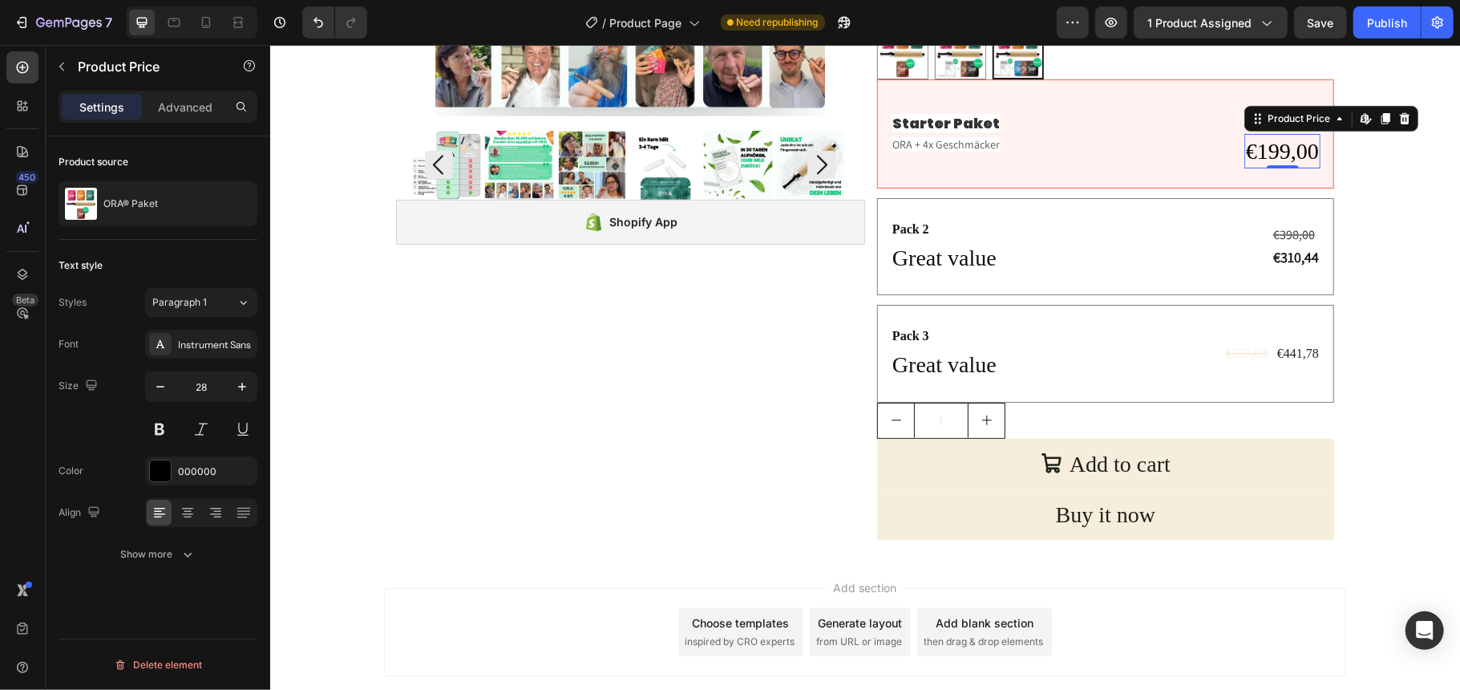
scroll to position [0, 0]
click at [1288, 231] on div "€398,00" at bounding box center [1295, 234] width 49 height 21
click at [1283, 263] on div "€310,44" at bounding box center [1295, 256] width 49 height 23
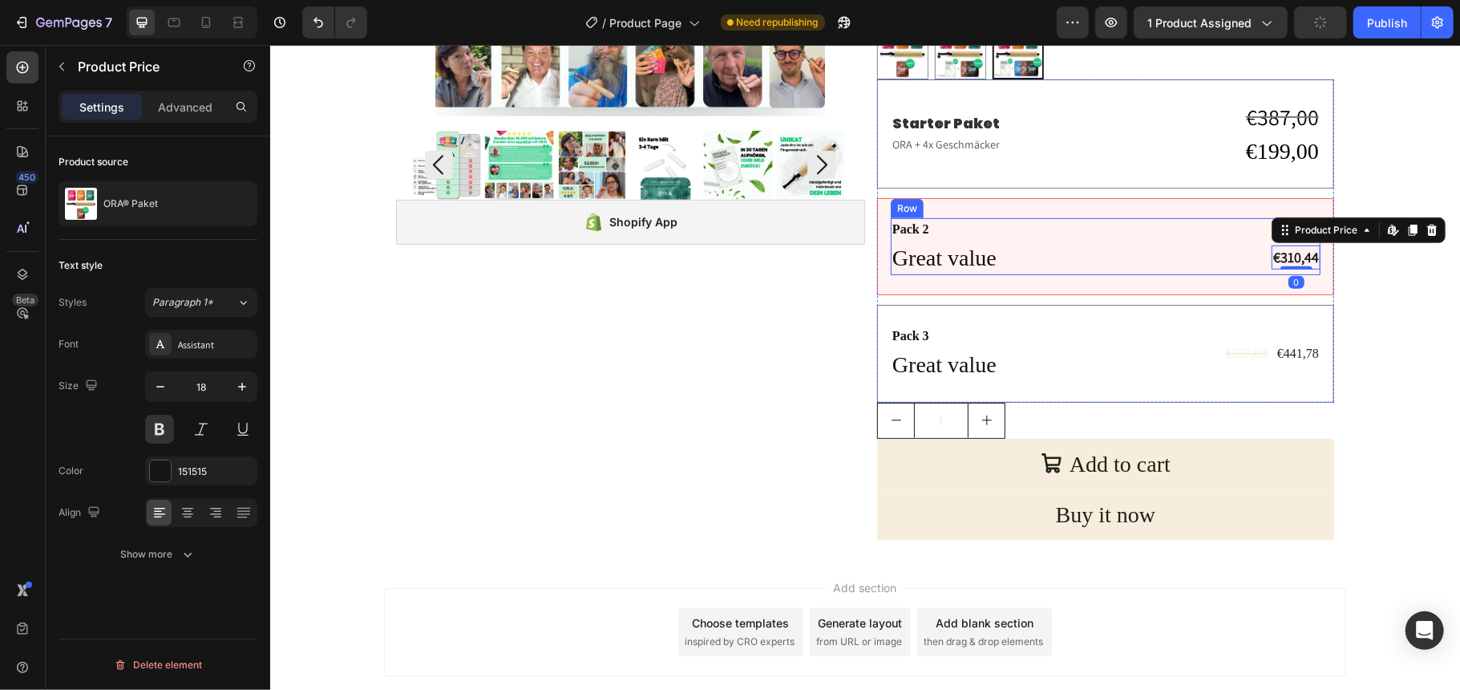
click at [1289, 138] on div "€199,00" at bounding box center [1282, 150] width 76 height 34
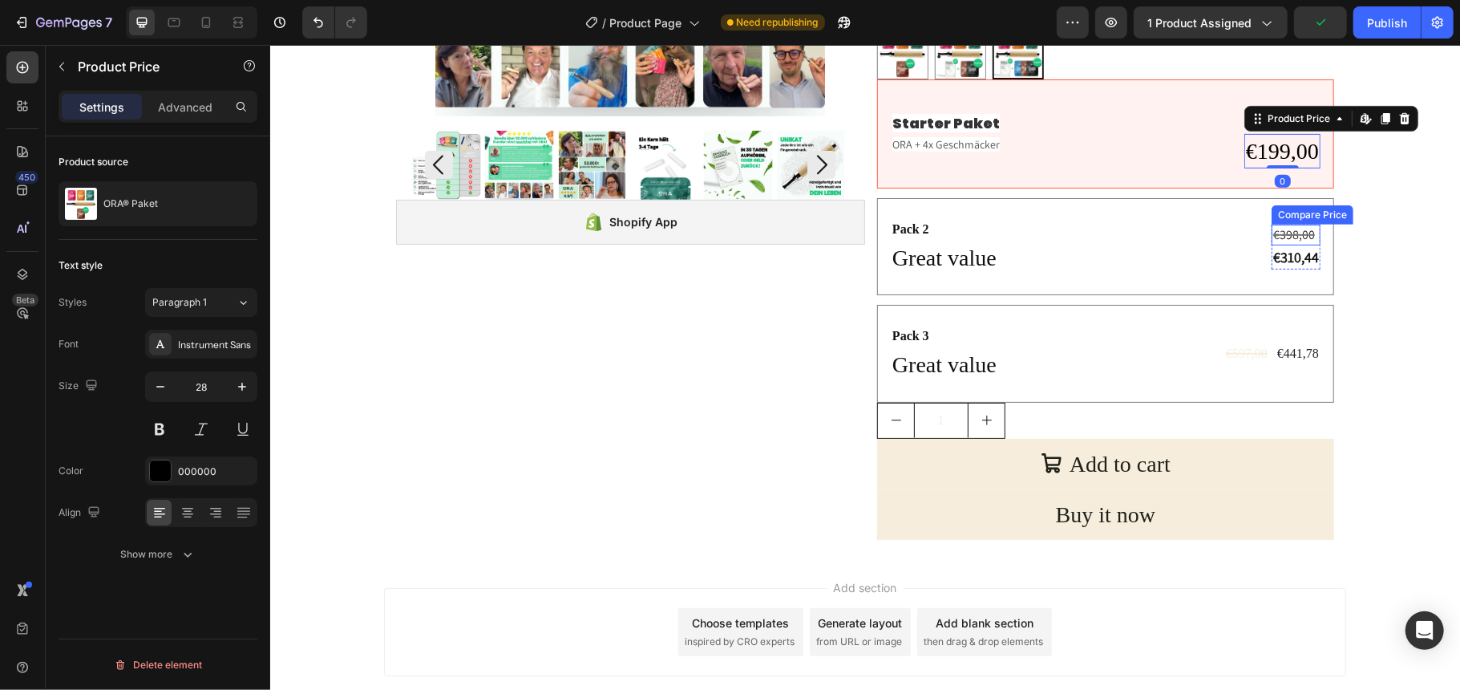
click at [1288, 232] on div "€398,00" at bounding box center [1295, 234] width 49 height 21
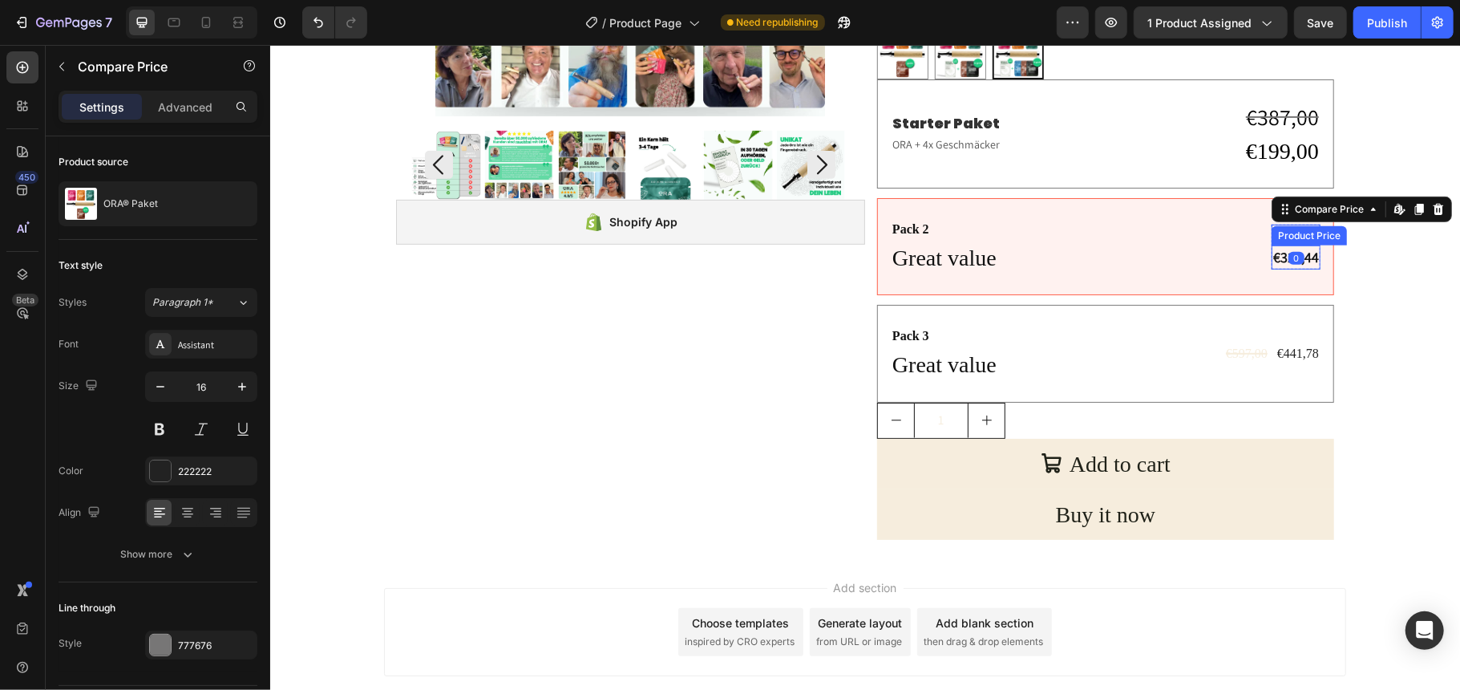
click at [1304, 254] on div "€310,44" at bounding box center [1295, 256] width 49 height 23
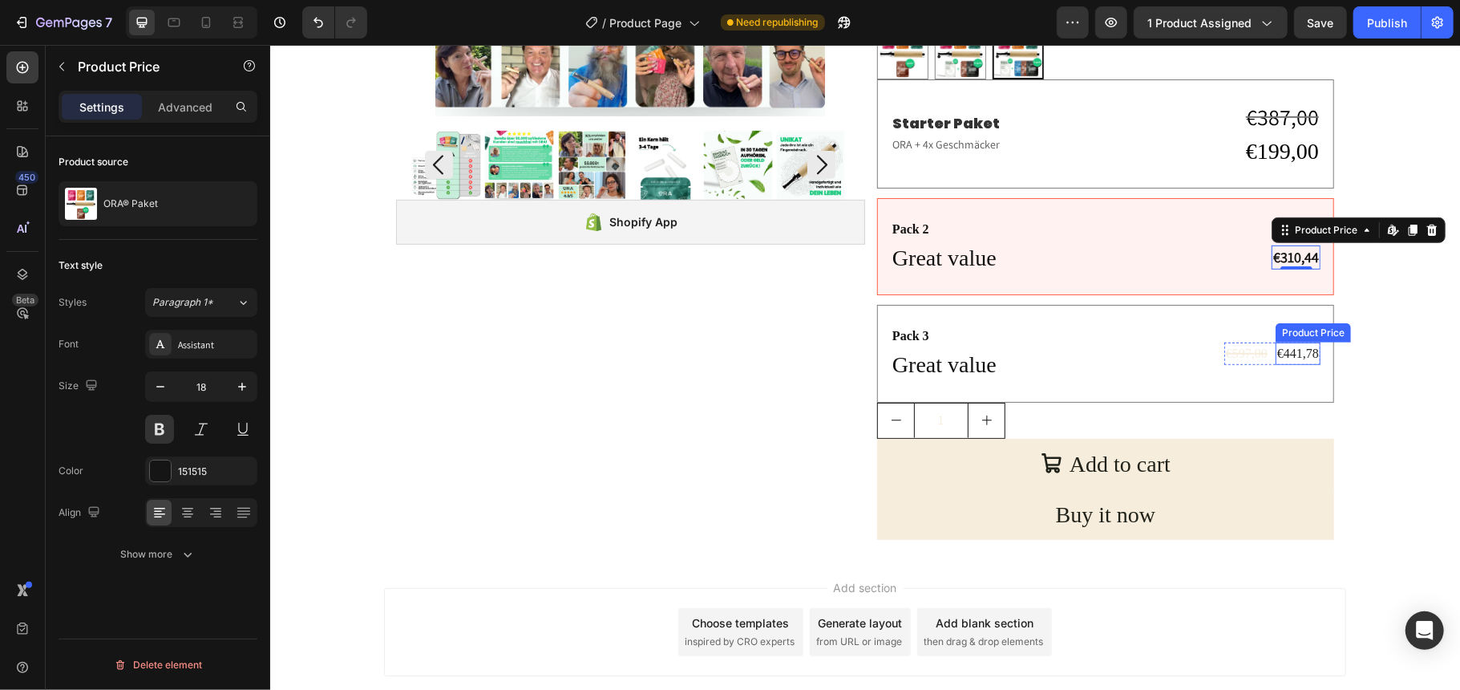
click at [1284, 349] on div "€441,78" at bounding box center [1297, 353] width 45 height 22
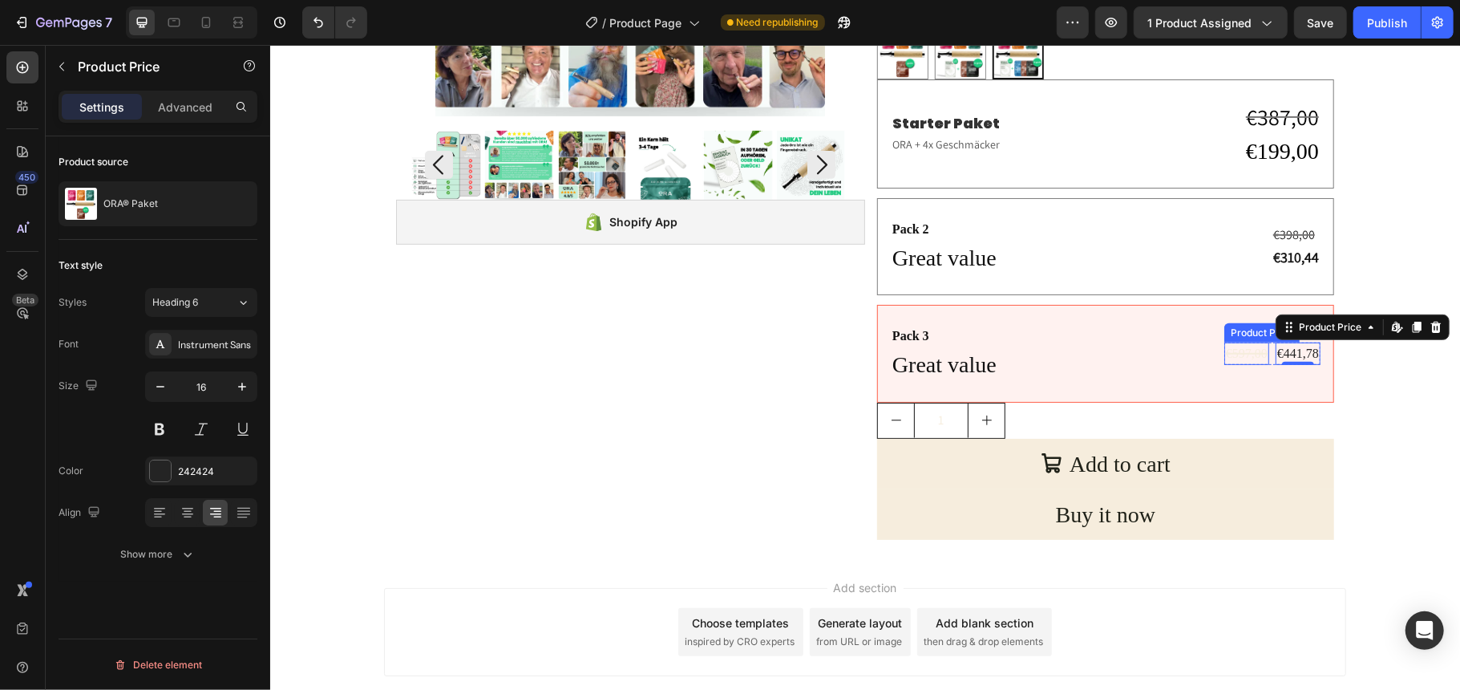
click at [1241, 353] on div "€597,00" at bounding box center [1245, 353] width 45 height 22
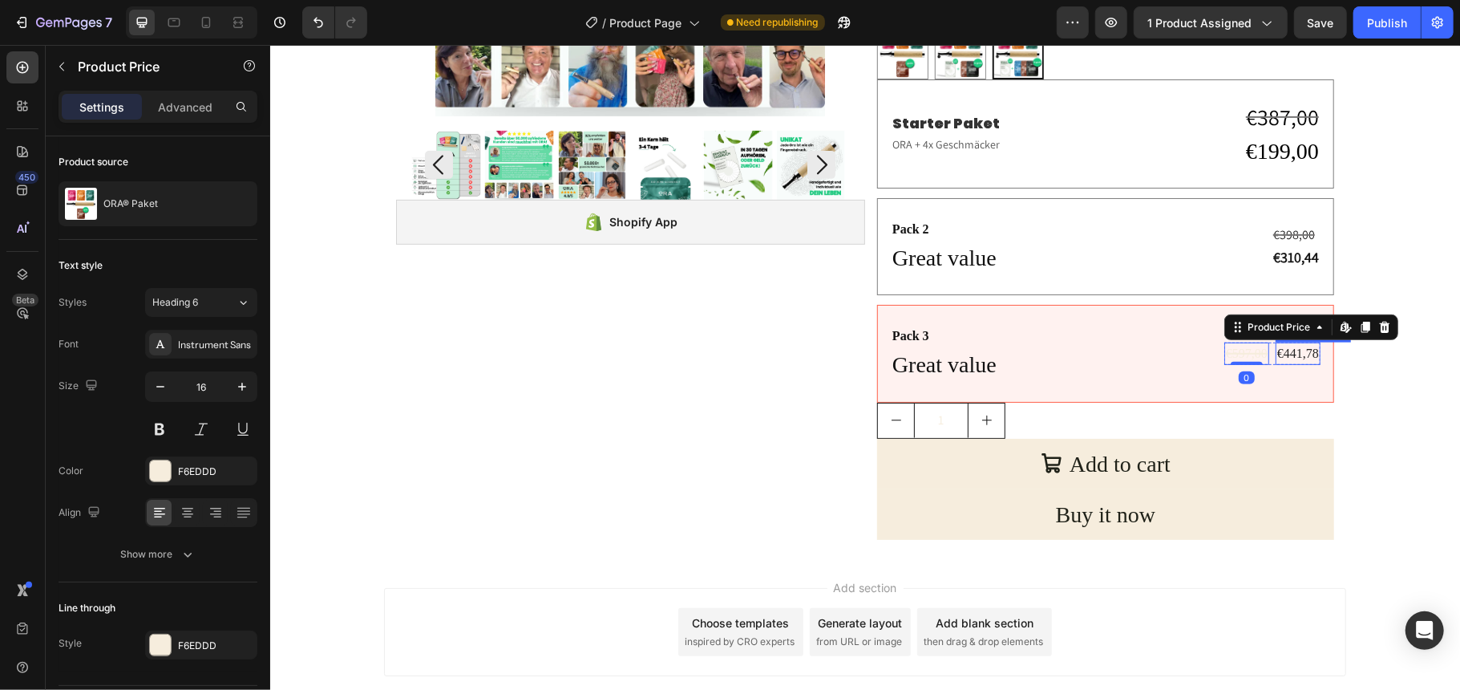
click at [1286, 356] on div "€441,78" at bounding box center [1297, 353] width 45 height 22
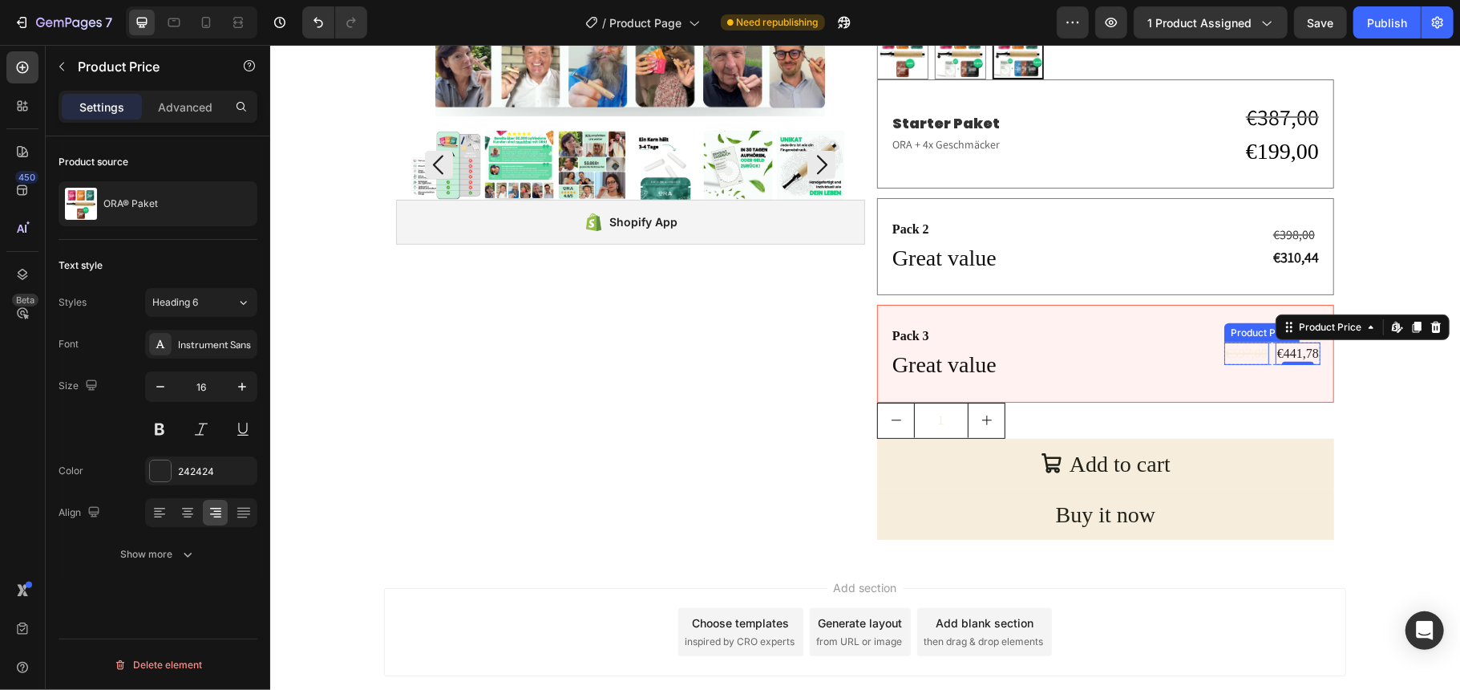
click at [1230, 346] on div "€597,00" at bounding box center [1245, 353] width 45 height 22
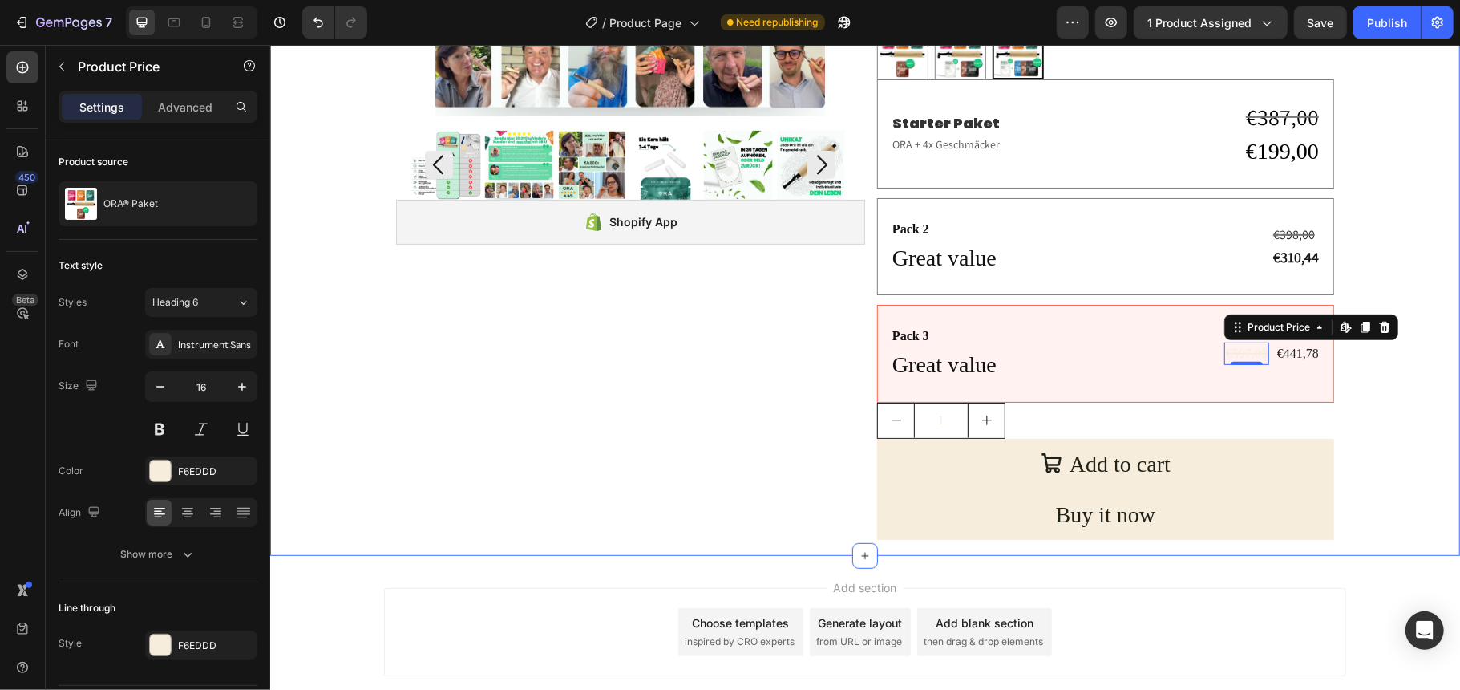
click at [341, 390] on div "Product Images Shopify App Shopify App Image 50K+ zufriedene Kunden Text Block …" at bounding box center [864, 136] width 1174 height 821
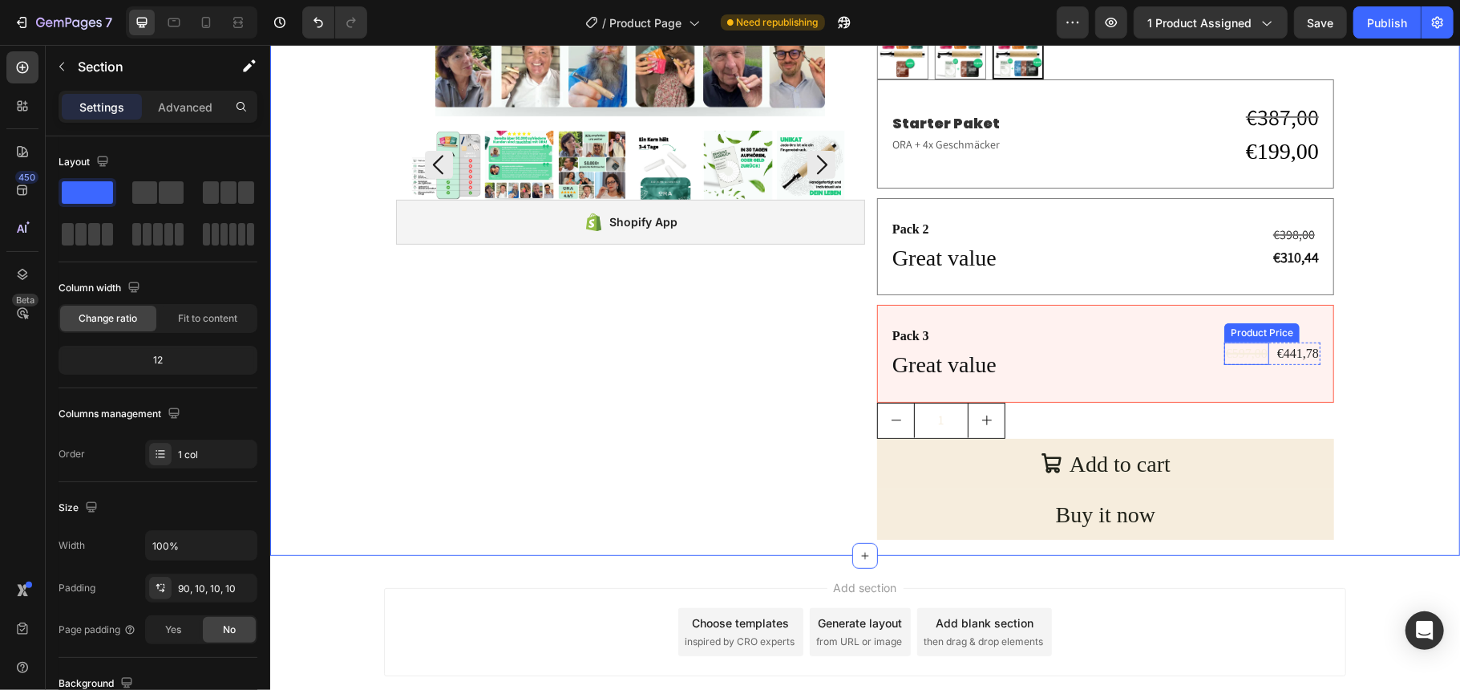
click at [1232, 355] on div "€597,00" at bounding box center [1245, 353] width 45 height 22
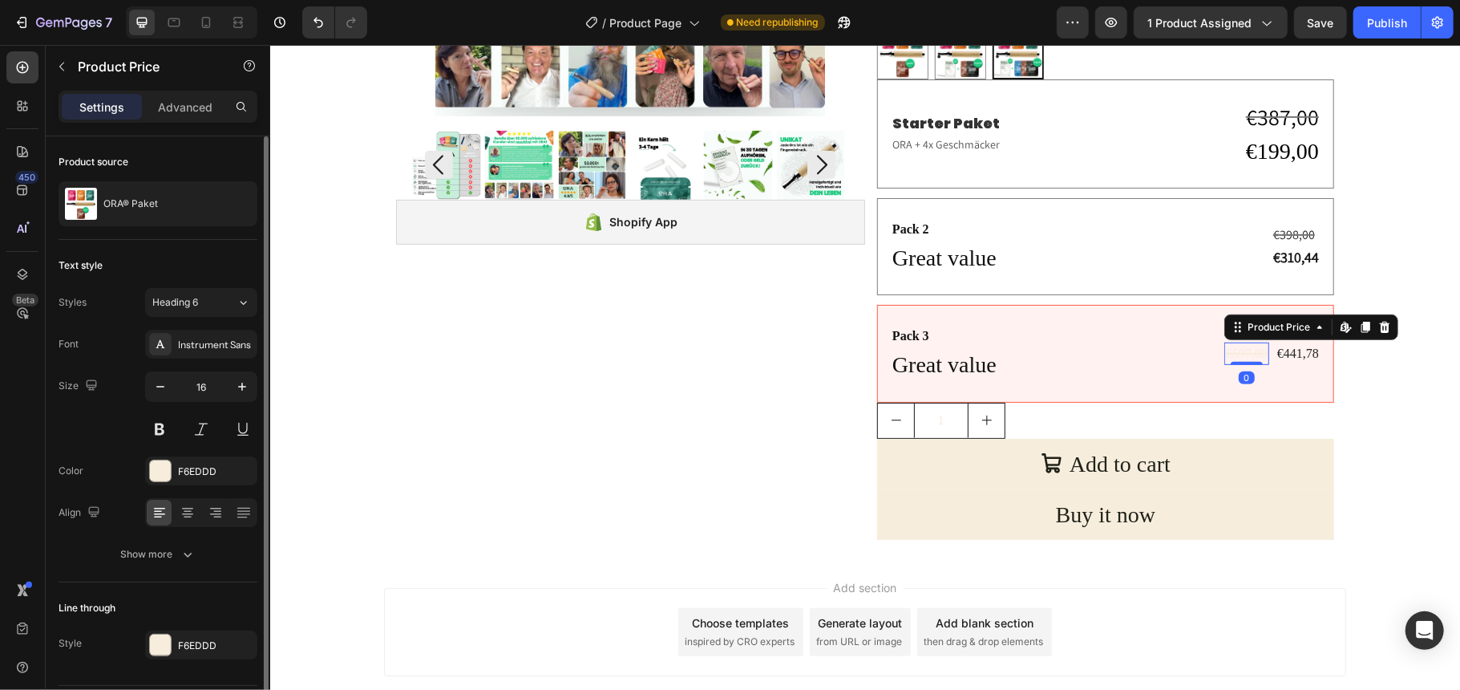
scroll to position [48, 0]
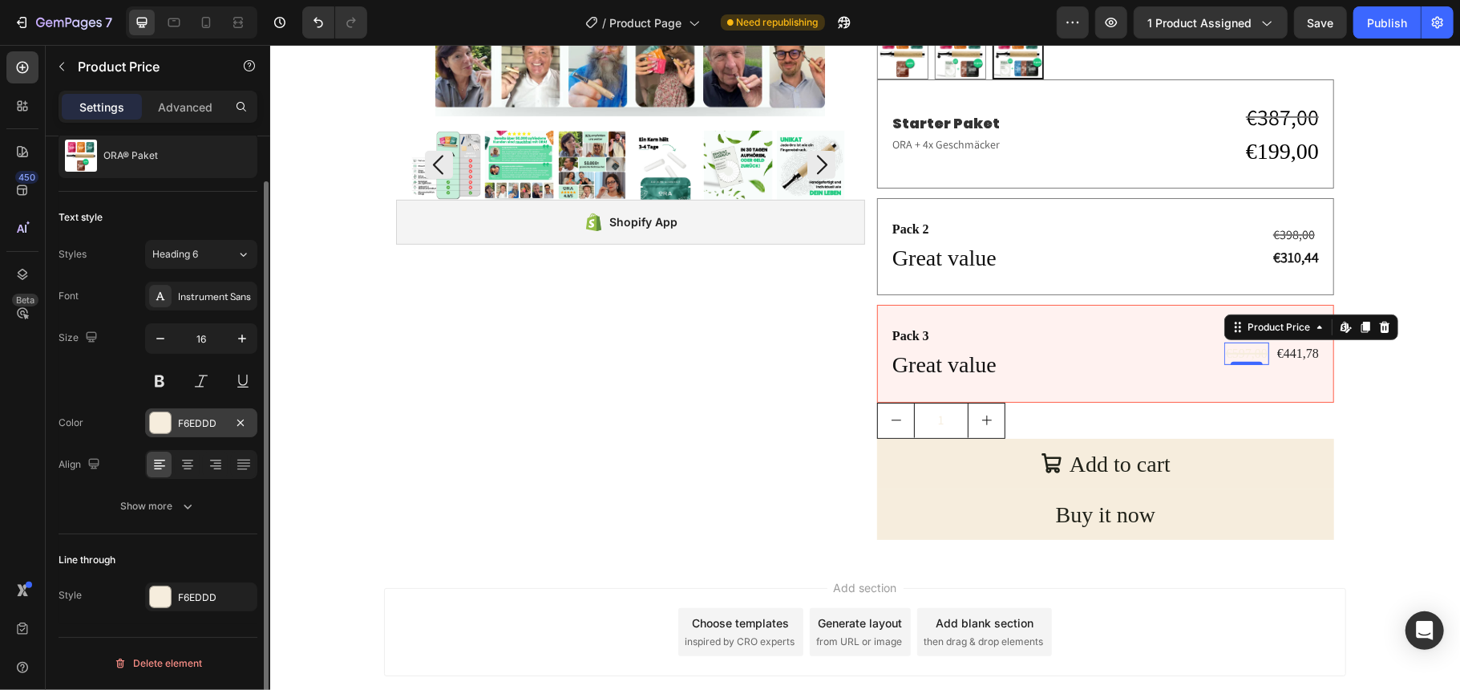
drag, startPoint x: 164, startPoint y: 418, endPoint x: 212, endPoint y: 466, distance: 68.0
click at [167, 421] on div at bounding box center [160, 422] width 21 height 21
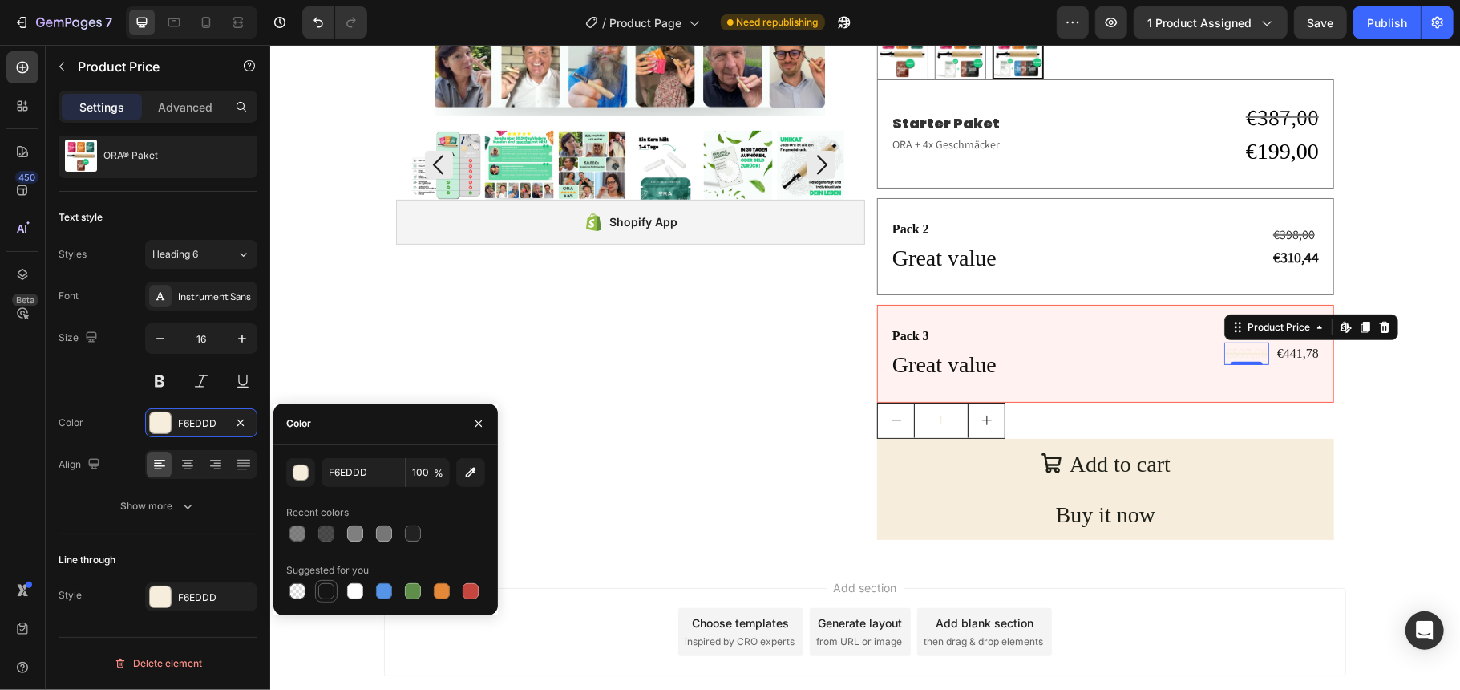
click at [331, 588] on div at bounding box center [326, 591] width 16 height 16
type input "151515"
drag, startPoint x: 160, startPoint y: 597, endPoint x: 196, endPoint y: 608, distance: 36.8
click at [161, 597] on div at bounding box center [160, 596] width 21 height 21
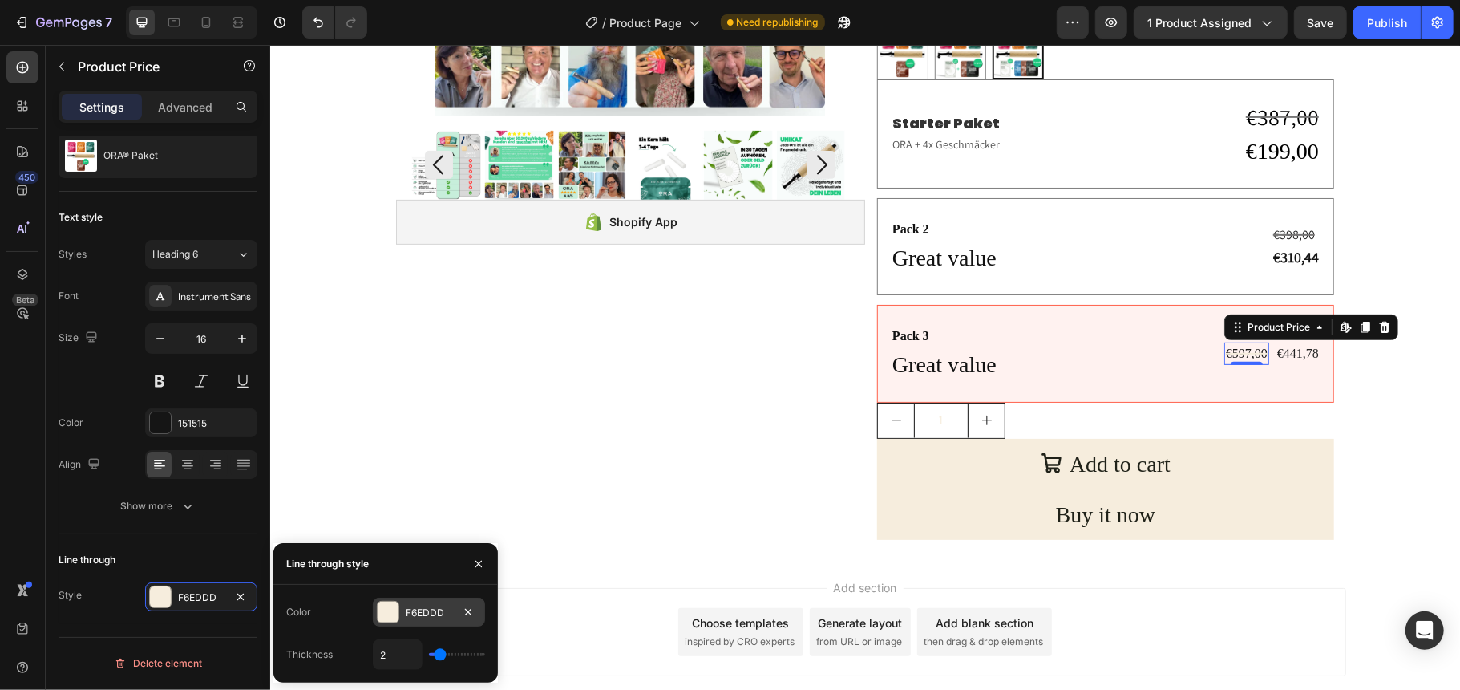
click at [390, 619] on div at bounding box center [388, 611] width 21 height 21
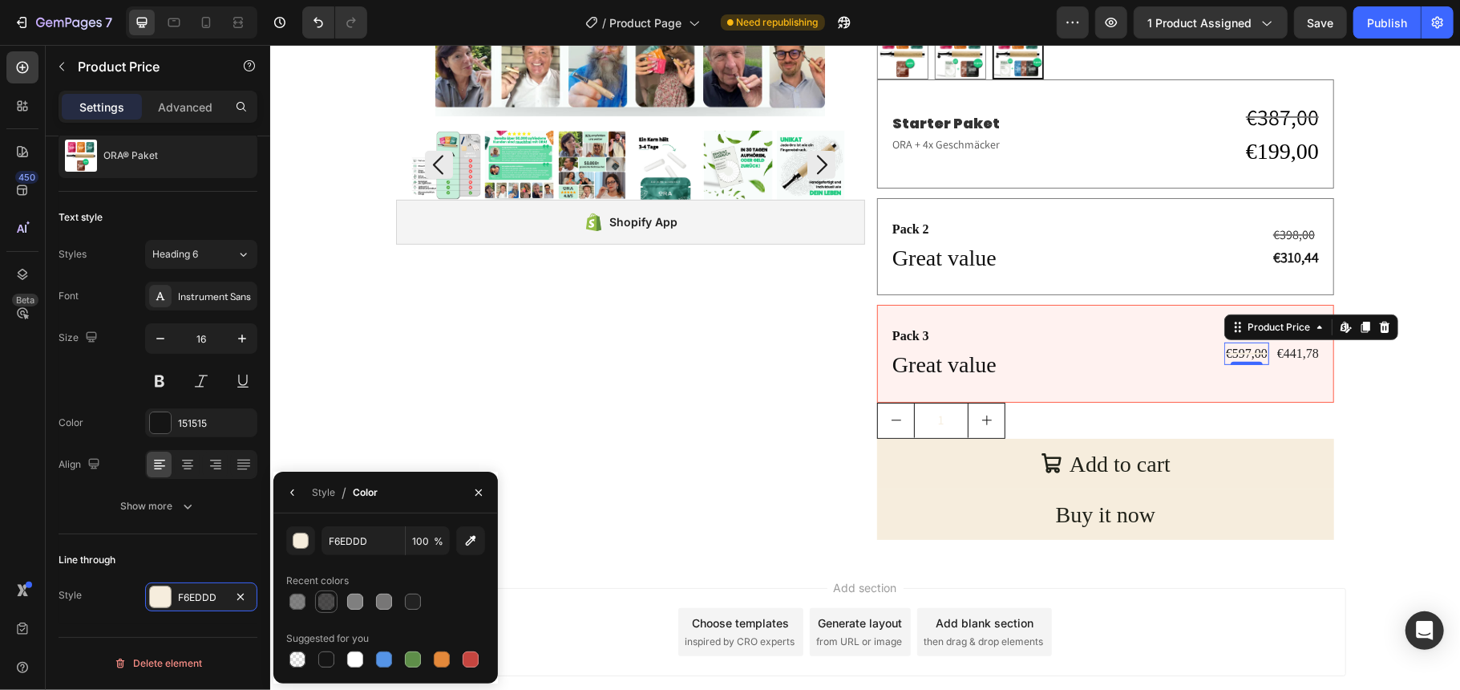
click at [322, 598] on div at bounding box center [326, 601] width 16 height 16
type input "1D1C1C"
type input "78"
click at [300, 606] on div at bounding box center [297, 601] width 16 height 16
type input "606060"
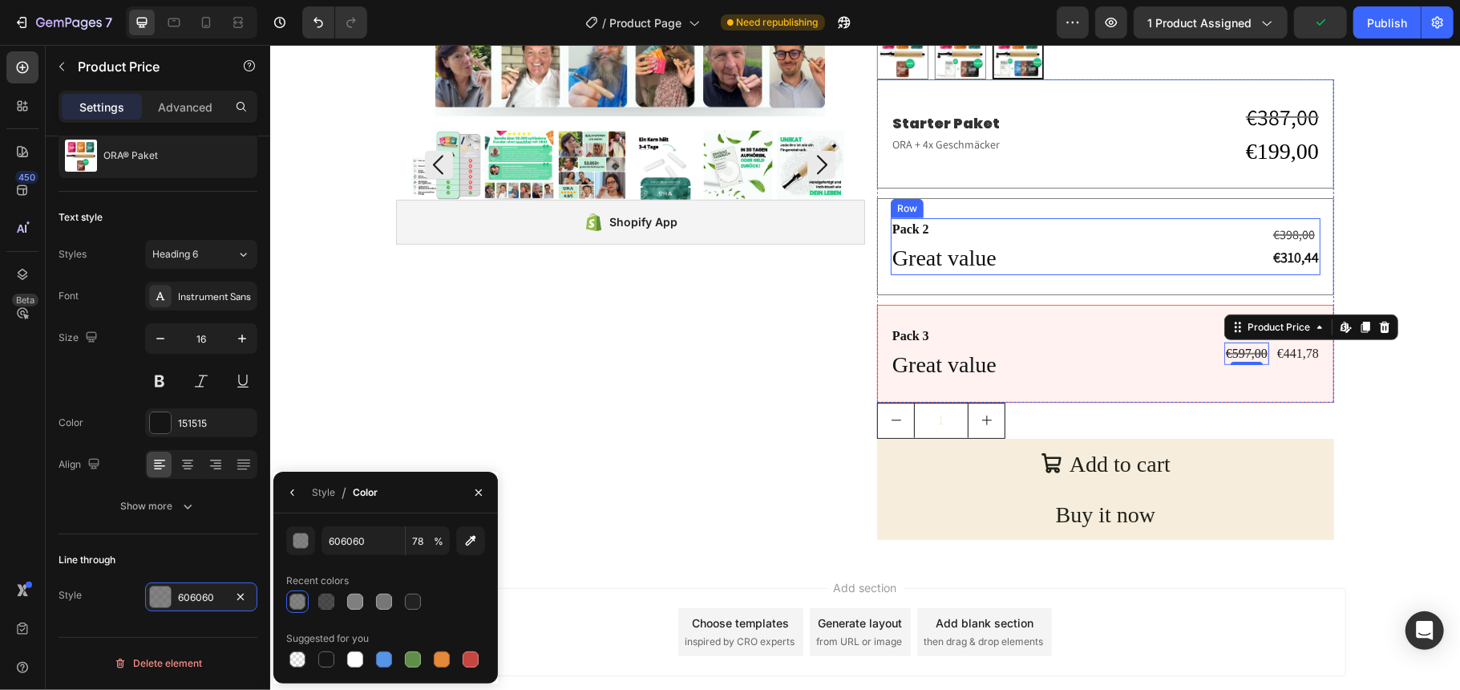
click at [1026, 265] on div "Pack 2 Text Block Great value Text Block €398,00 Compare Price Compare Price €3…" at bounding box center [1105, 245] width 430 height 57
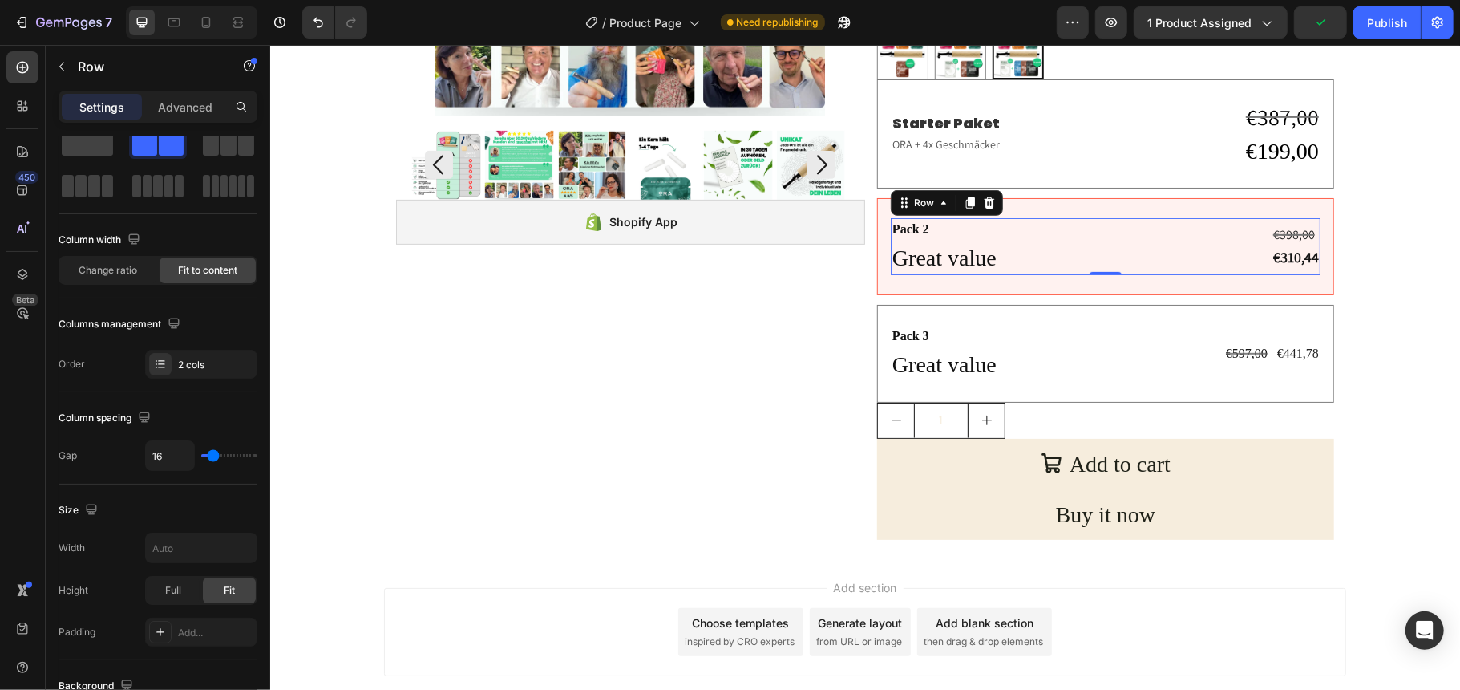
scroll to position [0, 0]
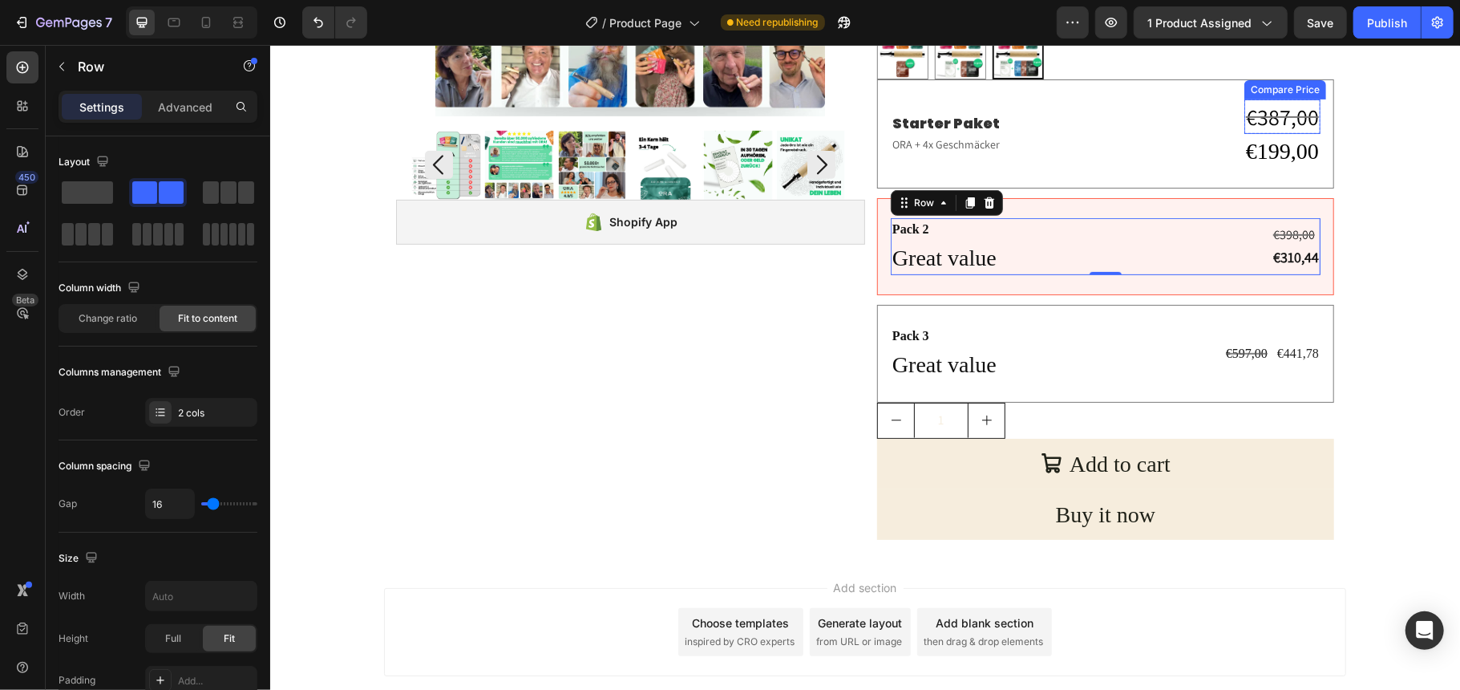
click at [1252, 115] on div "€387,00" at bounding box center [1282, 116] width 76 height 34
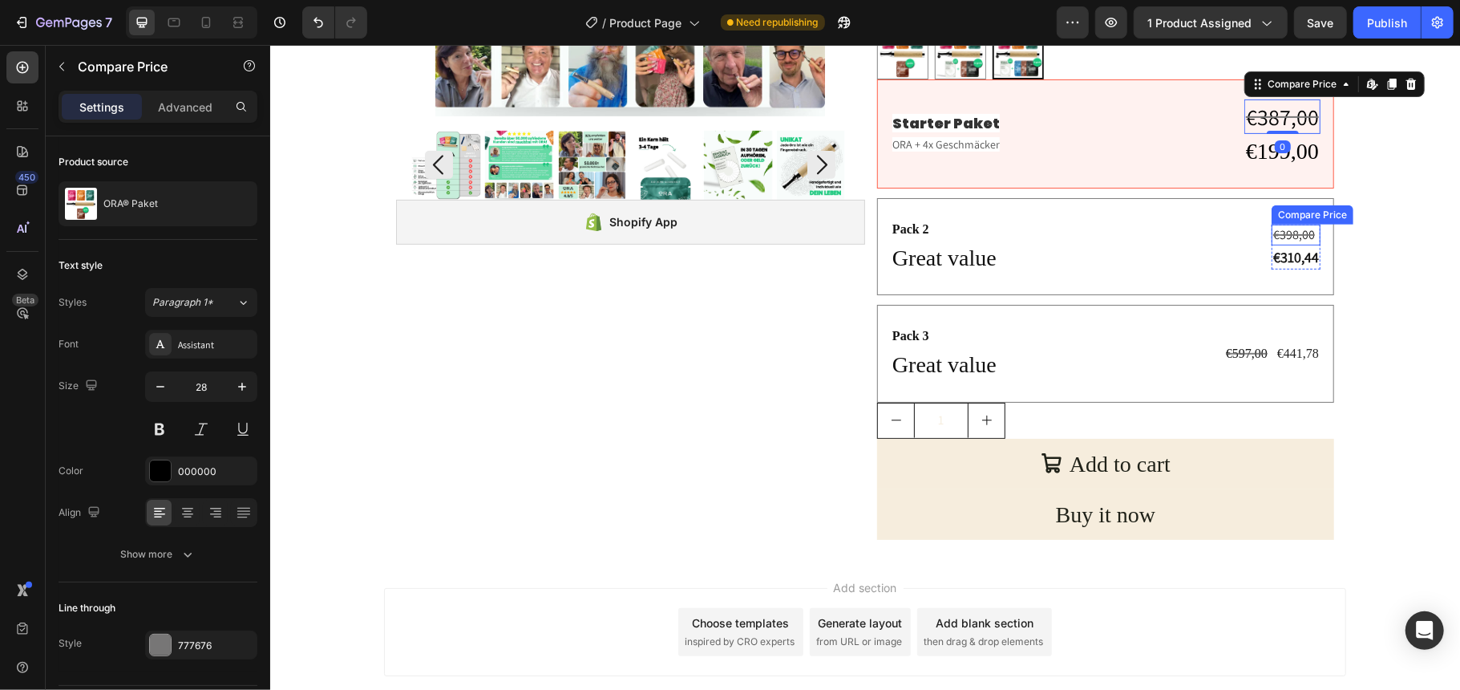
click at [1284, 235] on div "€398,00" at bounding box center [1295, 234] width 49 height 21
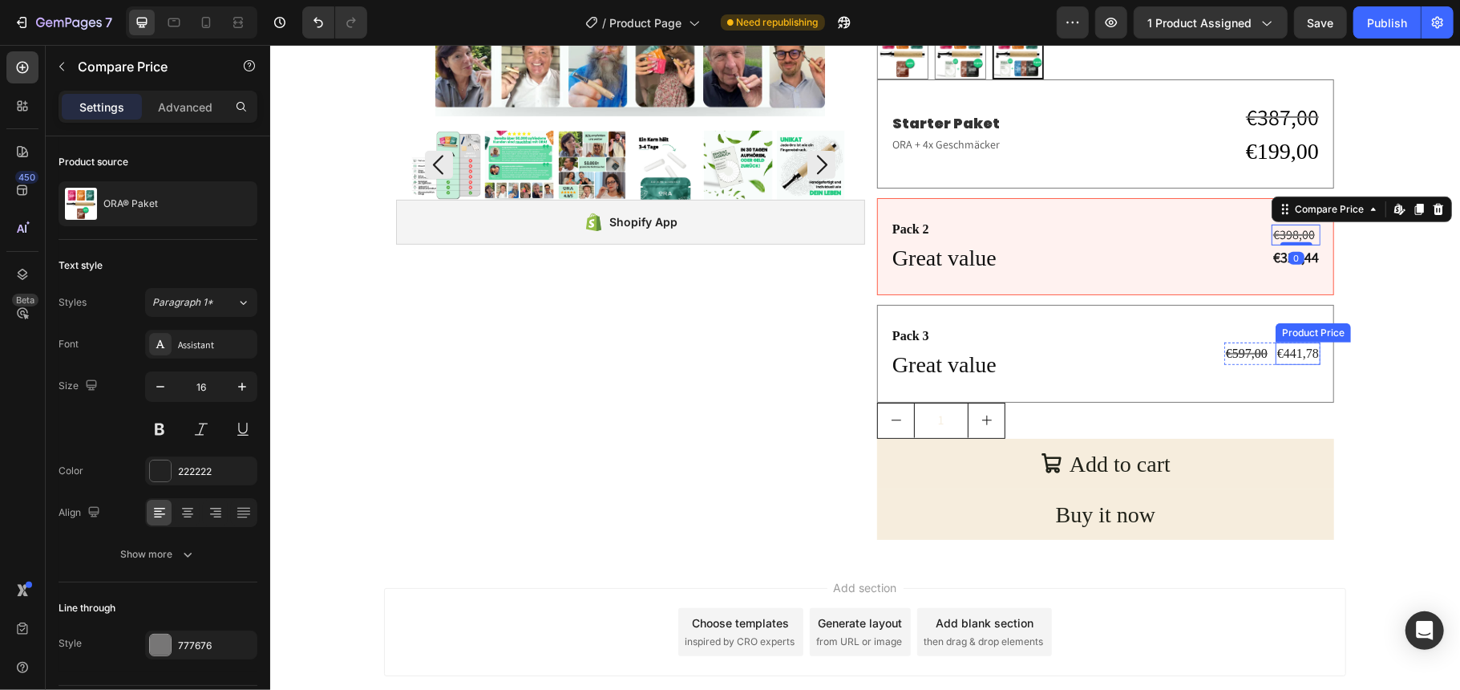
click at [1284, 350] on div "€441,78" at bounding box center [1297, 353] width 45 height 22
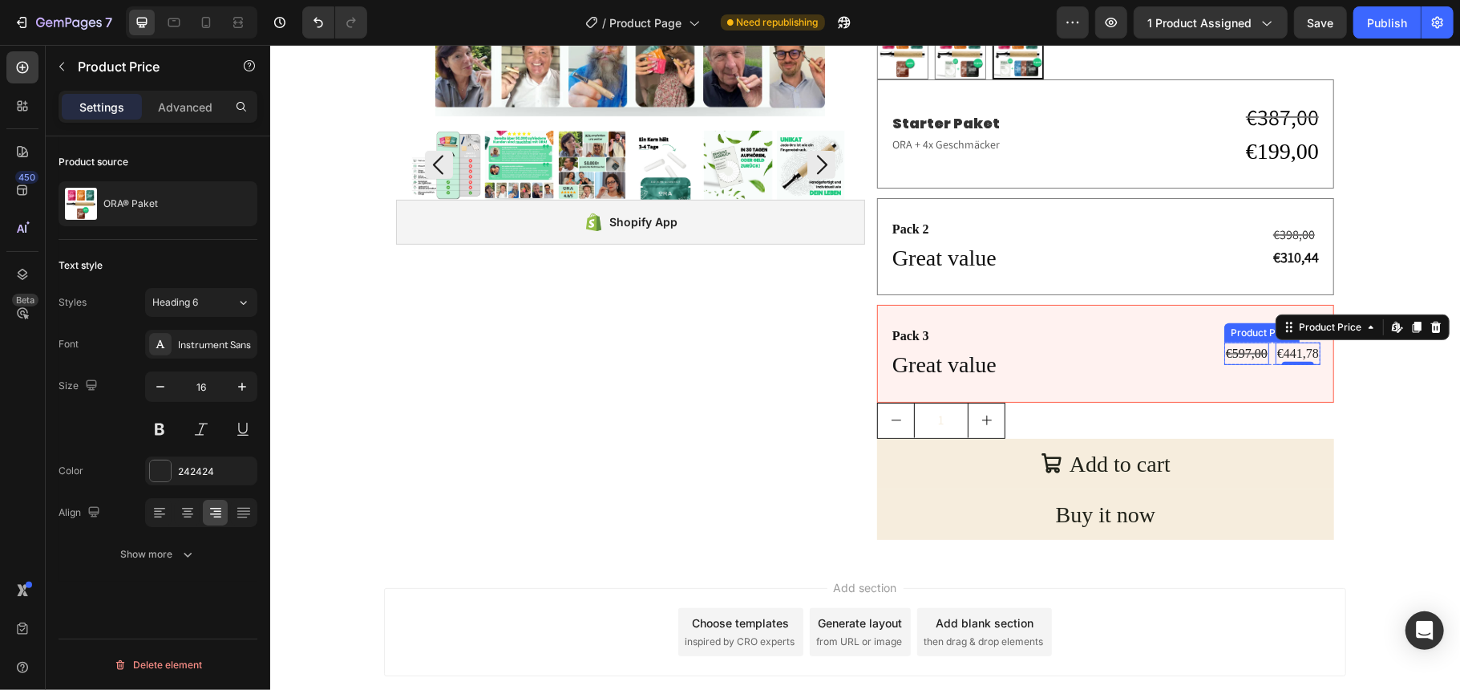
click at [1228, 350] on div "€597,00" at bounding box center [1245, 353] width 45 height 22
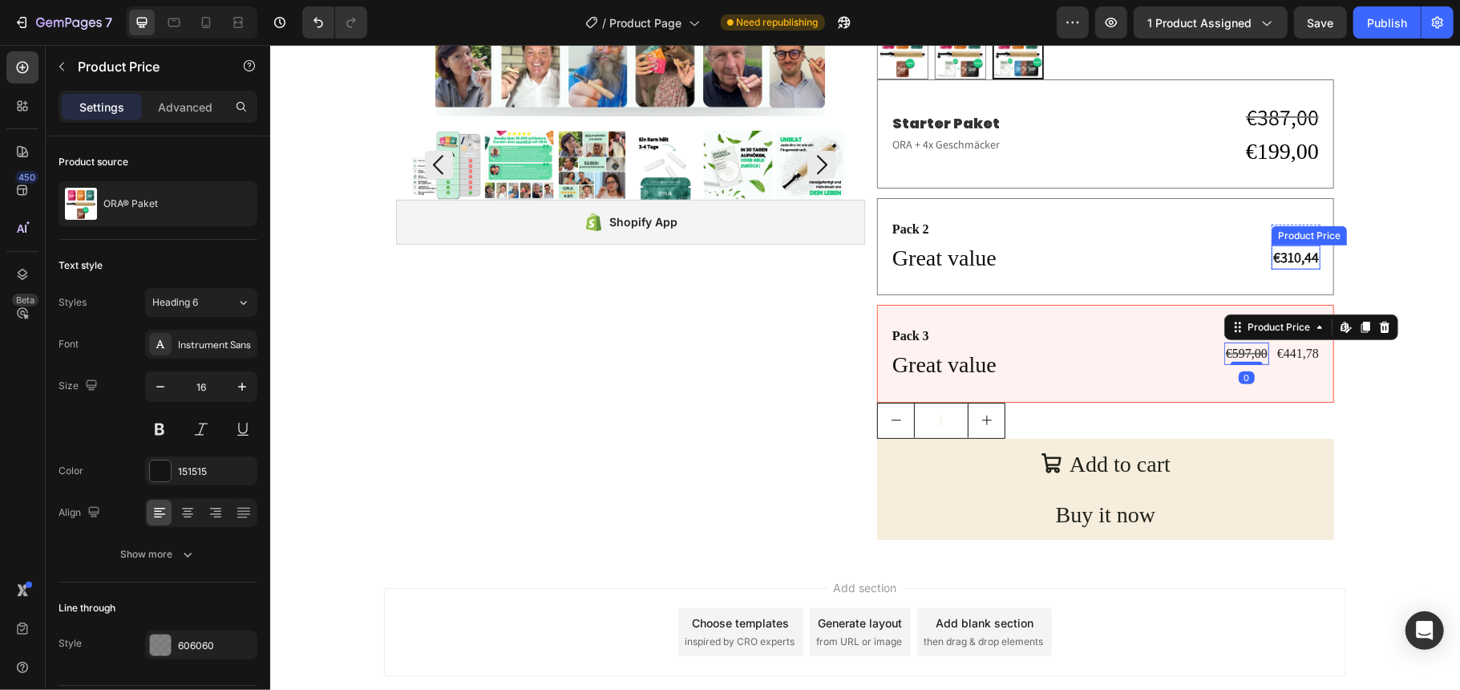
click at [1286, 261] on div "€310,44" at bounding box center [1295, 256] width 49 height 23
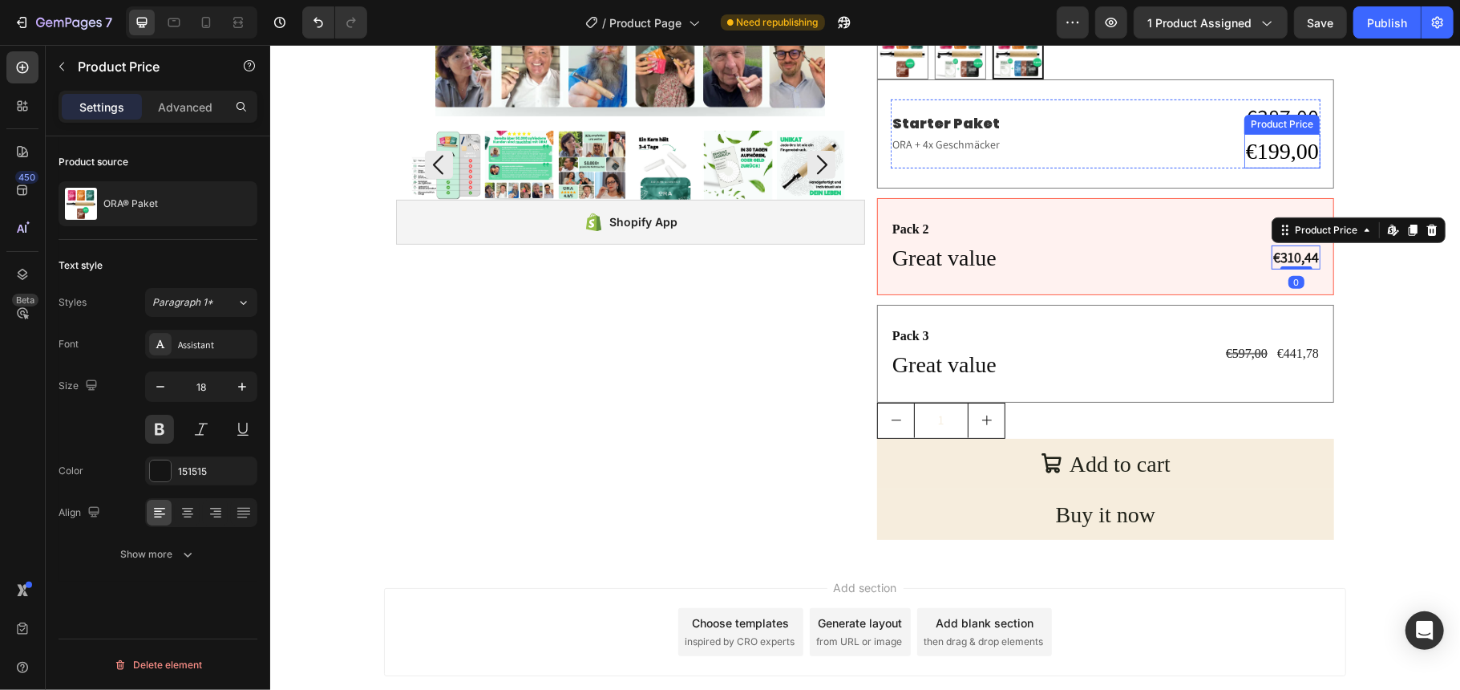
click at [1280, 144] on div "€199,00" at bounding box center [1282, 150] width 76 height 34
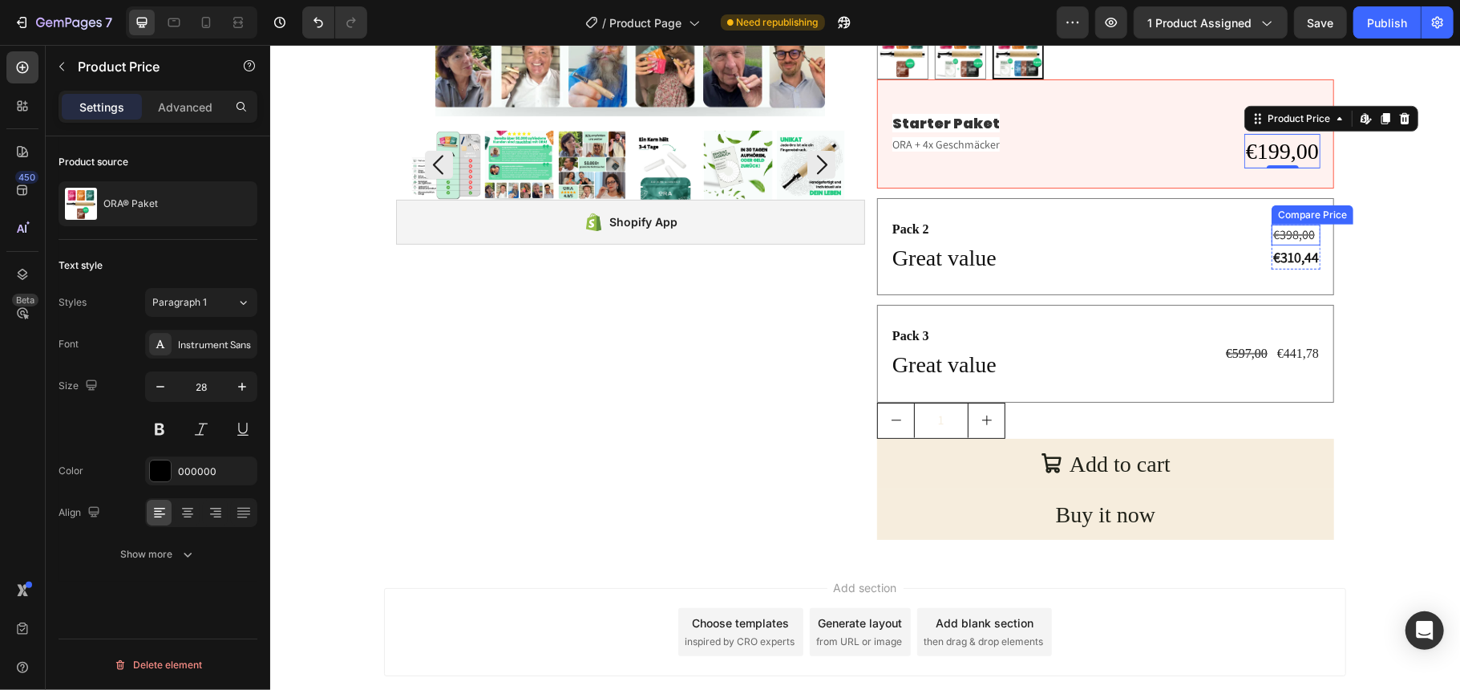
click at [1291, 232] on div "€398,00" at bounding box center [1295, 234] width 49 height 21
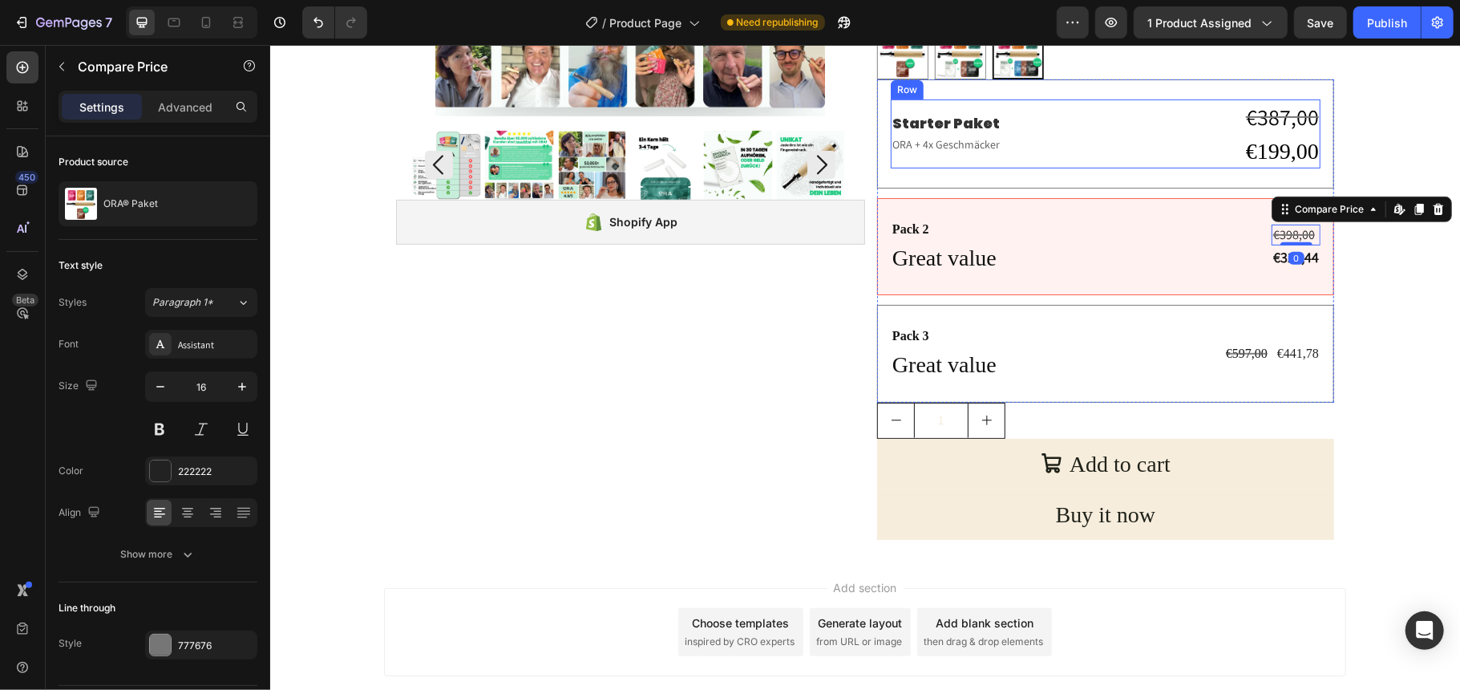
click at [1082, 105] on div "Starter Paket Text Block ORA + 4x Geschmäcker Text Block €387,00 Compare Price …" at bounding box center [1105, 133] width 430 height 69
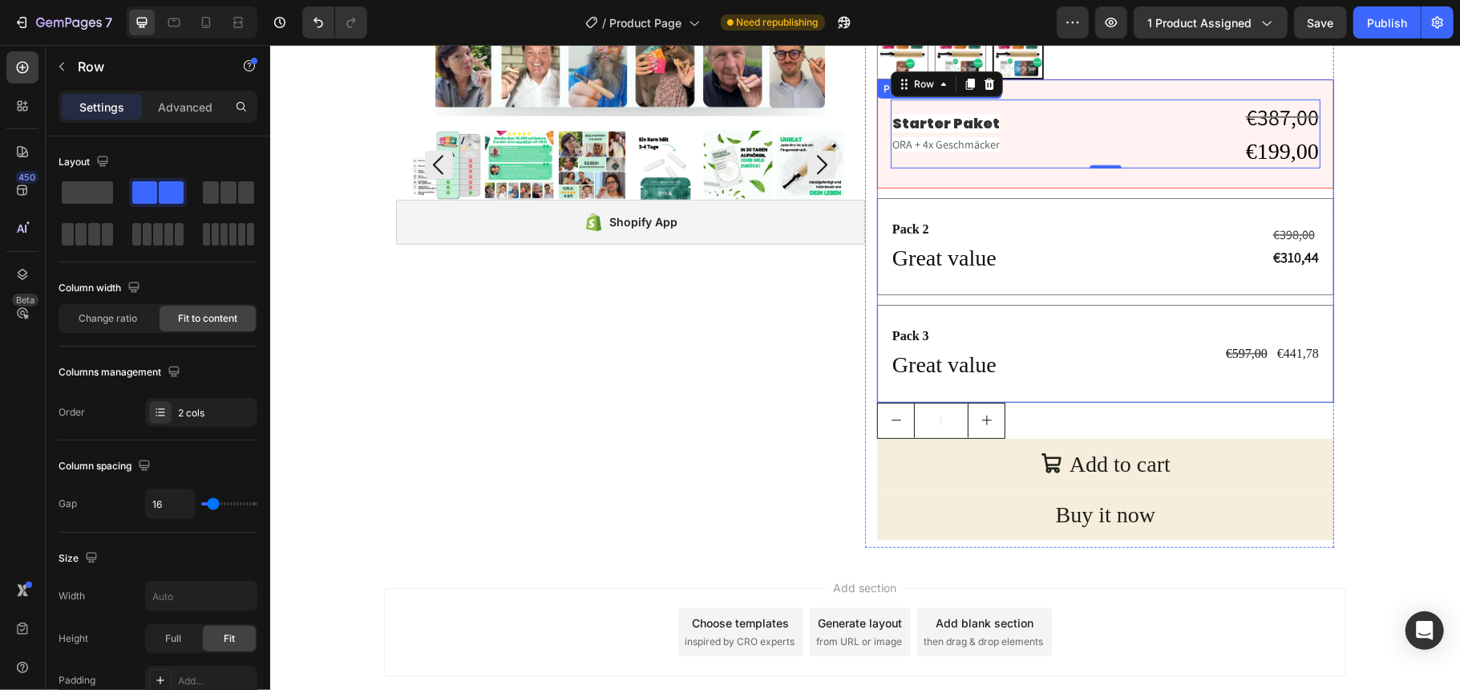
click at [1097, 95] on div "Starter Paket Text Block ORA + 4x Geschmäcker Text Block €387,00 Compare Price …" at bounding box center [1104, 133] width 457 height 109
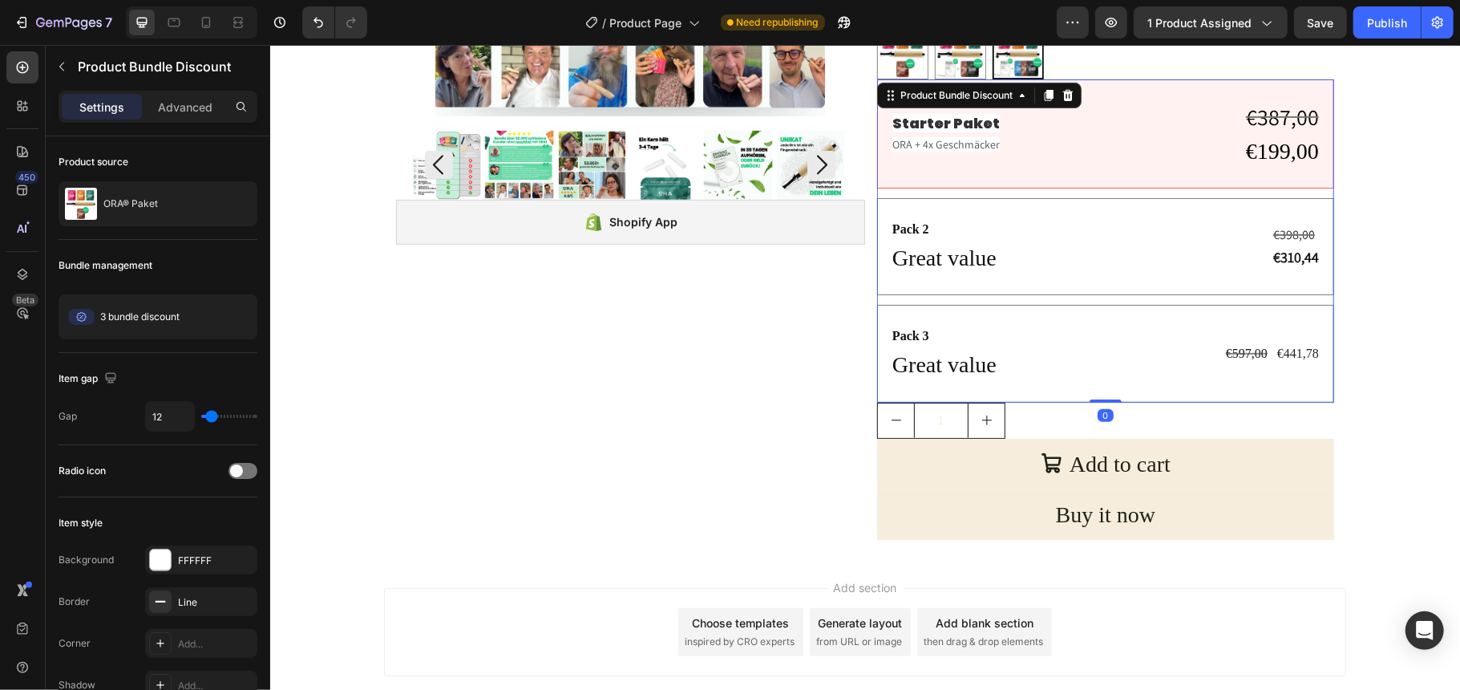
click at [1069, 192] on div "Starter Paket Text Block ORA + 4x Geschmäcker Text Block €387,00 Compare Price …" at bounding box center [1104, 240] width 457 height 323
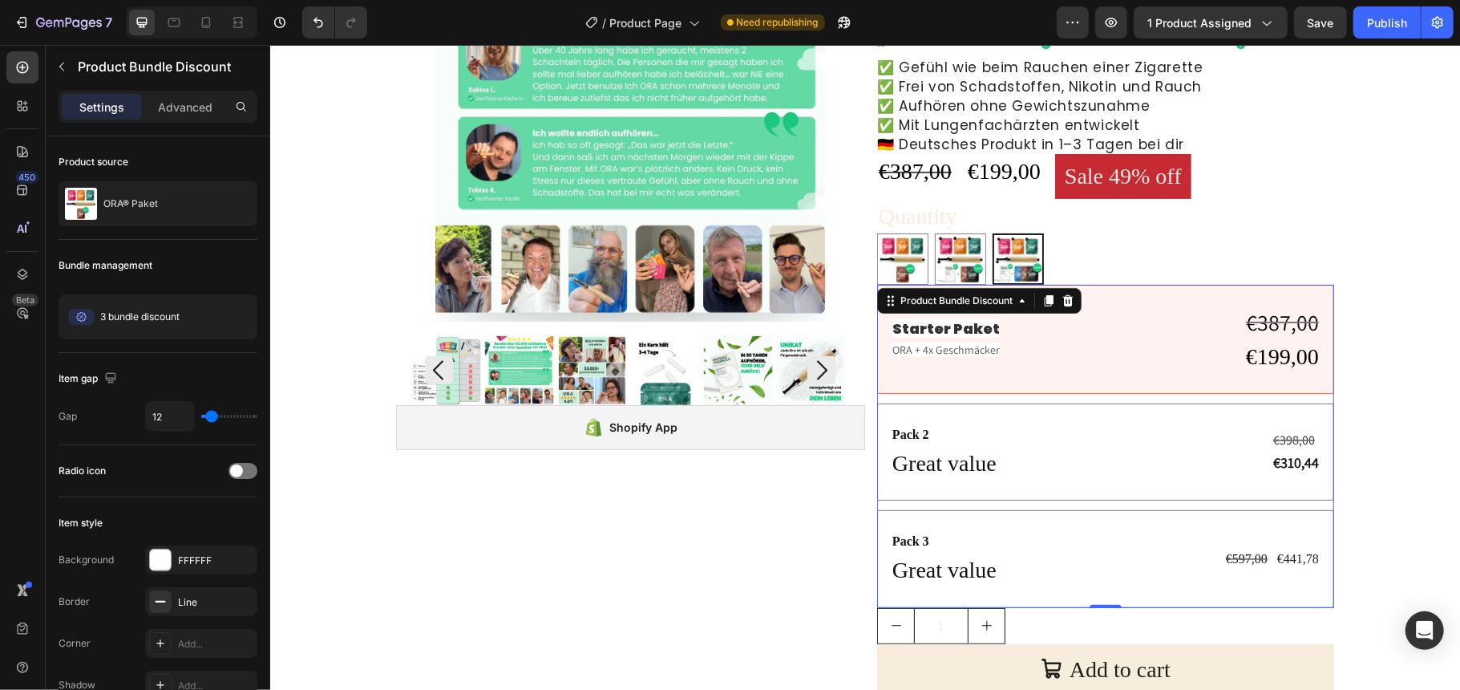
scroll to position [209, 0]
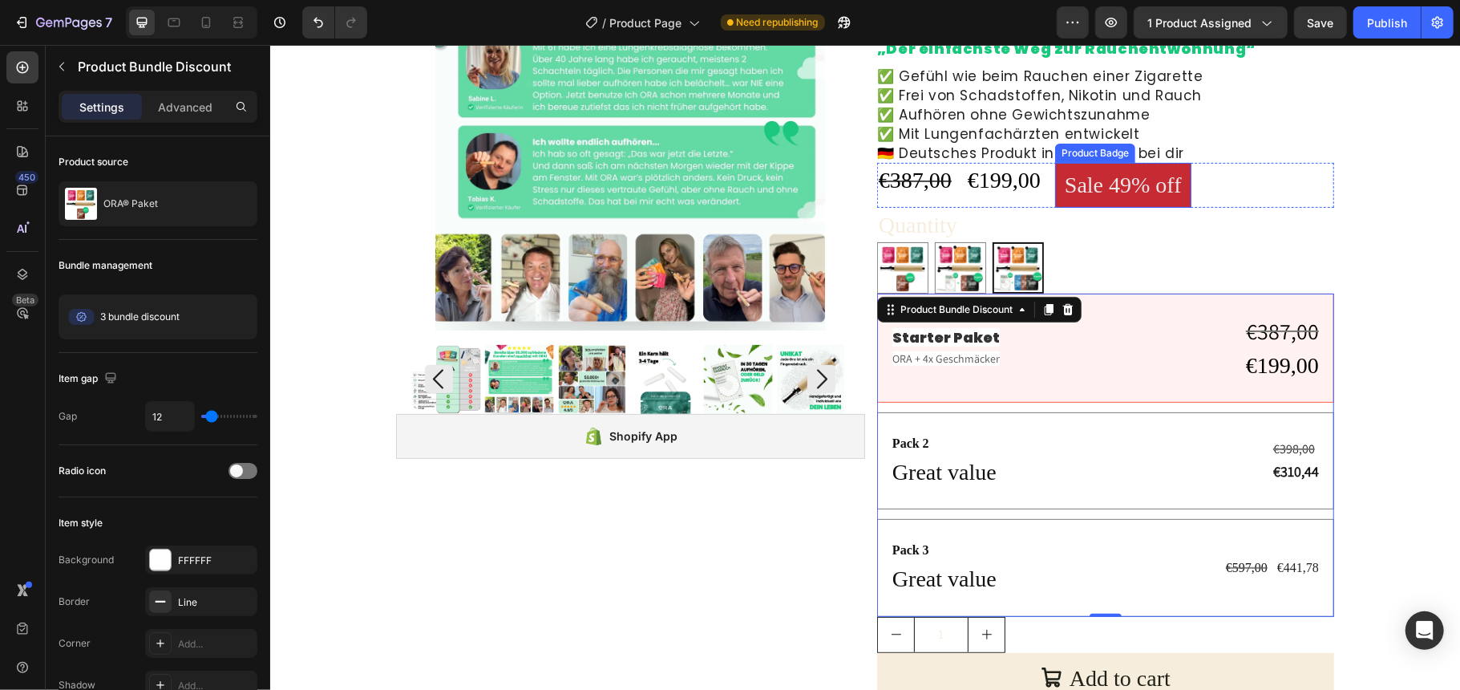
click at [1102, 177] on pre "Sale 49% off" at bounding box center [1122, 184] width 136 height 44
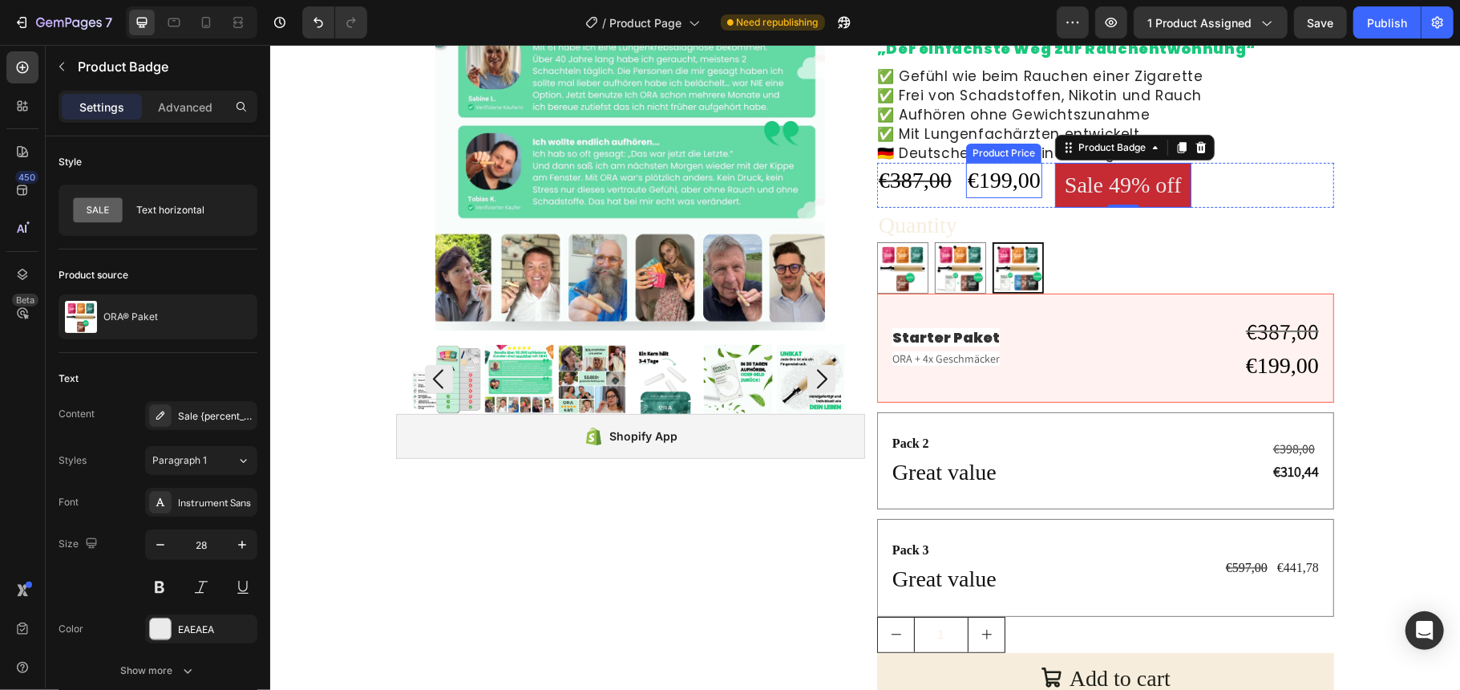
click at [991, 186] on div "€199,00" at bounding box center [1003, 179] width 76 height 34
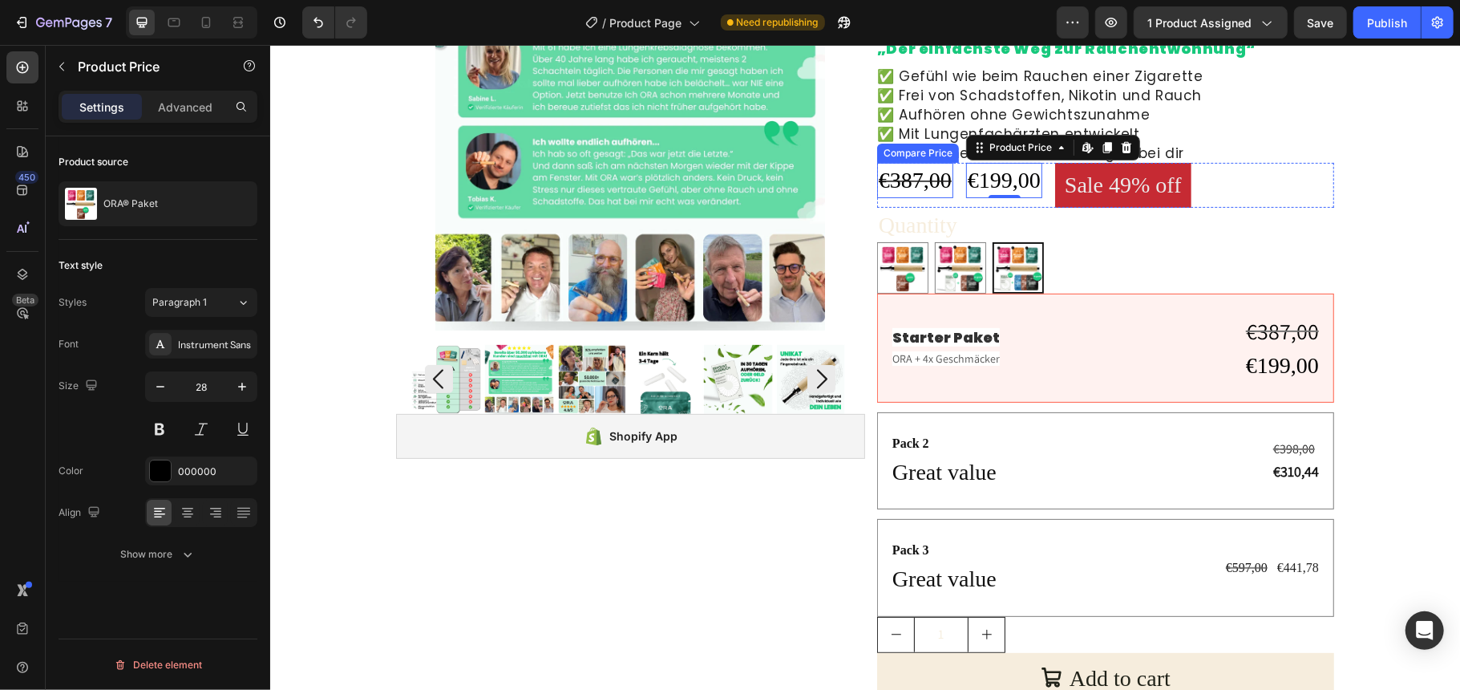
click at [908, 182] on div "€387,00" at bounding box center [914, 179] width 76 height 34
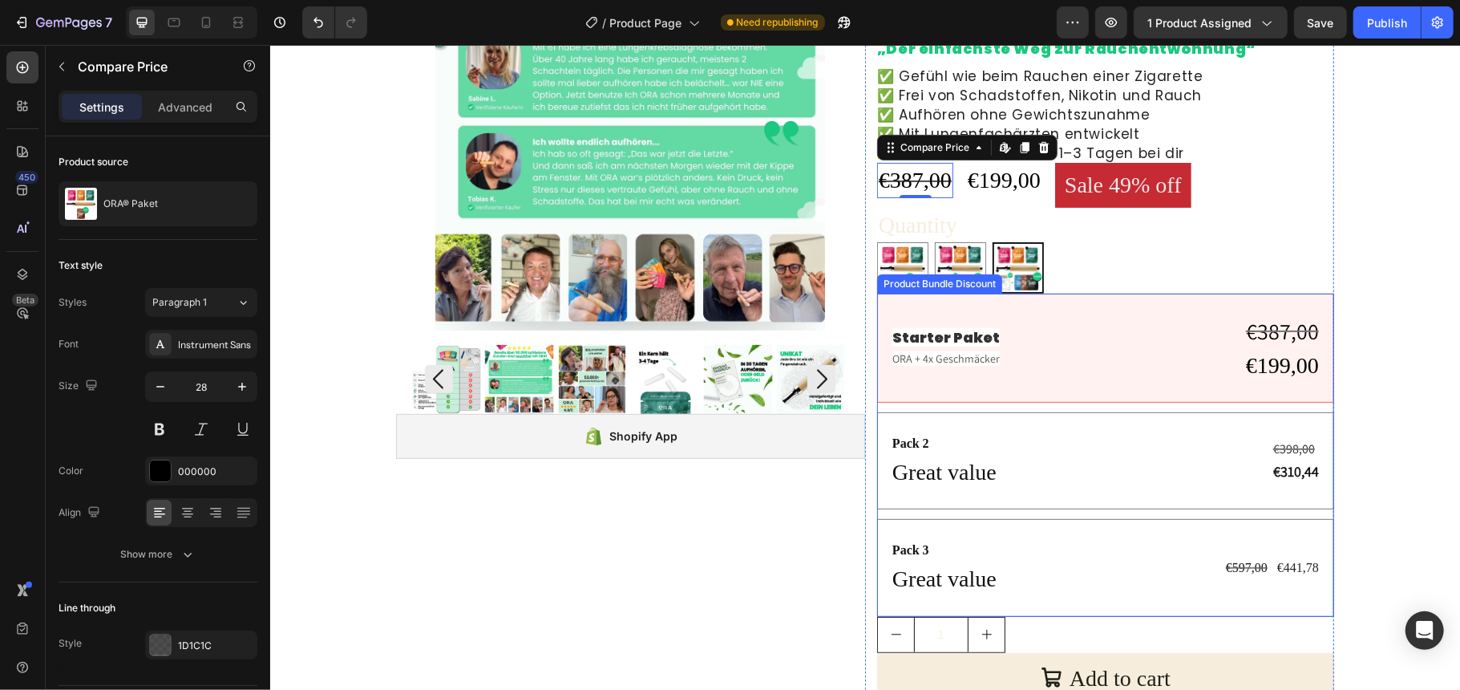
click at [879, 431] on div "Pack 2 Text Block Great value Text Block €398,00 Compare Price Compare Price €3…" at bounding box center [1104, 459] width 457 height 97
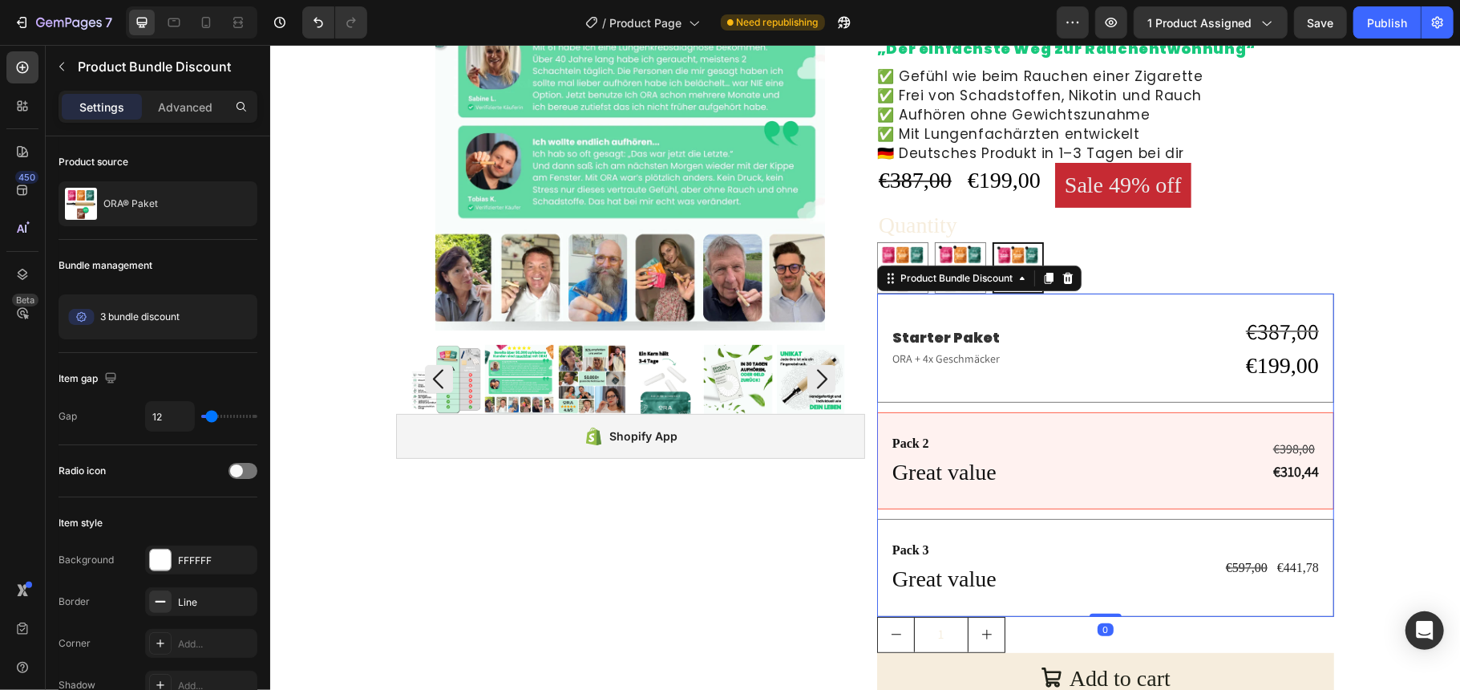
scroll to position [316, 0]
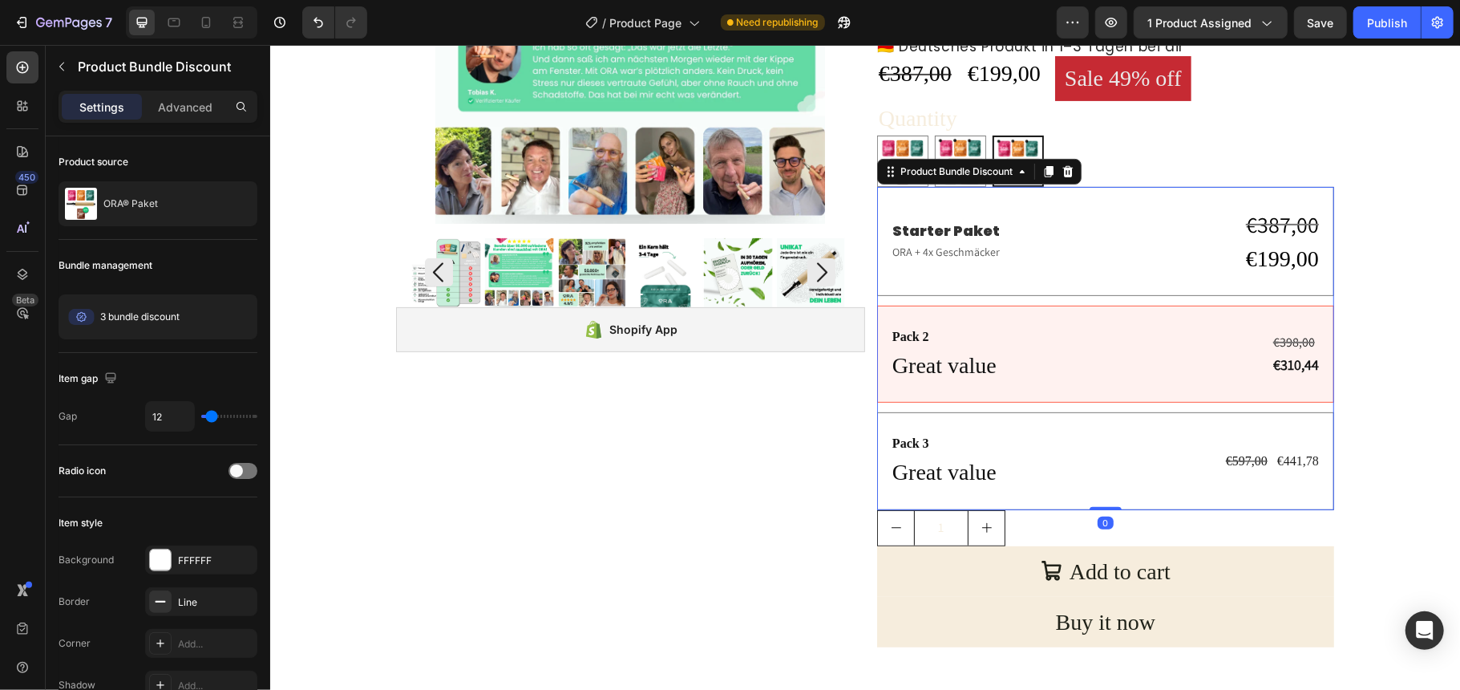
click at [877, 420] on div "Pack 3 Text Block Great value Text Block €597,00 Product Price Product Price €4…" at bounding box center [1104, 459] width 457 height 97
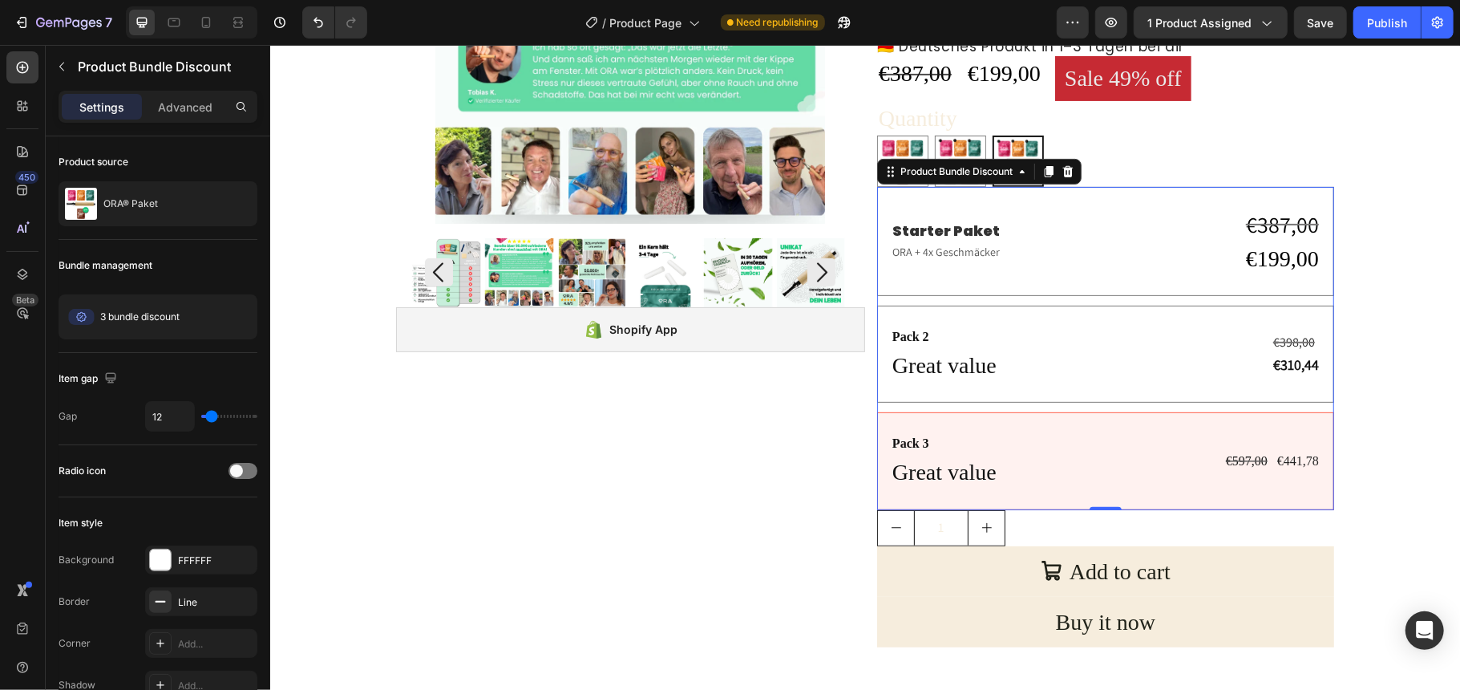
click at [876, 323] on div "Pack 2 Text Block Great value Text Block €398,00 Compare Price Compare Price €3…" at bounding box center [1104, 353] width 457 height 97
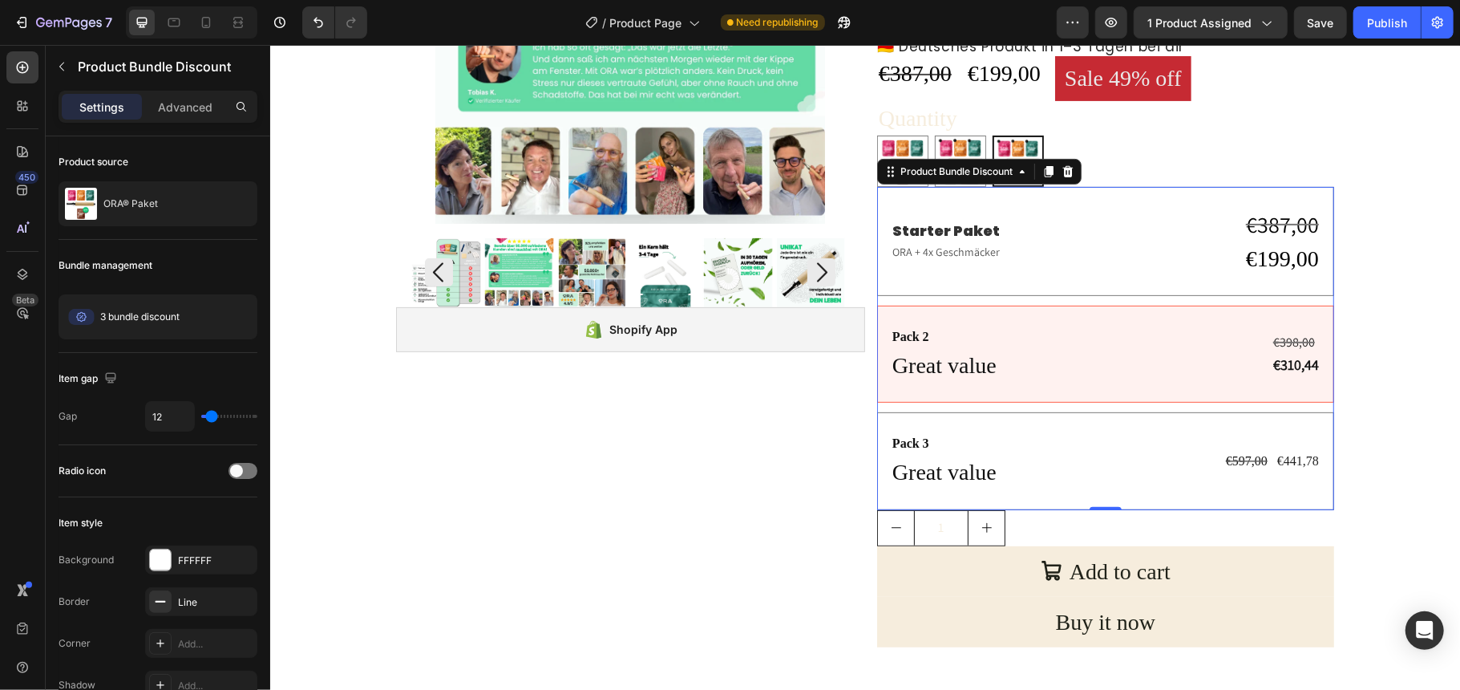
click at [879, 264] on div "Starter Paket Text Block ORA + 4x Geschmäcker Text Block €387,00 Compare Price …" at bounding box center [1104, 240] width 457 height 109
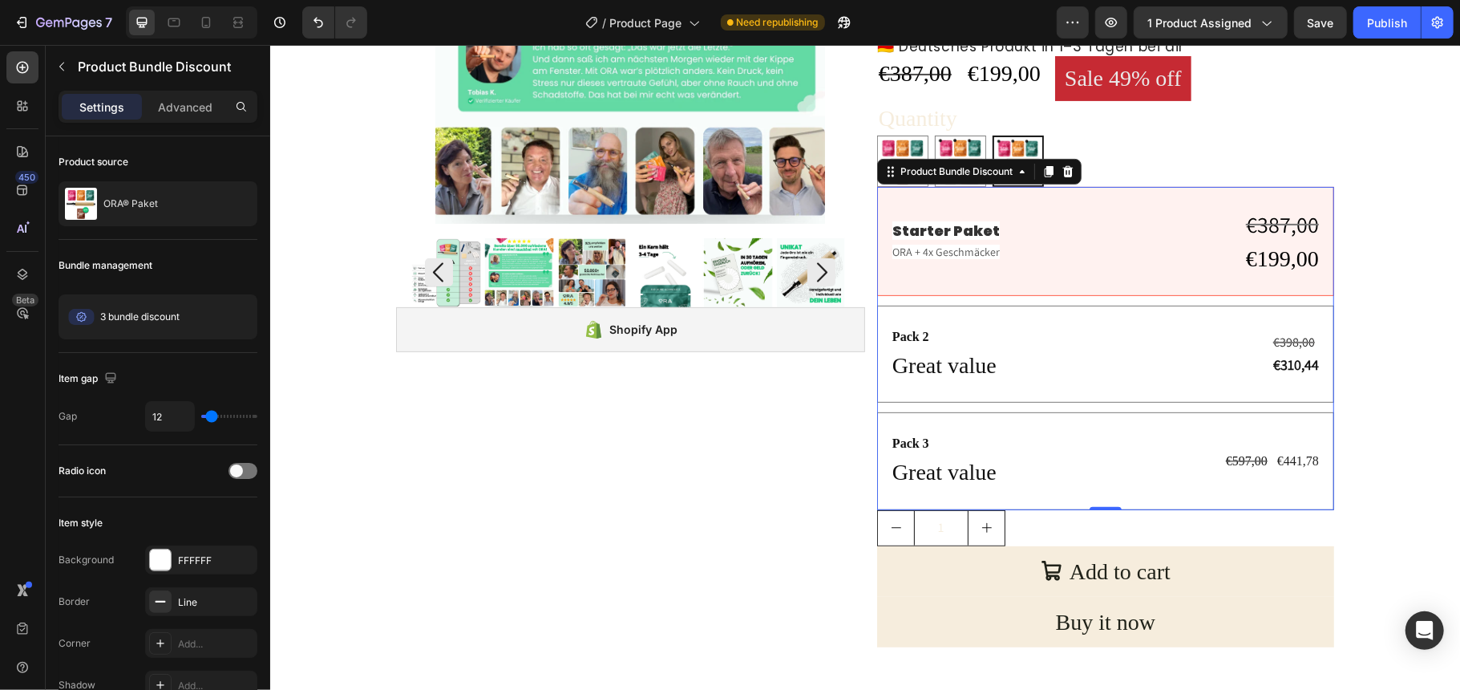
click at [960, 296] on div "Starter Paket Text Block ORA + 4x Geschmäcker Text Block €387,00 Compare Price …" at bounding box center [1104, 347] width 457 height 323
click at [213, 315] on icon at bounding box center [211, 316] width 19 height 19
click at [241, 314] on span "Edit" at bounding box center [236, 316] width 17 height 14
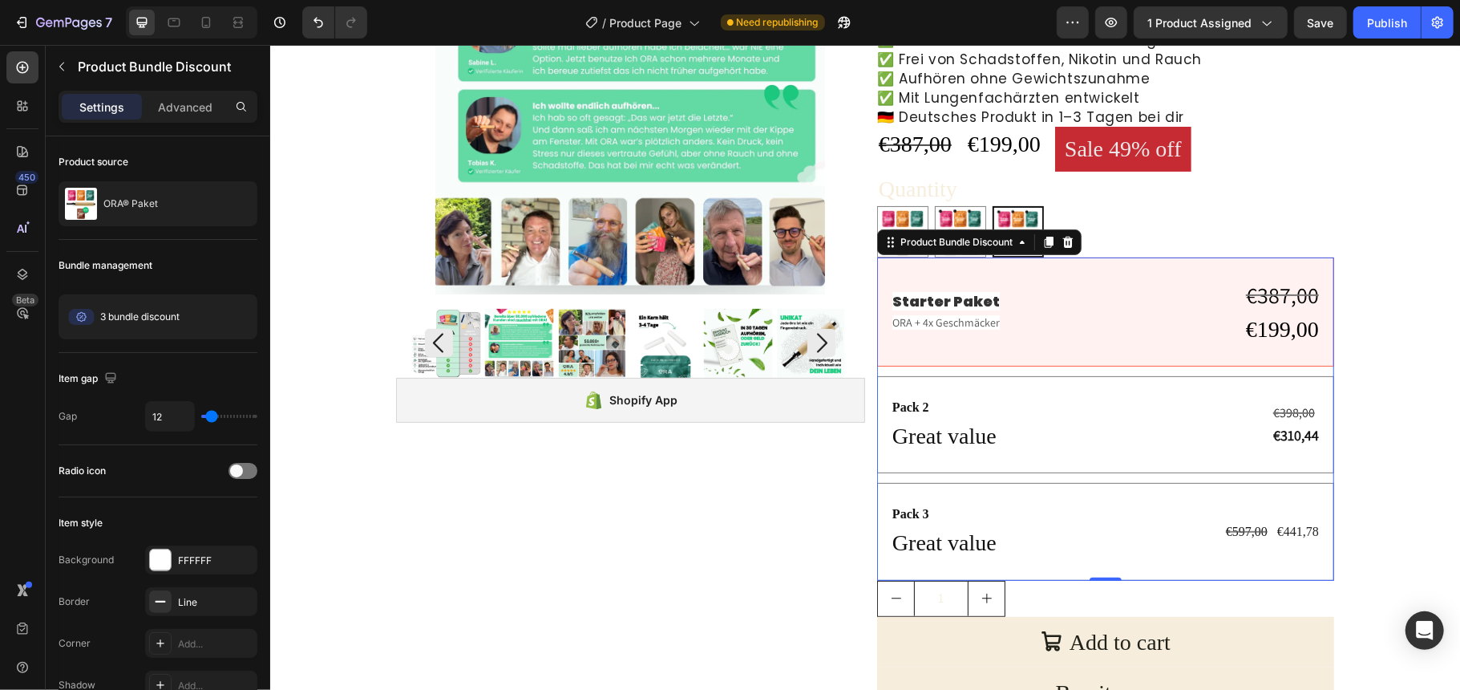
scroll to position [209, 0]
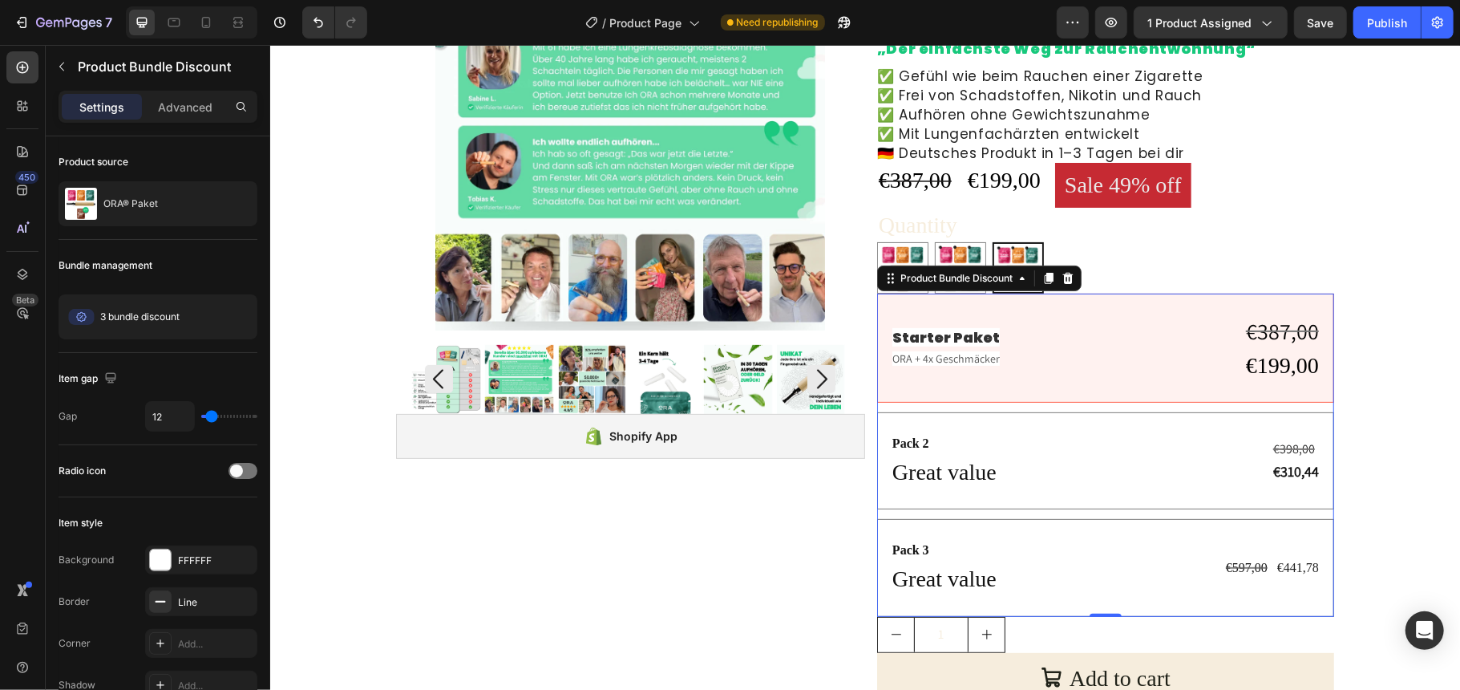
click at [876, 420] on div "Pack 2 Text Block Great value Text Block €398,00 Compare Price Compare Price €3…" at bounding box center [1104, 459] width 457 height 97
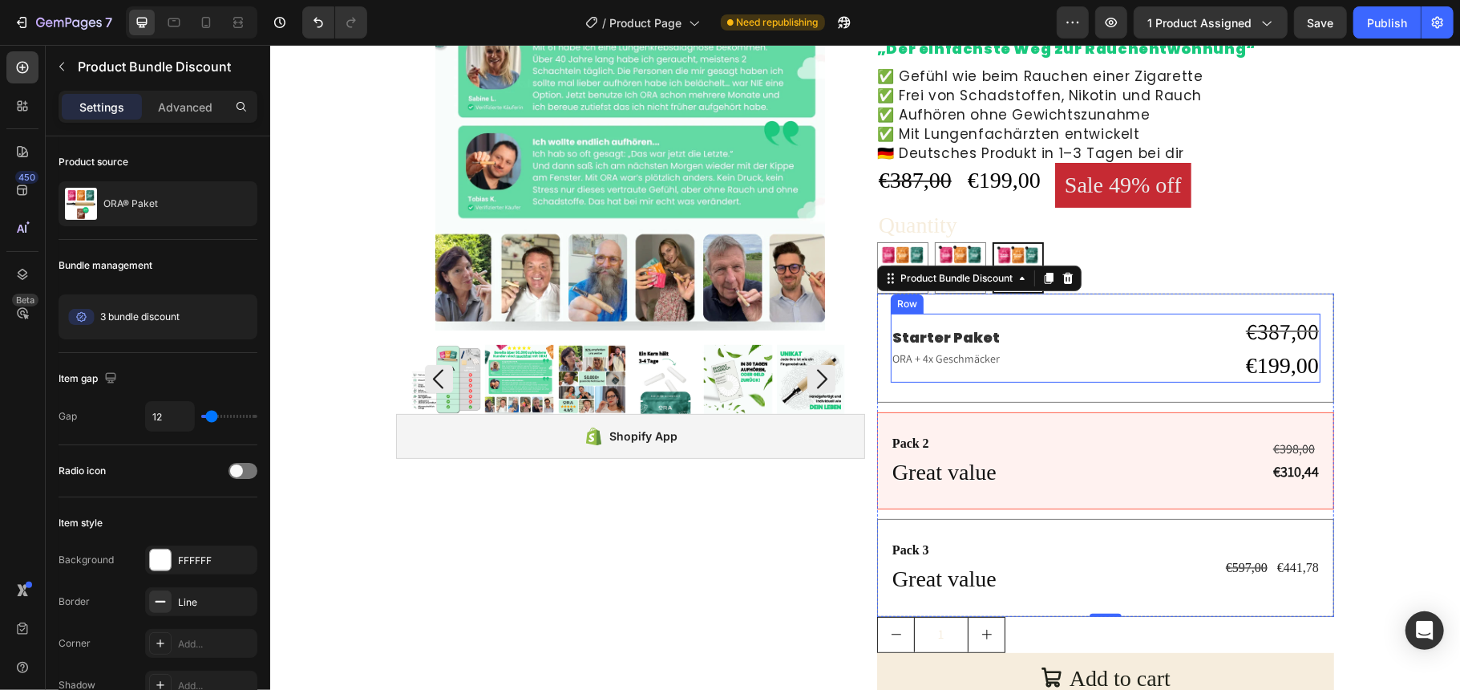
click at [1094, 337] on div "Starter Paket Text Block ORA + 4x Geschmäcker Text Block €387,00 Compare Price …" at bounding box center [1105, 347] width 430 height 69
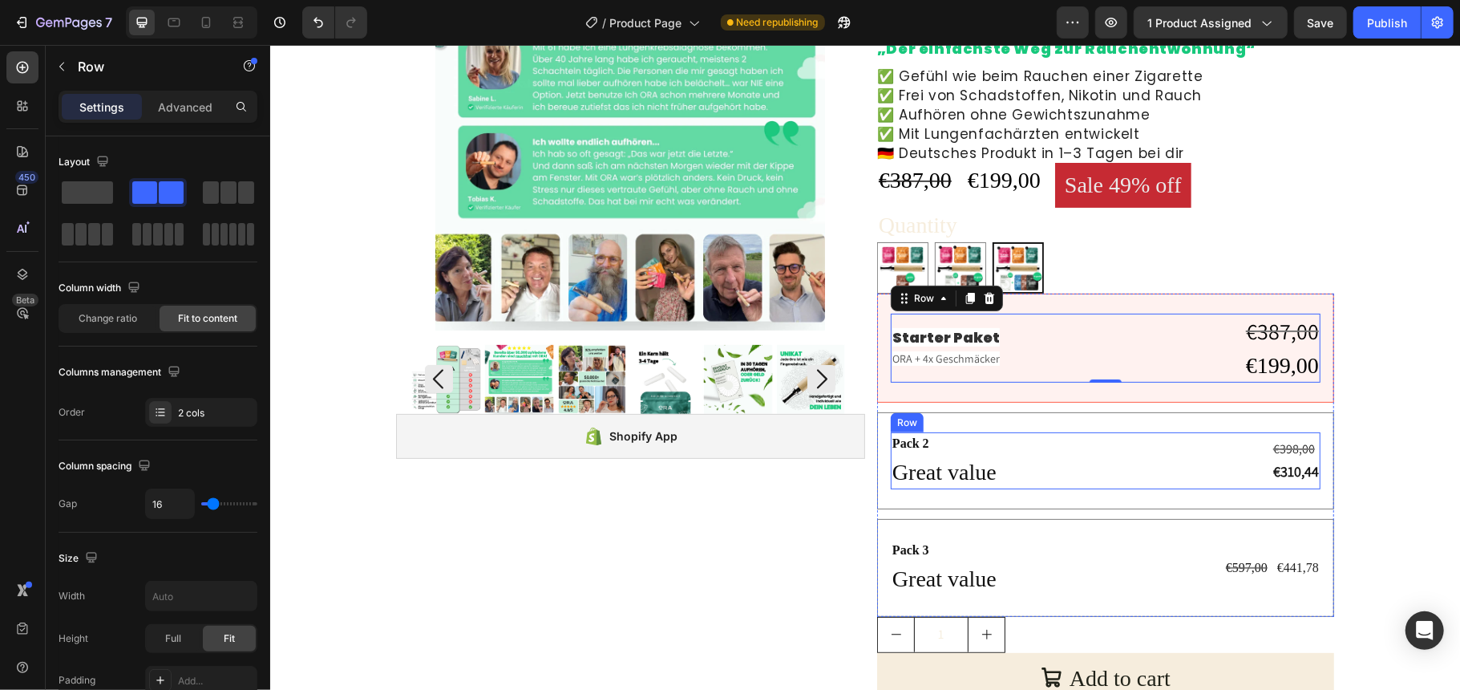
click at [1084, 447] on div "Pack 2 Text Block Great value Text Block €398,00 Compare Price Compare Price €3…" at bounding box center [1105, 459] width 430 height 57
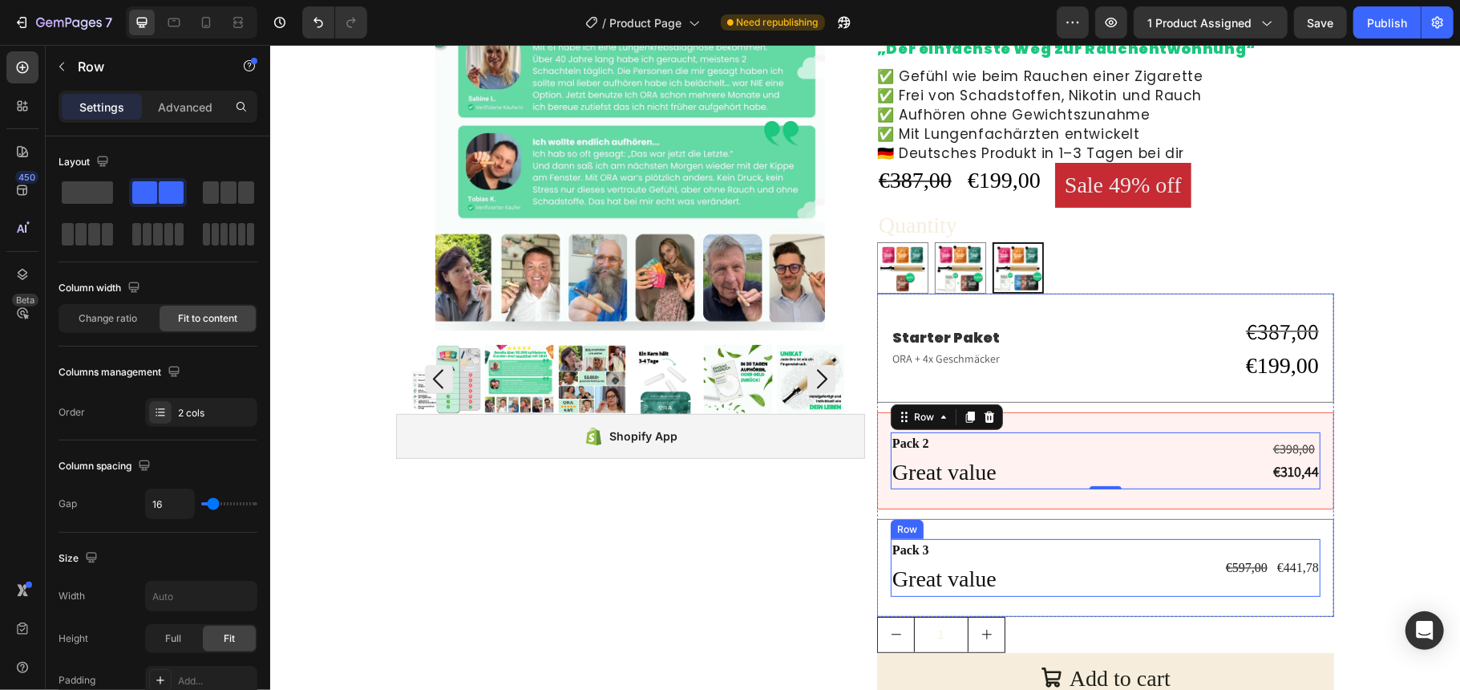
click at [1098, 571] on div "Pack 3 Text Block Great value Text Block €597,00 Product Price Product Price €4…" at bounding box center [1105, 566] width 430 height 57
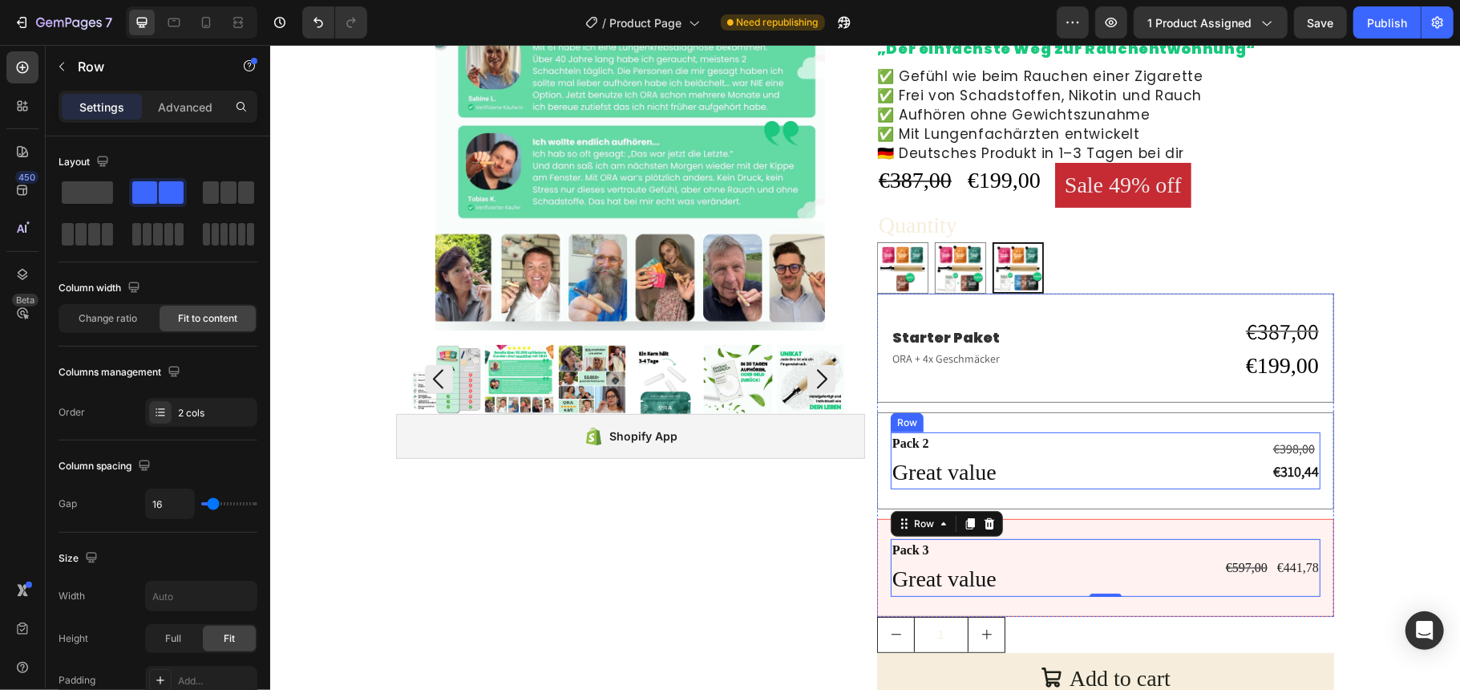
click at [1105, 458] on div "Pack 2 Text Block Great value Text Block €398,00 Compare Price Compare Price €3…" at bounding box center [1105, 459] width 430 height 57
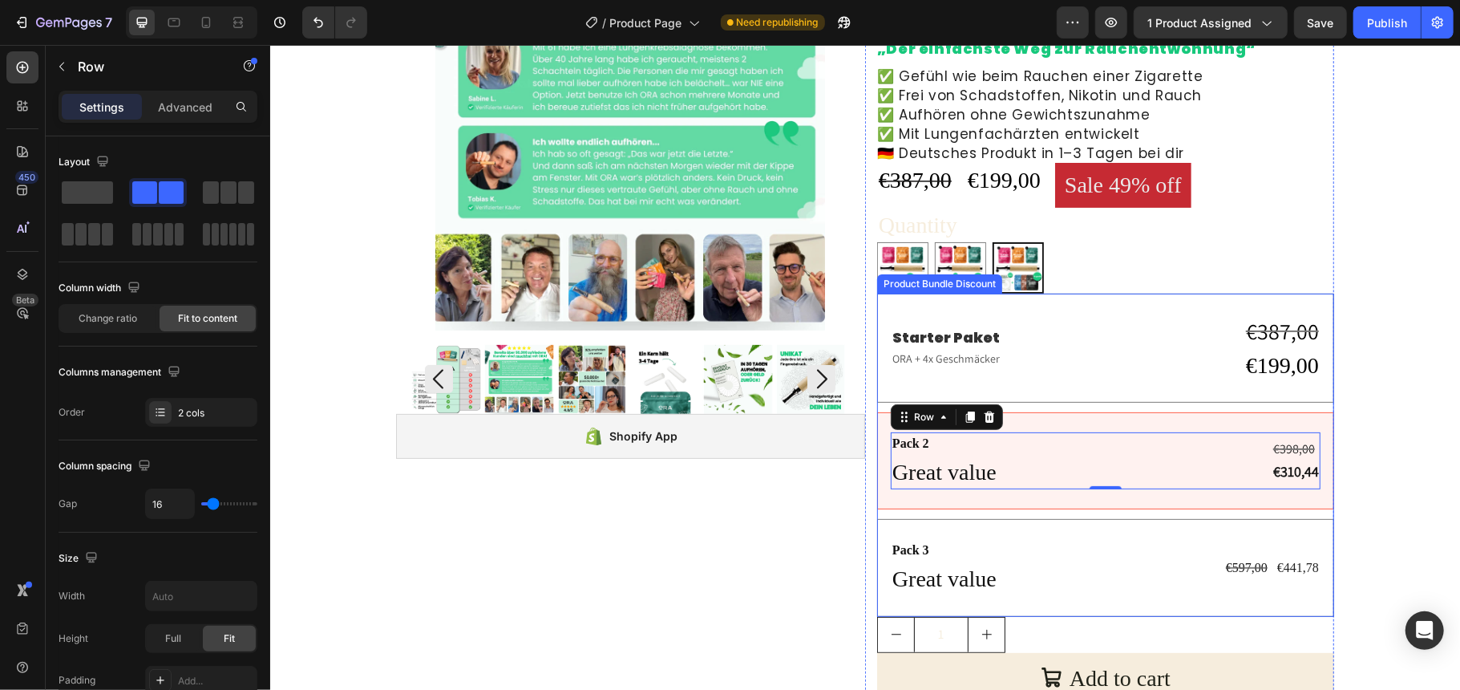
click at [1098, 350] on div "Starter Paket Text Block ORA + 4x Geschmäcker Text Block €387,00 Compare Price …" at bounding box center [1105, 347] width 430 height 69
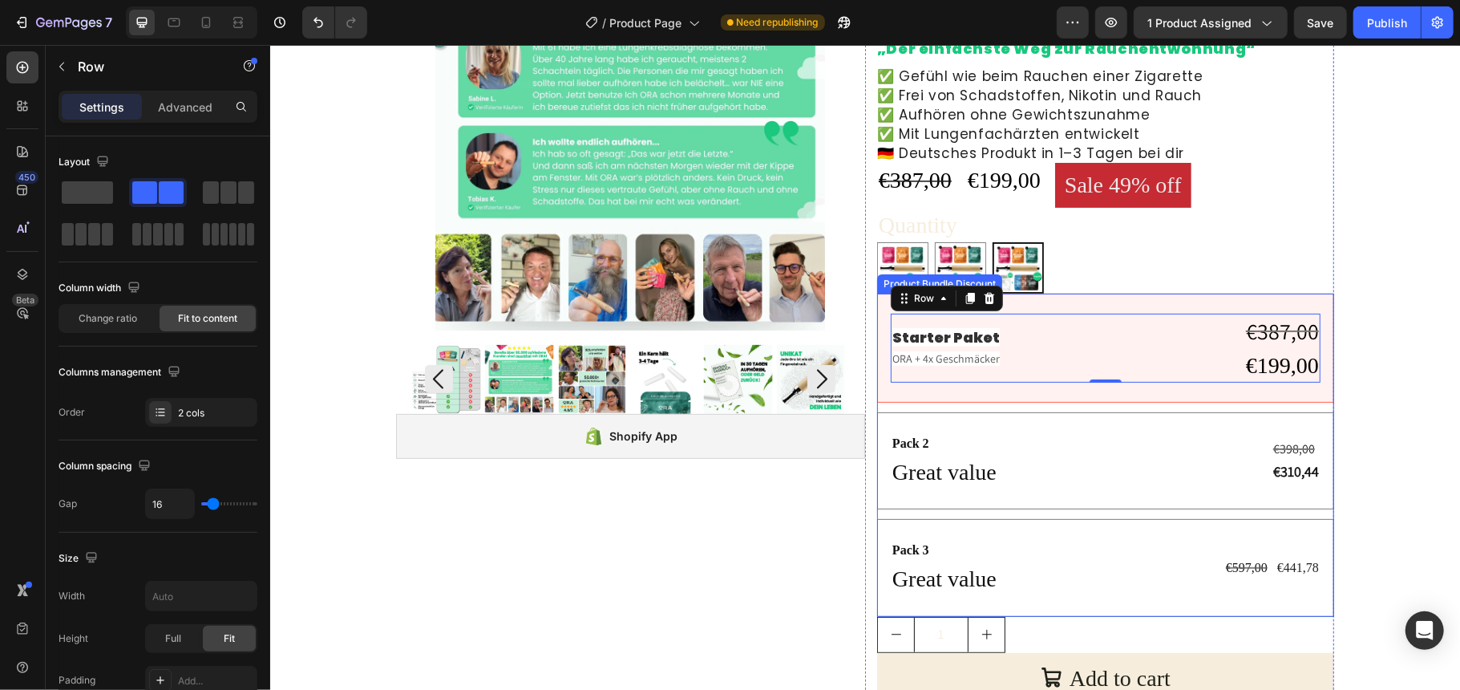
click at [876, 395] on div "Starter Paket Text Block ORA + 4x Geschmäcker Text Block €387,00 Compare Price …" at bounding box center [1104, 347] width 457 height 109
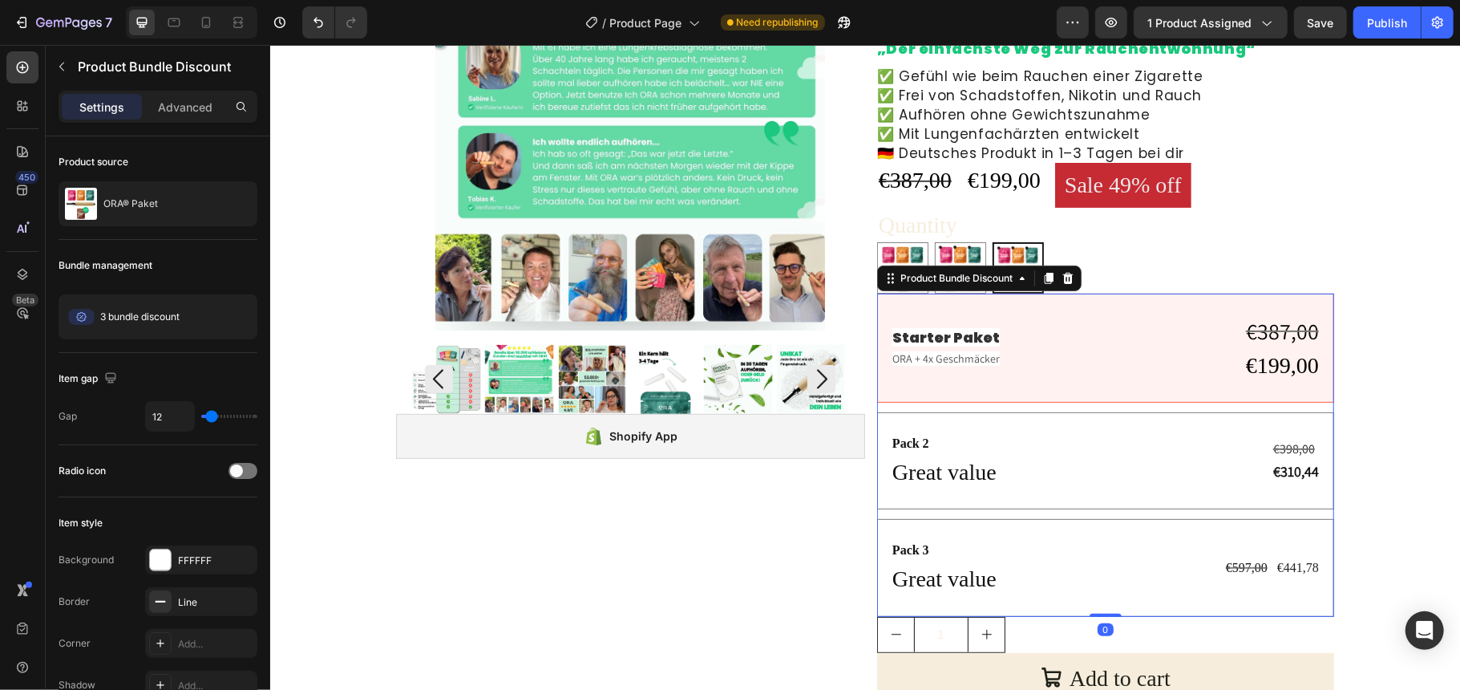
click at [879, 424] on div "Pack 2 Text Block Great value Text Block €398,00 Compare Price Compare Price €3…" at bounding box center [1104, 459] width 457 height 97
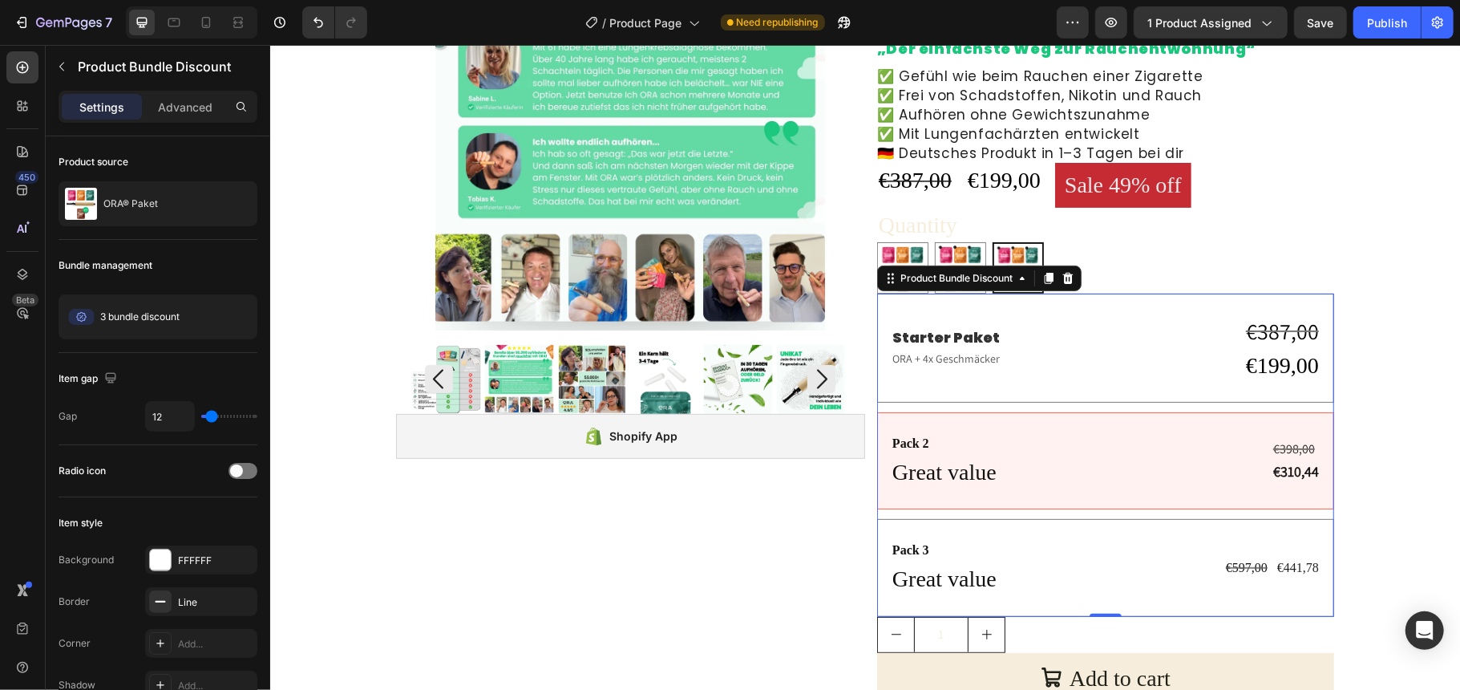
click at [876, 529] on div "Pack 3 Text Block Great value Text Block €597,00 Product Price Product Price €4…" at bounding box center [1104, 566] width 457 height 97
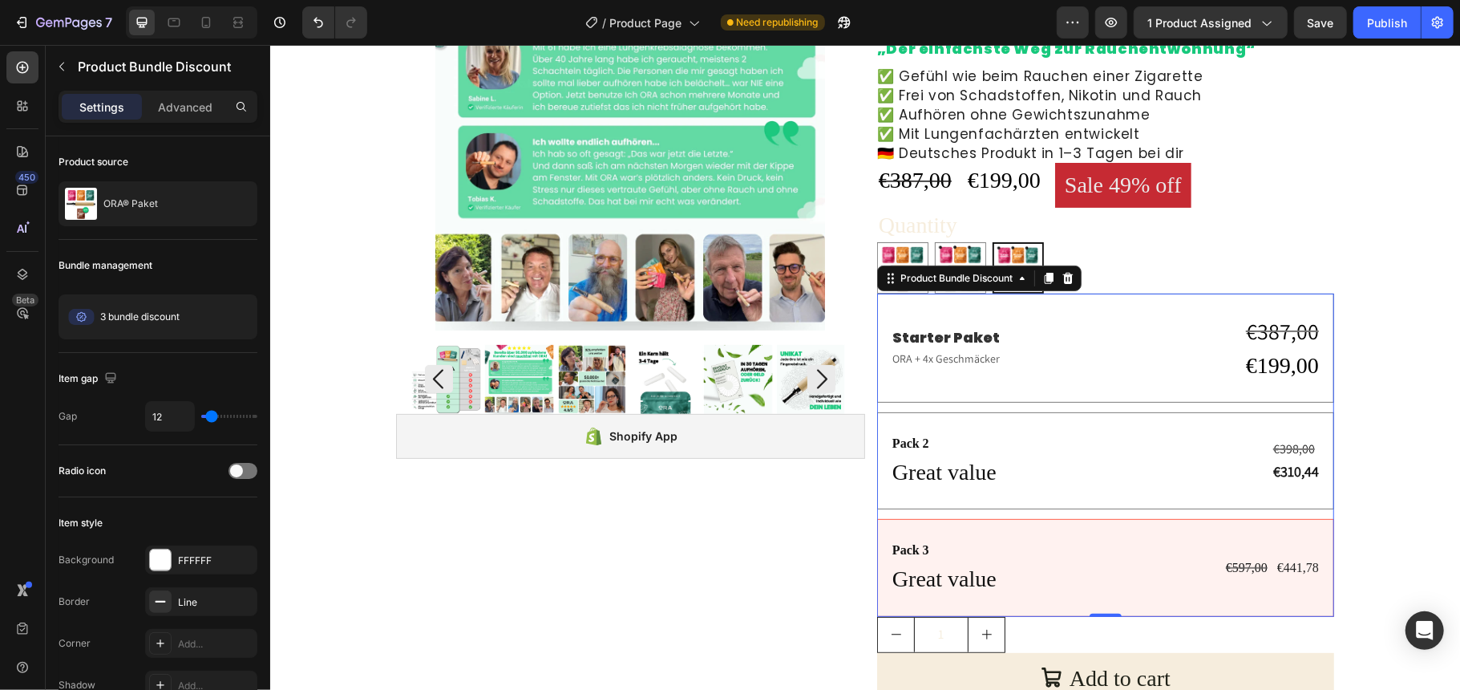
click at [877, 418] on div "Pack 2 Text Block Great value Text Block €398,00 Compare Price Compare Price €3…" at bounding box center [1104, 459] width 457 height 97
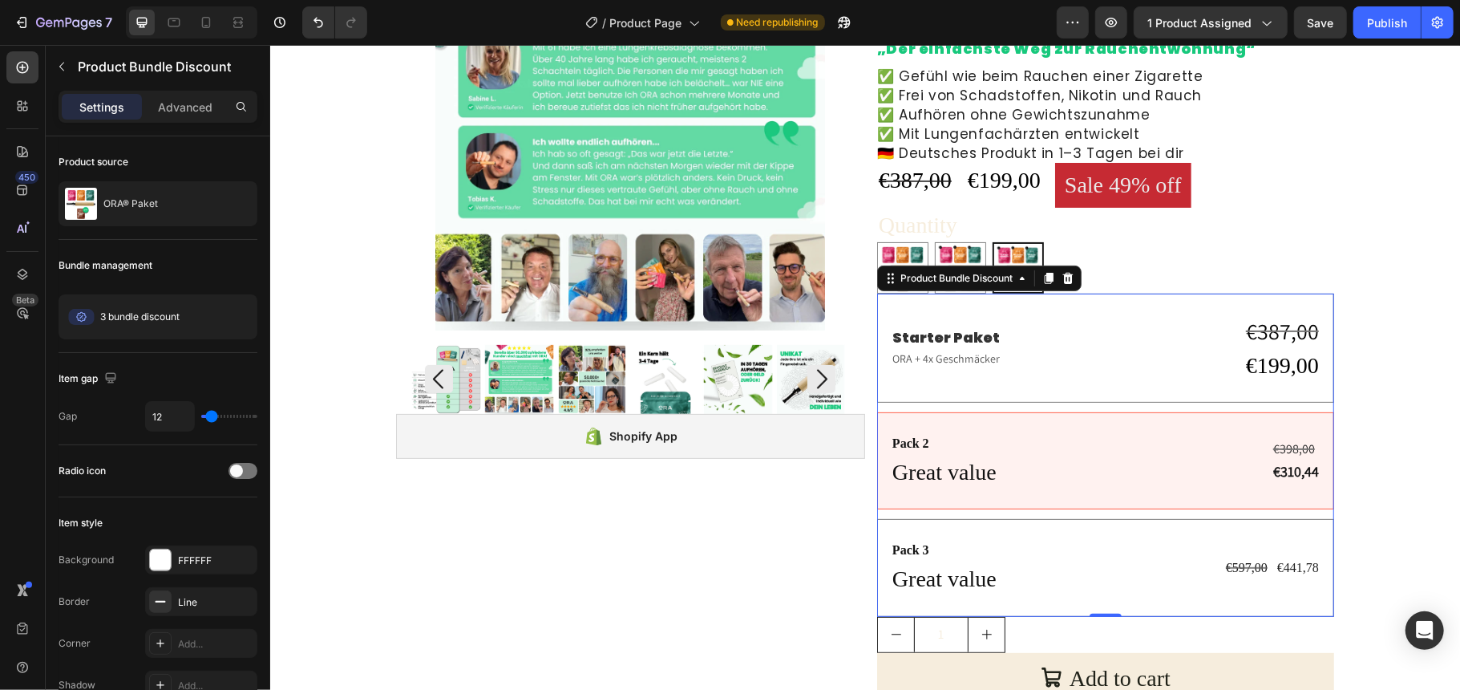
click at [876, 371] on div "Starter Paket Text Block ORA + 4x Geschmäcker Text Block €387,00 Compare Price …" at bounding box center [1104, 347] width 457 height 109
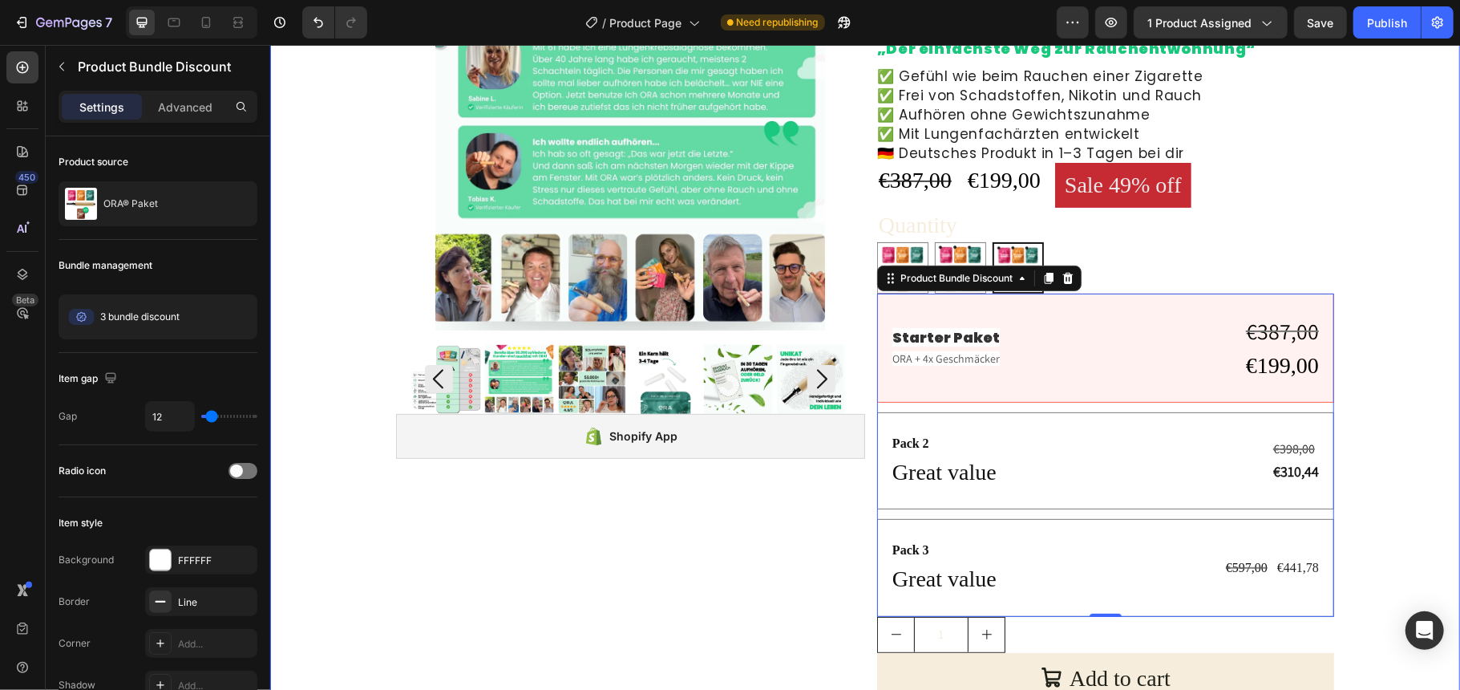
click at [331, 567] on div "Product Images Shopify App Shopify App Image 50K+ zufriedene Kunden Text Block …" at bounding box center [864, 350] width 1174 height 821
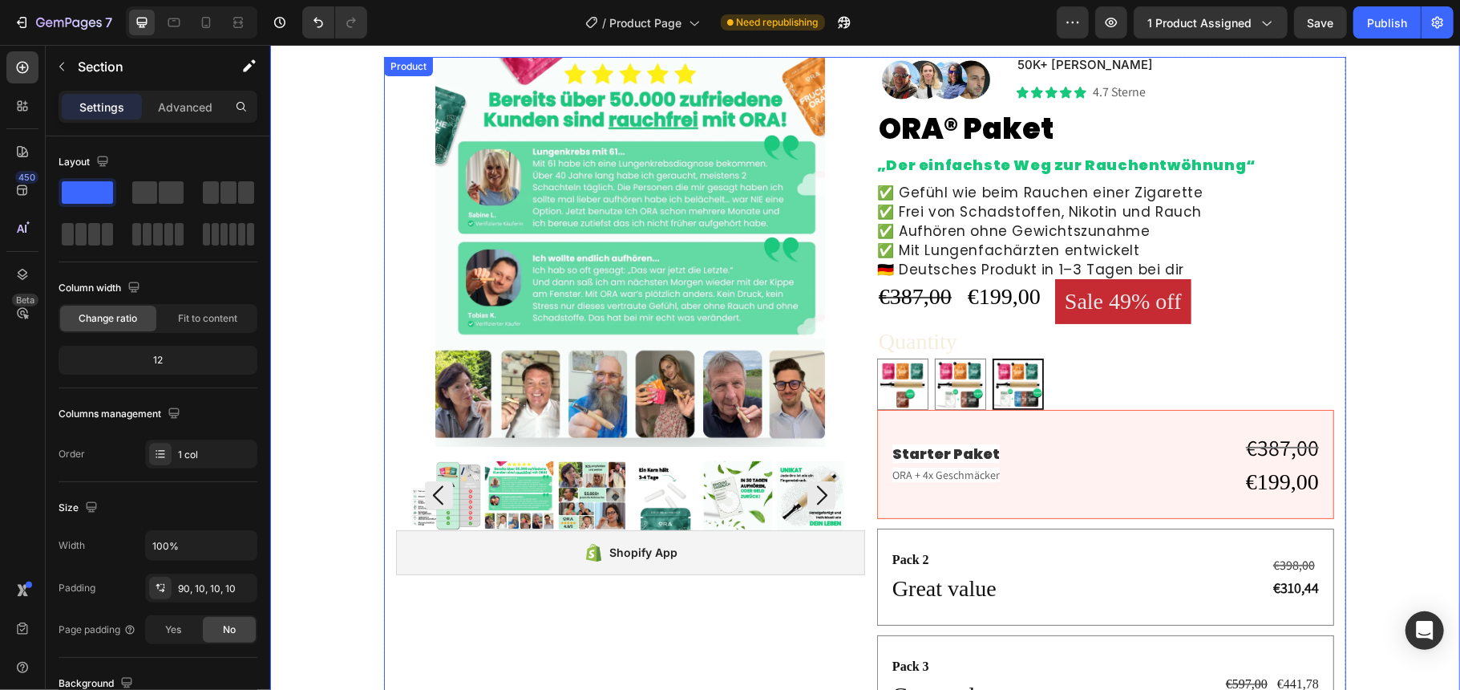
scroll to position [0, 0]
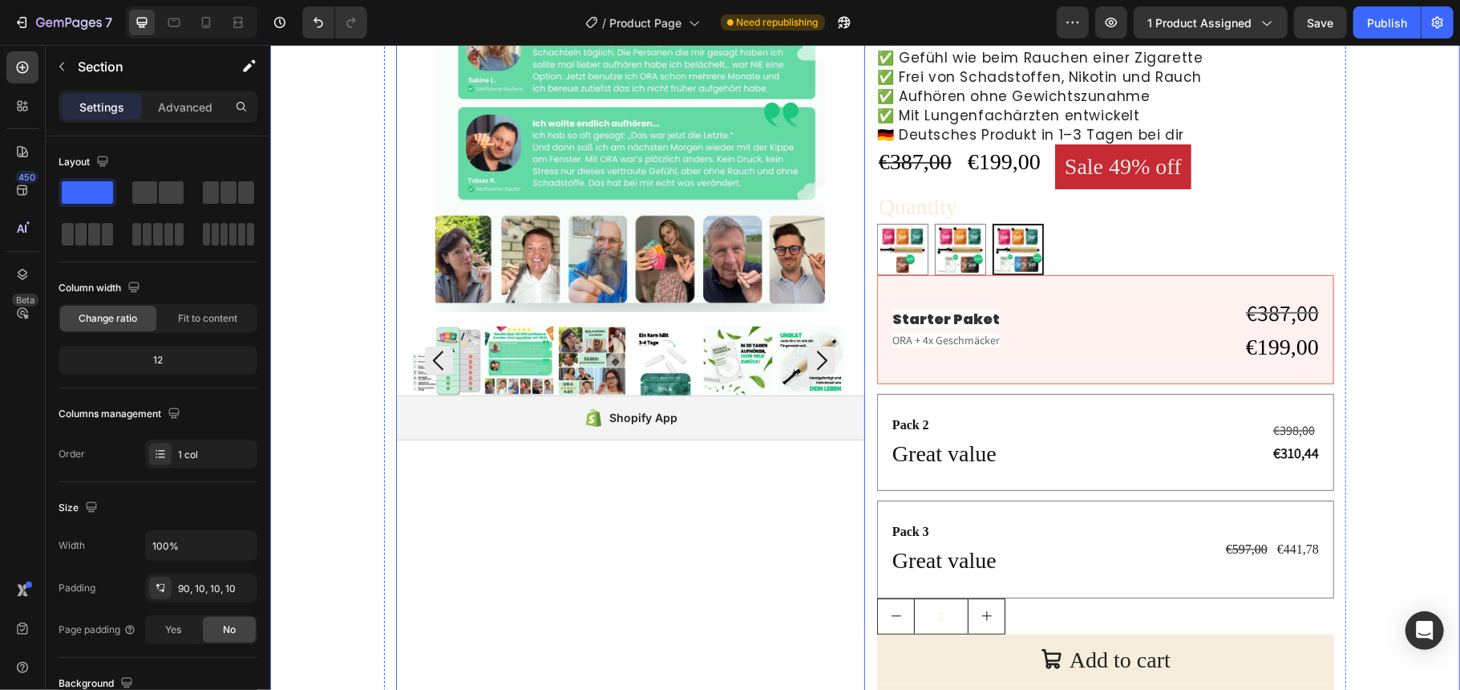
scroll to position [321, 0]
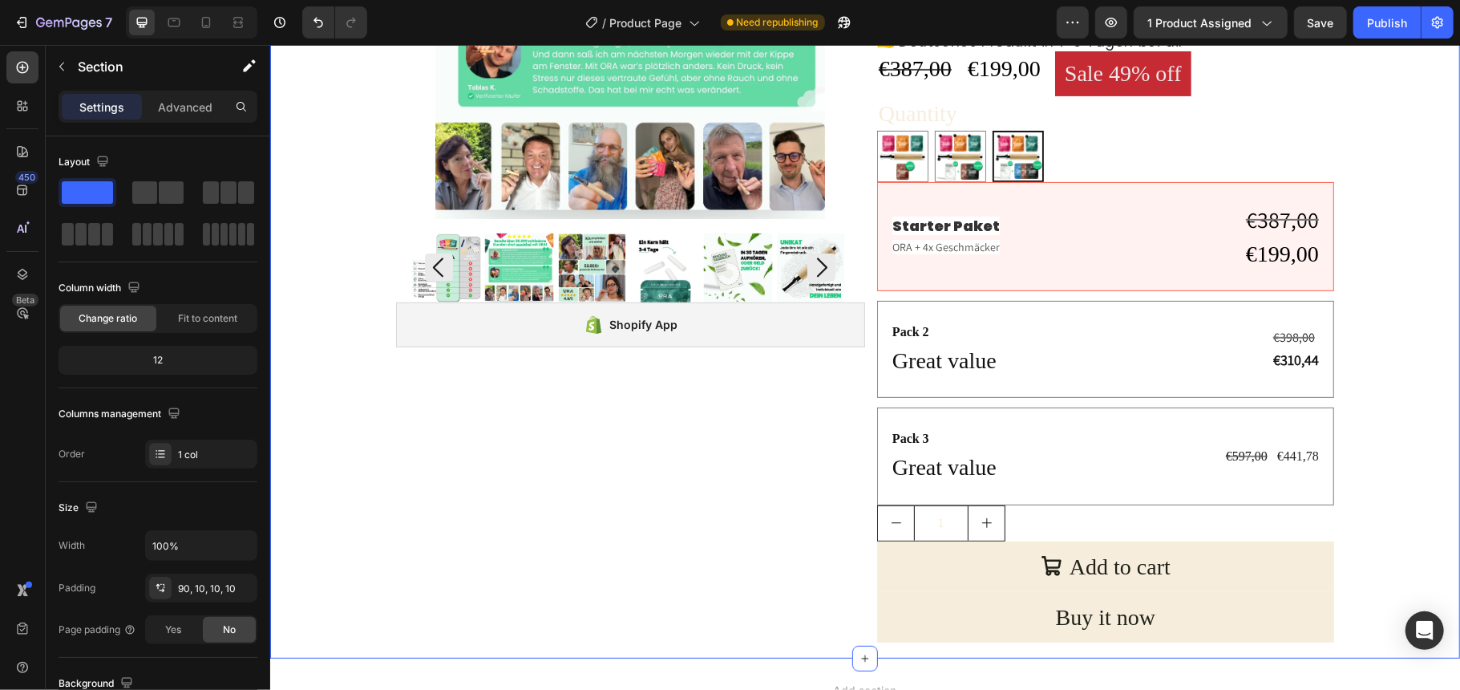
click at [309, 326] on div "Product Images Shopify App Shopify App Image 50K+ zufriedene Kunden Text Block …" at bounding box center [864, 238] width 1174 height 821
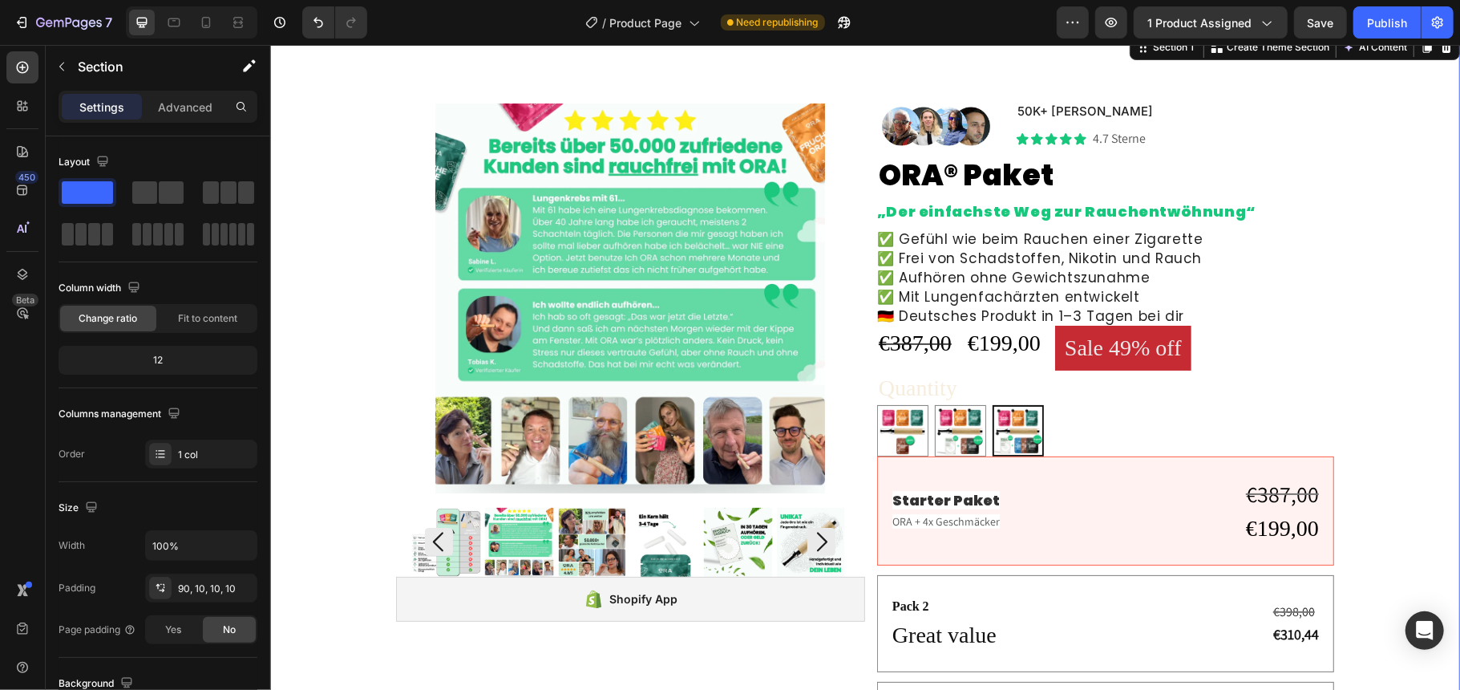
scroll to position [0, 0]
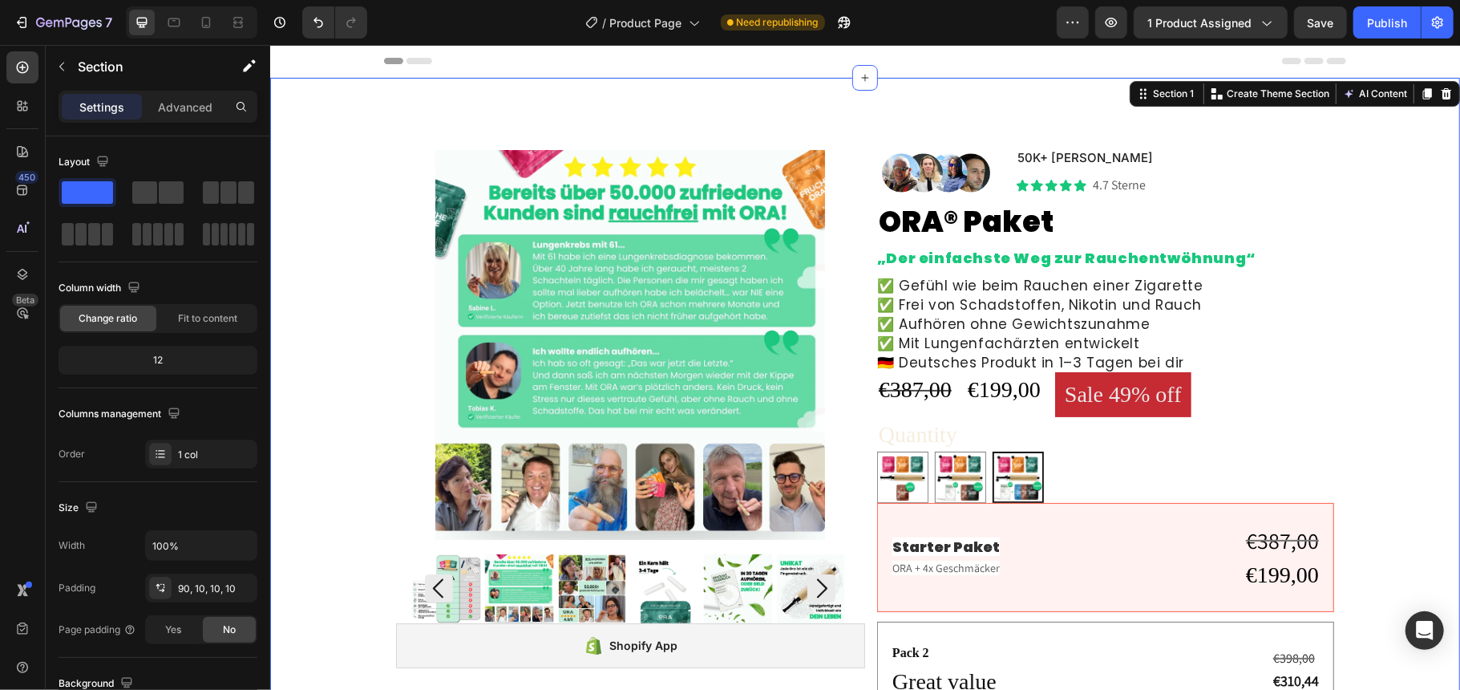
click at [712, 99] on div "Product Images Shopify App Shopify App Image 50K+ zufriedene Kunden Text Block …" at bounding box center [864, 527] width 1190 height 901
click at [825, 285] on img at bounding box center [629, 344] width 433 height 390
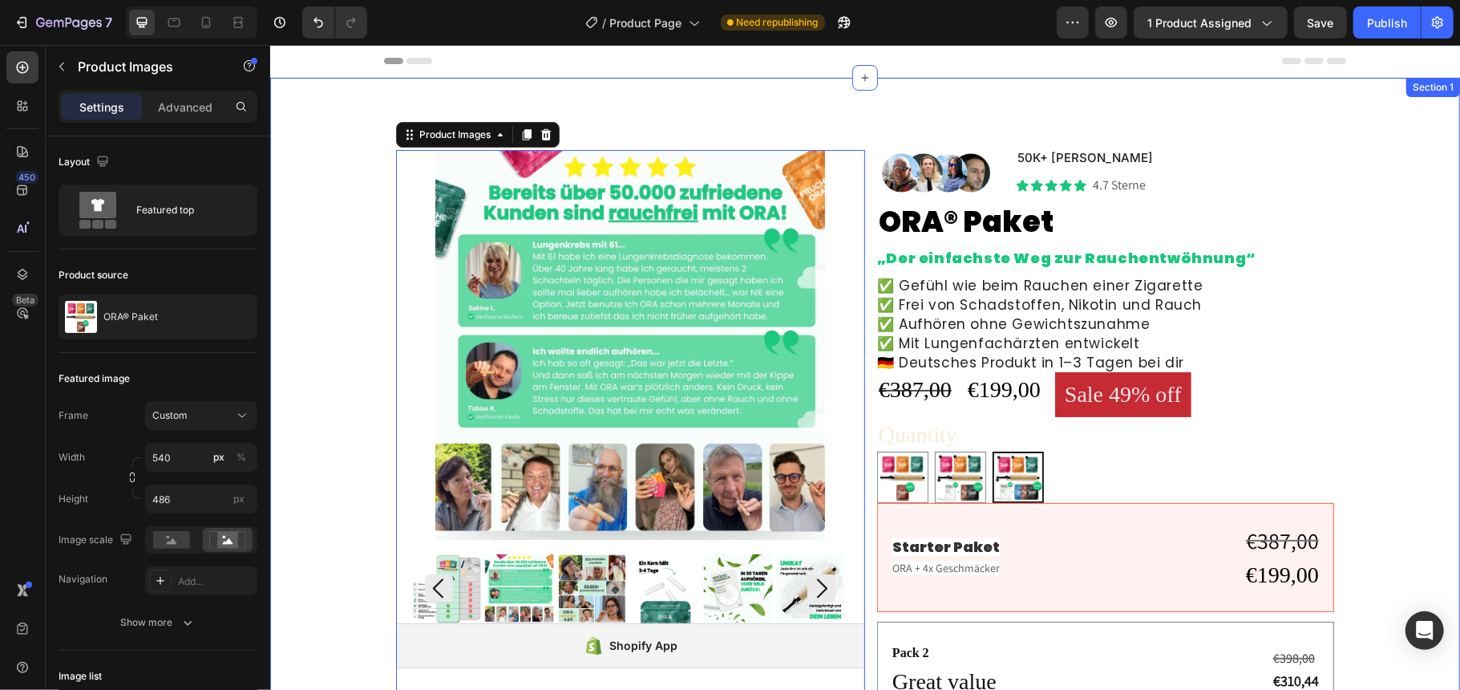
click at [719, 109] on div "Product Images 0 Shopify App Shopify App Image 50K+ zufriedene Kunden Text Bloc…" at bounding box center [864, 527] width 1190 height 901
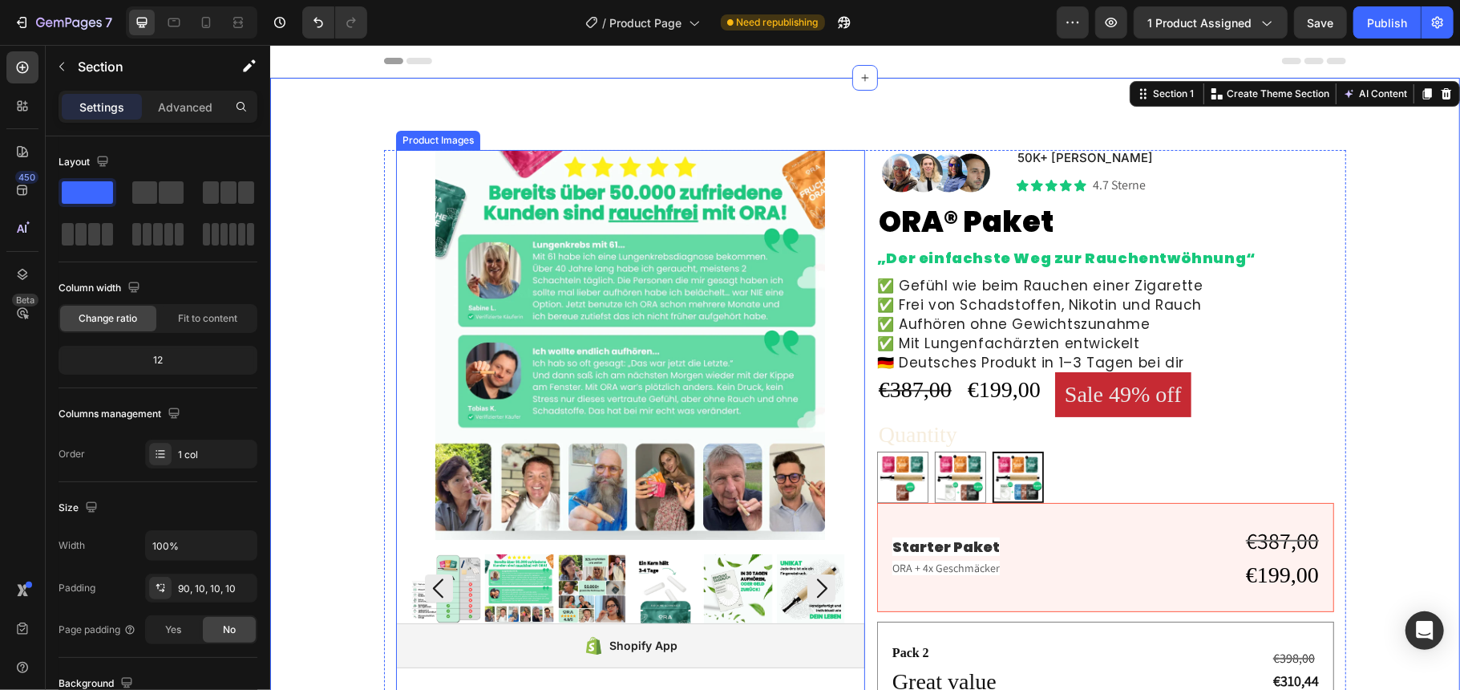
click at [821, 215] on img at bounding box center [629, 344] width 433 height 390
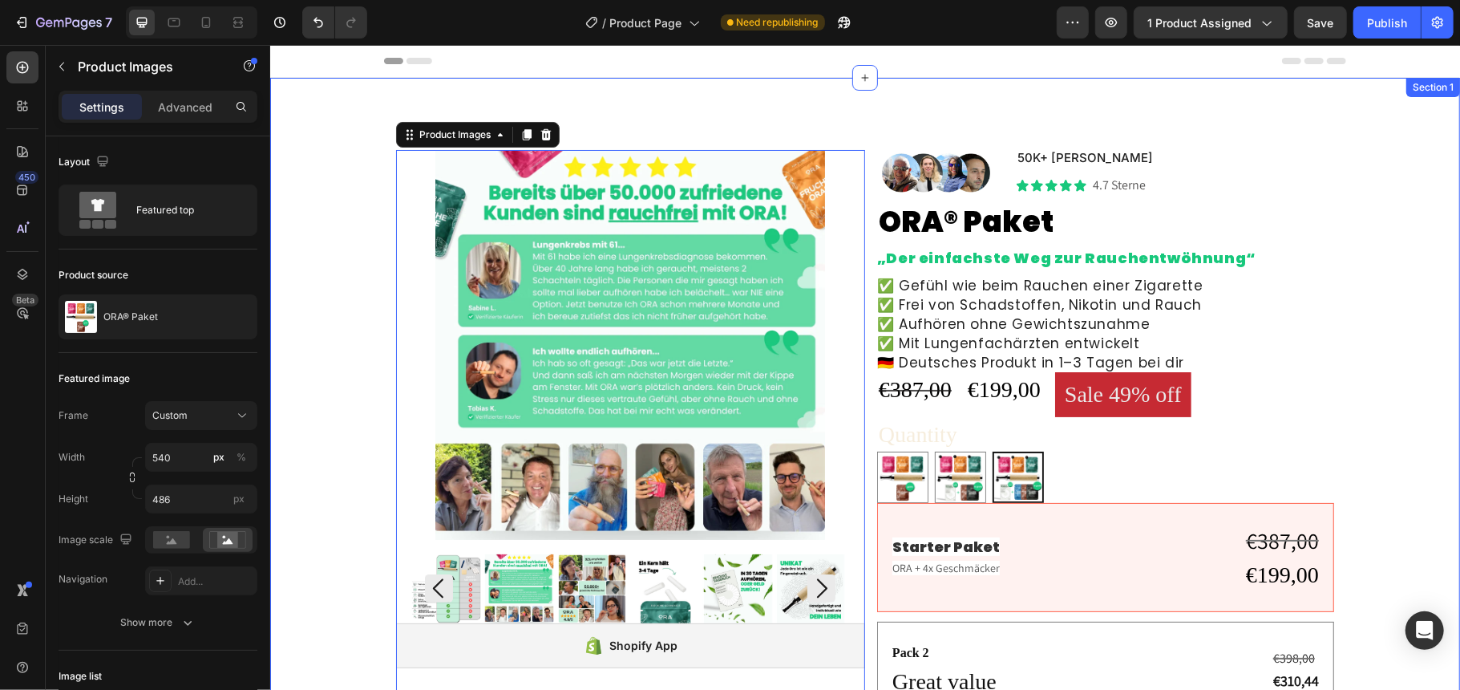
click at [330, 195] on div "Product Images 0 Shopify App Shopify App Image 50K+ zufriedene Kunden Text Bloc…" at bounding box center [864, 559] width 1174 height 821
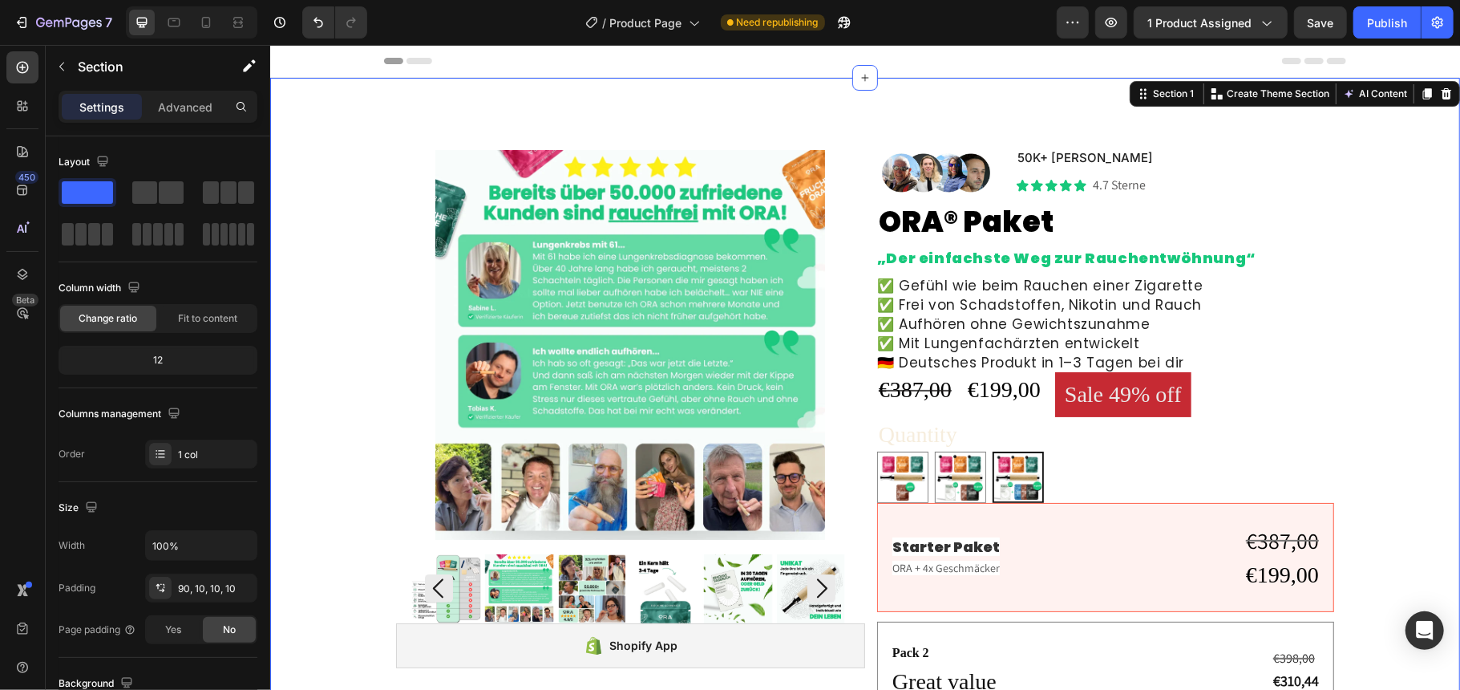
click at [645, 95] on div "Product Images Shopify App Shopify App Image 50K+ zufriedene Kunden Text Block …" at bounding box center [864, 527] width 1190 height 901
click at [828, 180] on img at bounding box center [629, 344] width 433 height 390
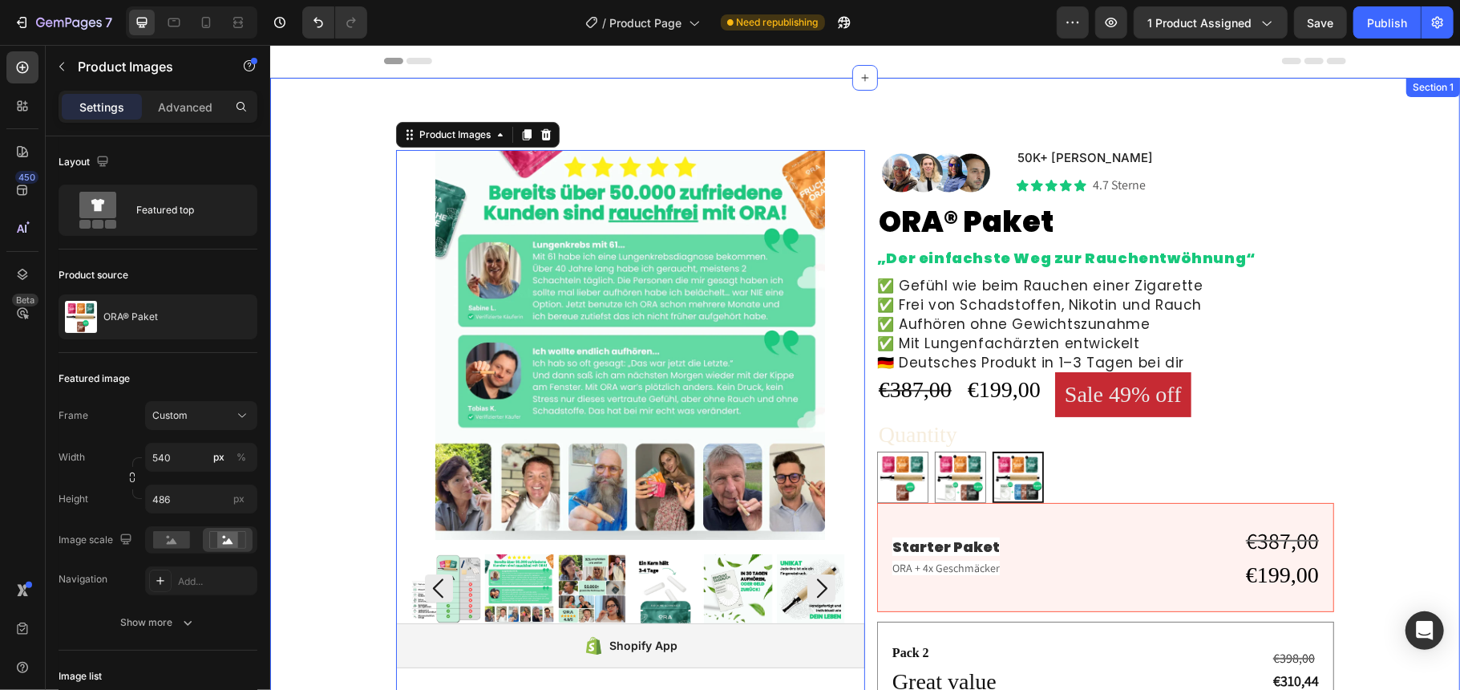
click at [822, 137] on div "Product Images 0 Shopify App Shopify App Image 50K+ zufriedene Kunden Text Bloc…" at bounding box center [864, 527] width 1190 height 901
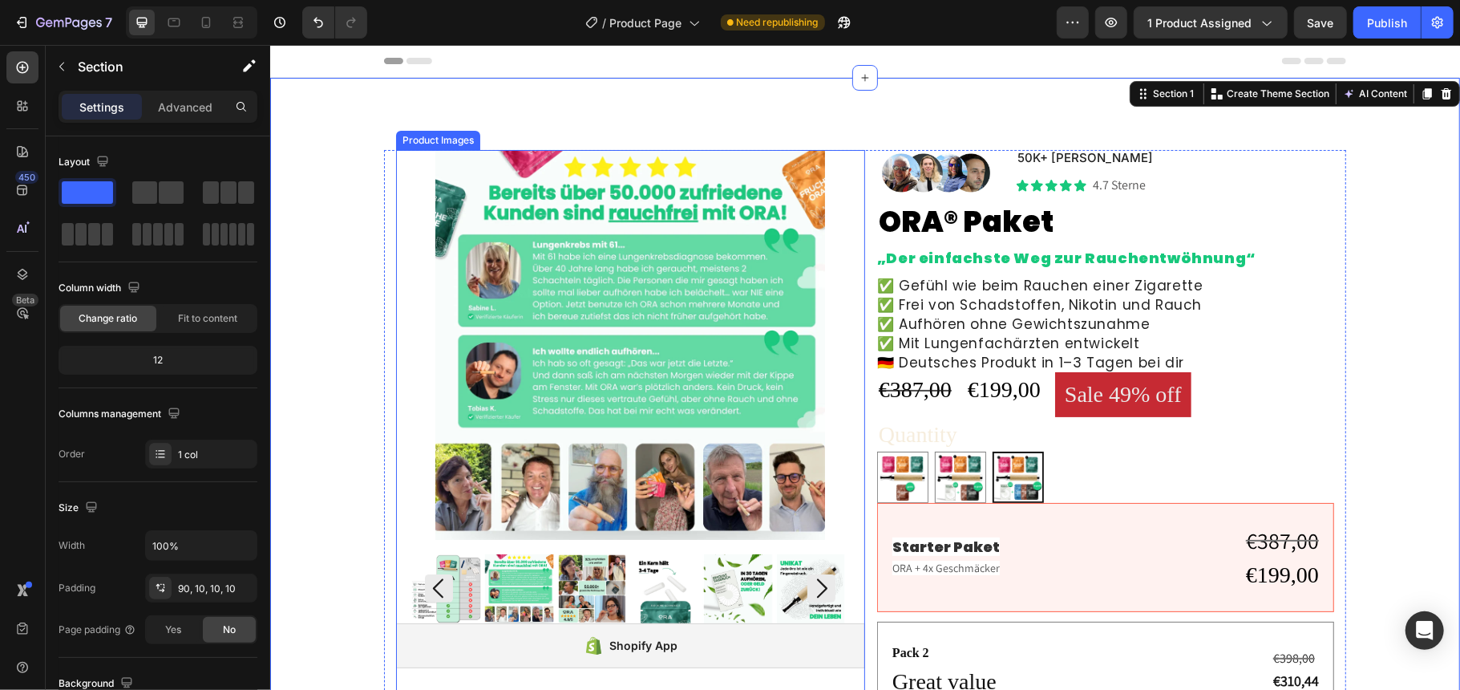
click at [831, 160] on img at bounding box center [629, 344] width 433 height 390
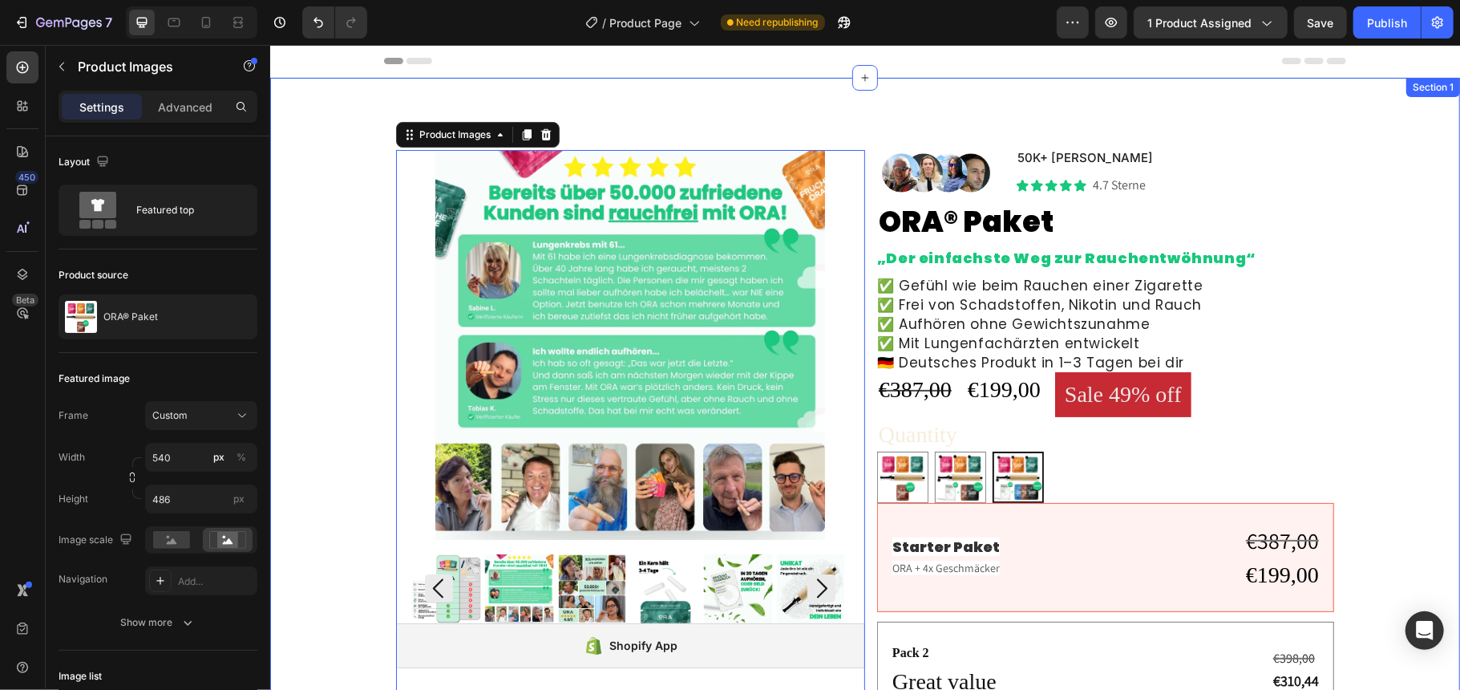
click at [835, 134] on div "Product Images 0 Shopify App Shopify App Image 50K+ zufriedene Kunden Text Bloc…" at bounding box center [864, 527] width 1190 height 901
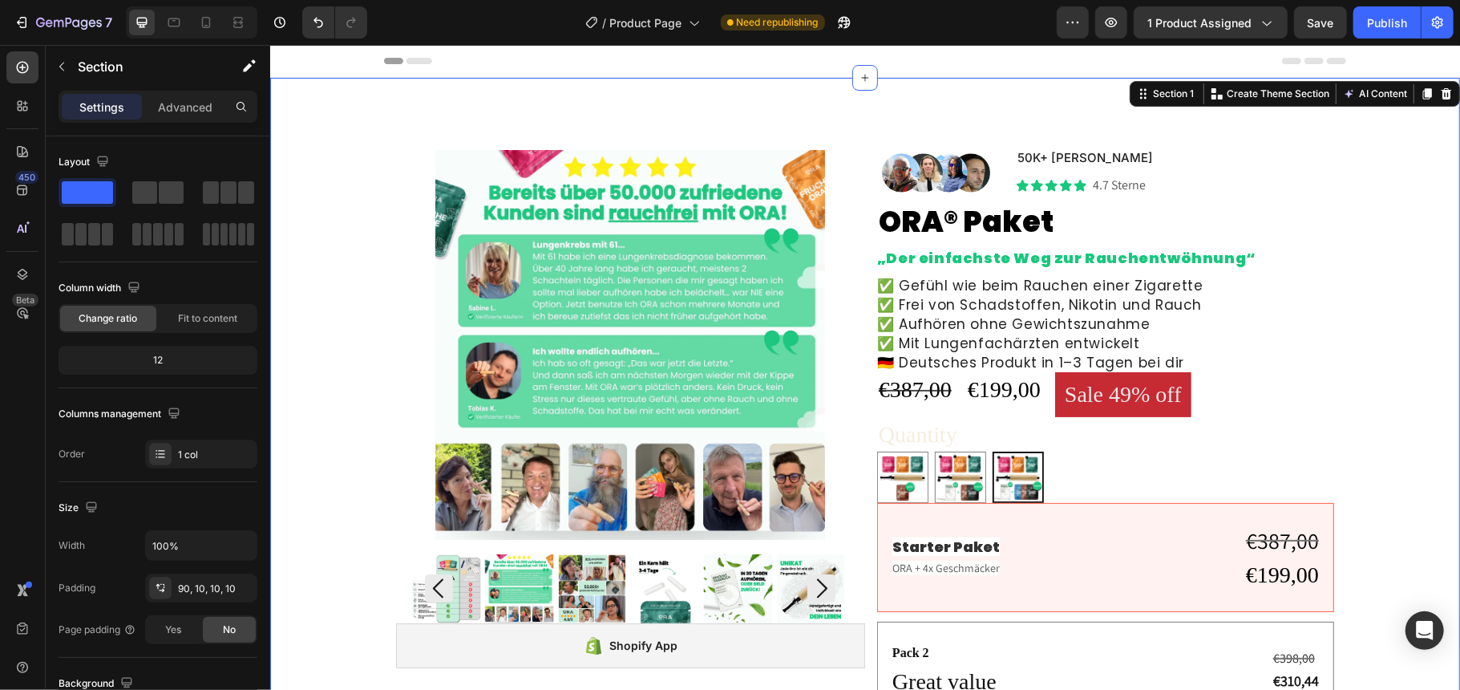
click at [1422, 192] on div "Product Images Shopify App Shopify App Image 50K+ zufriedene Kunden Text Block …" at bounding box center [864, 559] width 1174 height 821
click at [821, 126] on div "Product Images Shopify App Shopify App Image 50K+ zufriedene Kunden Text Block …" at bounding box center [864, 527] width 1190 height 901
click at [835, 160] on img at bounding box center [629, 344] width 433 height 390
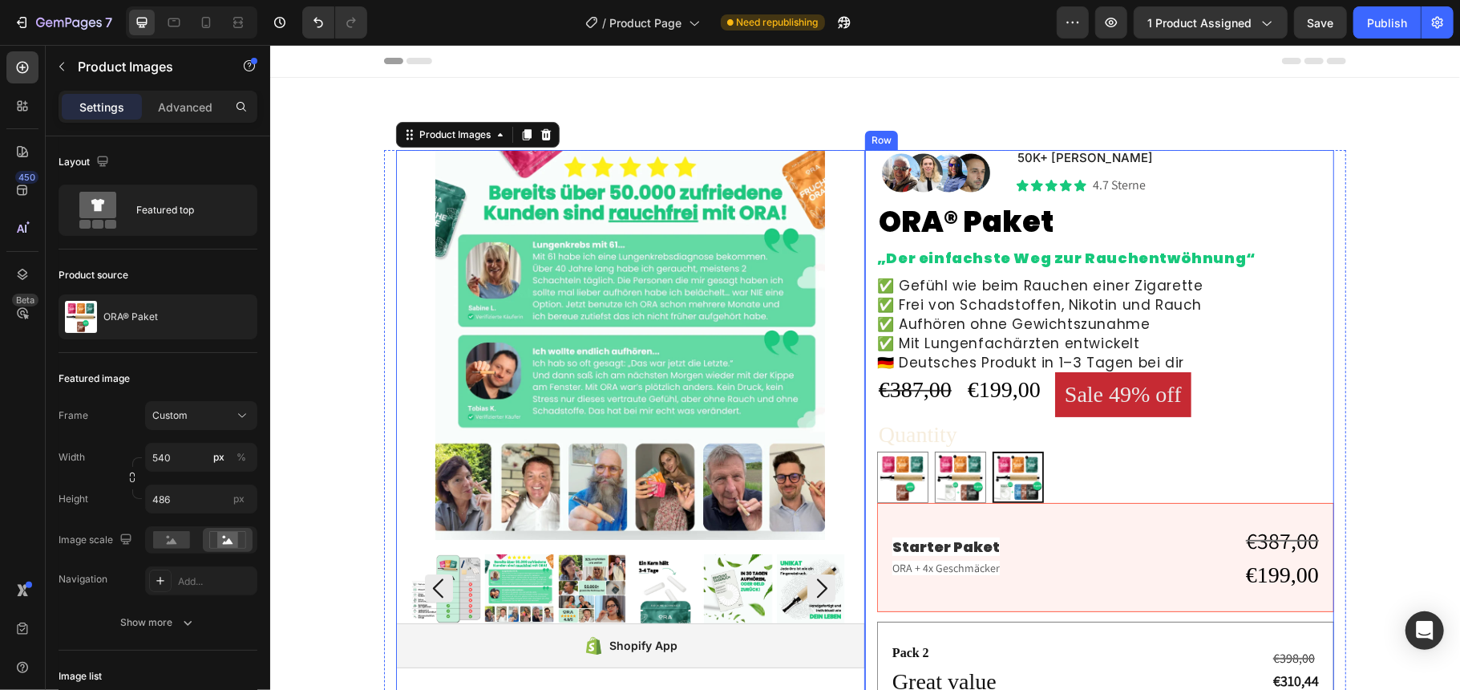
click at [864, 172] on div "Image 50K+ [PERSON_NAME] Text Block Icon Icon Icon Icon Icon Icon List 4.7 Ster…" at bounding box center [1098, 559] width 469 height 821
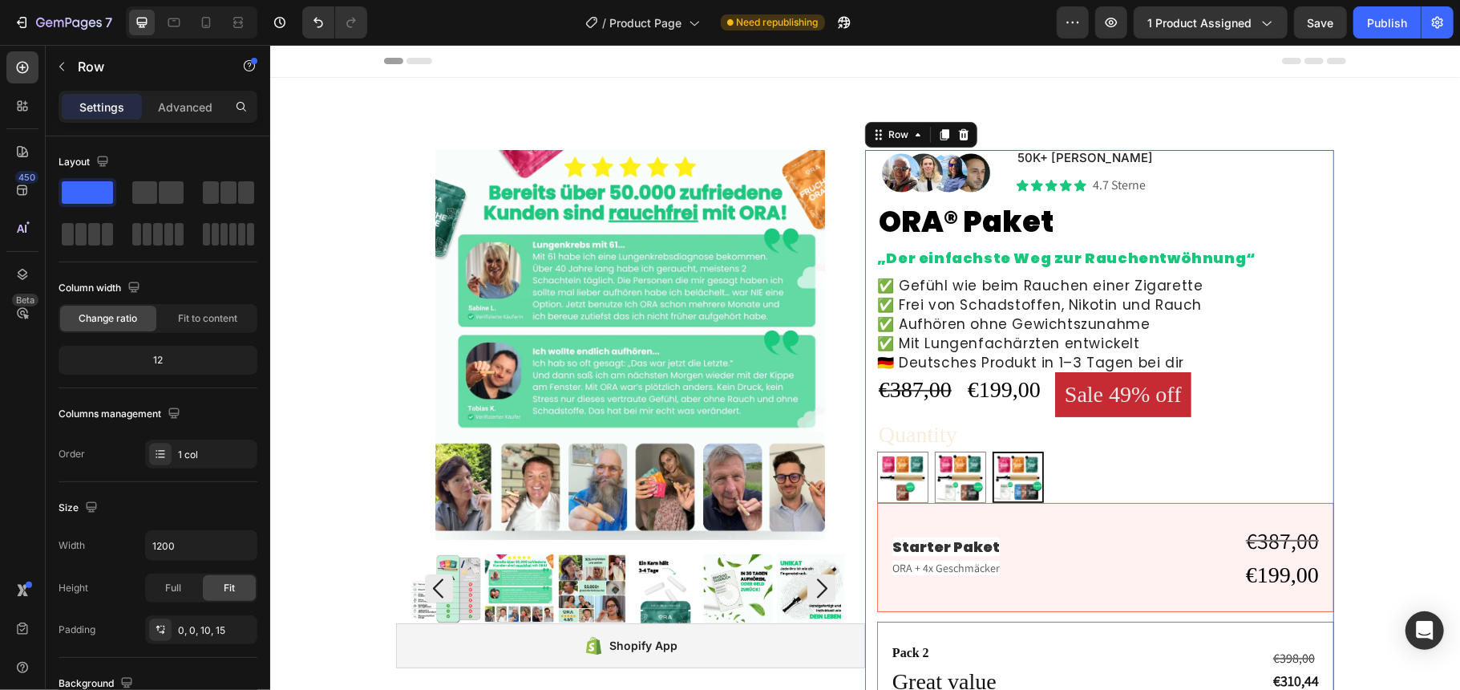
click at [851, 176] on div "Product Images" at bounding box center [629, 385] width 469 height 473
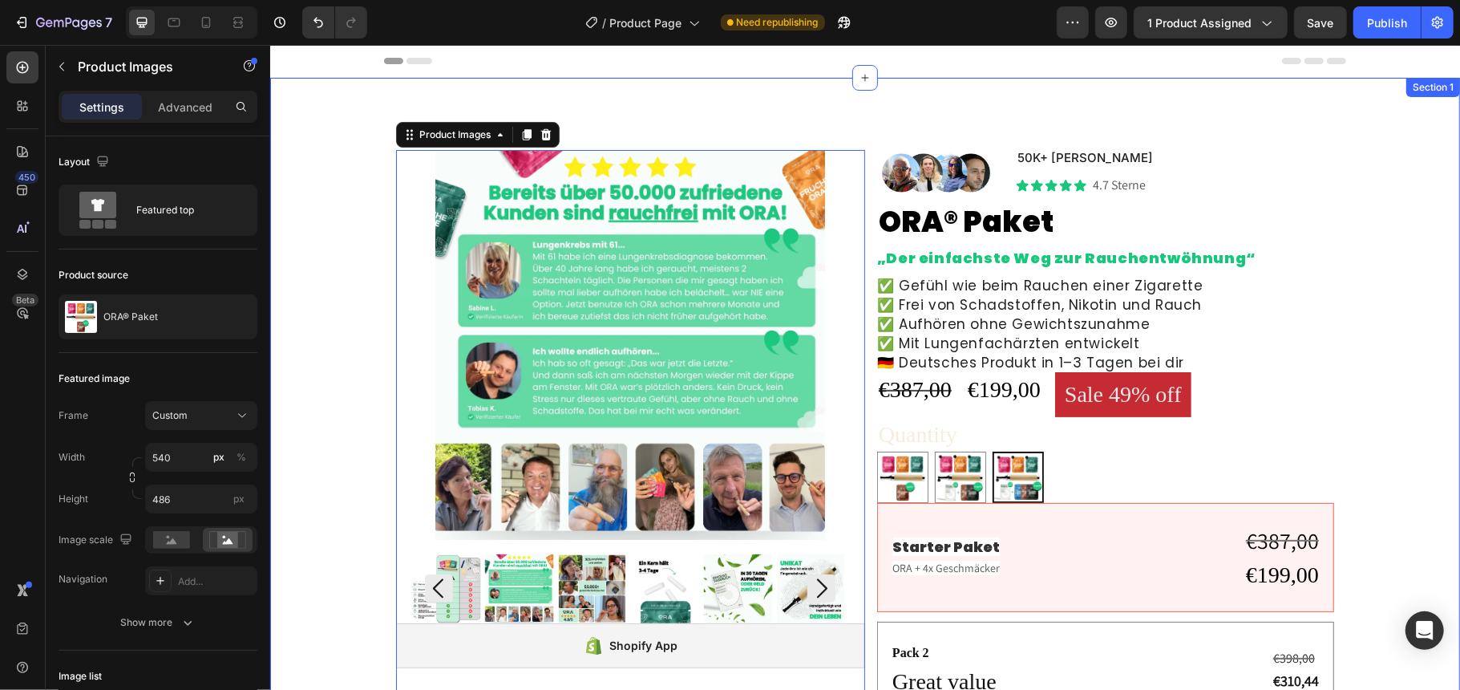
click at [345, 205] on div "Product Images 0 Shopify App Shopify App Image 50K+ zufriedene Kunden Text Bloc…" at bounding box center [864, 559] width 1174 height 821
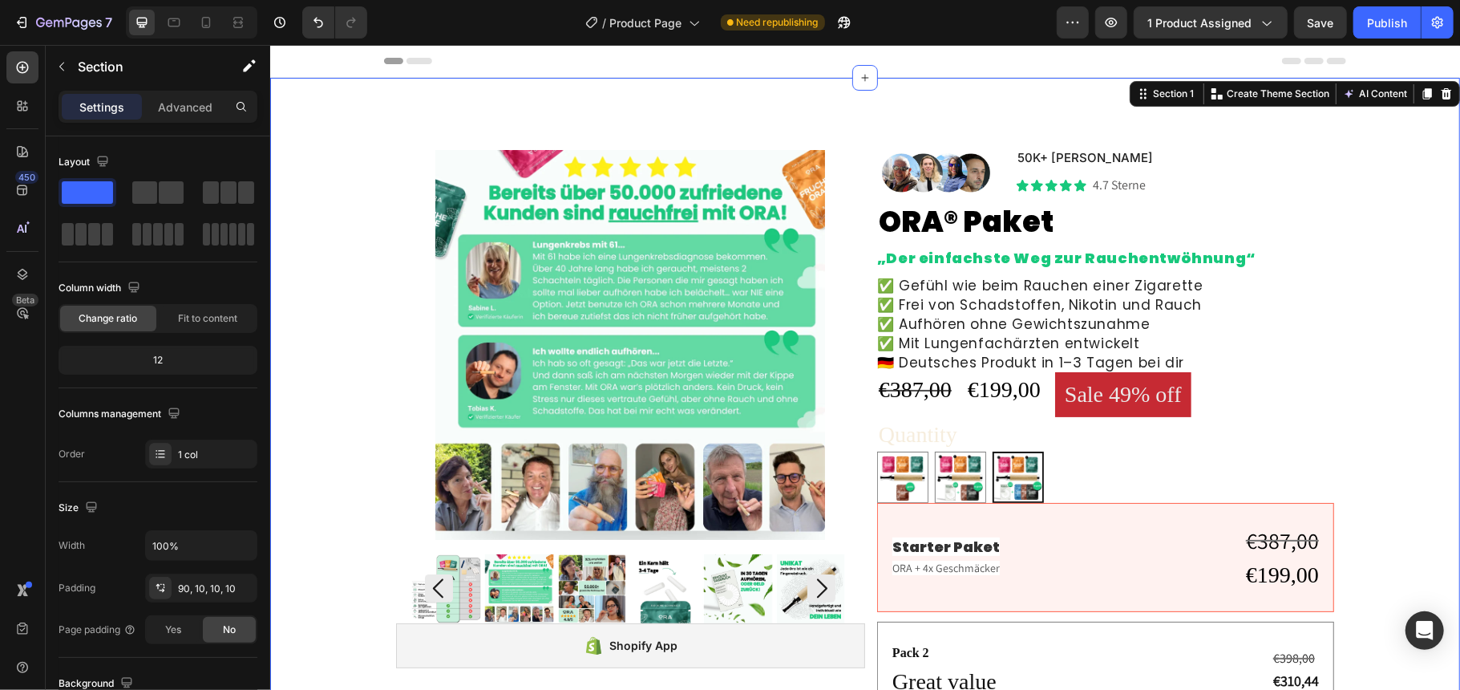
click at [1405, 215] on div "Product Images Shopify App Shopify App Image 50K+ zufriedene Kunden Text Block …" at bounding box center [864, 559] width 1174 height 821
click at [1120, 387] on pre "Sale 49% off" at bounding box center [1122, 393] width 136 height 44
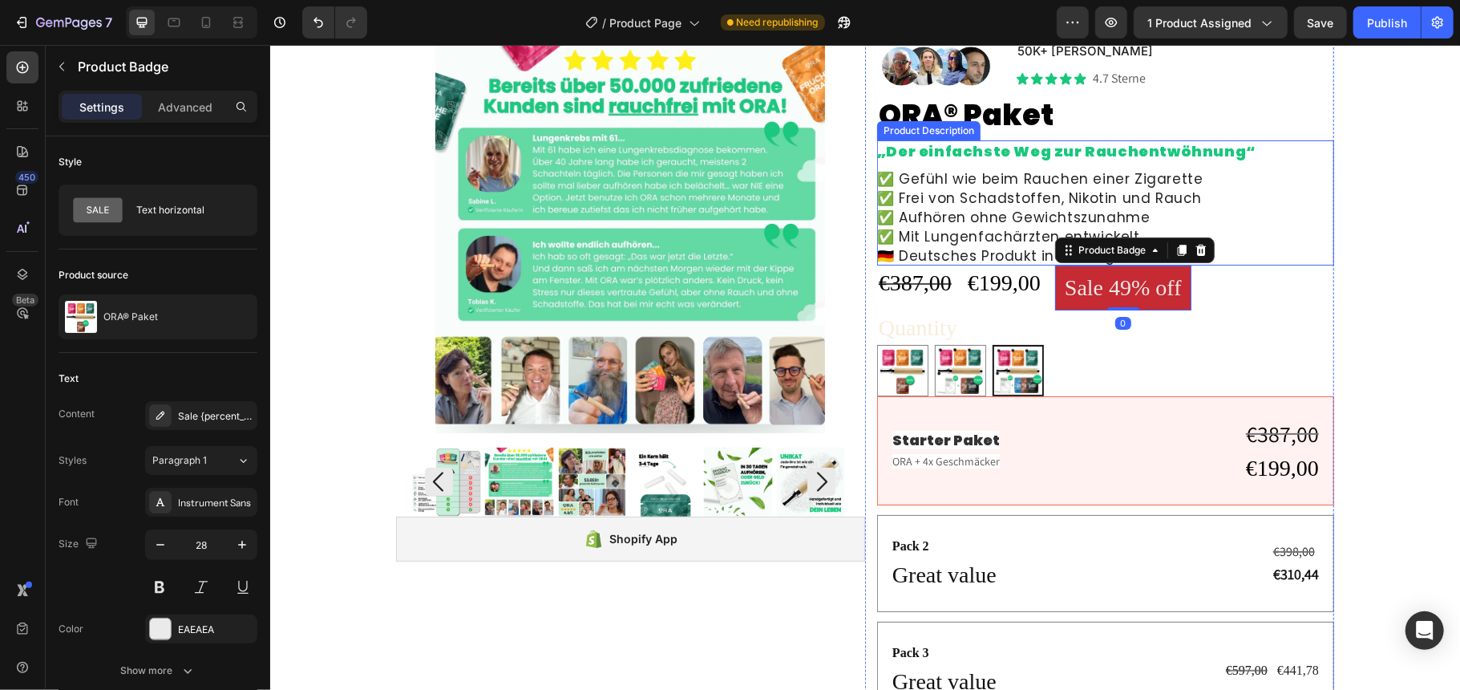
scroll to position [213, 0]
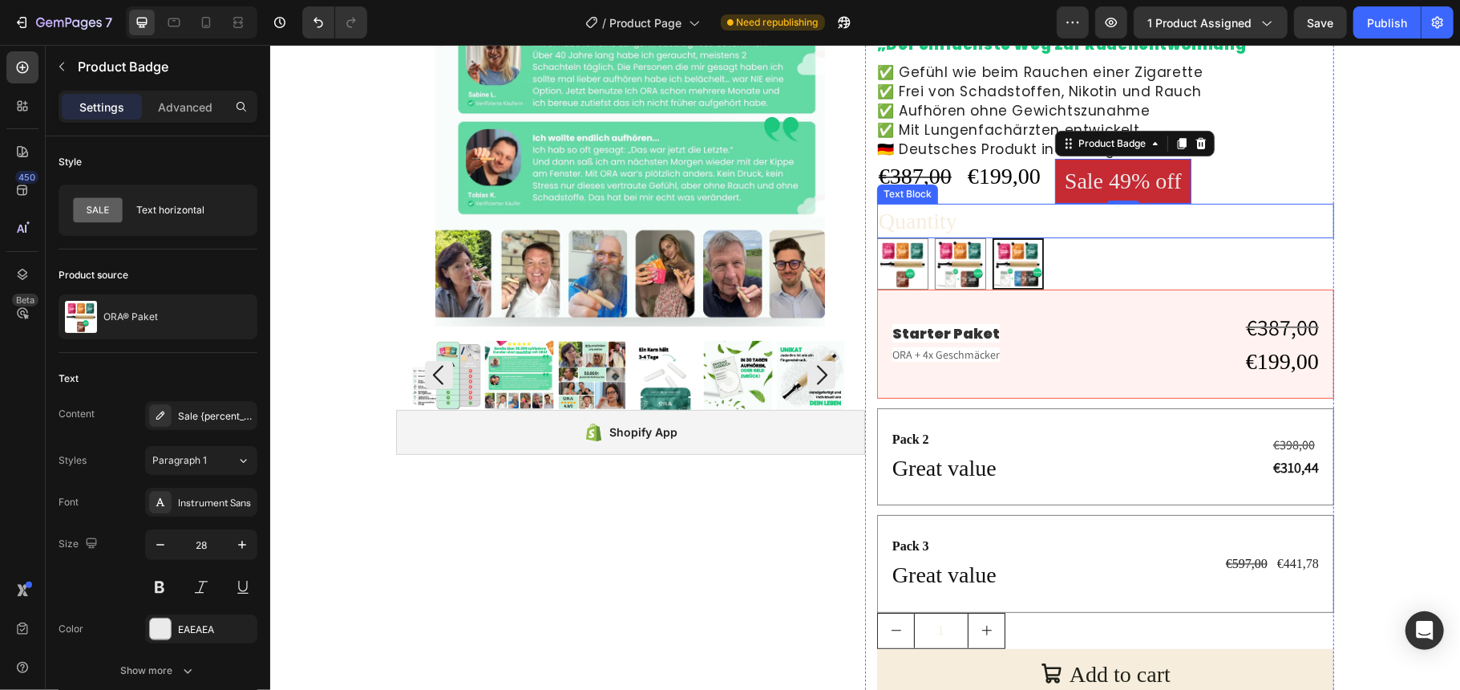
click at [1124, 224] on div "Quantity" at bounding box center [1104, 220] width 457 height 34
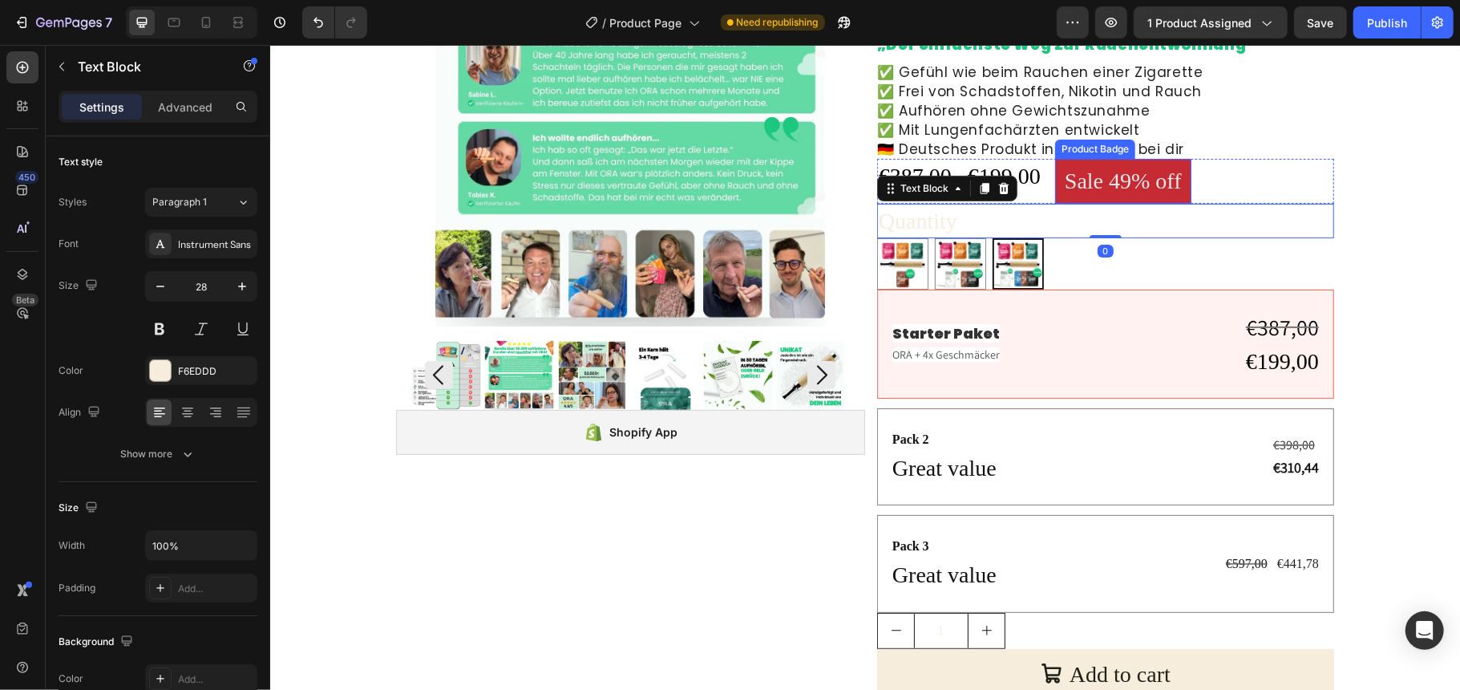
click at [1168, 182] on pre "Sale 49% off" at bounding box center [1122, 180] width 136 height 44
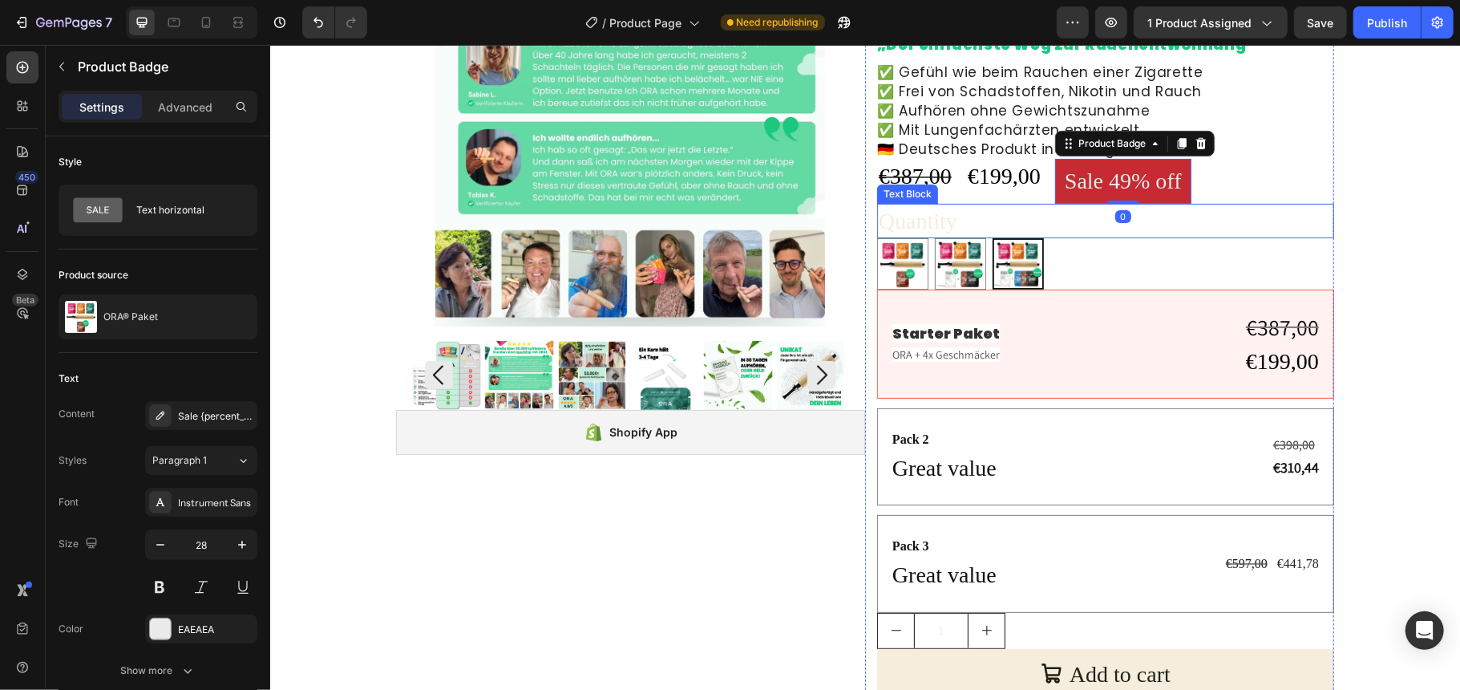
click at [1155, 219] on div "Quantity" at bounding box center [1104, 220] width 457 height 34
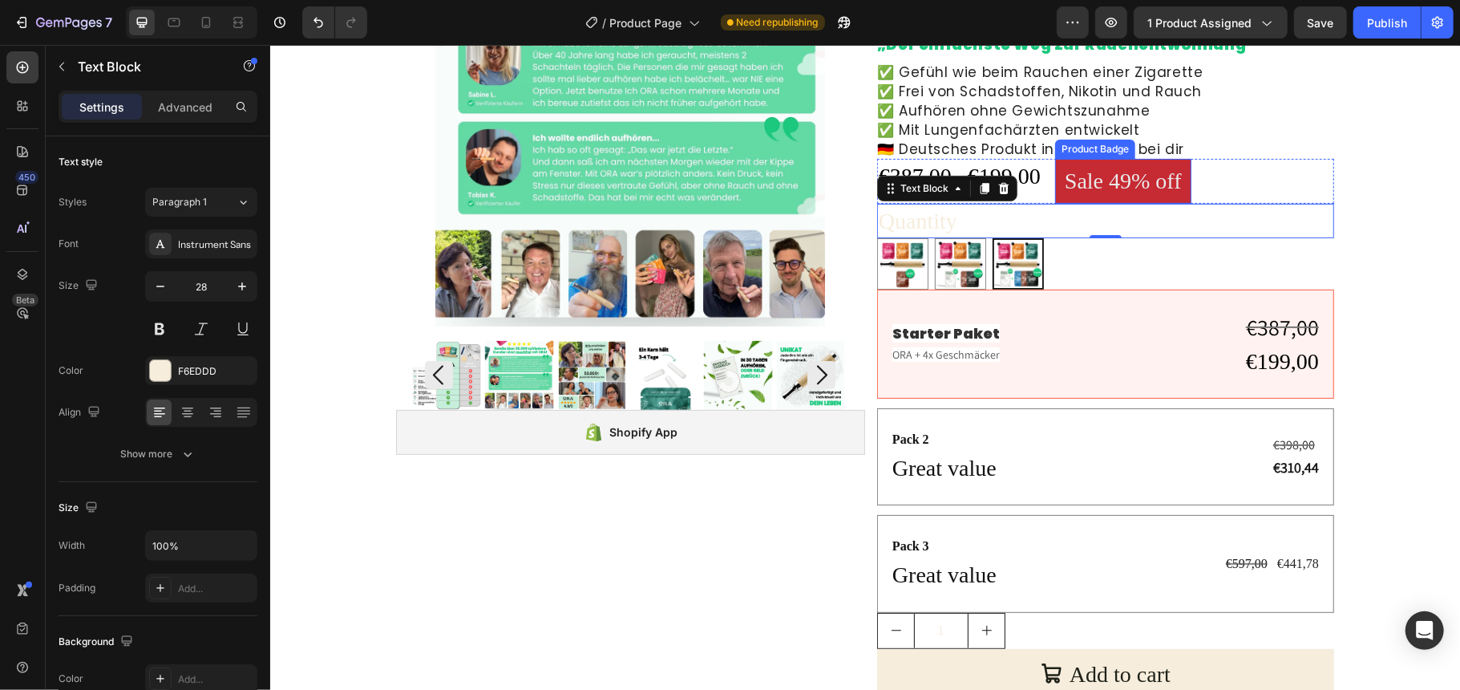
click at [1153, 185] on pre "Sale 49% off" at bounding box center [1122, 180] width 136 height 44
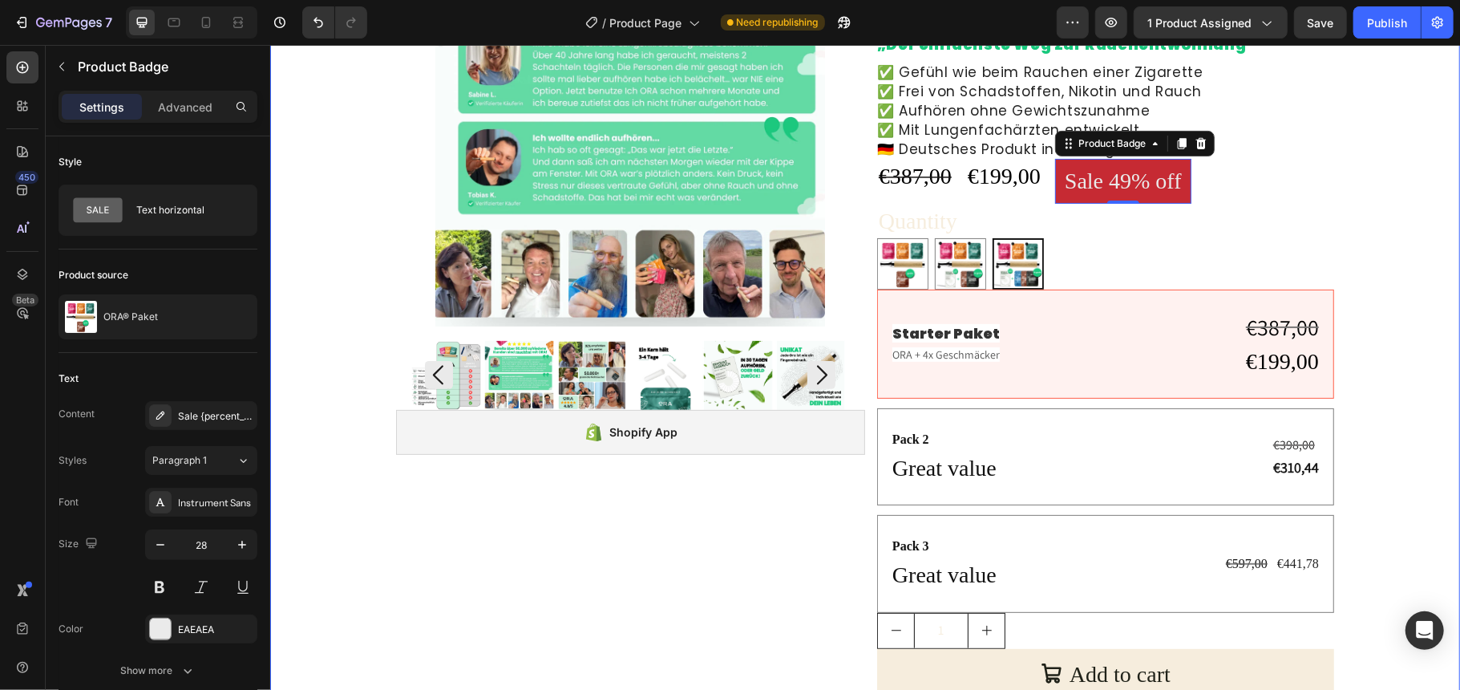
click at [305, 177] on div "Product Images Shopify App Shopify App Image 50K+ zufriedene Kunden Text Block …" at bounding box center [864, 346] width 1174 height 821
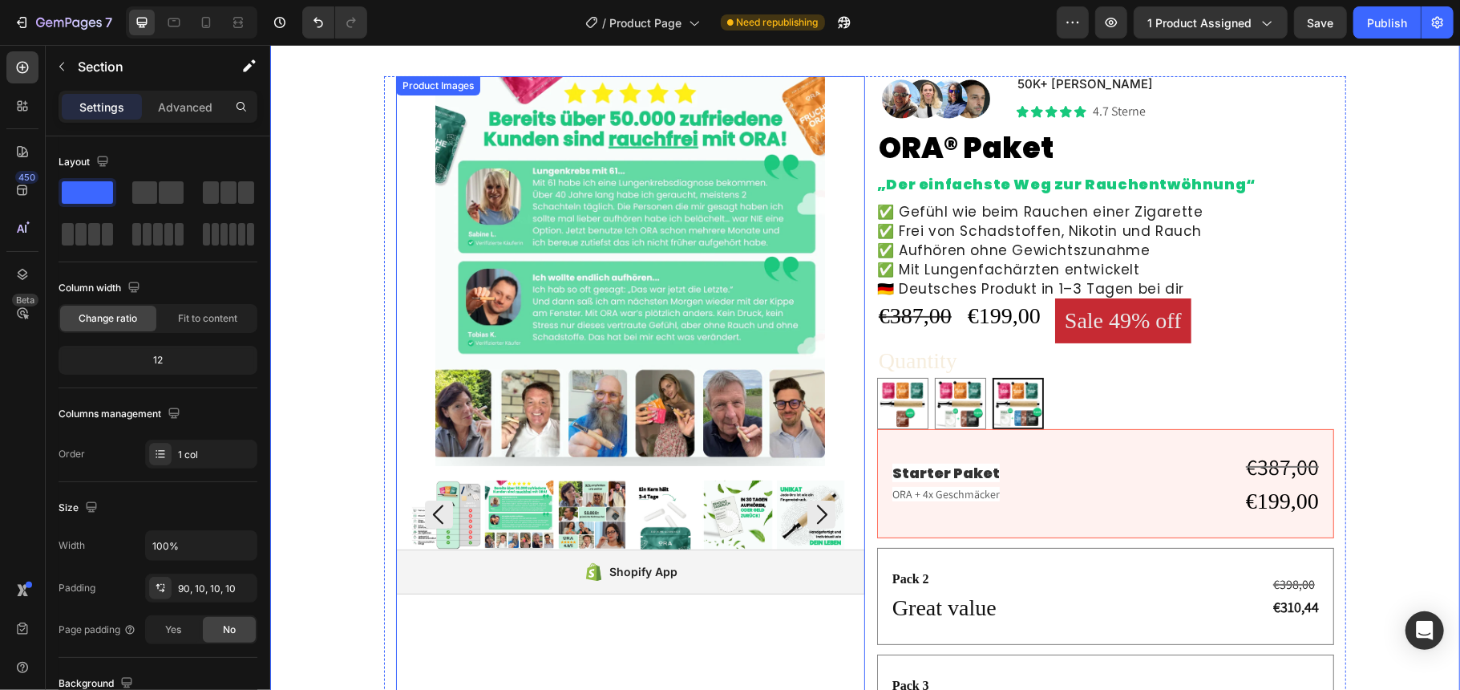
scroll to position [0, 0]
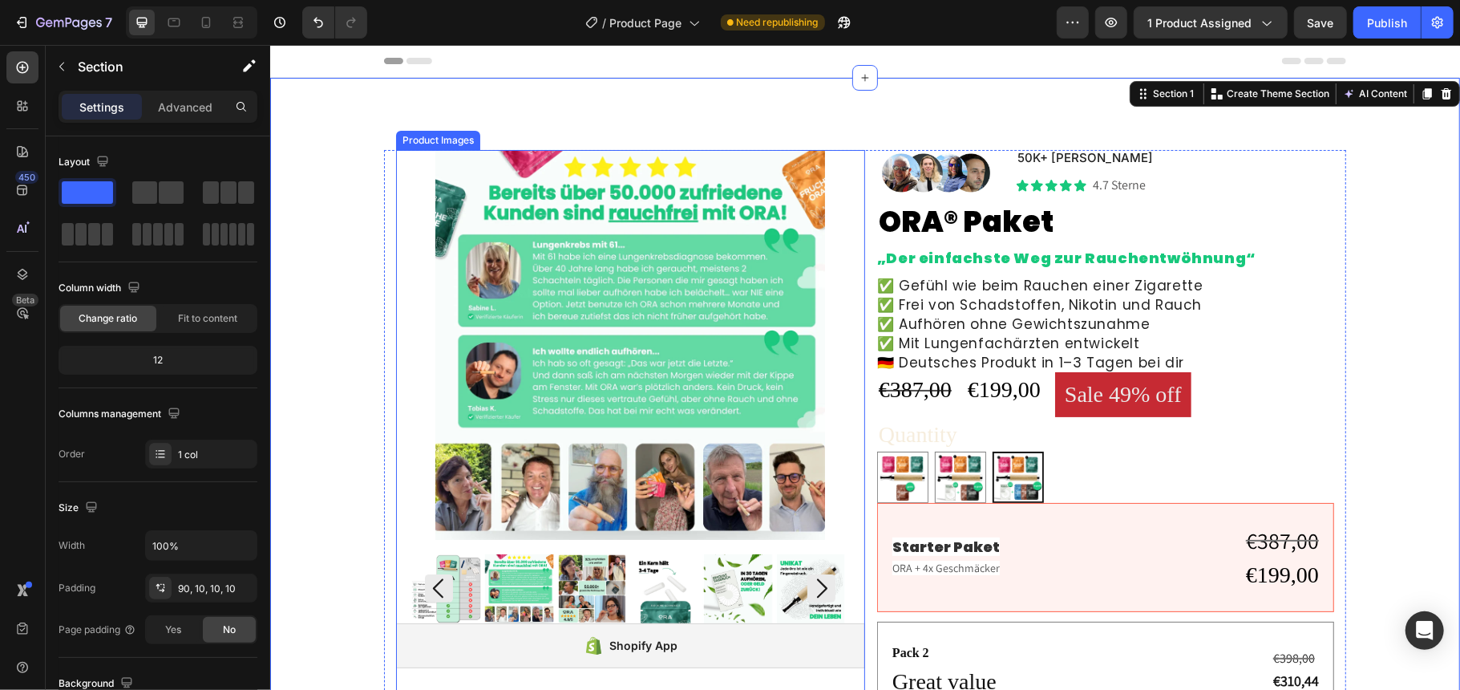
click at [844, 249] on div "Product Images" at bounding box center [629, 385] width 469 height 473
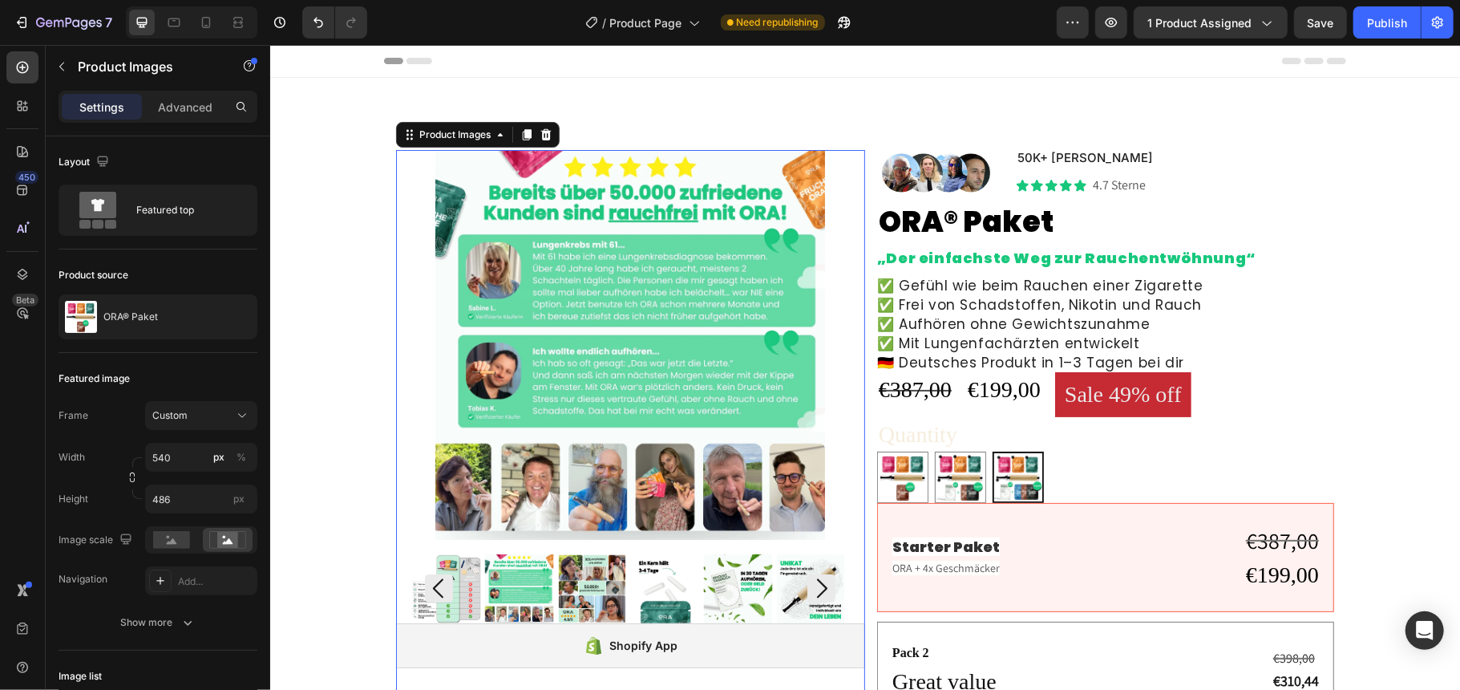
scroll to position [107, 0]
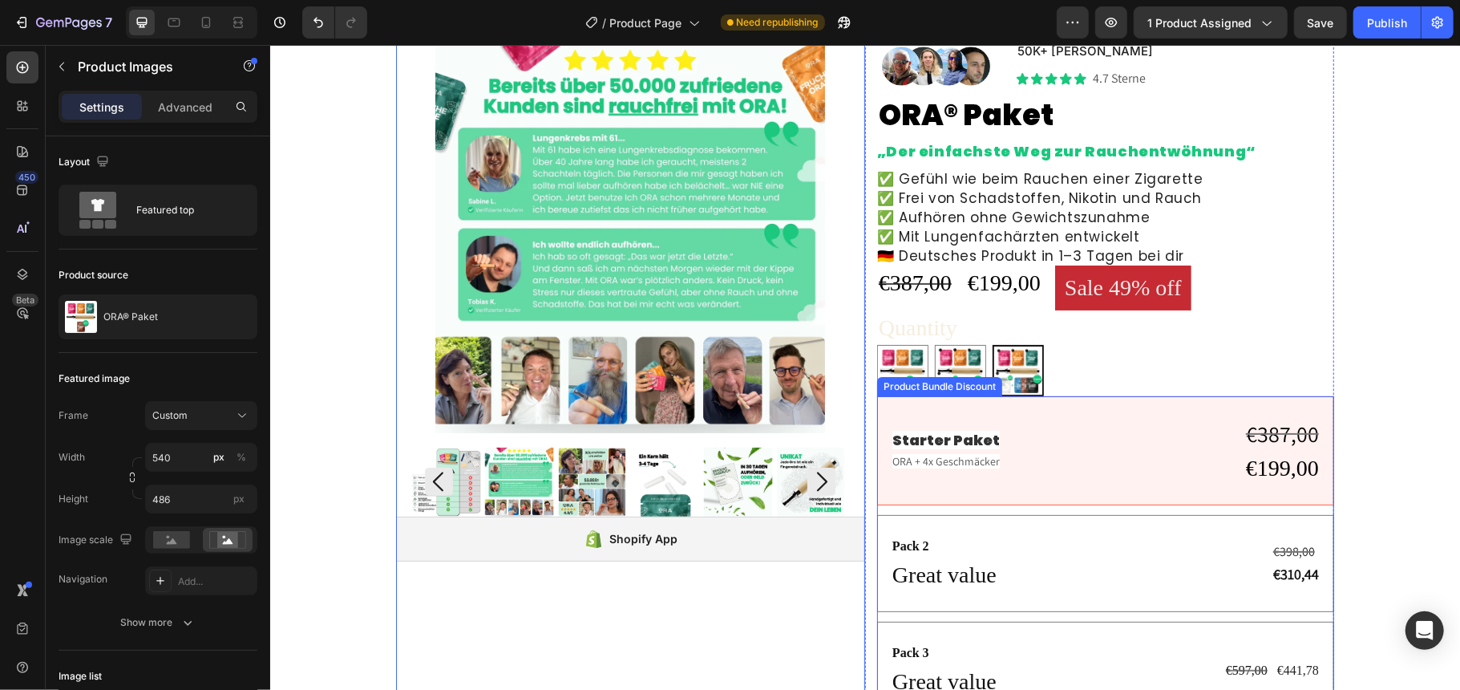
click at [1118, 507] on div "Starter Paket Text Block ORA + 4x Geschmäcker Text Block €387,00 Compare Price …" at bounding box center [1104, 556] width 457 height 323
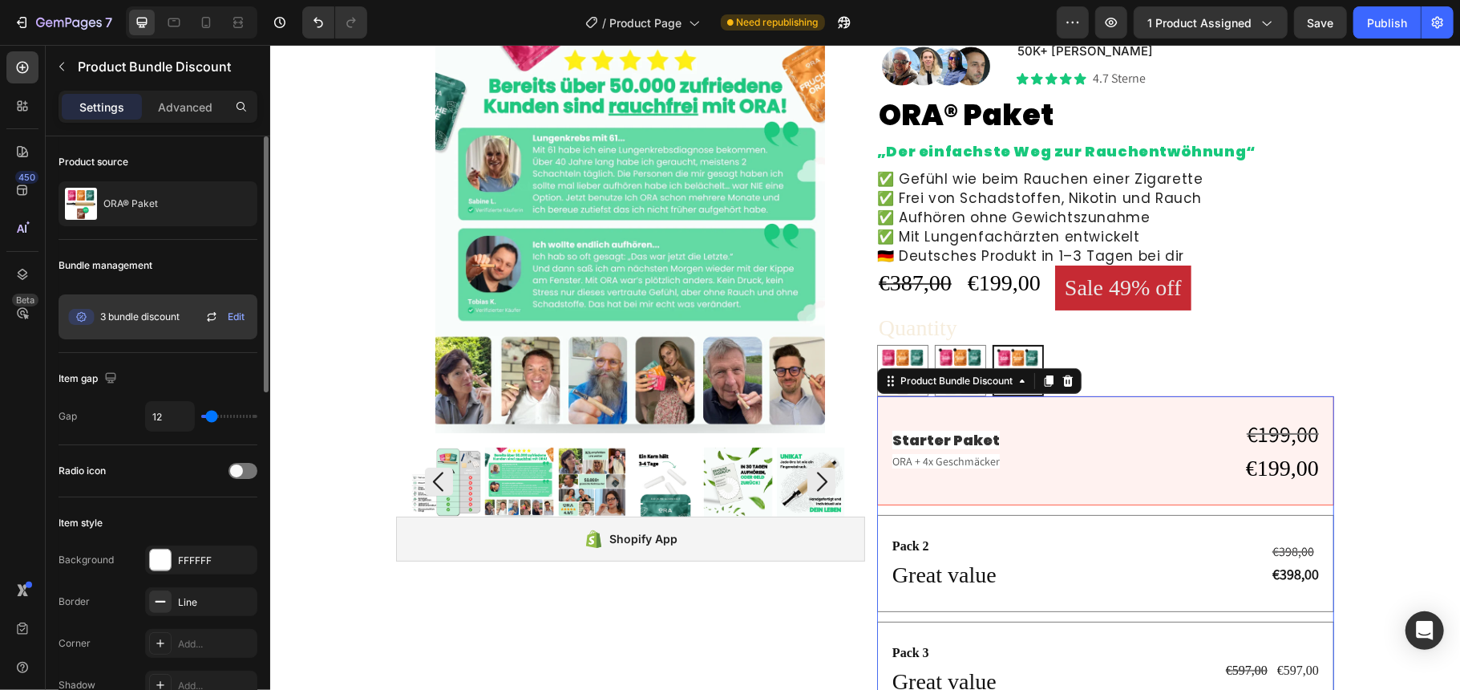
click at [212, 315] on icon at bounding box center [211, 316] width 19 height 19
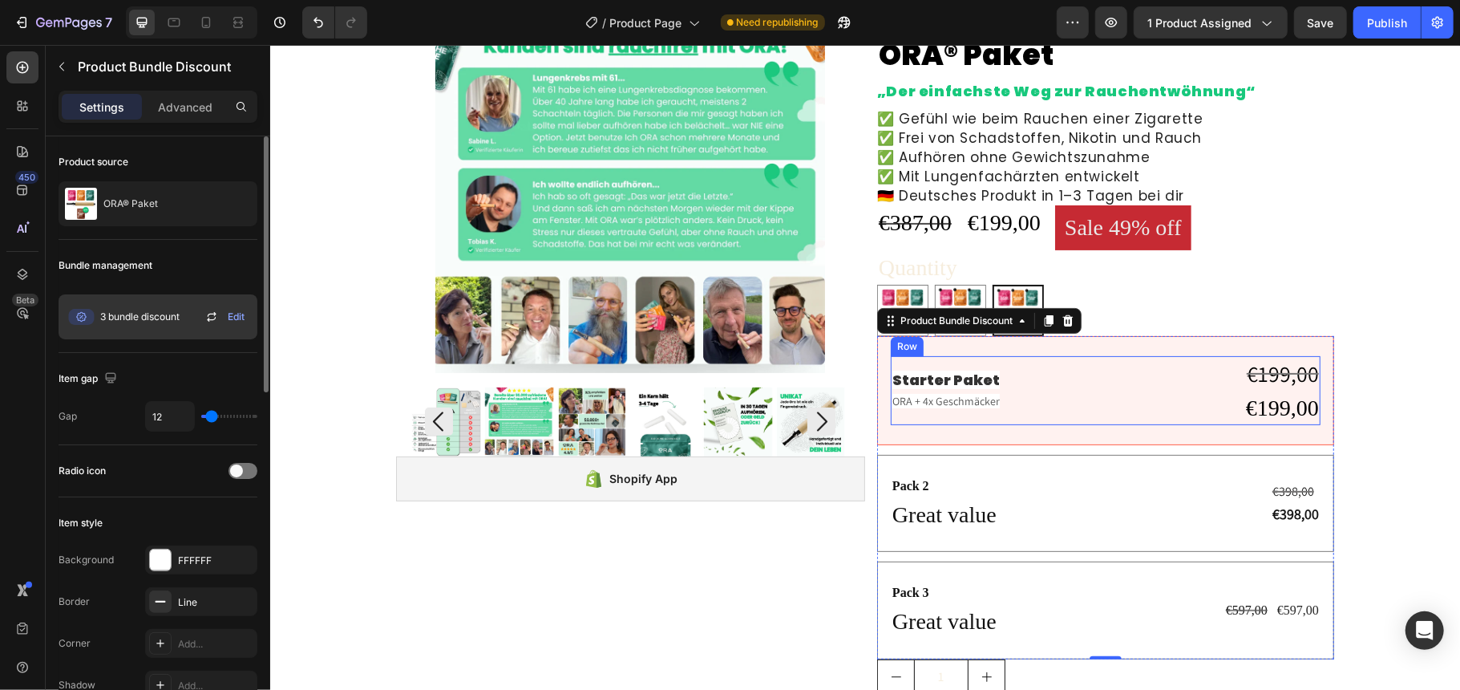
scroll to position [213, 0]
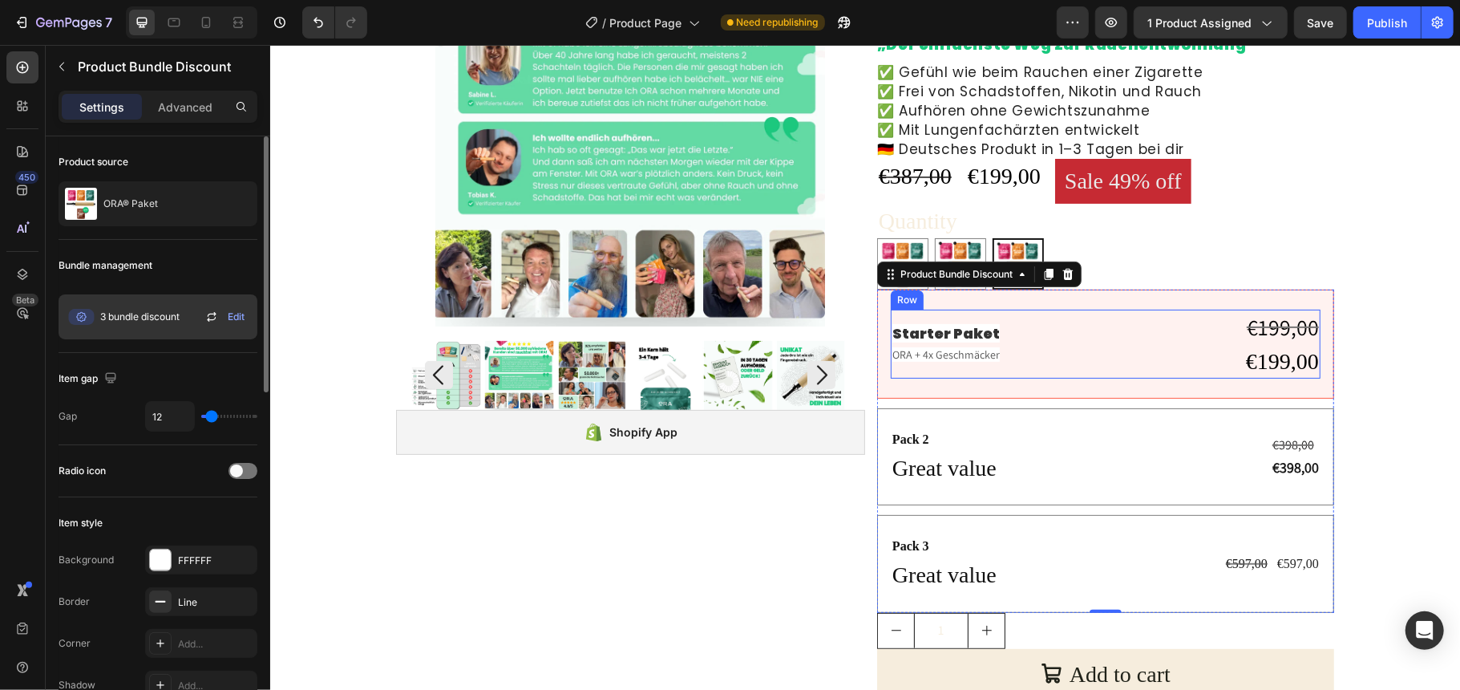
click at [1150, 336] on div "Starter Paket Text Block ORA + 4x Geschmäcker Text Block €199,00 Compare Price …" at bounding box center [1105, 343] width 430 height 69
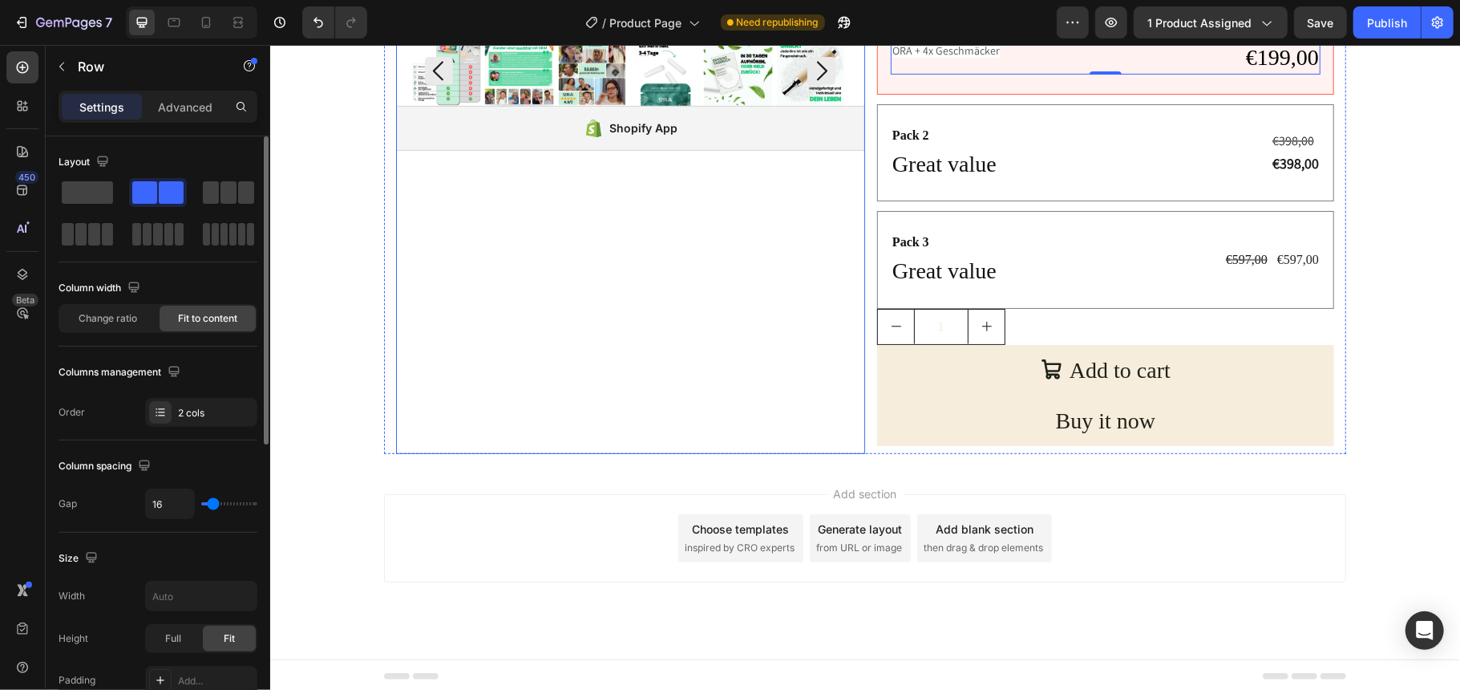
scroll to position [524, 0]
click at [848, 196] on div "Product Images Shopify App Shopify App" at bounding box center [629, 39] width 469 height 821
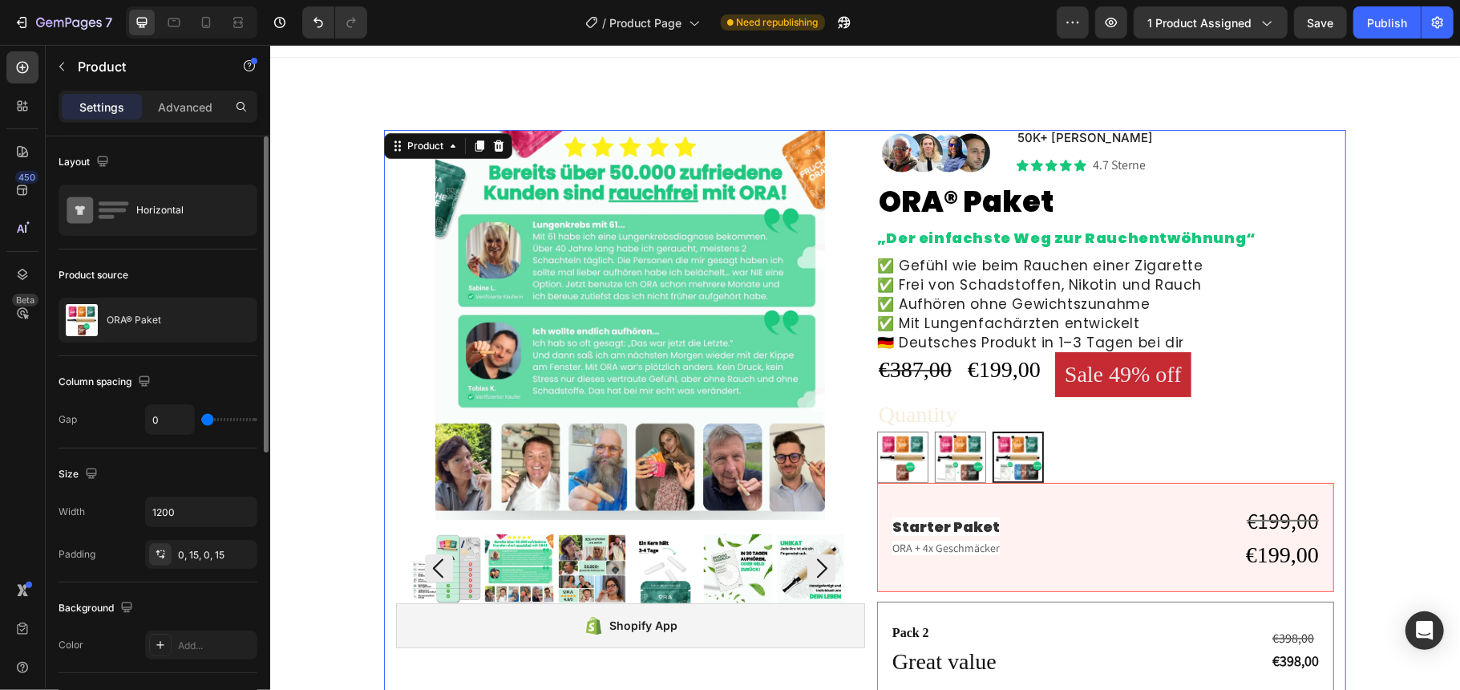
scroll to position [0, 0]
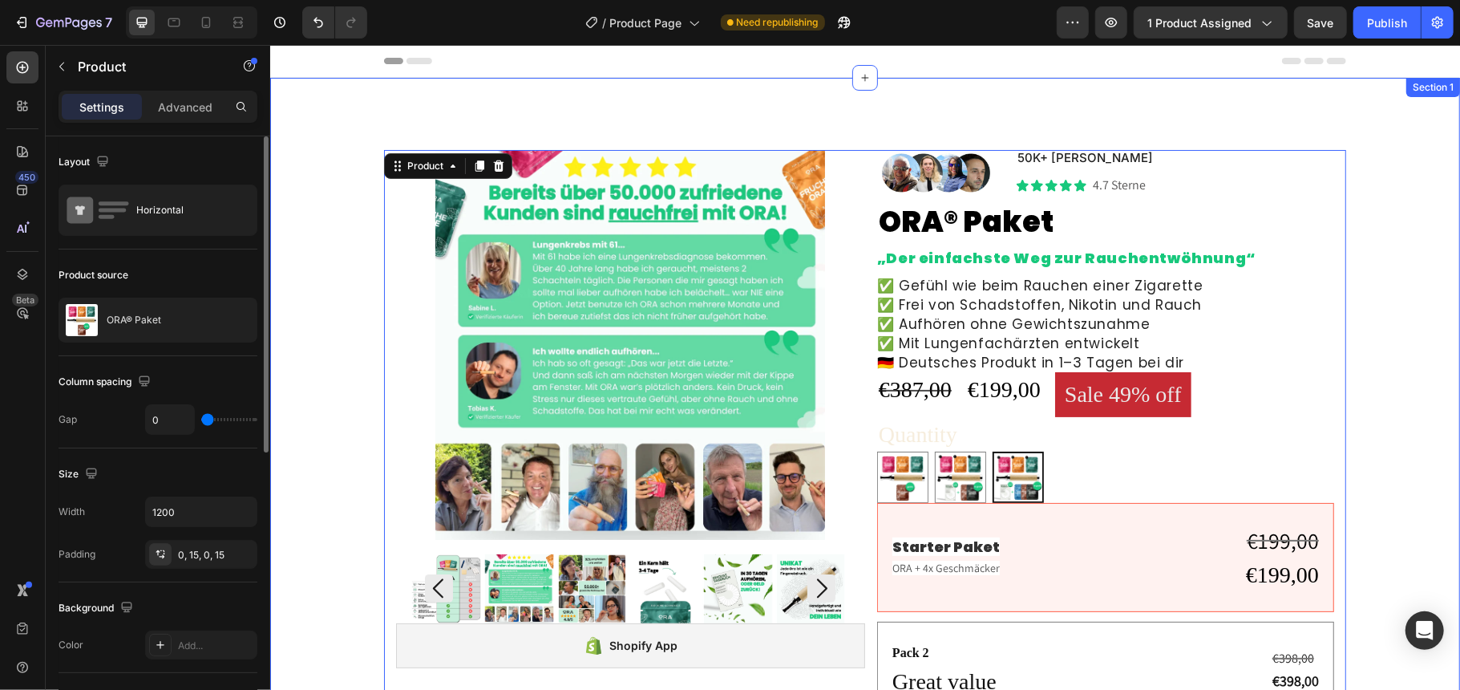
click at [746, 135] on div "Product Images Shopify App Shopify App Image 50K+ zufriedene Kunden Text Block …" at bounding box center [864, 527] width 1190 height 901
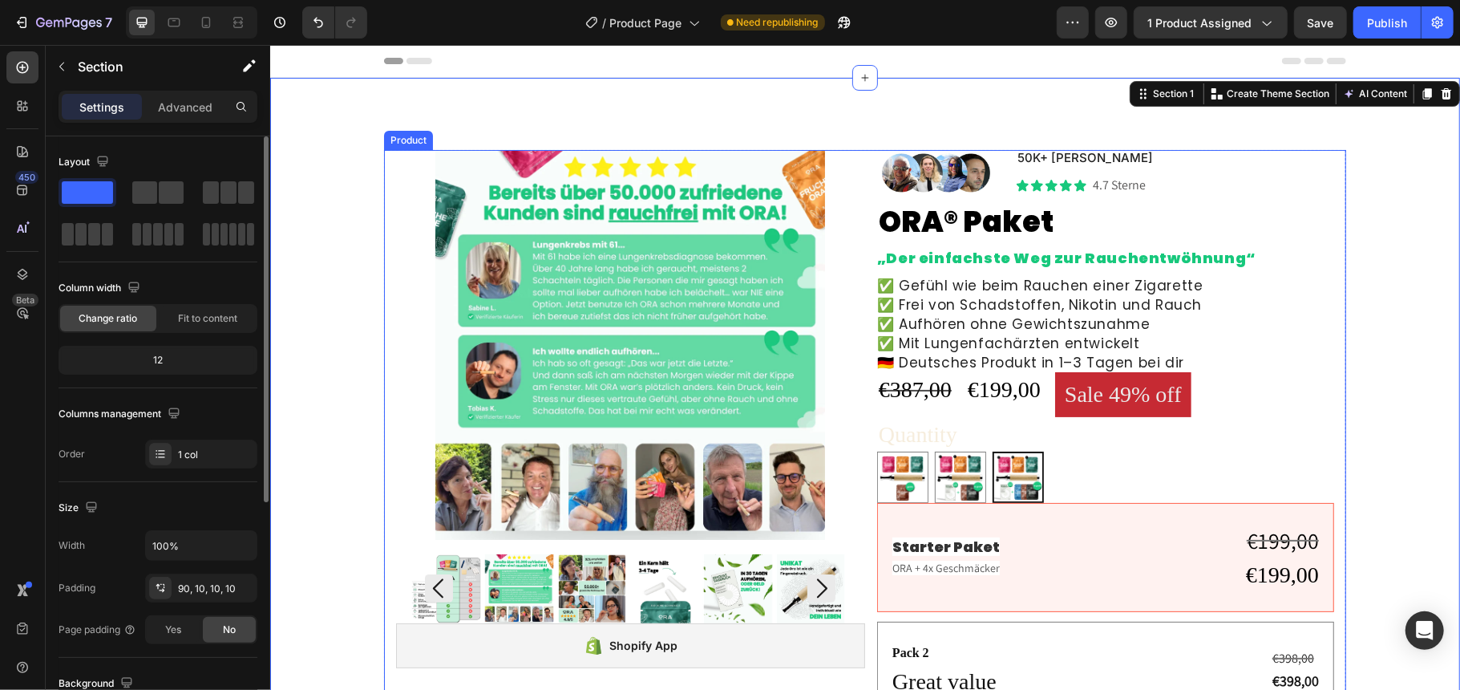
click at [383, 206] on div "Product Images Shopify App Shopify App Image 50K+ zufriedene Kunden Text Block …" at bounding box center [864, 559] width 962 height 821
